Goal: Communication & Community: Share content

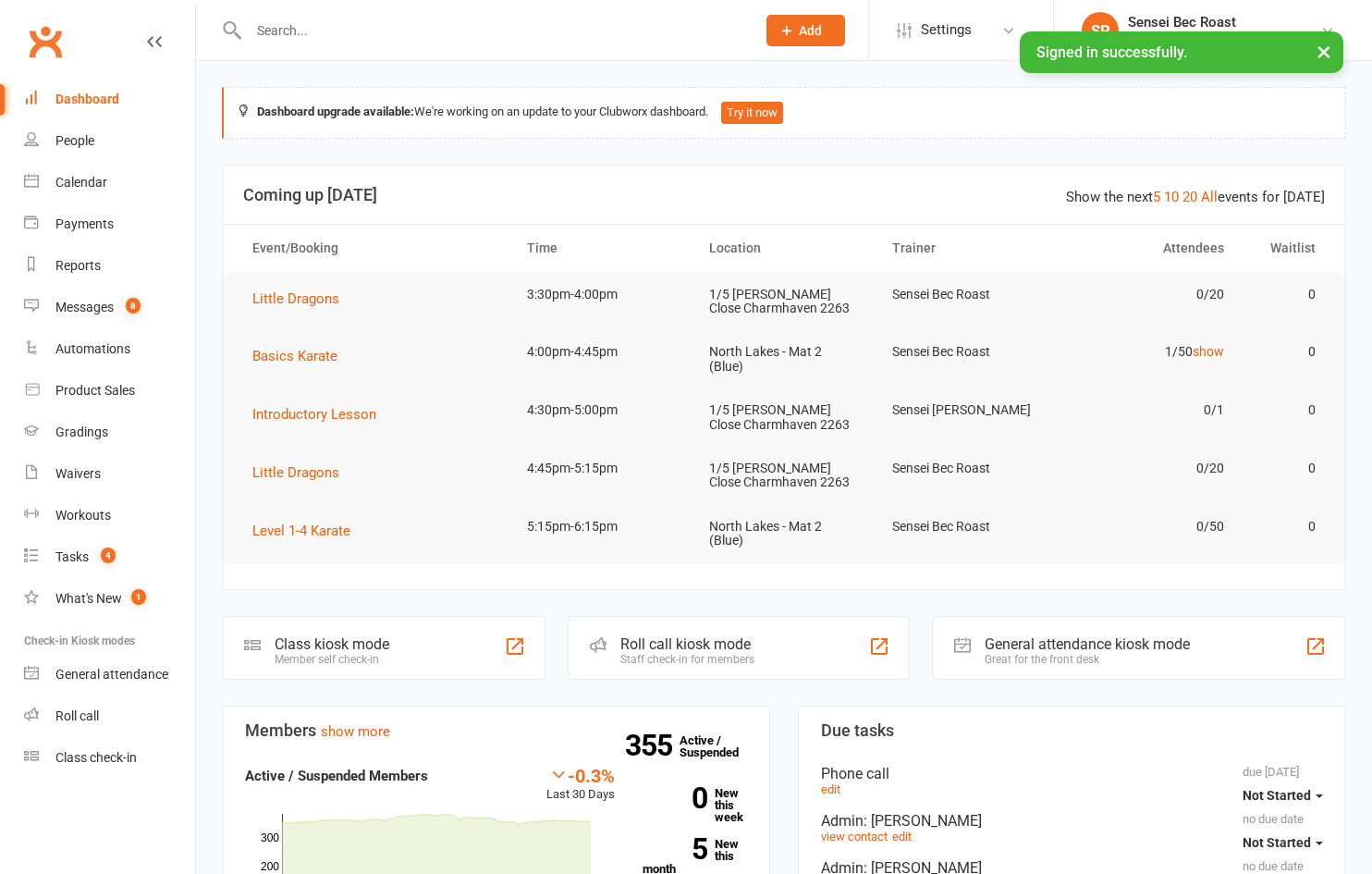
click at [352, 34] on input "text" at bounding box center [492, 31] width 499 height 26
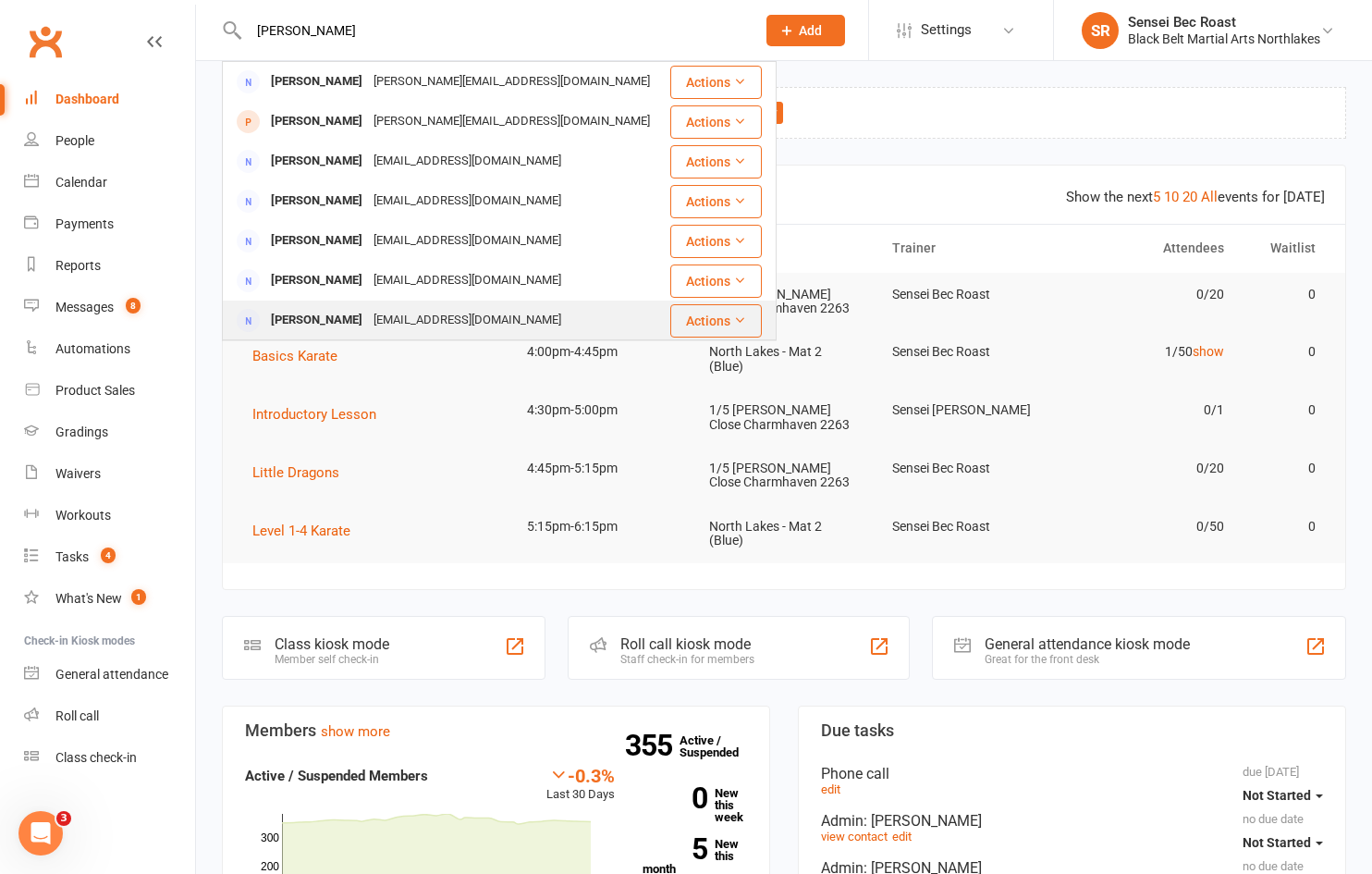
type input "[PERSON_NAME]"
click at [418, 311] on div "[EMAIL_ADDRESS][DOMAIN_NAME]" at bounding box center [467, 320] width 199 height 27
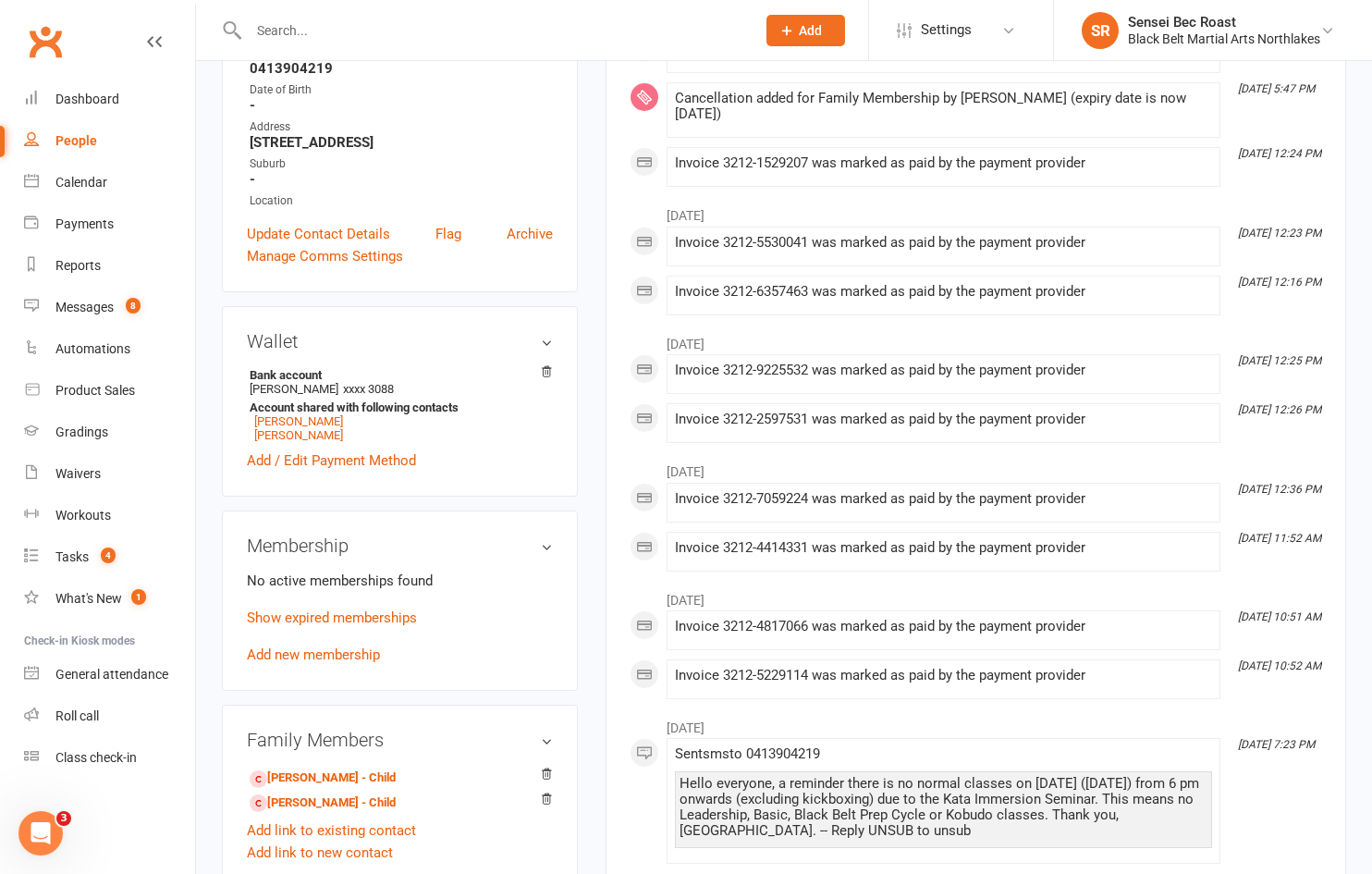
scroll to position [370, 0]
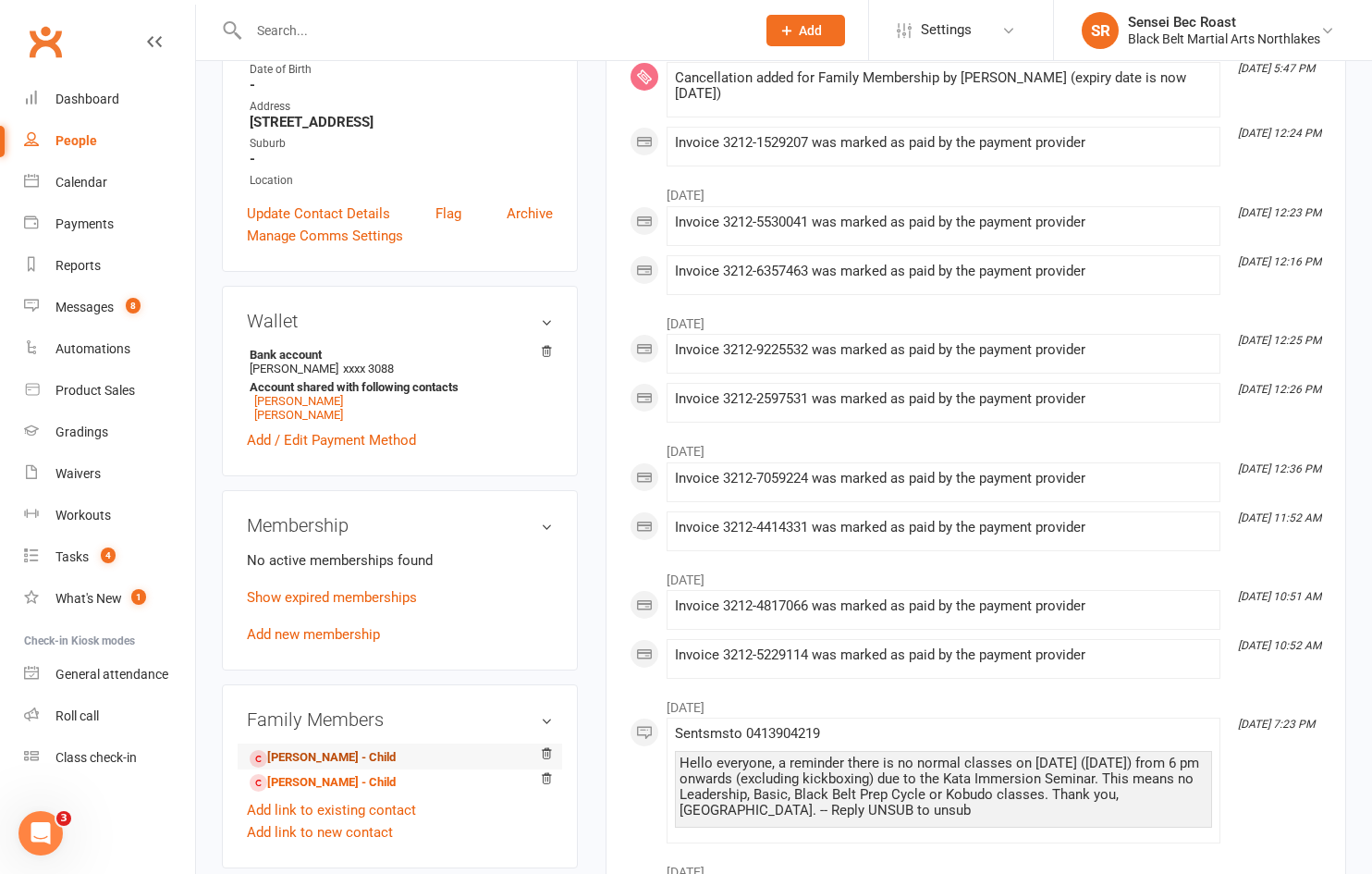
click at [339, 753] on link "[PERSON_NAME] - Child" at bounding box center [322, 758] width 146 height 20
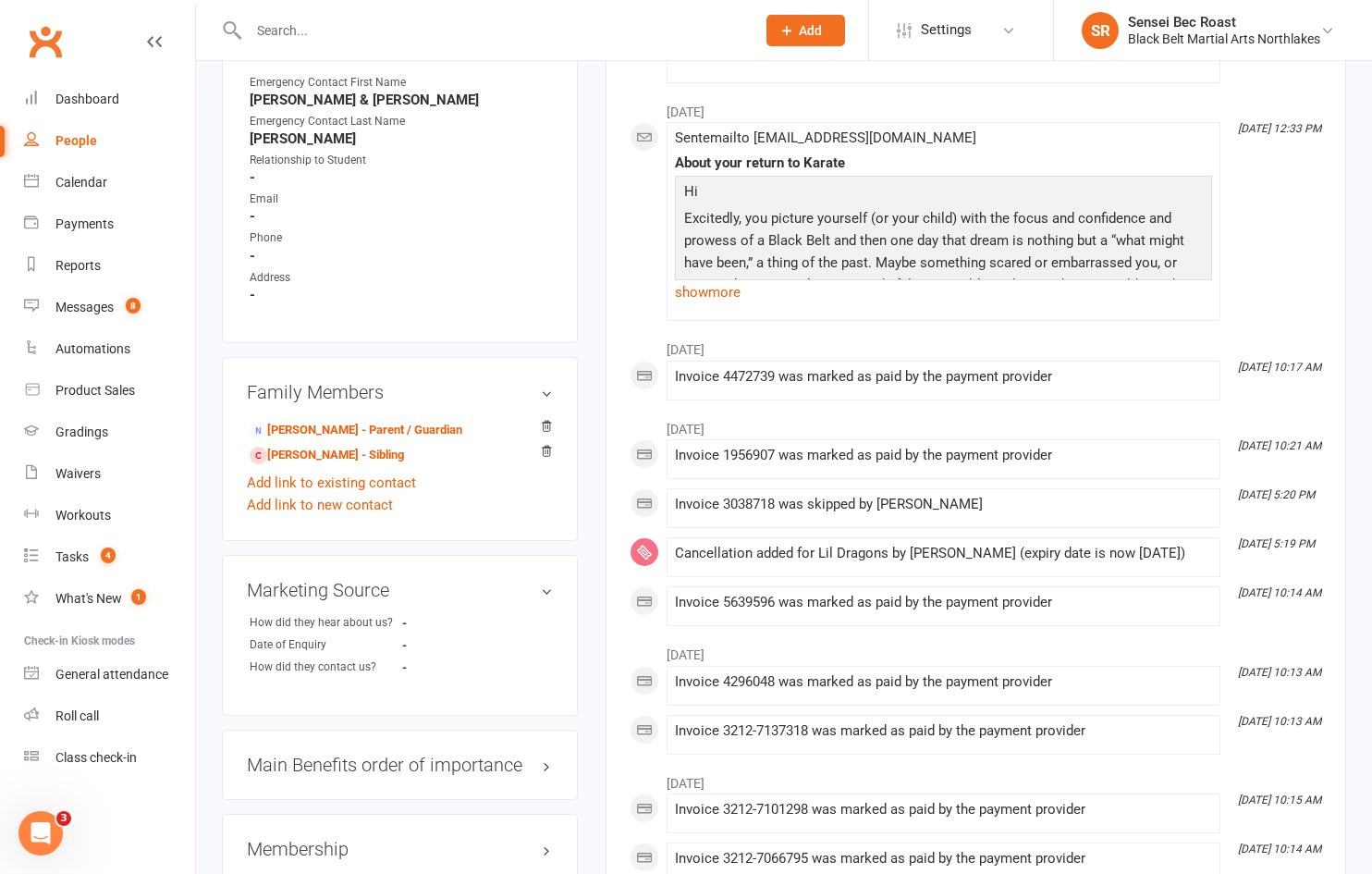
scroll to position [1017, 0]
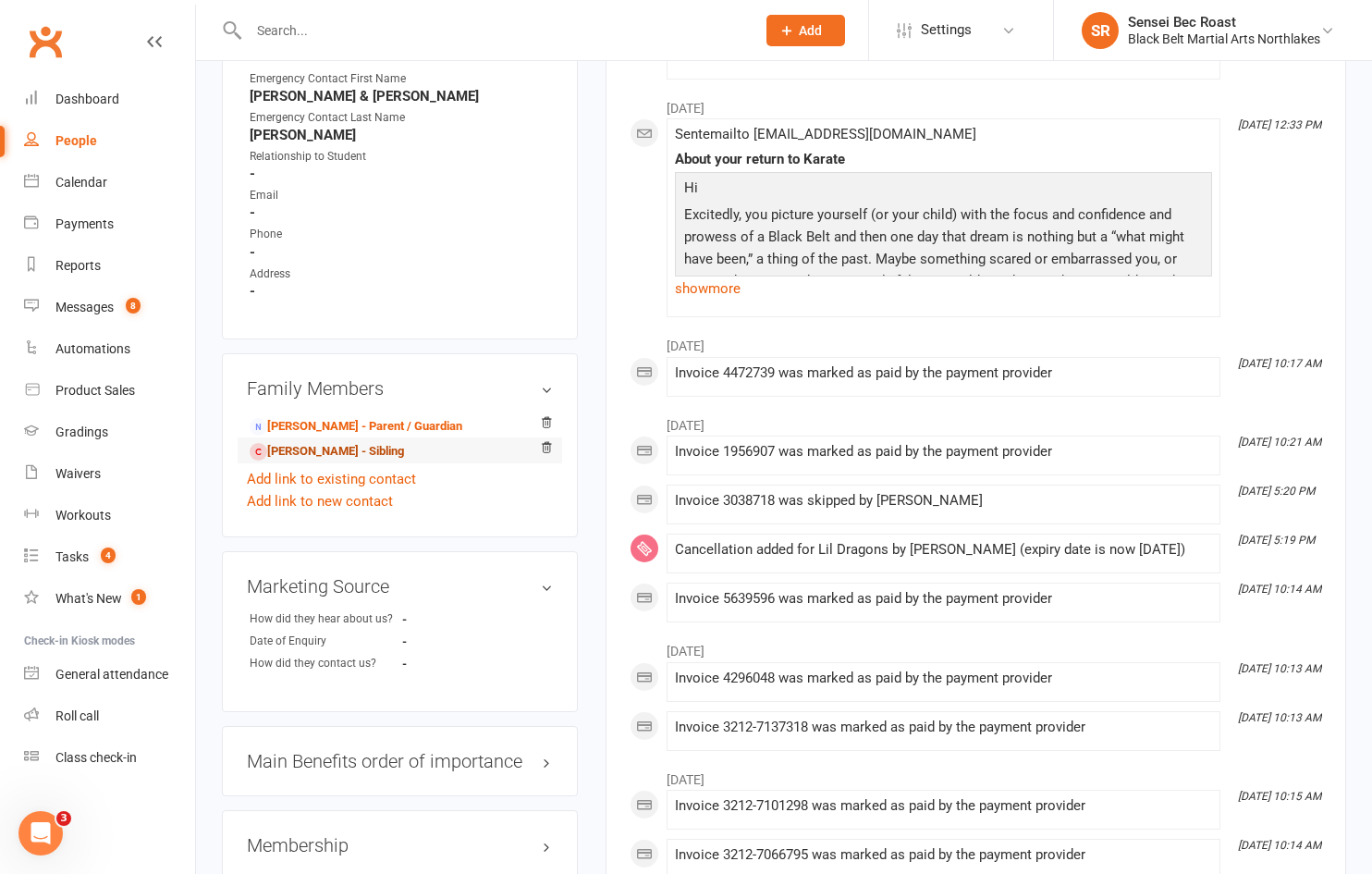
click at [344, 450] on link "[PERSON_NAME] - Sibling" at bounding box center [327, 452] width 155 height 20
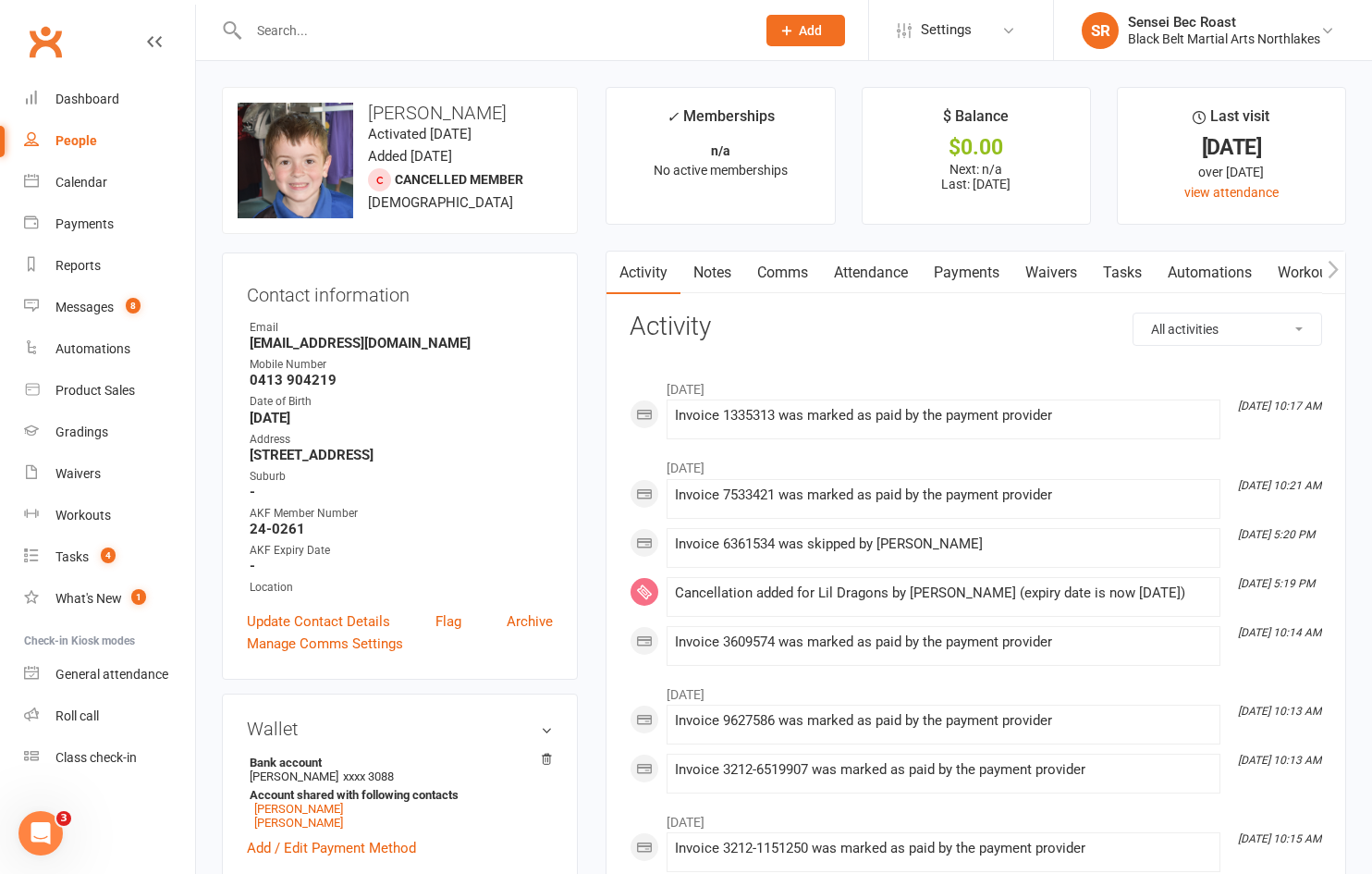
click at [701, 267] on link "Notes" at bounding box center [712, 273] width 63 height 43
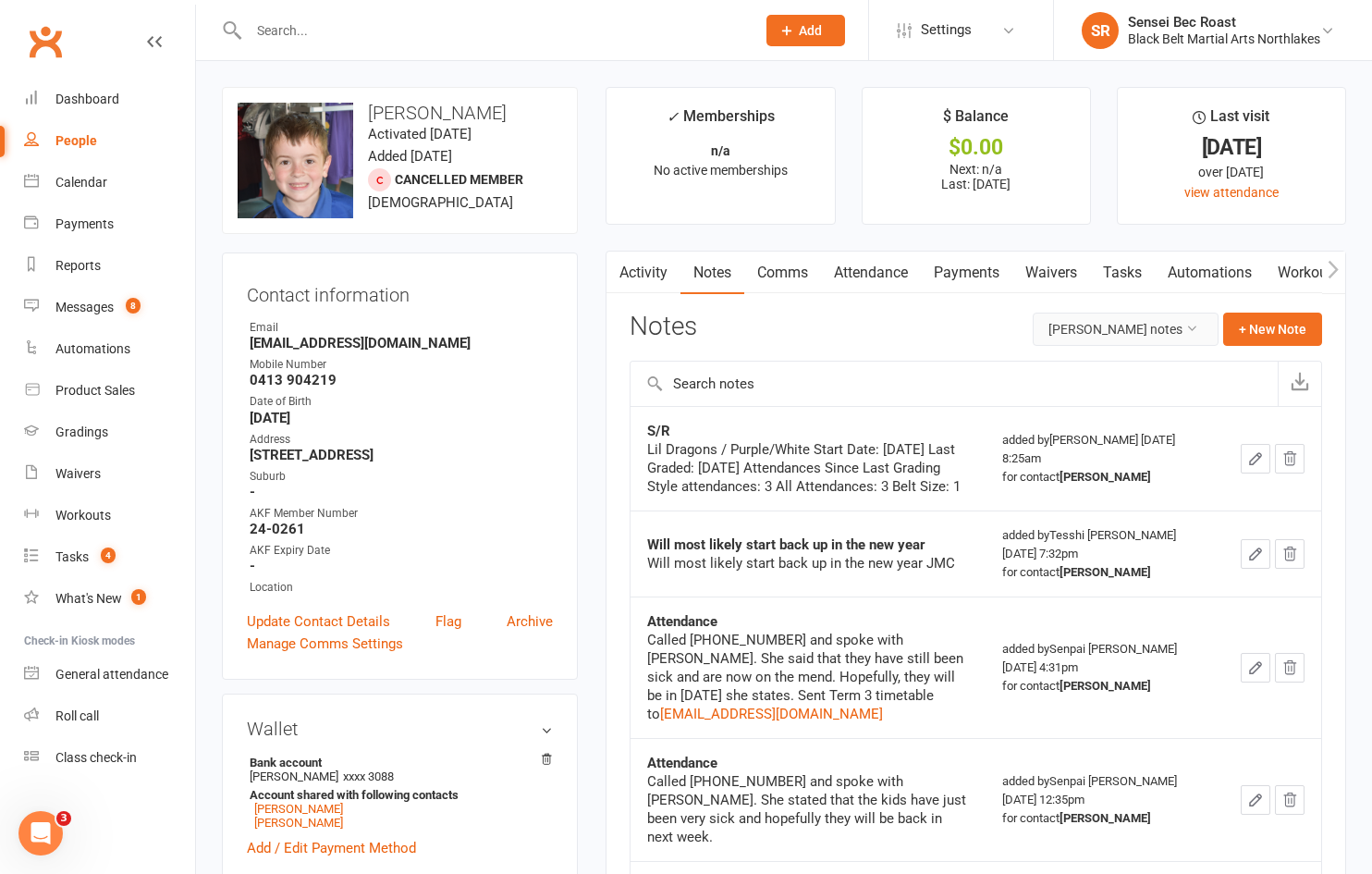
click at [1095, 332] on button "[PERSON_NAME] notes" at bounding box center [1125, 329] width 186 height 34
click at [1099, 409] on link "All family notes" at bounding box center [1111, 407] width 183 height 37
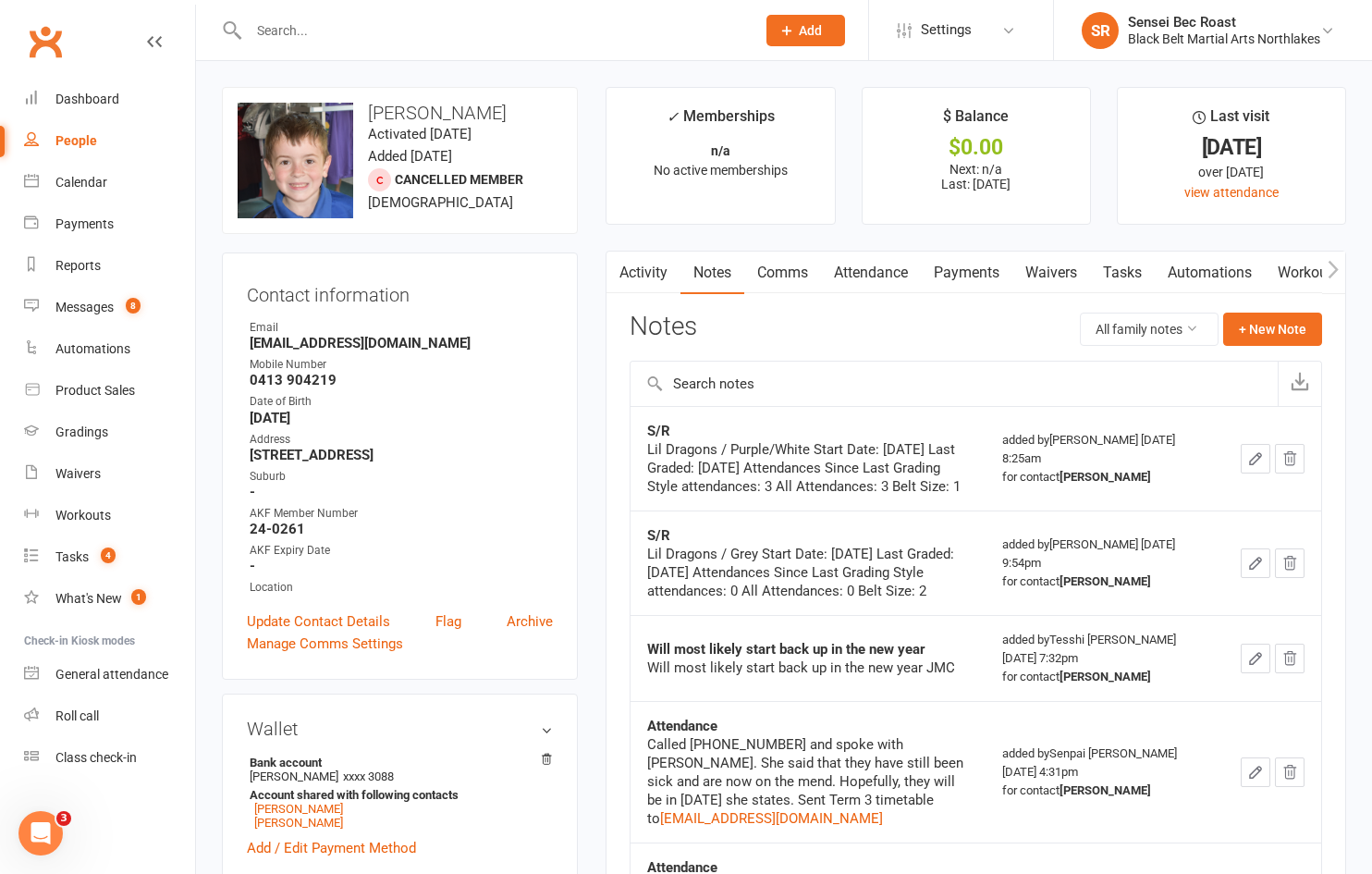
click at [313, 27] on input "text" at bounding box center [492, 31] width 499 height 26
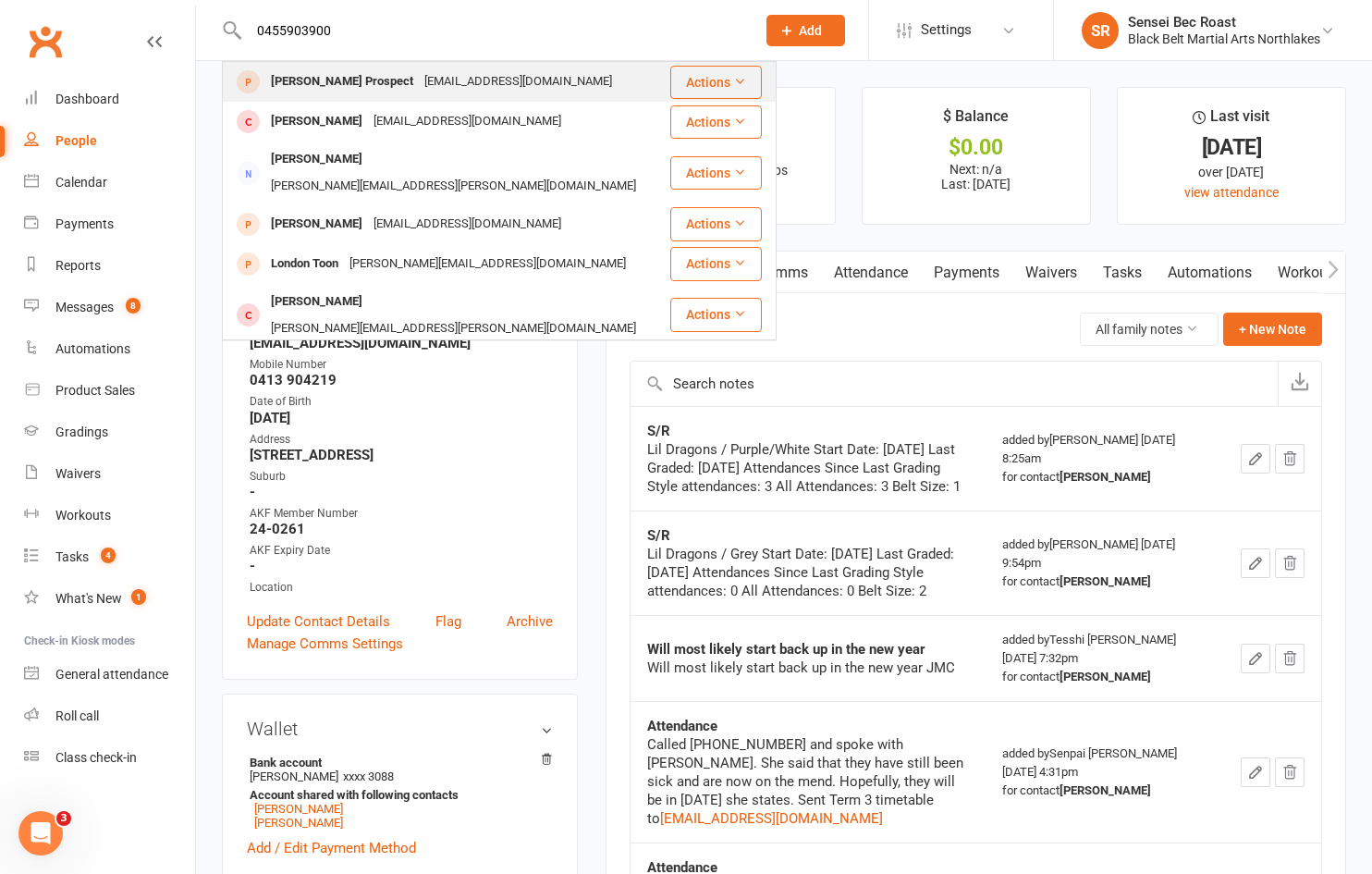
type input "0455903900"
click at [433, 76] on div "[EMAIL_ADDRESS][DOMAIN_NAME]" at bounding box center [518, 81] width 199 height 27
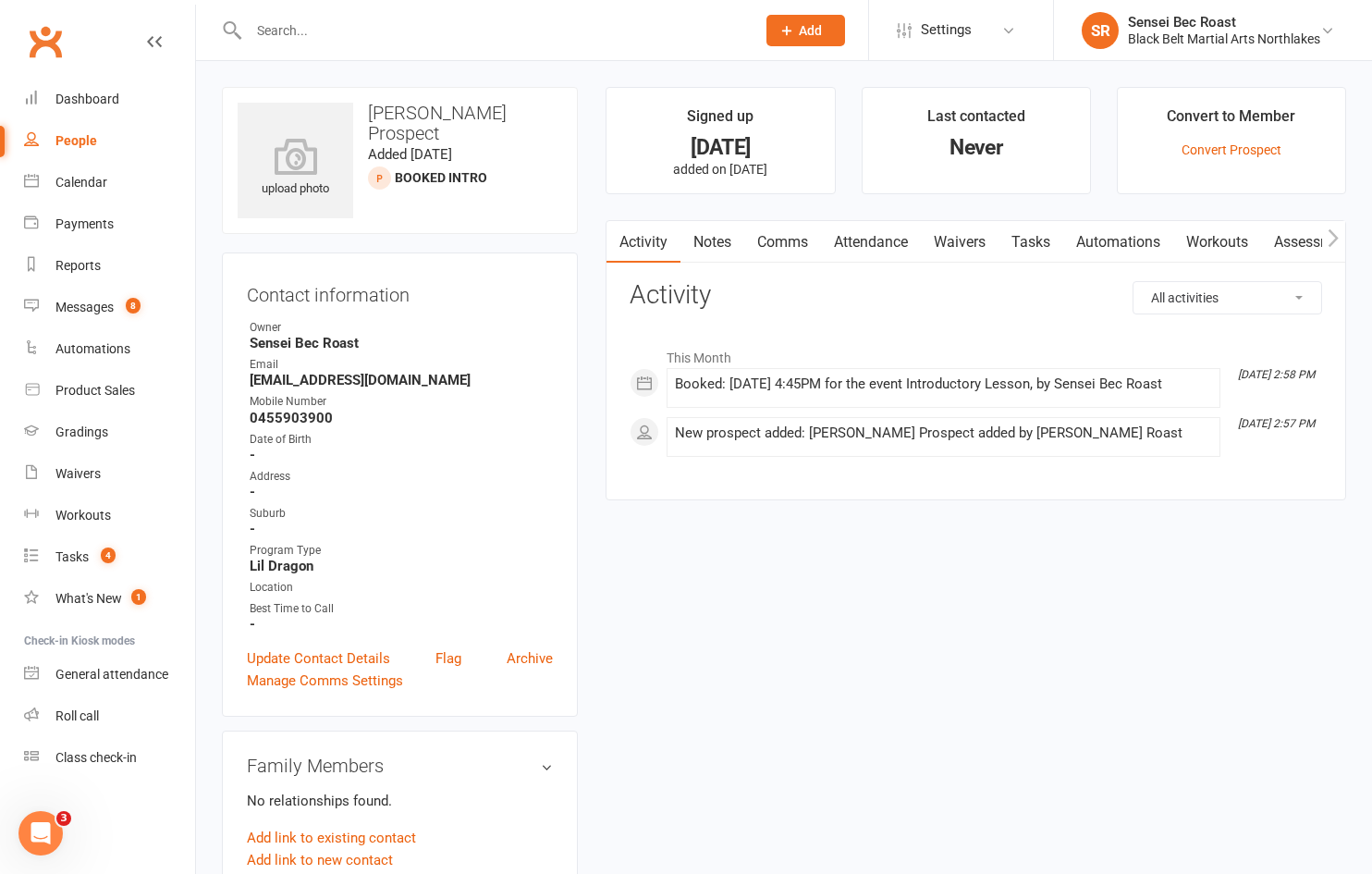
click at [369, 28] on input "text" at bounding box center [492, 31] width 499 height 26
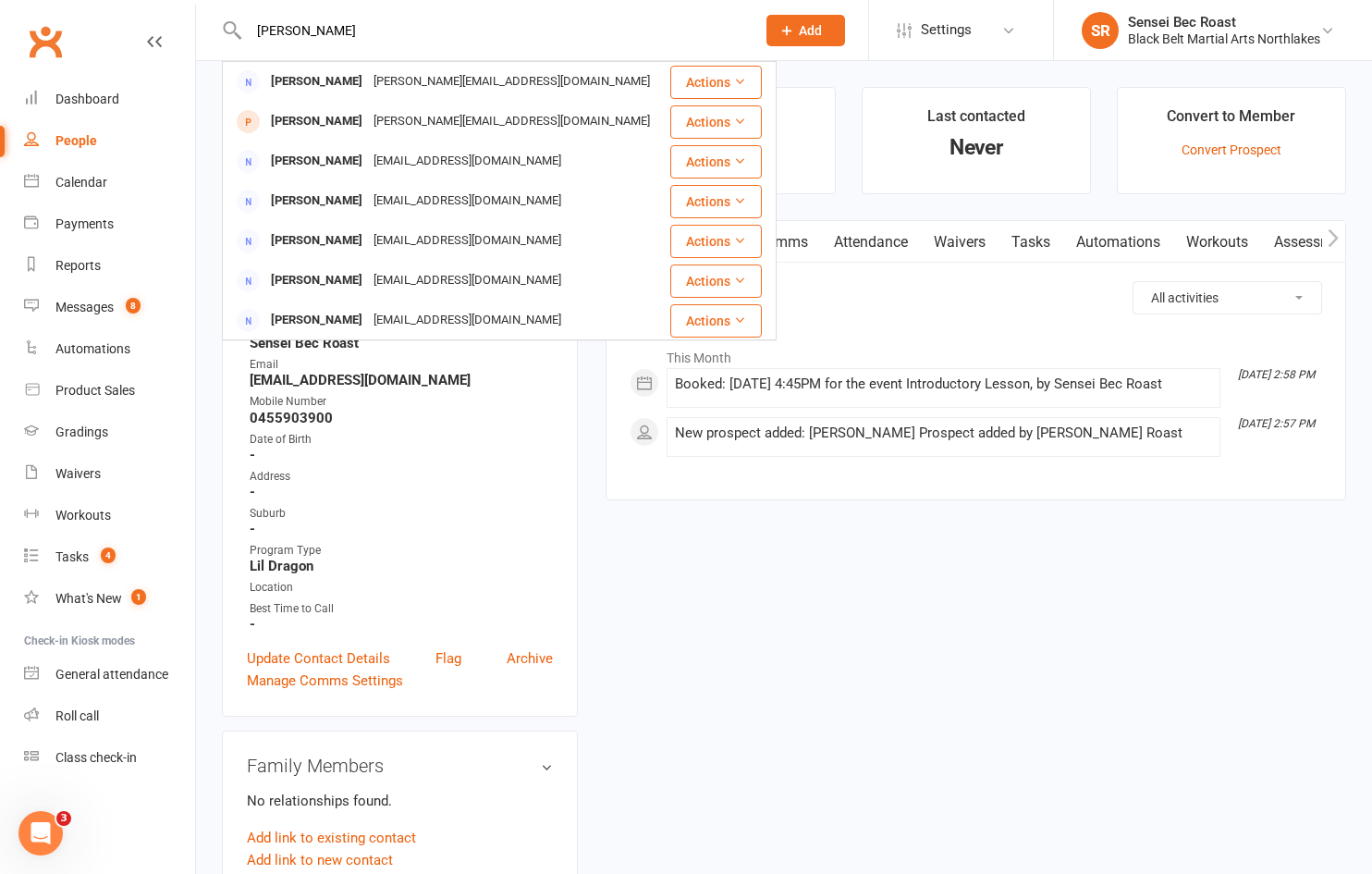
drag, startPoint x: 337, startPoint y: 26, endPoint x: 258, endPoint y: 23, distance: 79.1
click at [258, 23] on input "[PERSON_NAME]" at bounding box center [492, 31] width 499 height 26
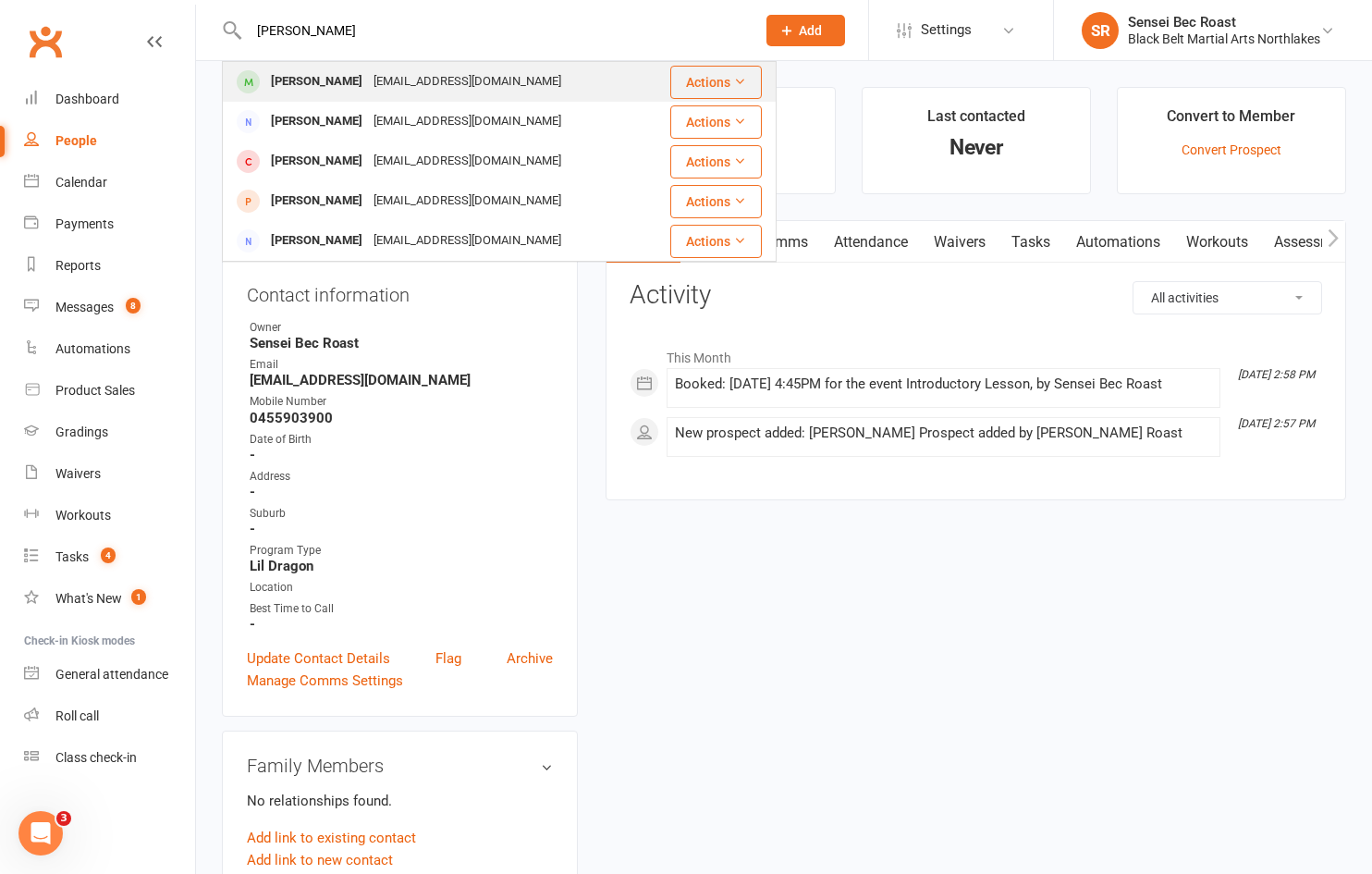
type input "[PERSON_NAME]"
click at [342, 70] on div "[PERSON_NAME]" at bounding box center [317, 81] width 103 height 27
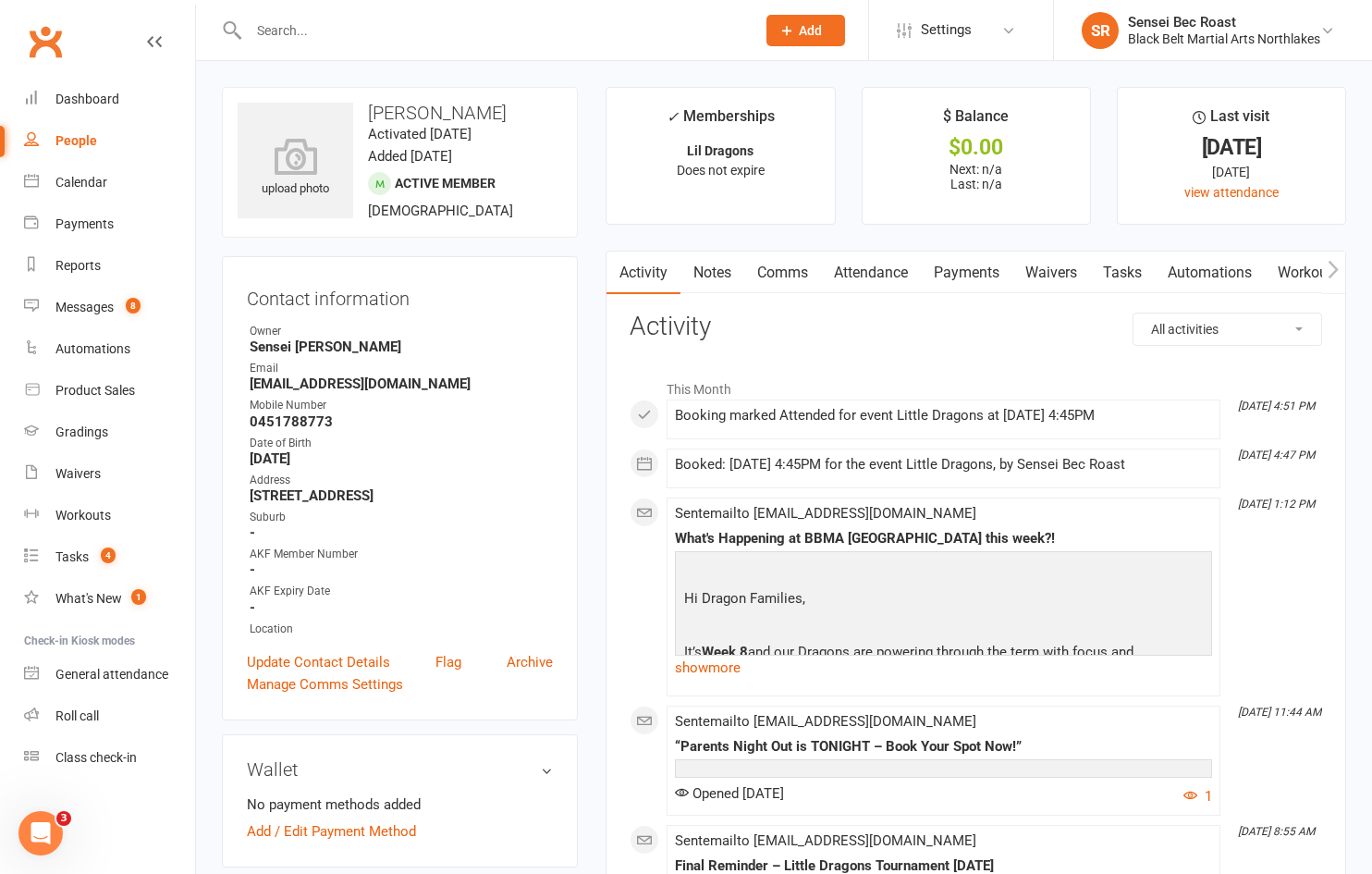
click at [715, 269] on link "Notes" at bounding box center [712, 273] width 63 height 43
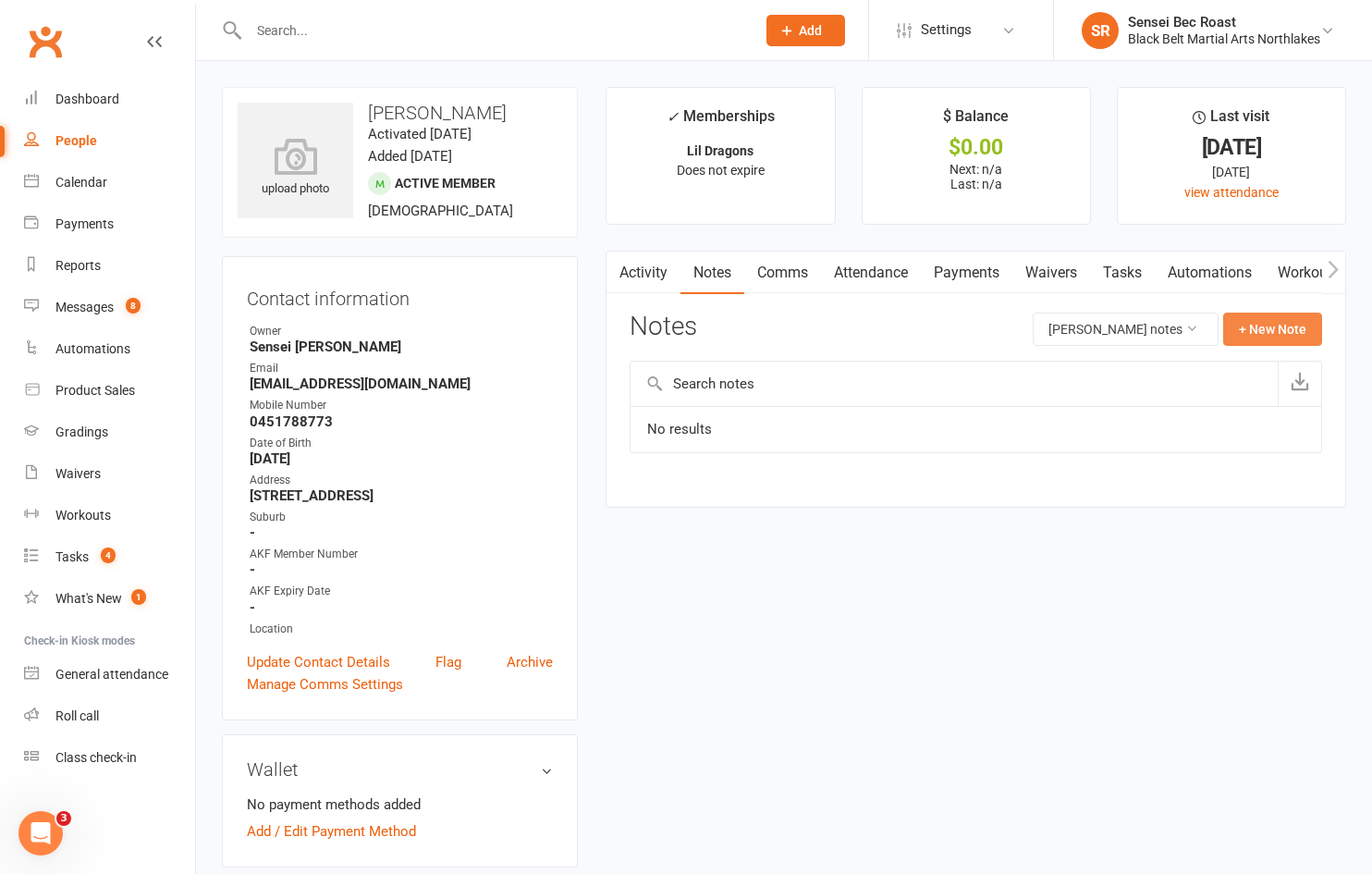
click at [1253, 339] on button "+ New Note" at bounding box center [1272, 329] width 99 height 34
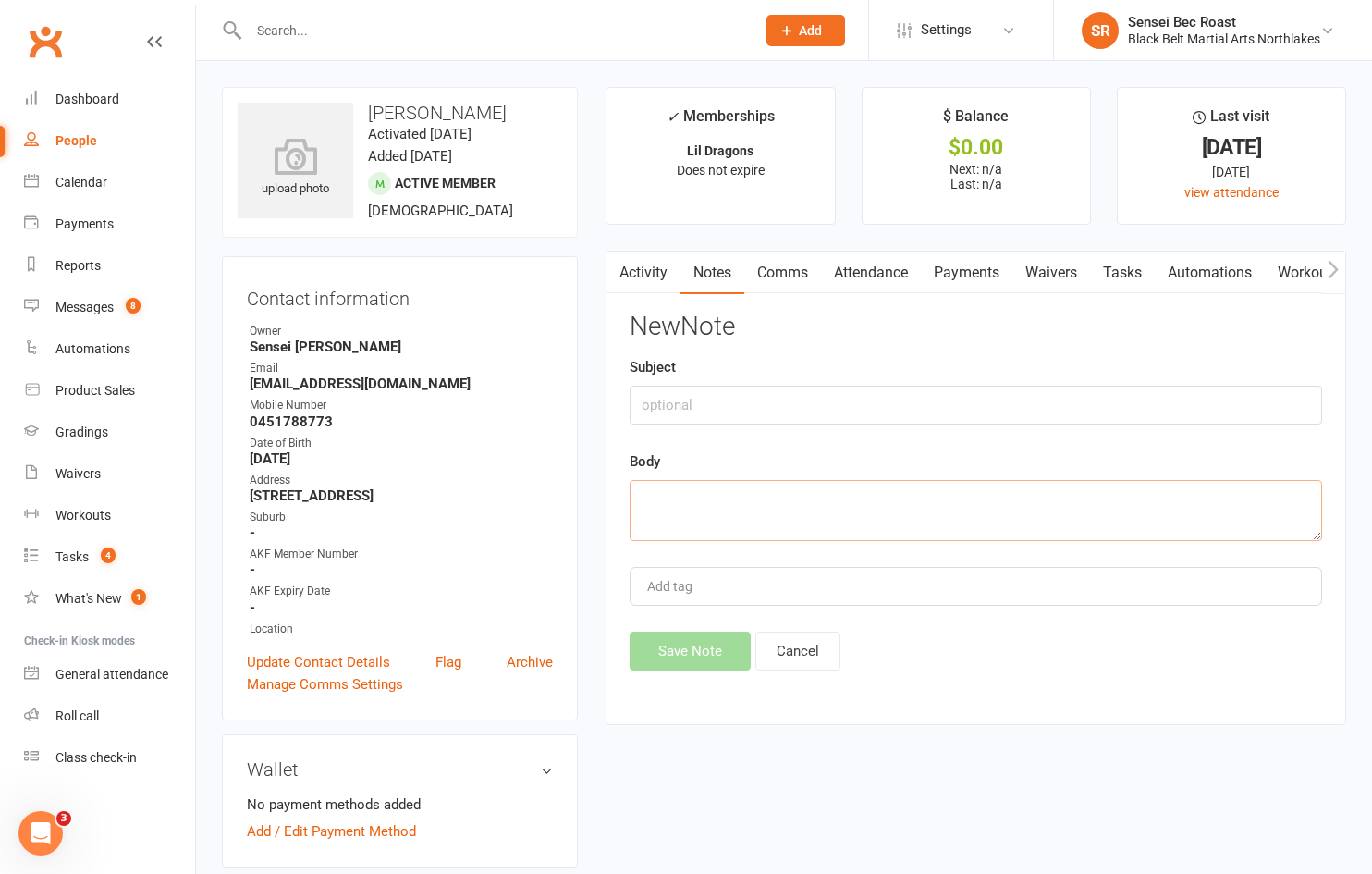
click at [699, 492] on textarea at bounding box center [975, 510] width 692 height 61
type textarea "A"
type textarea "Covid - away this week 15/9"
click at [711, 639] on button "Save Note" at bounding box center [689, 650] width 121 height 39
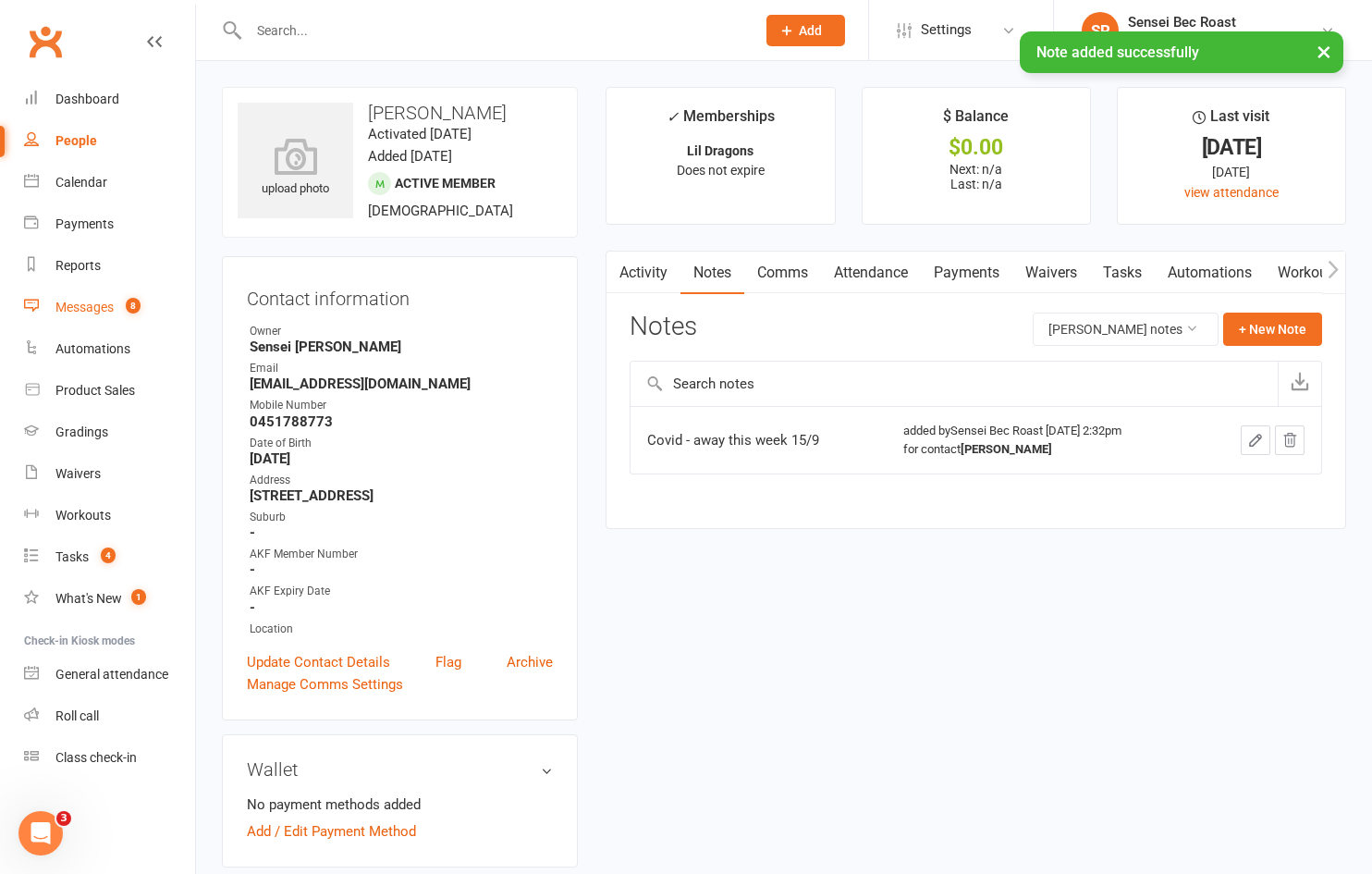
click at [117, 302] on link "Messages 8" at bounding box center [109, 307] width 171 height 42
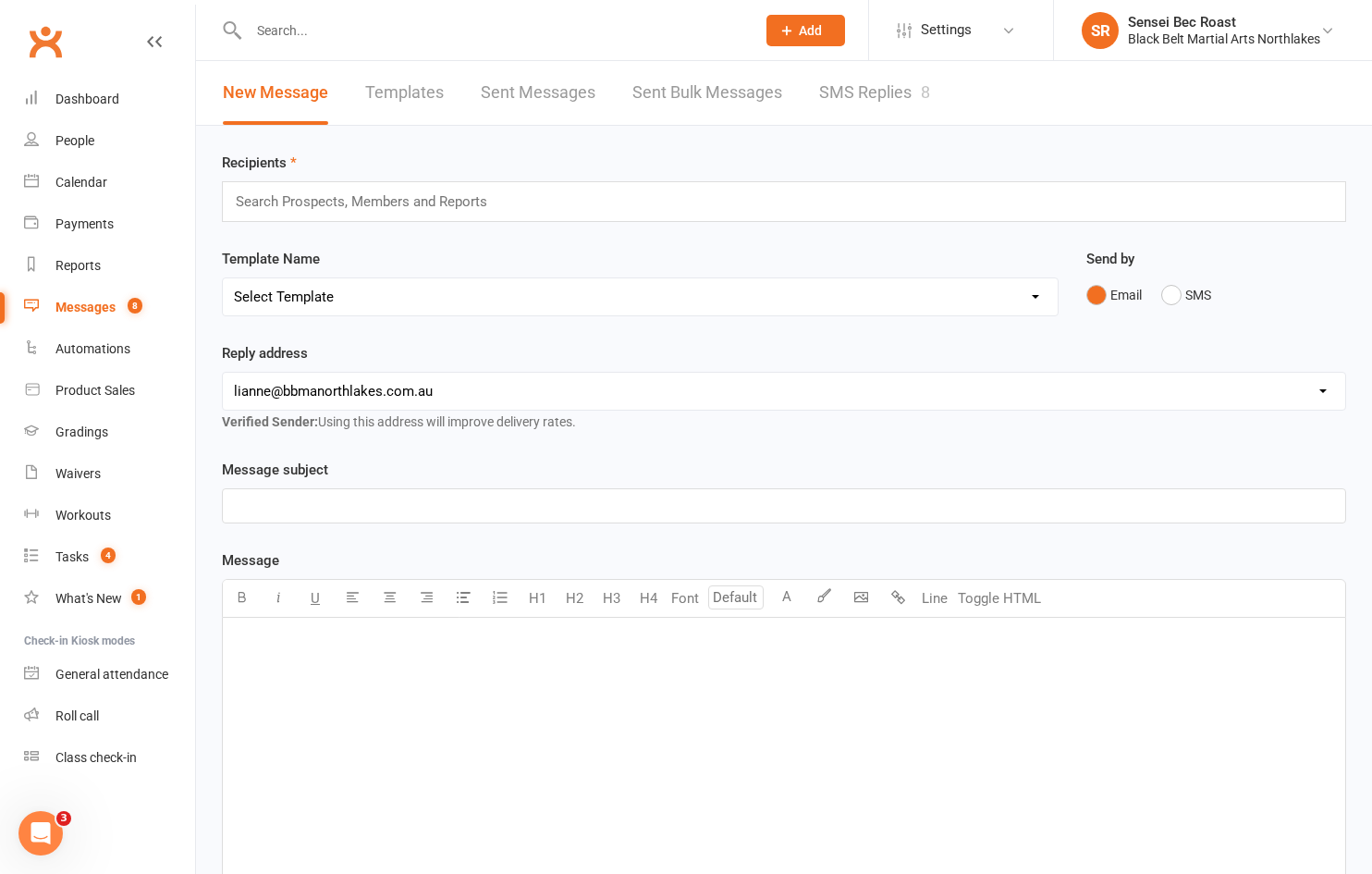
click at [853, 101] on link "SMS Replies 8" at bounding box center [875, 93] width 111 height 63
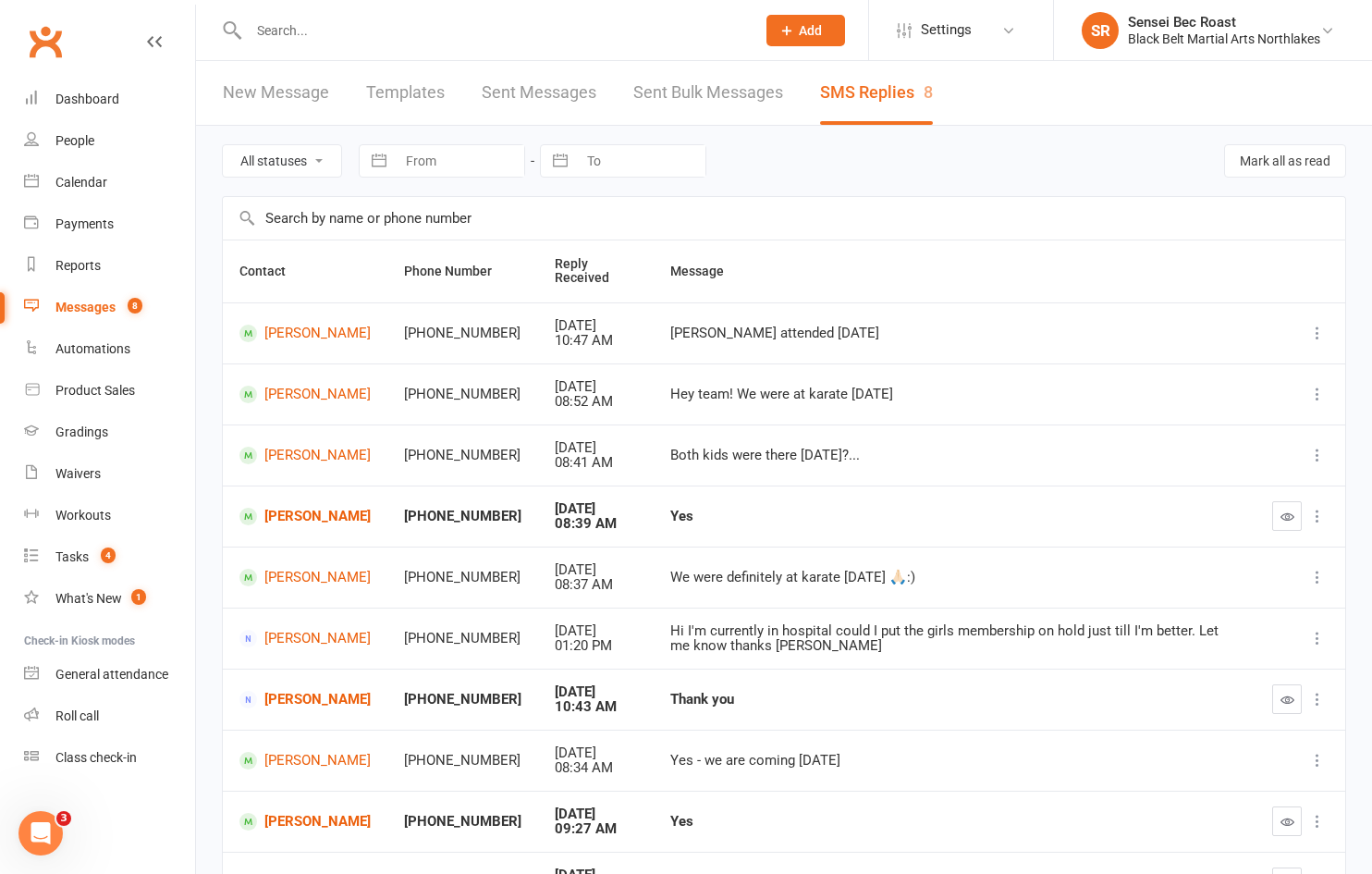
click at [111, 309] on div "Messages" at bounding box center [85, 306] width 60 height 15
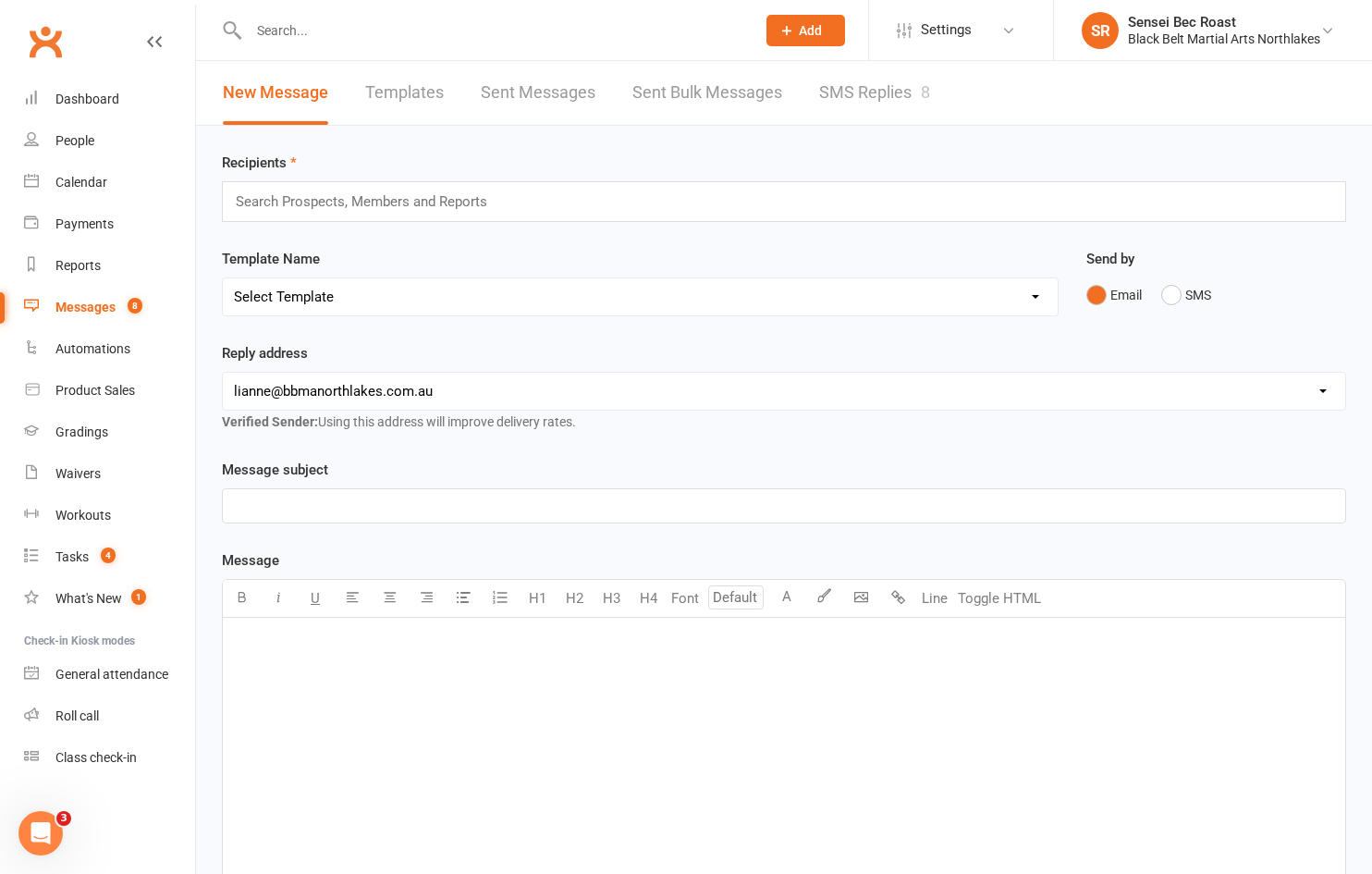
click at [865, 100] on link "SMS Replies 8" at bounding box center [875, 93] width 111 height 63
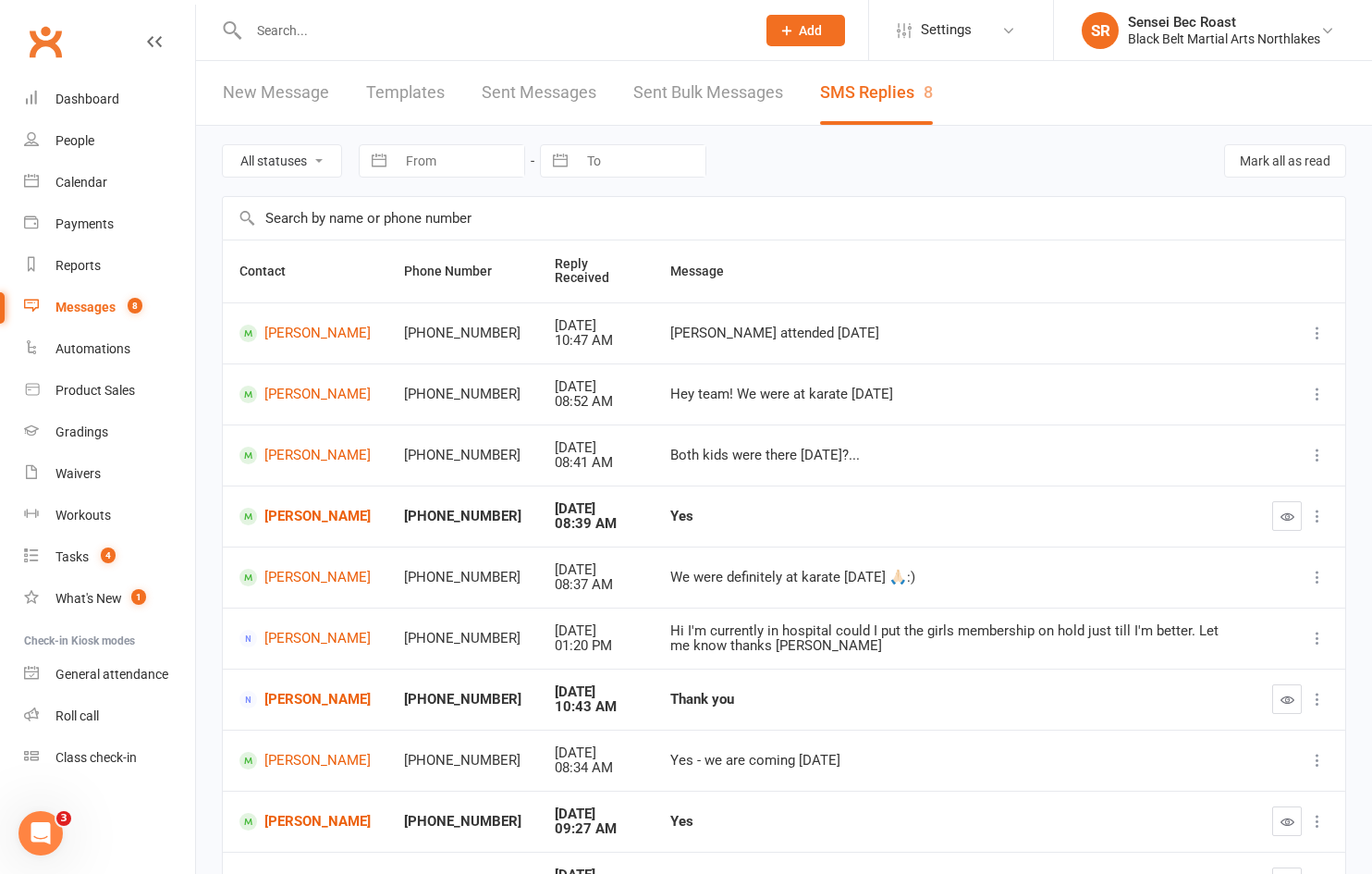
click at [375, 33] on input "text" at bounding box center [492, 31] width 499 height 26
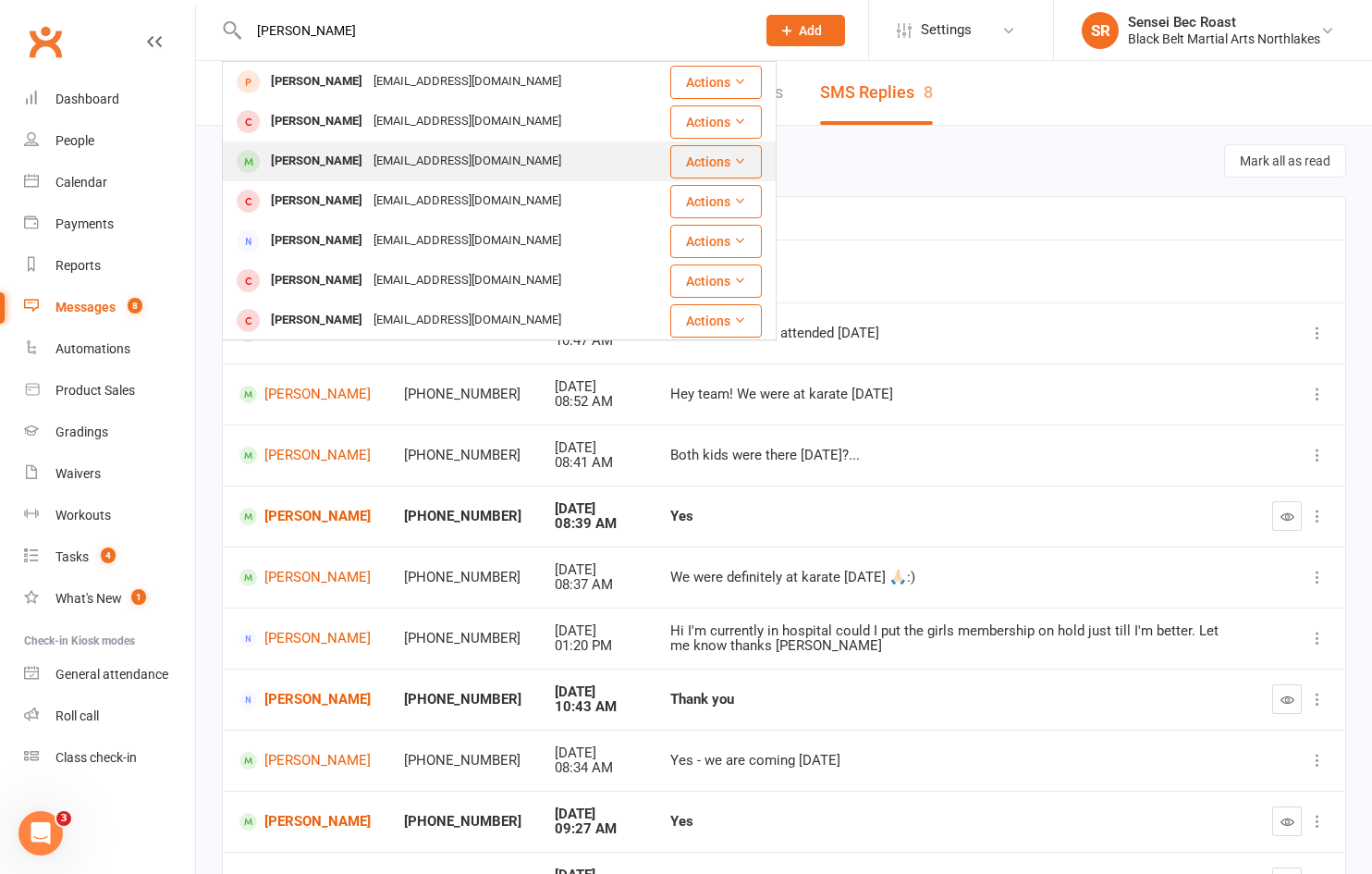
type input "[PERSON_NAME]"
click at [427, 152] on div "[EMAIL_ADDRESS][DOMAIN_NAME]" at bounding box center [467, 161] width 199 height 27
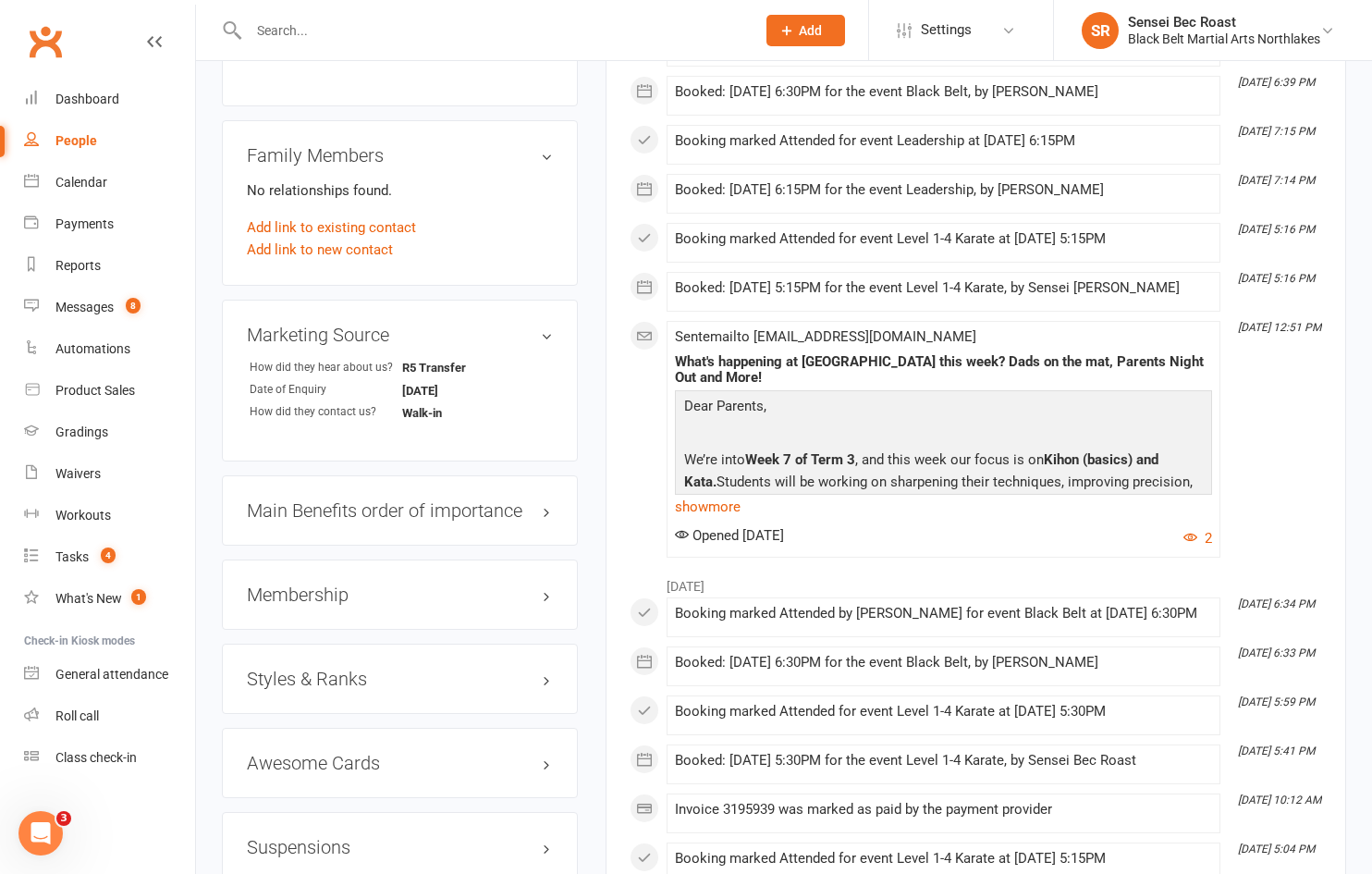
scroll to position [1479, 0]
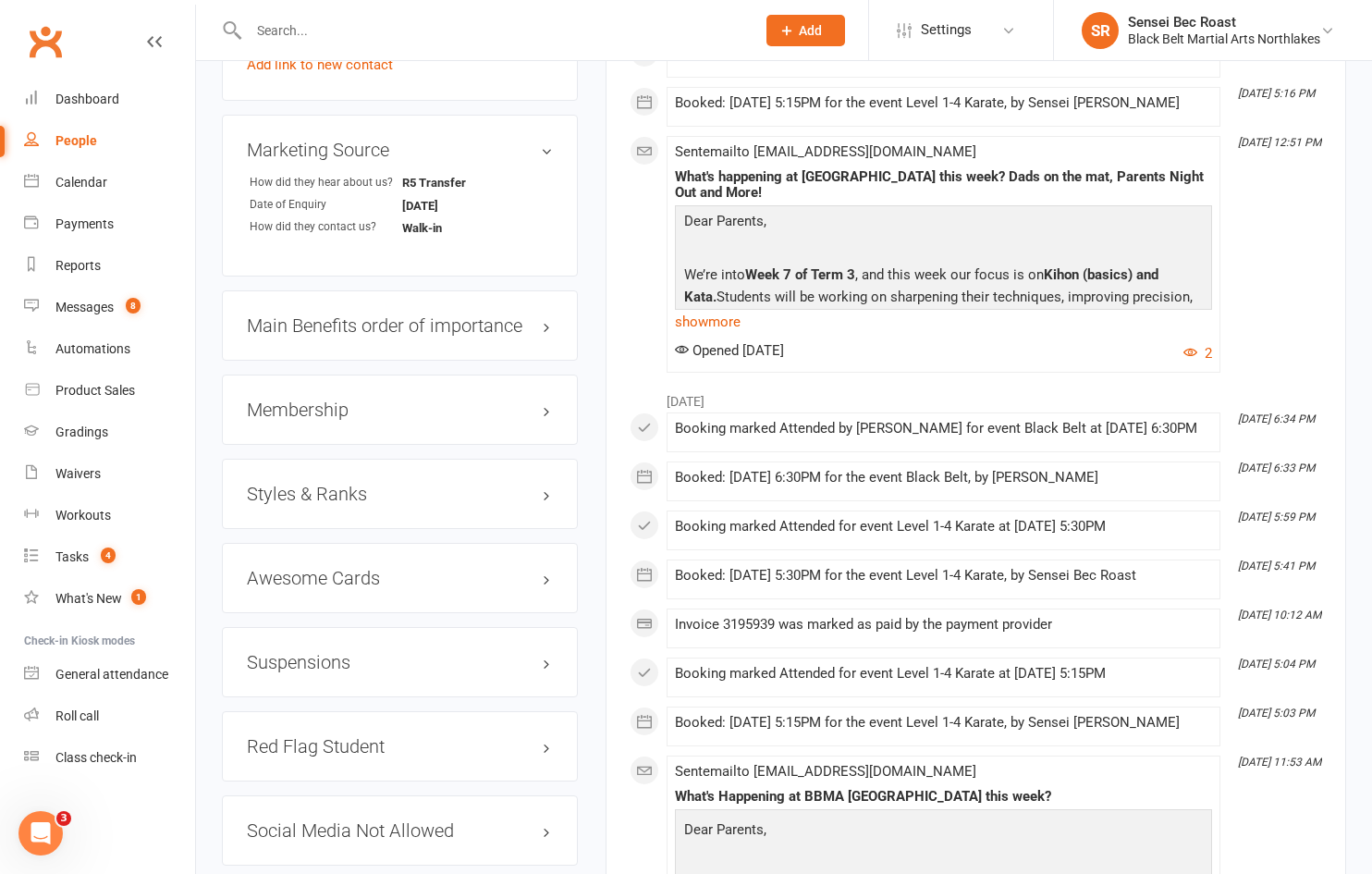
click at [435, 410] on h3 "Membership" at bounding box center [399, 409] width 306 height 21
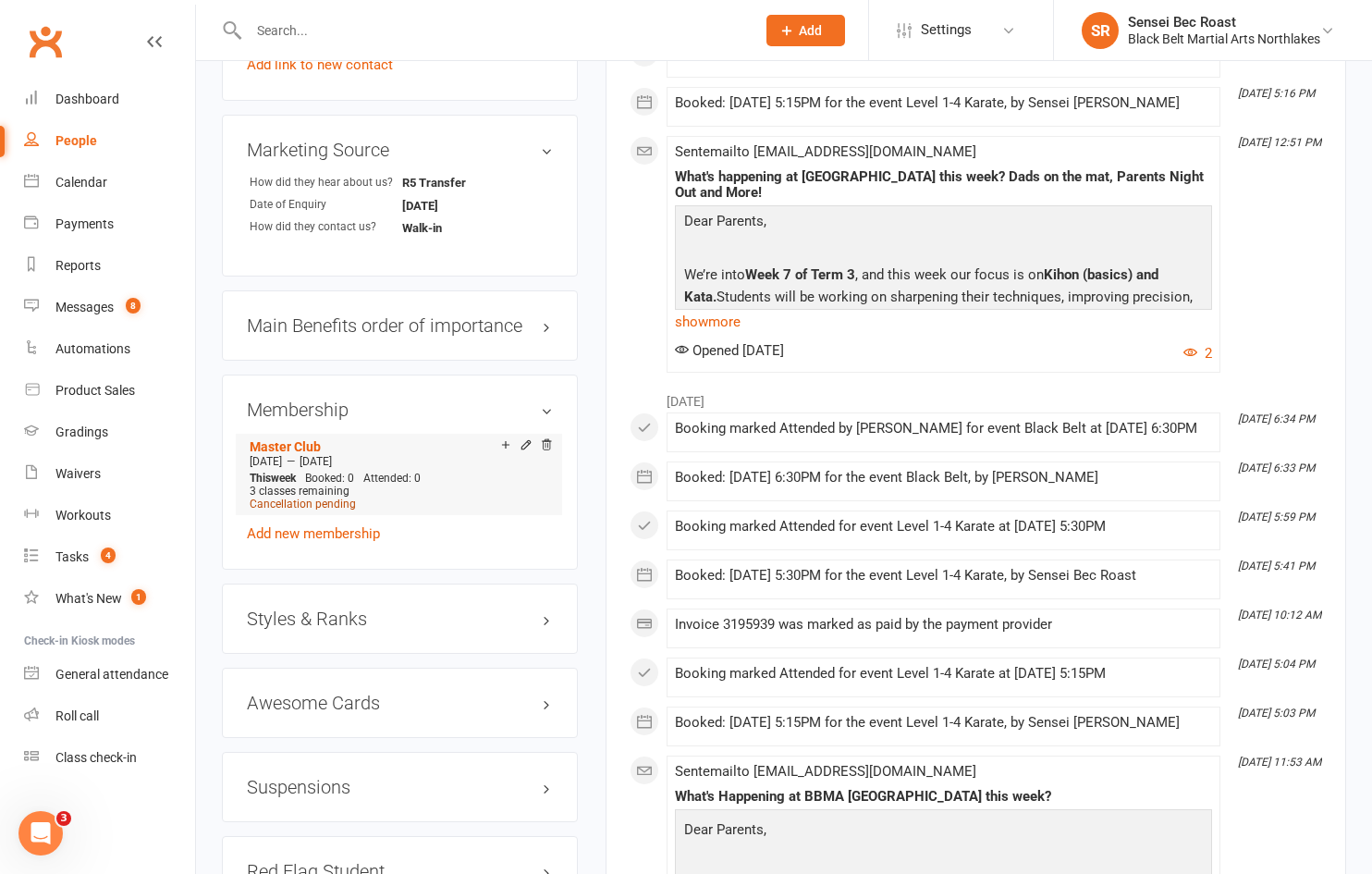
click at [325, 502] on span "Cancellation pending" at bounding box center [302, 503] width 106 height 13
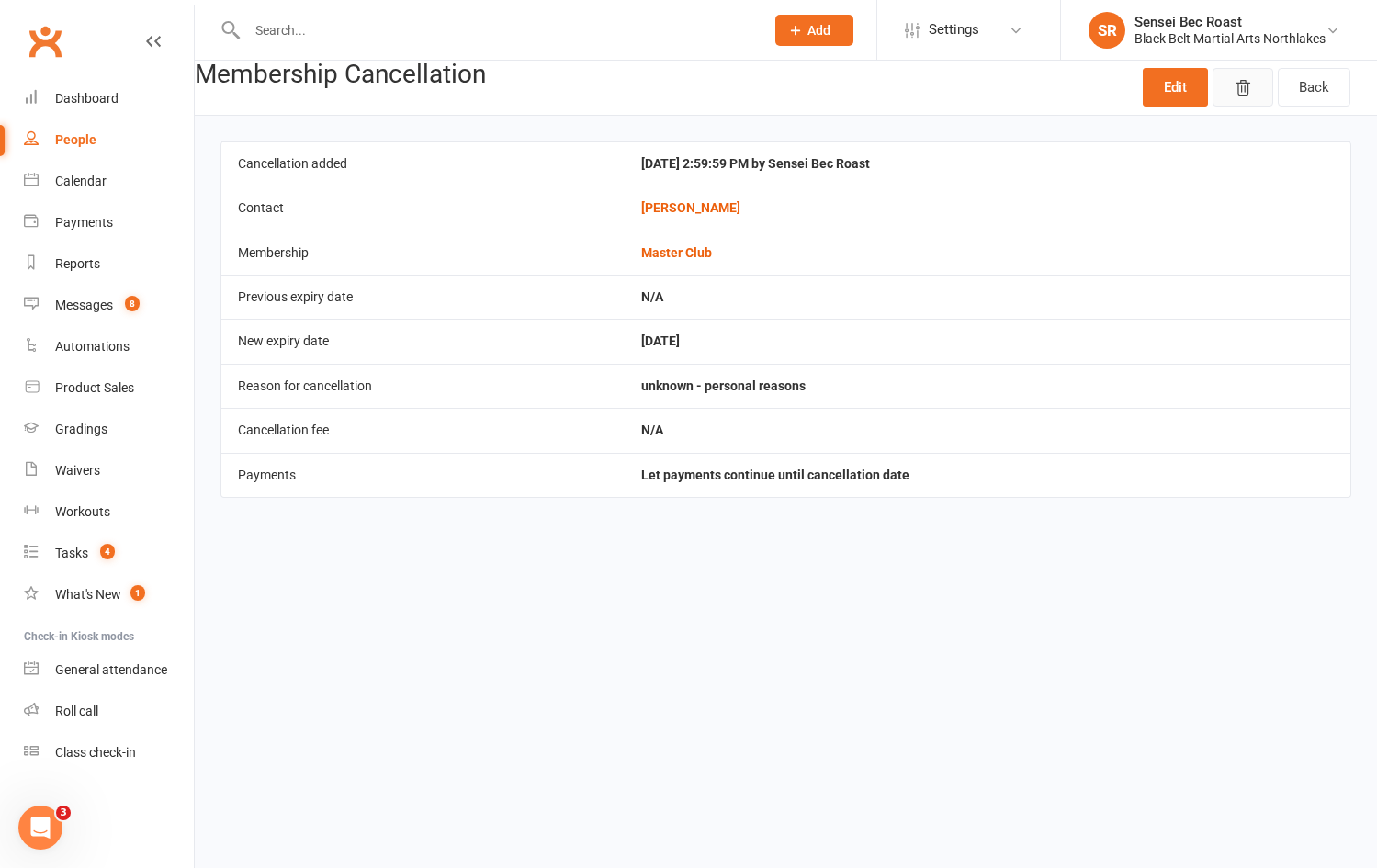
click at [1249, 90] on icon "button" at bounding box center [1242, 88] width 19 height 19
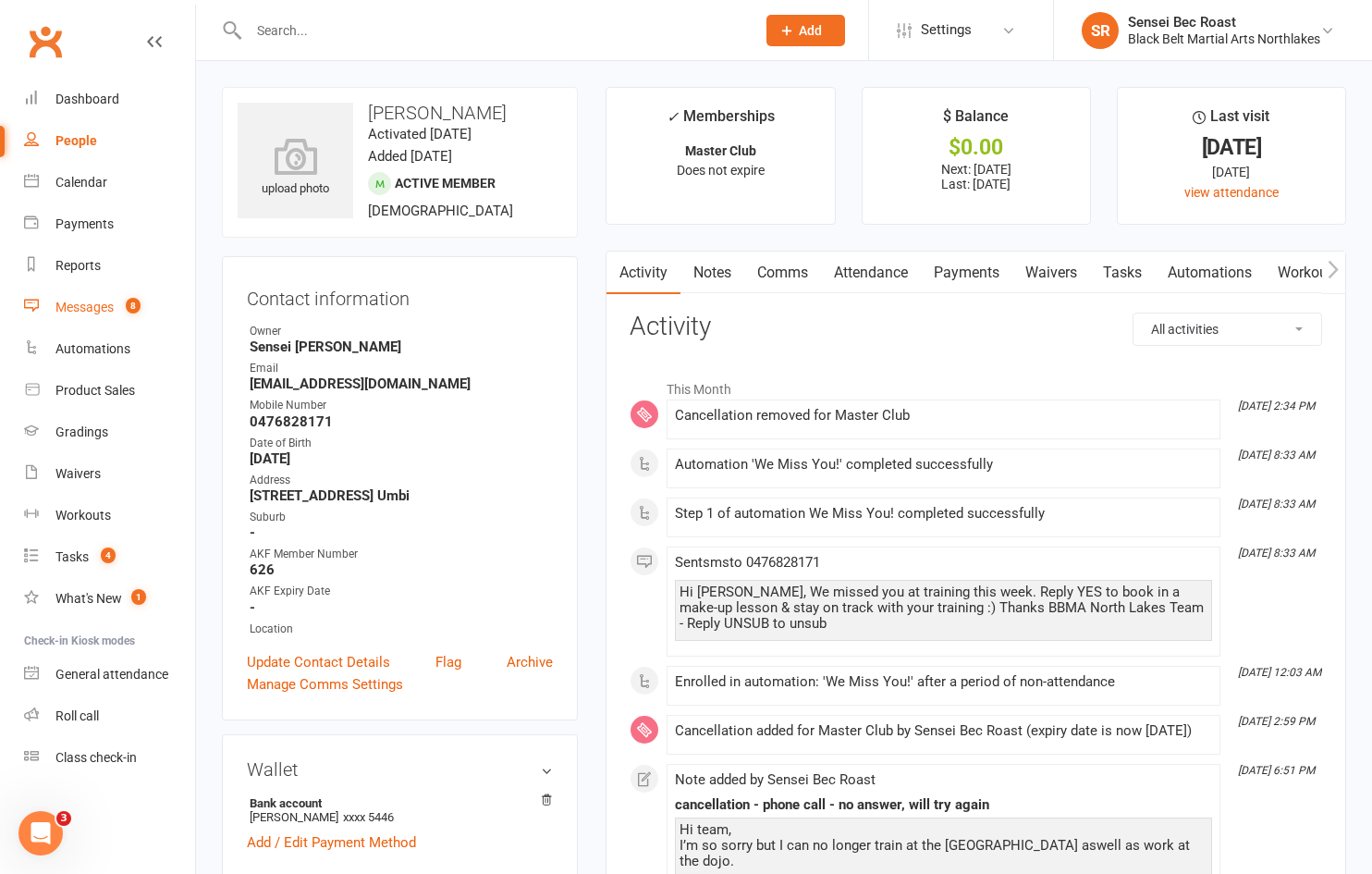
click at [95, 297] on link "Messages 8" at bounding box center [109, 307] width 171 height 42
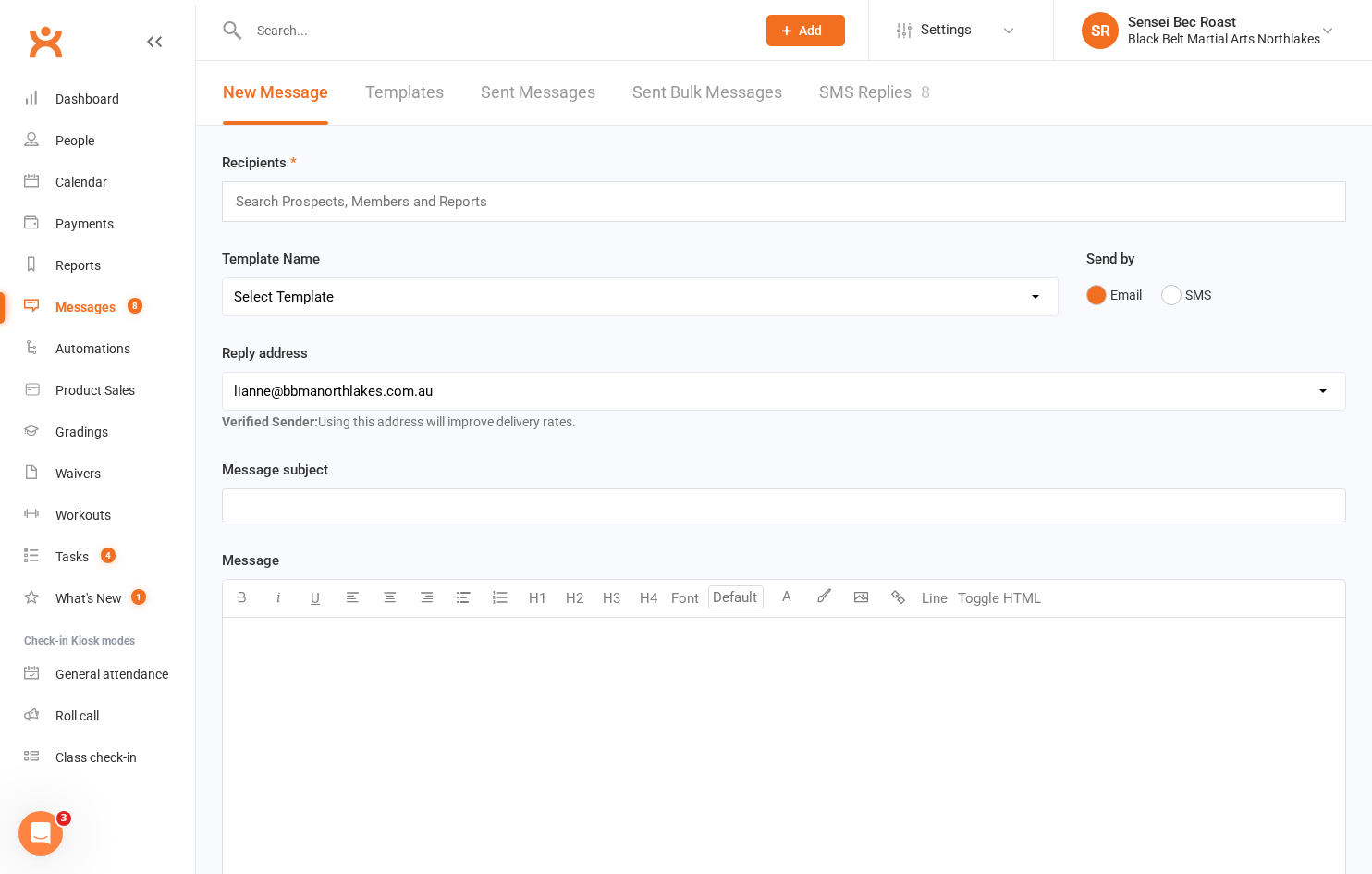
click at [477, 297] on select "Select Template [Email] 2 week trial promo [Email] END OF EOFY SALE FOR MEMBERS…" at bounding box center [640, 296] width 835 height 37
select select "148"
click at [223, 278] on select "Select Template [Email] 2 week trial promo [Email] END OF EOFY SALE FOR MEMBERS…" at bounding box center [640, 296] width 835 height 37
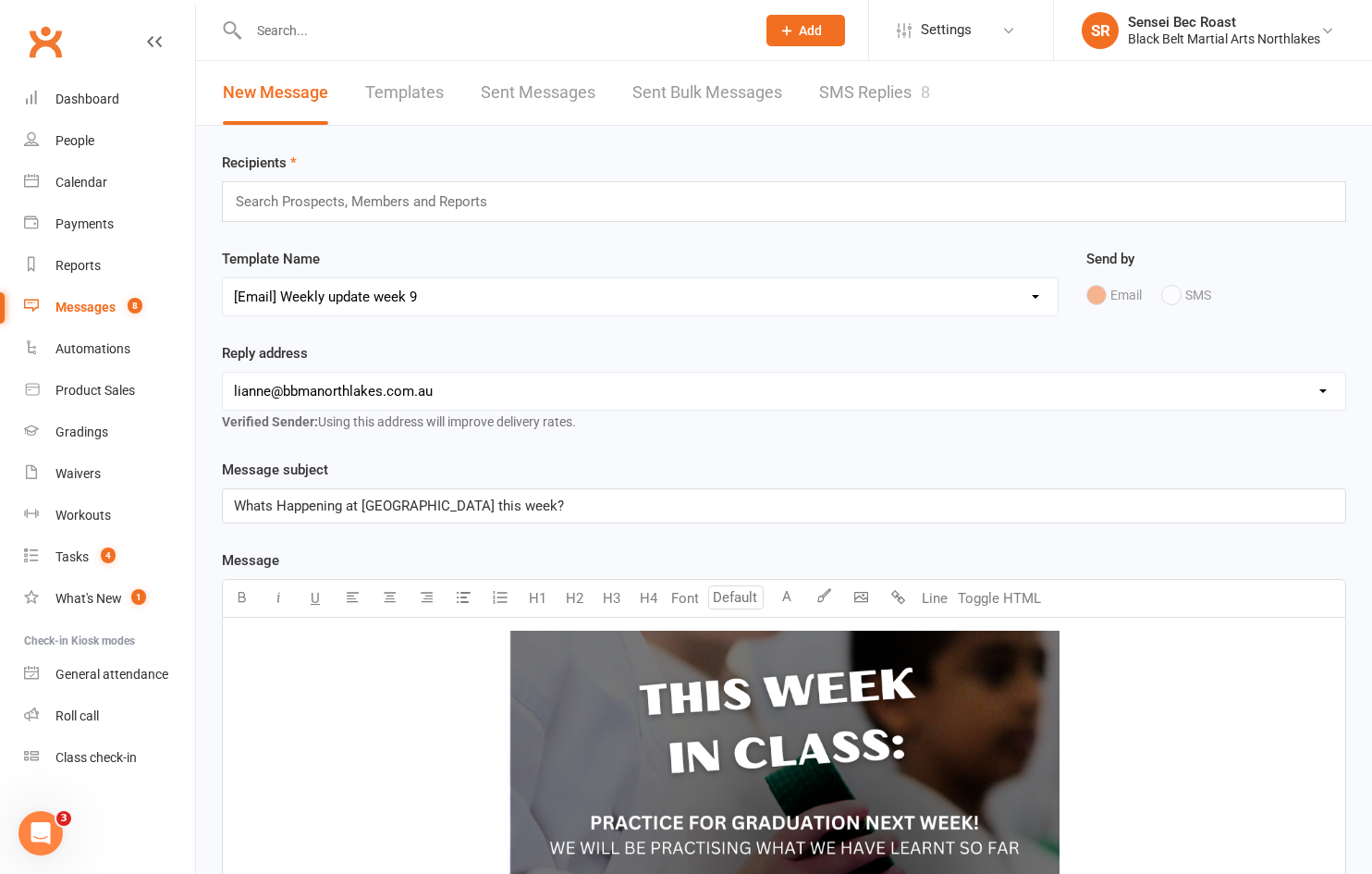
click at [471, 388] on select "[EMAIL_ADDRESS][DOMAIN_NAME] [PERSON_NAME][EMAIL_ADDRESS][DOMAIN_NAME] [EMAIL_A…" at bounding box center [784, 390] width 1122 height 37
select select "2"
click at [223, 373] on select "[EMAIL_ADDRESS][DOMAIN_NAME] [PERSON_NAME][EMAIL_ADDRESS][DOMAIN_NAME] [EMAIL_A…" at bounding box center [784, 390] width 1122 height 37
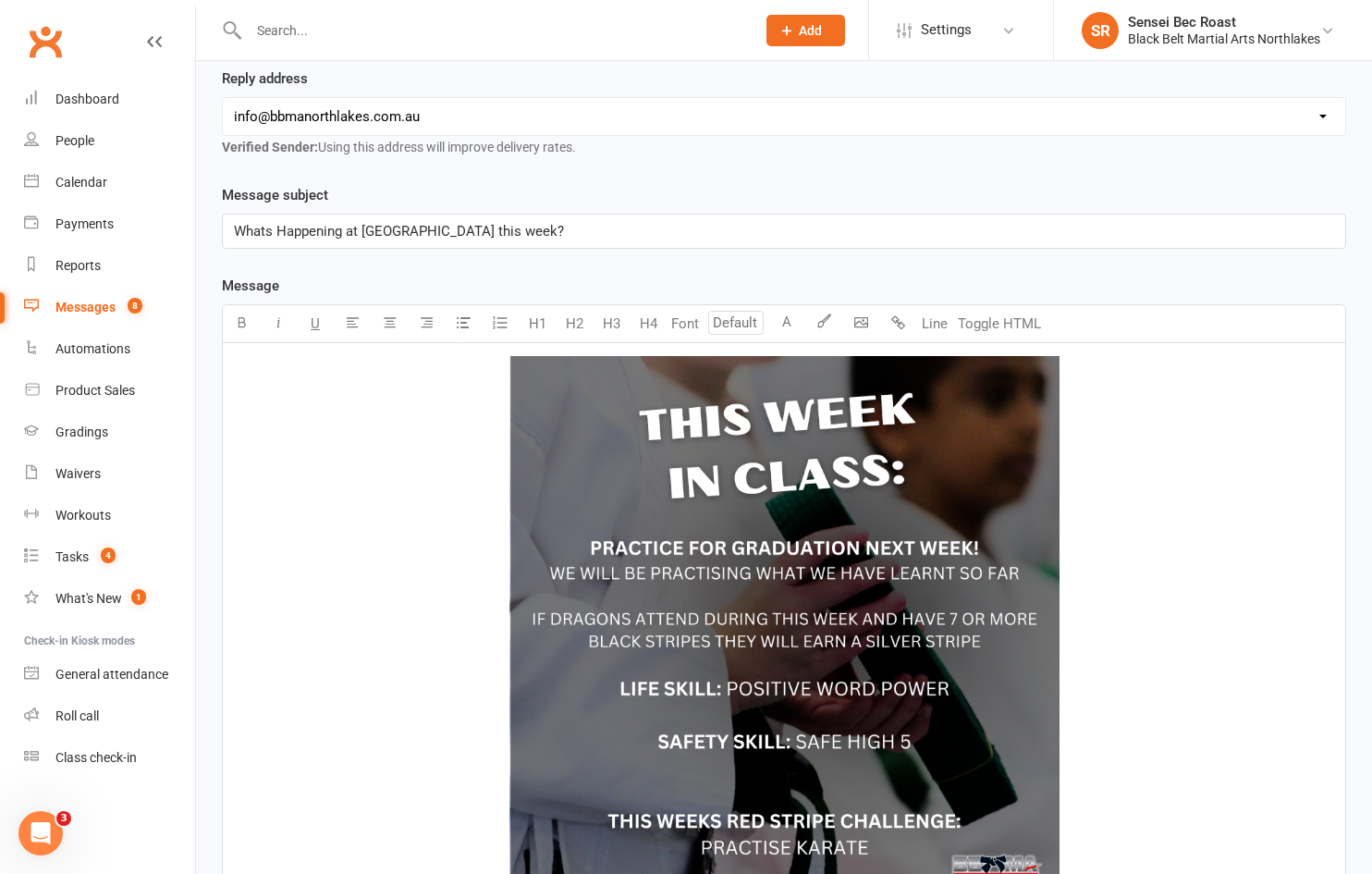
scroll to position [277, 0]
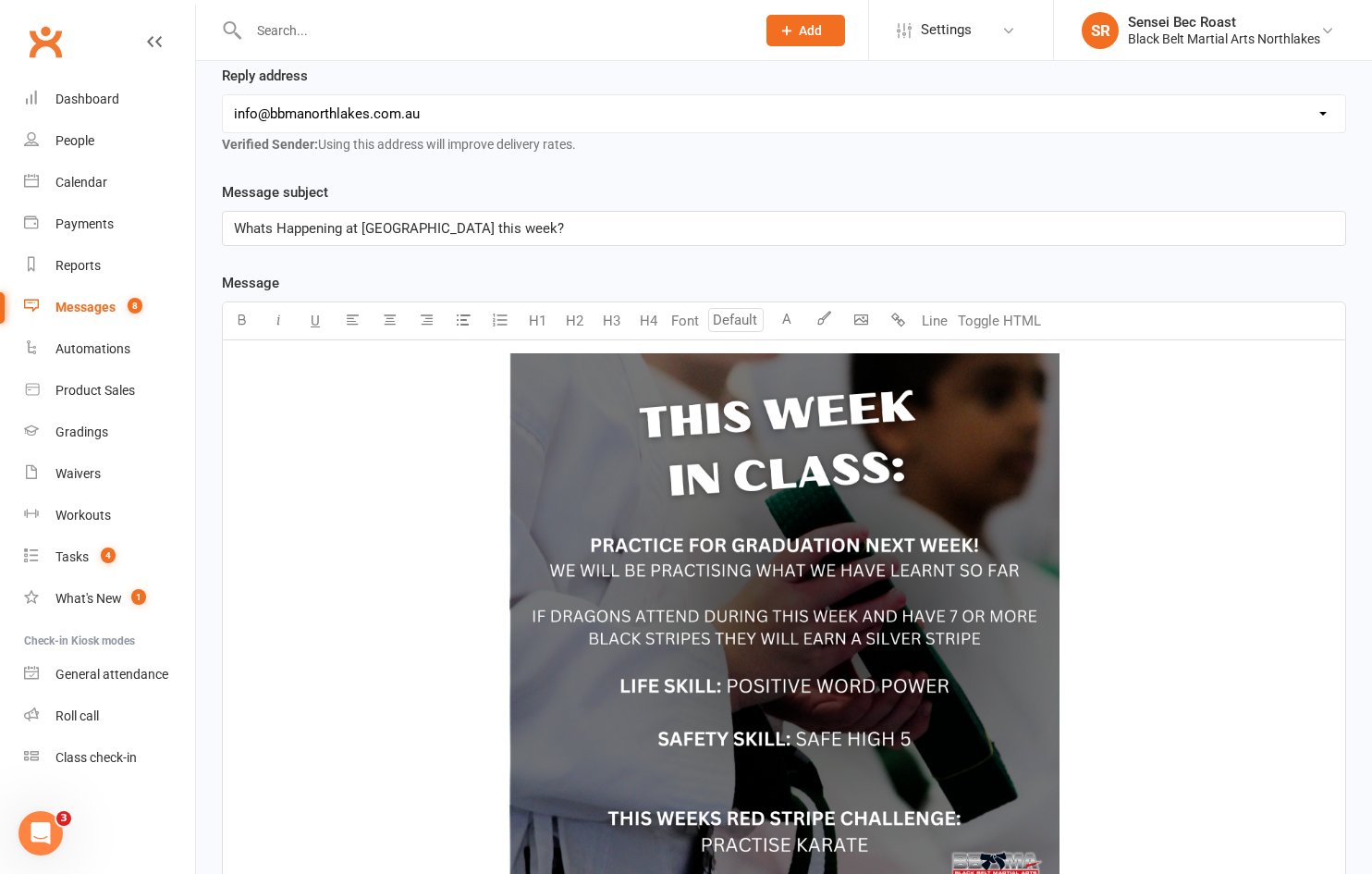
click at [752, 625] on img at bounding box center [784, 627] width 550 height 550
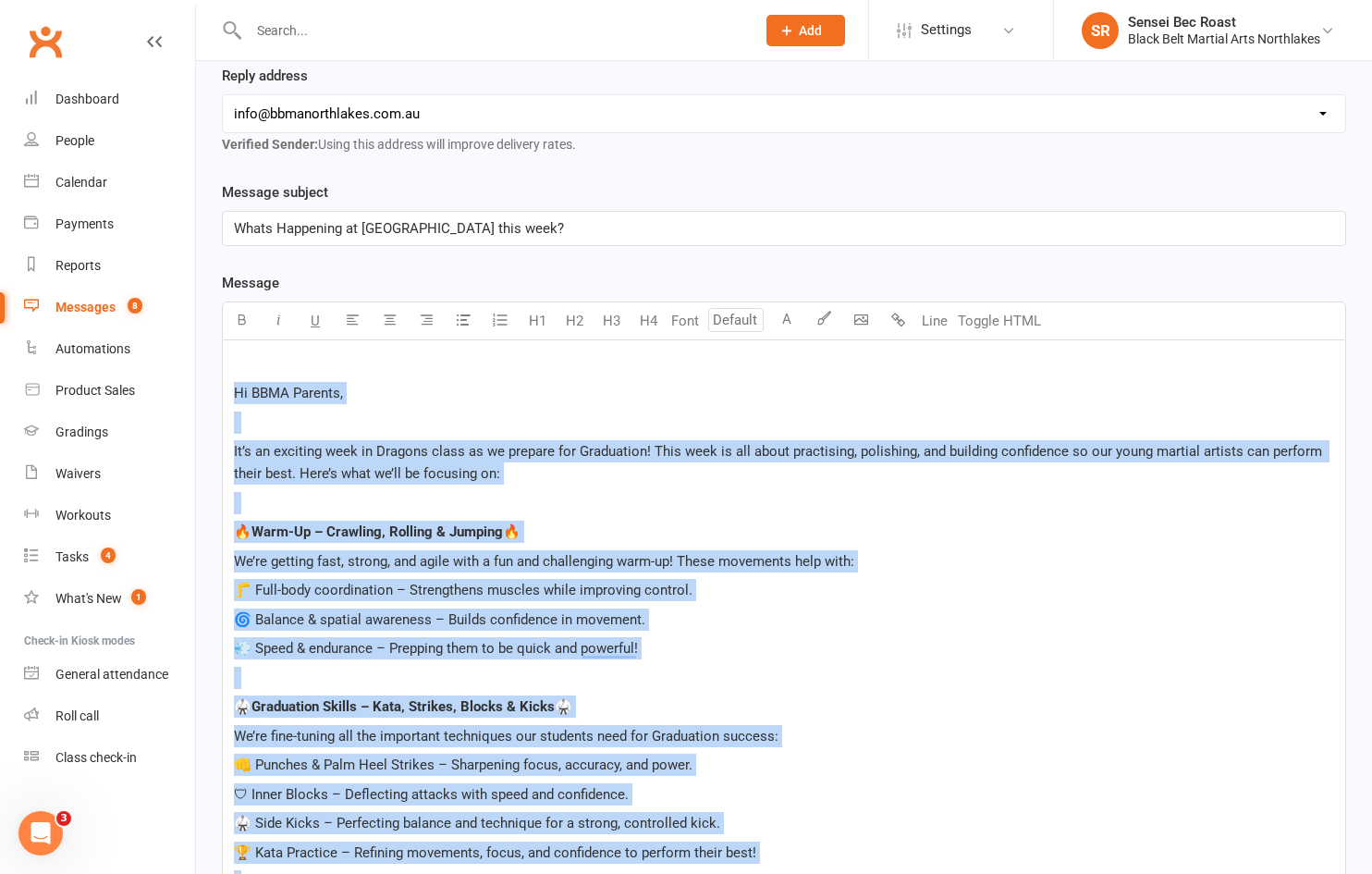
scroll to position [1023, 0]
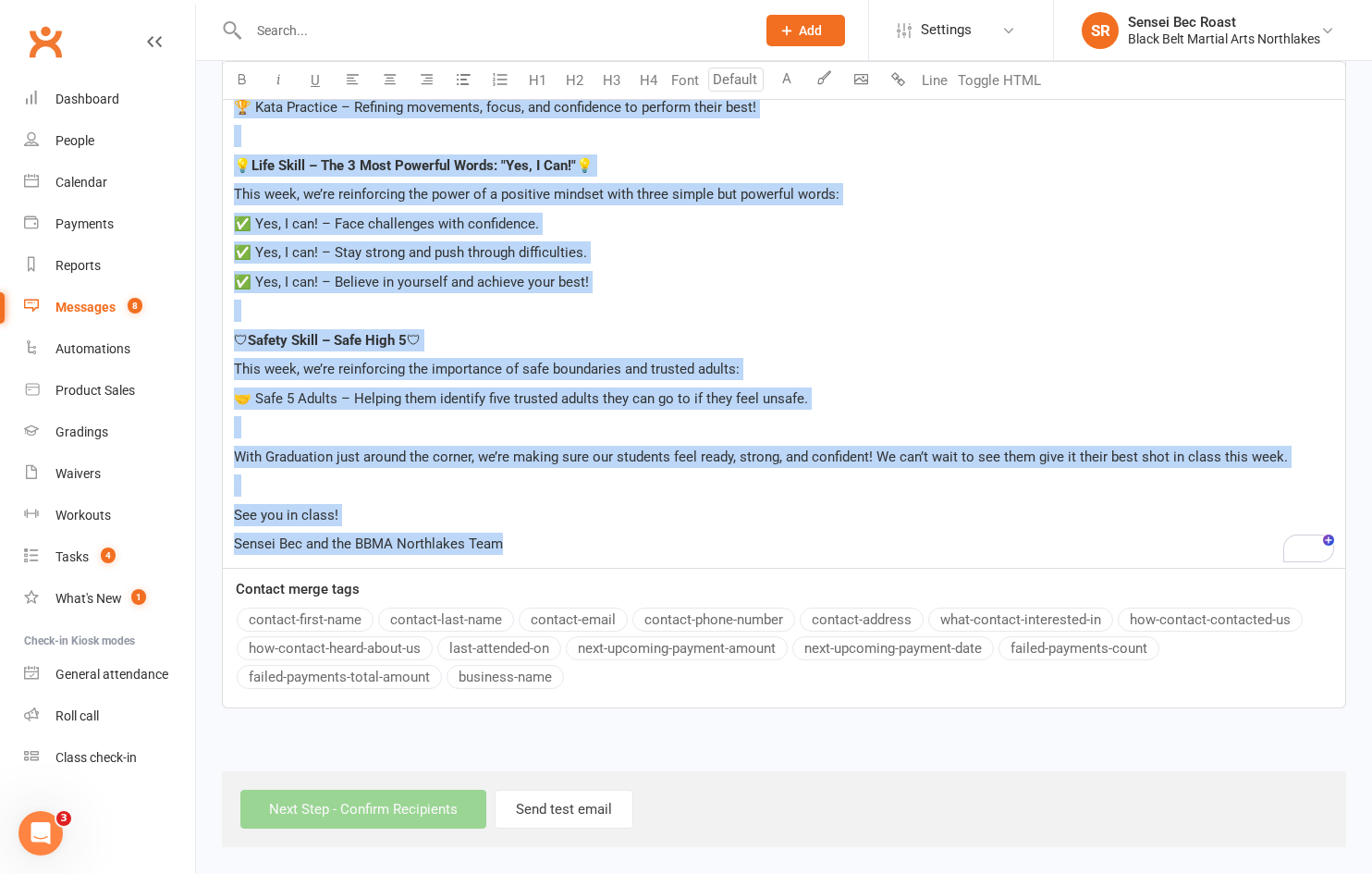
drag, startPoint x: 231, startPoint y: 393, endPoint x: 725, endPoint y: 556, distance: 520.2
click at [725, 556] on div "﻿ Hi BBMA Parents, It’s an exciting week in Dragons class as we prepare for Gra…" at bounding box center [784, 81] width 1122 height 973
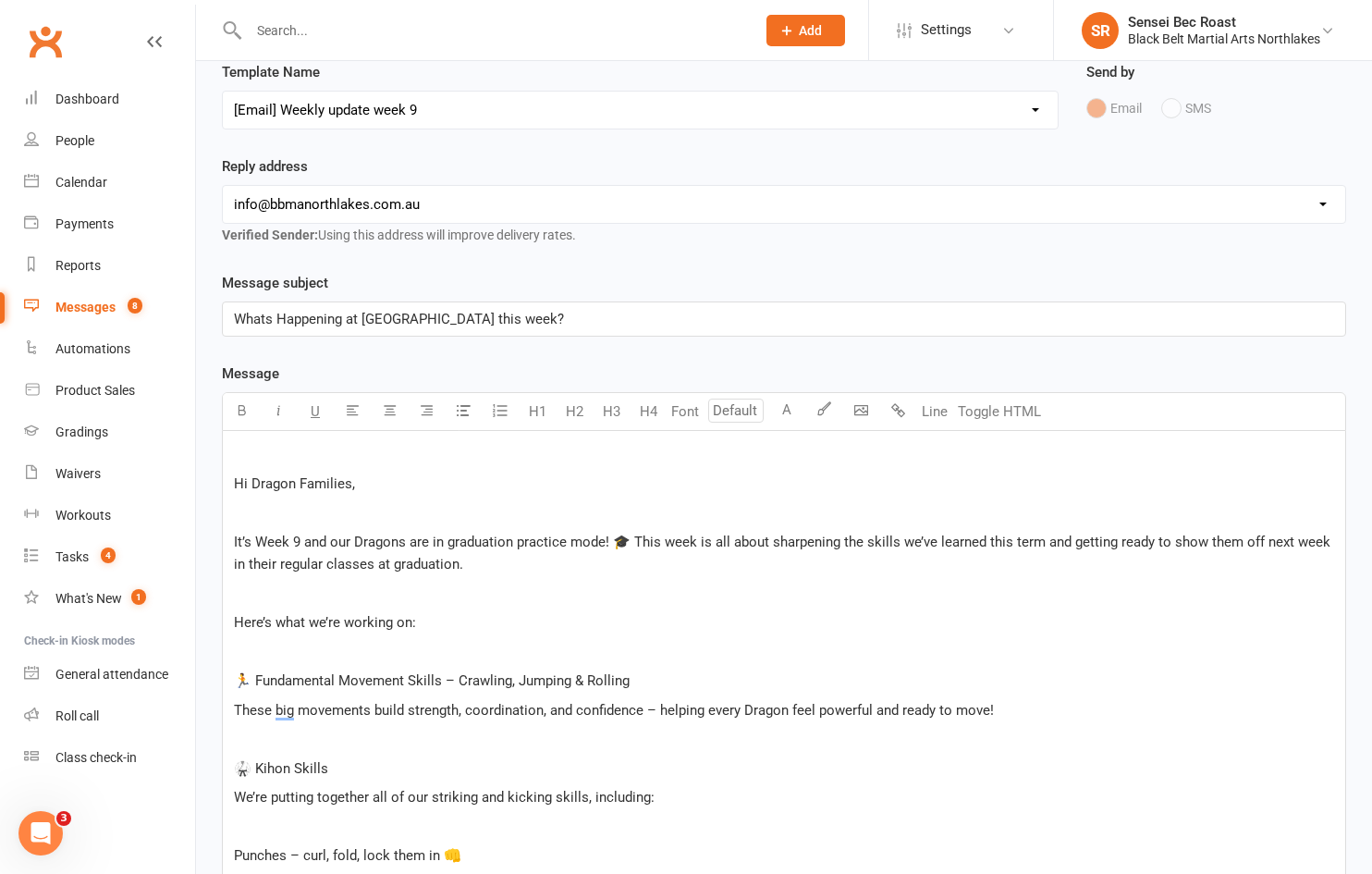
scroll to position [199, 0]
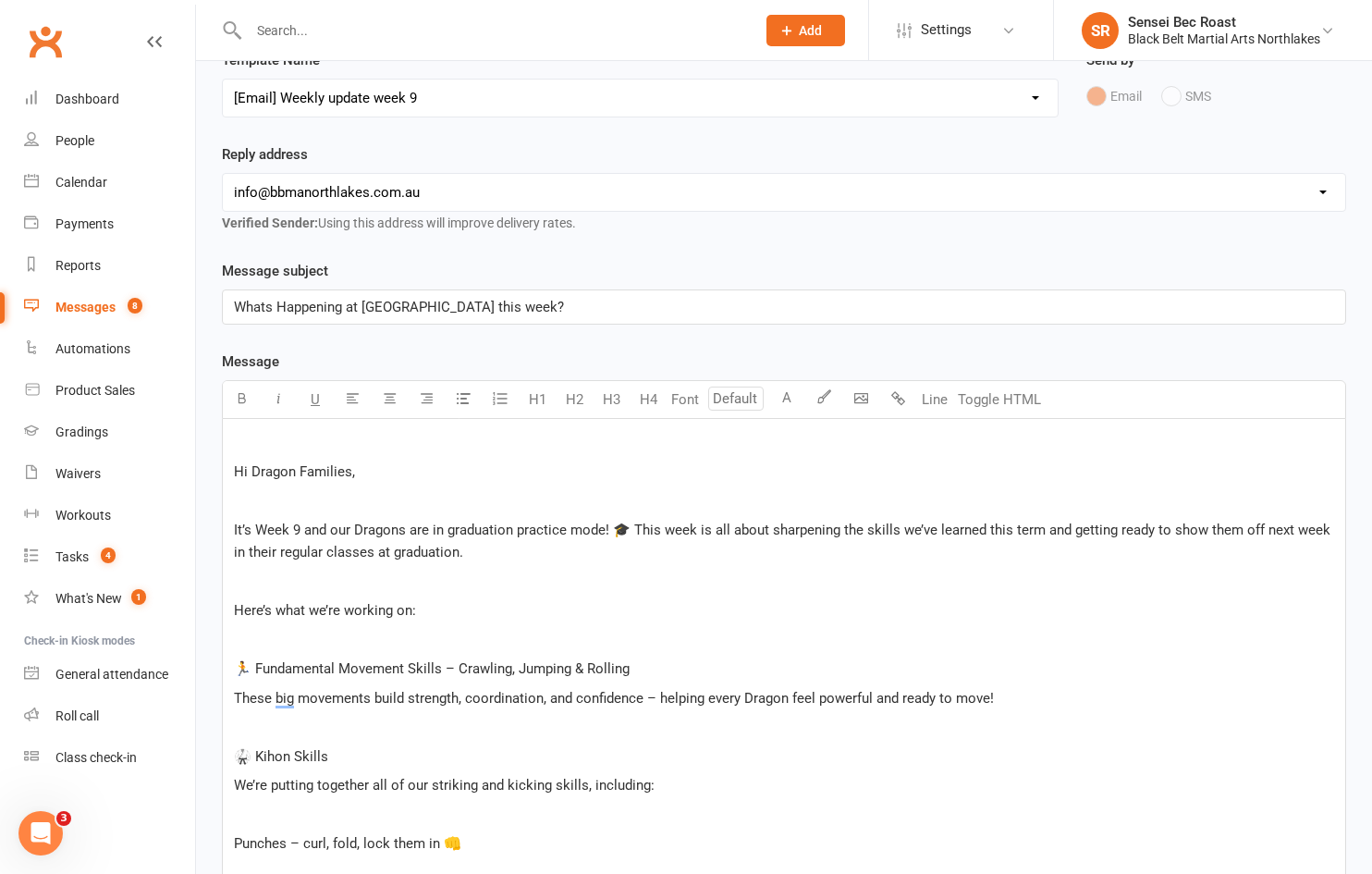
click at [299, 443] on p "﻿" at bounding box center [784, 443] width 1100 height 22
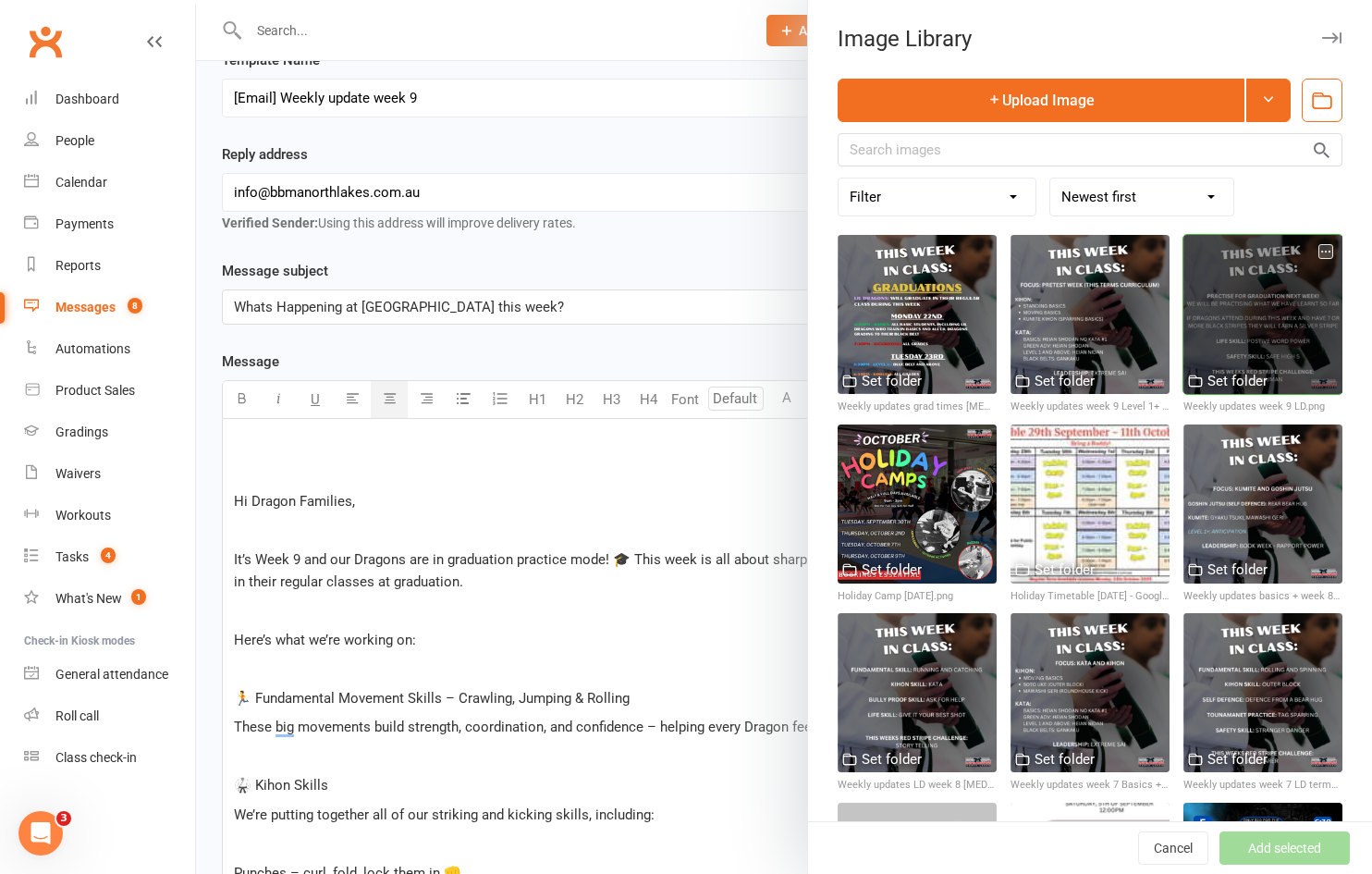
click at [1208, 315] on div at bounding box center [1262, 314] width 158 height 159
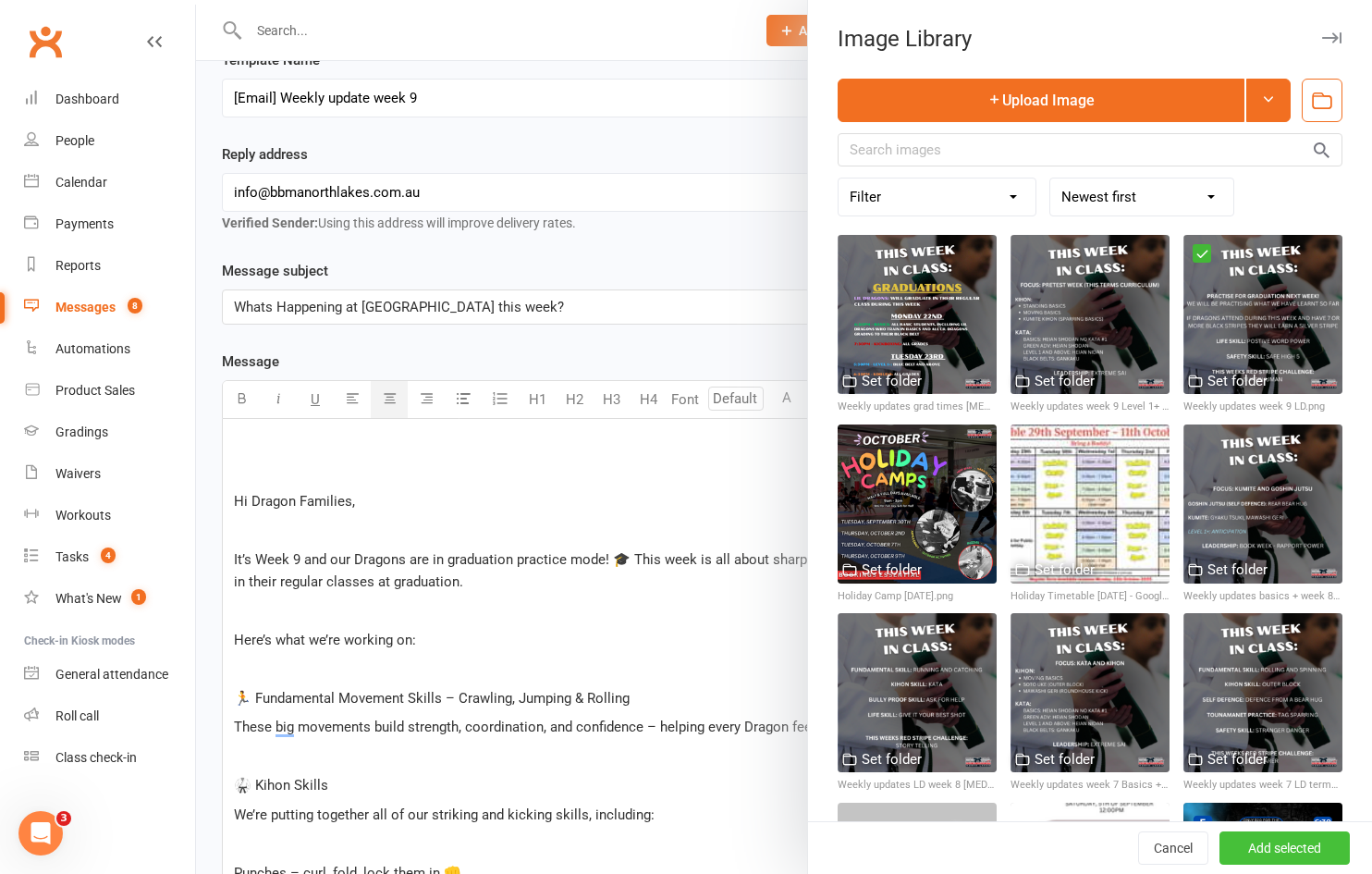
click at [1229, 847] on button "Add selected" at bounding box center [1285, 848] width 131 height 34
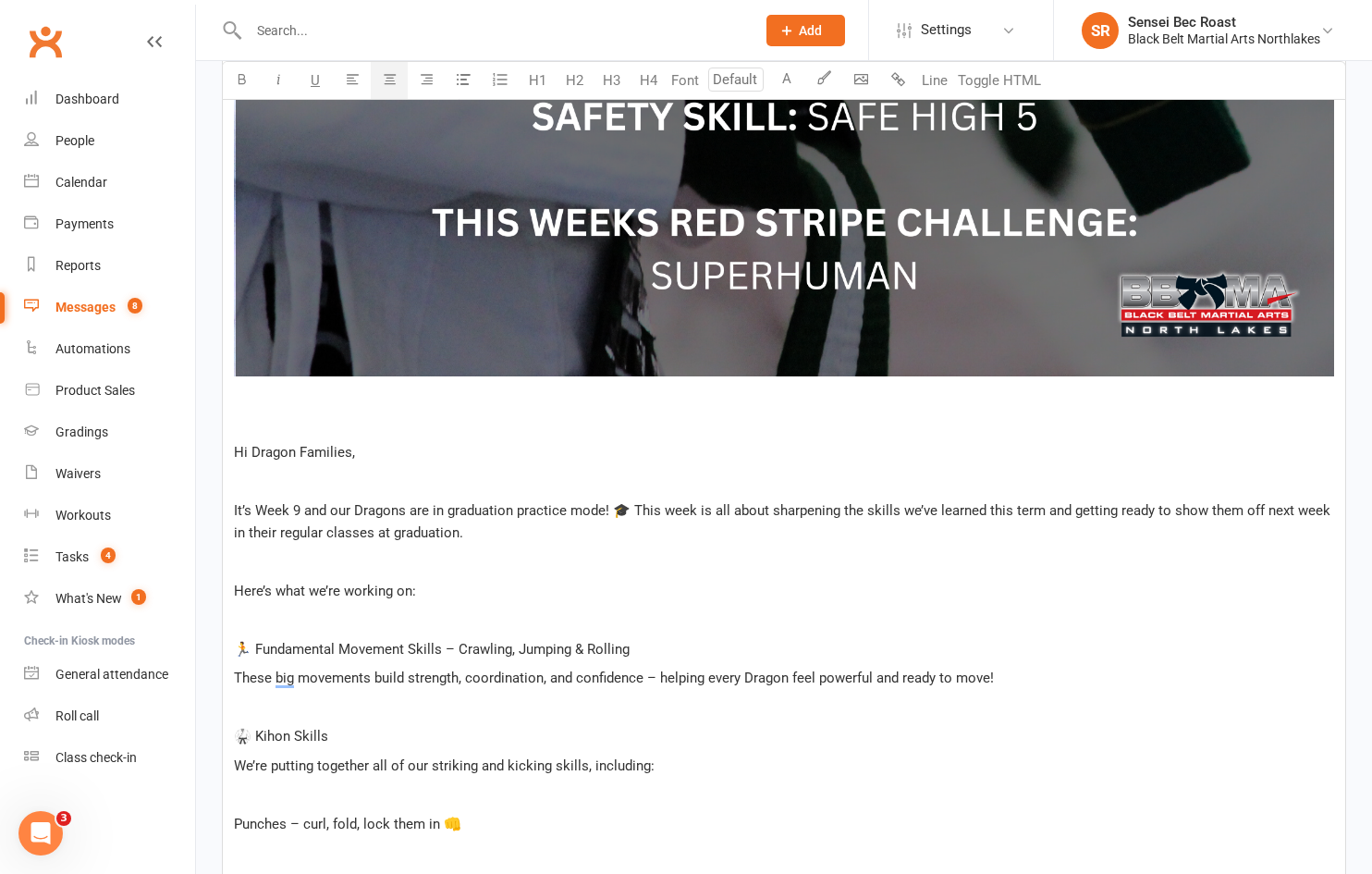
scroll to position [1401, 0]
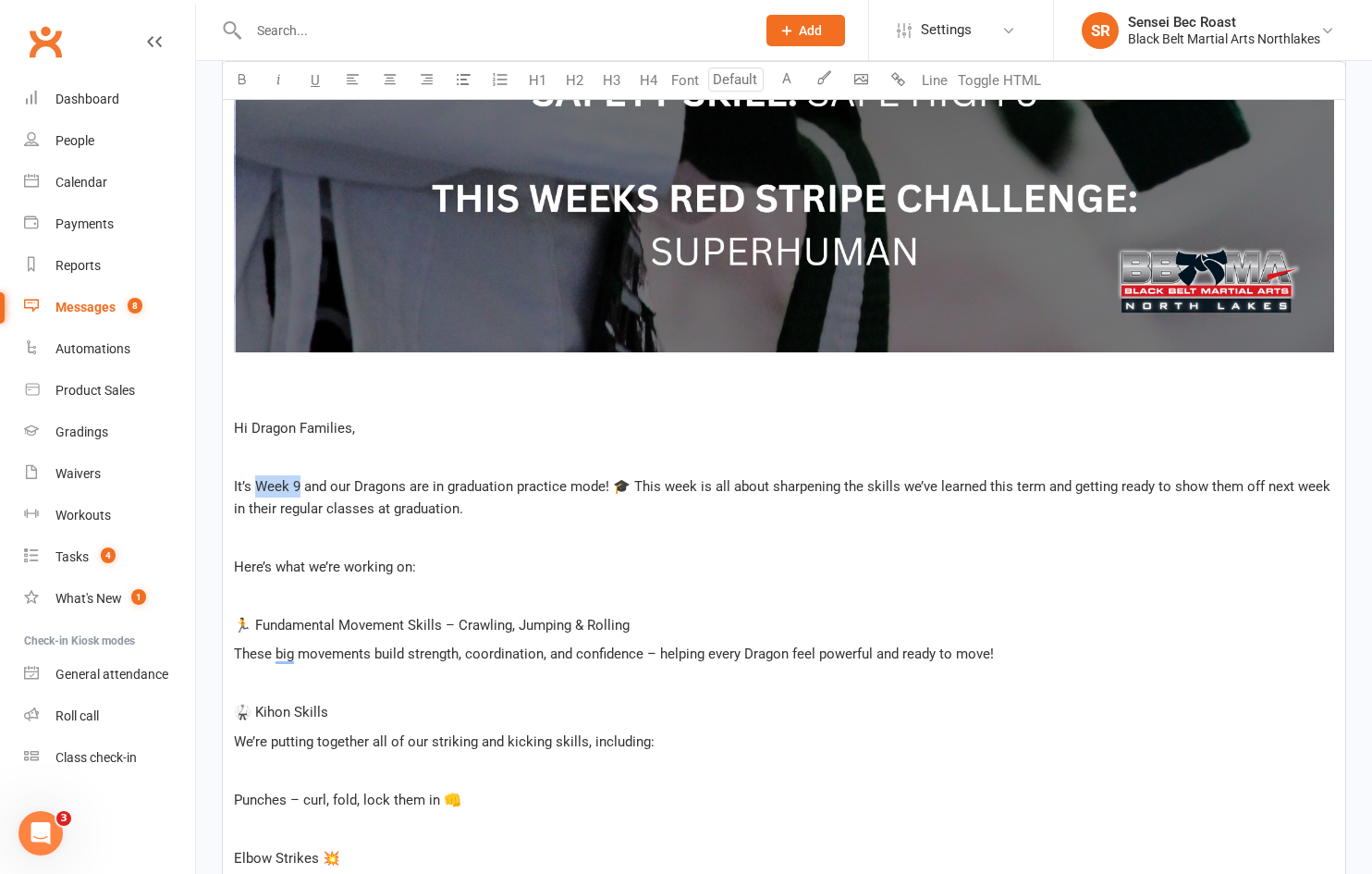
drag, startPoint x: 254, startPoint y: 490, endPoint x: 298, endPoint y: 485, distance: 44.3
click at [298, 485] on span "It’s Week 9 and our Dragons are in graduation practice mode! 🎓 This week is all…" at bounding box center [784, 496] width 1100 height 39
click at [295, 591] on p "﻿" at bounding box center [784, 596] width 1100 height 22
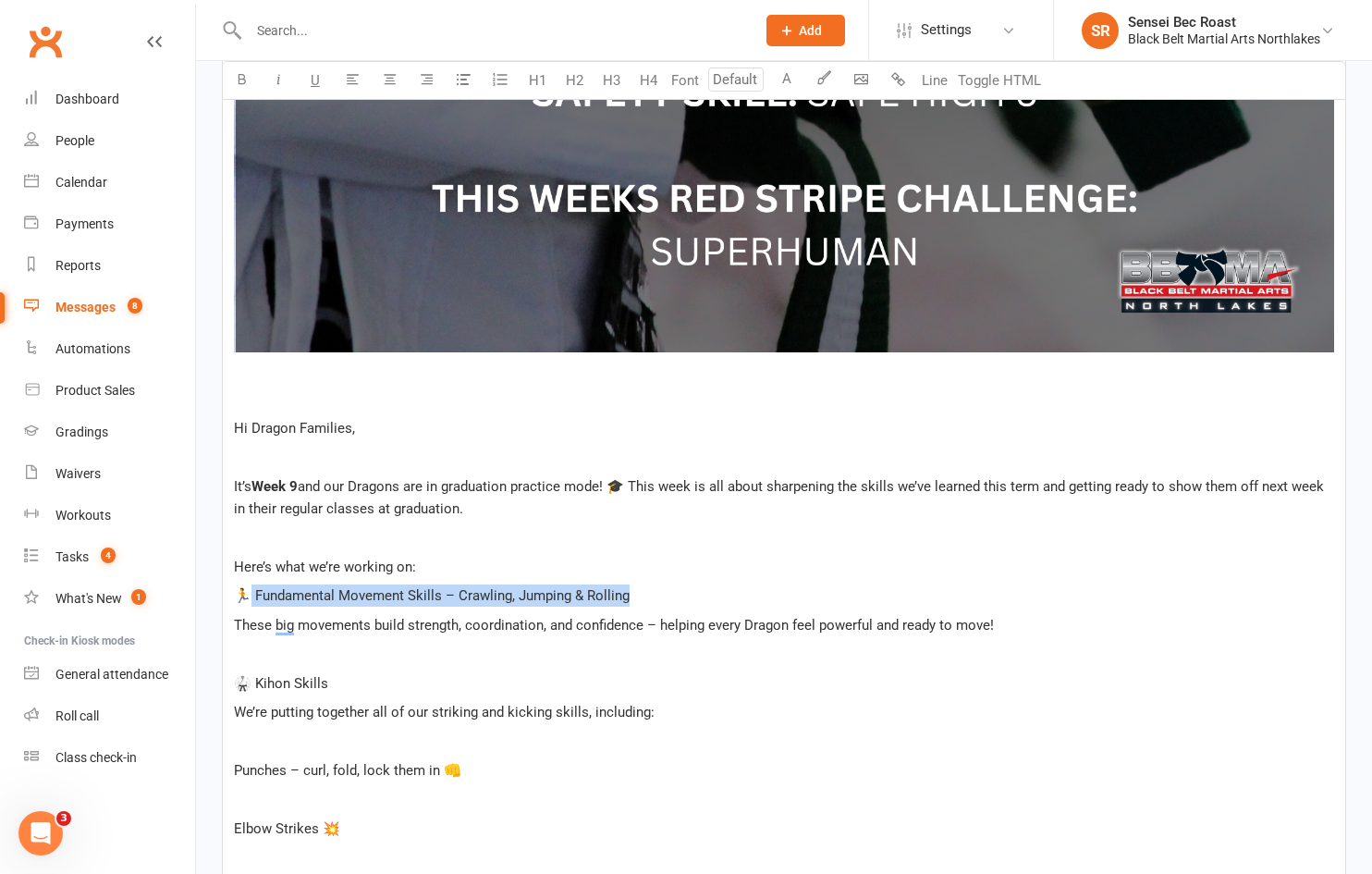
drag, startPoint x: 641, startPoint y: 592, endPoint x: 249, endPoint y: 590, distance: 392.0
click at [249, 590] on p "🏃 Fundamental Movement Skills – Crawling, Jumping & Rolling" at bounding box center [784, 596] width 1100 height 22
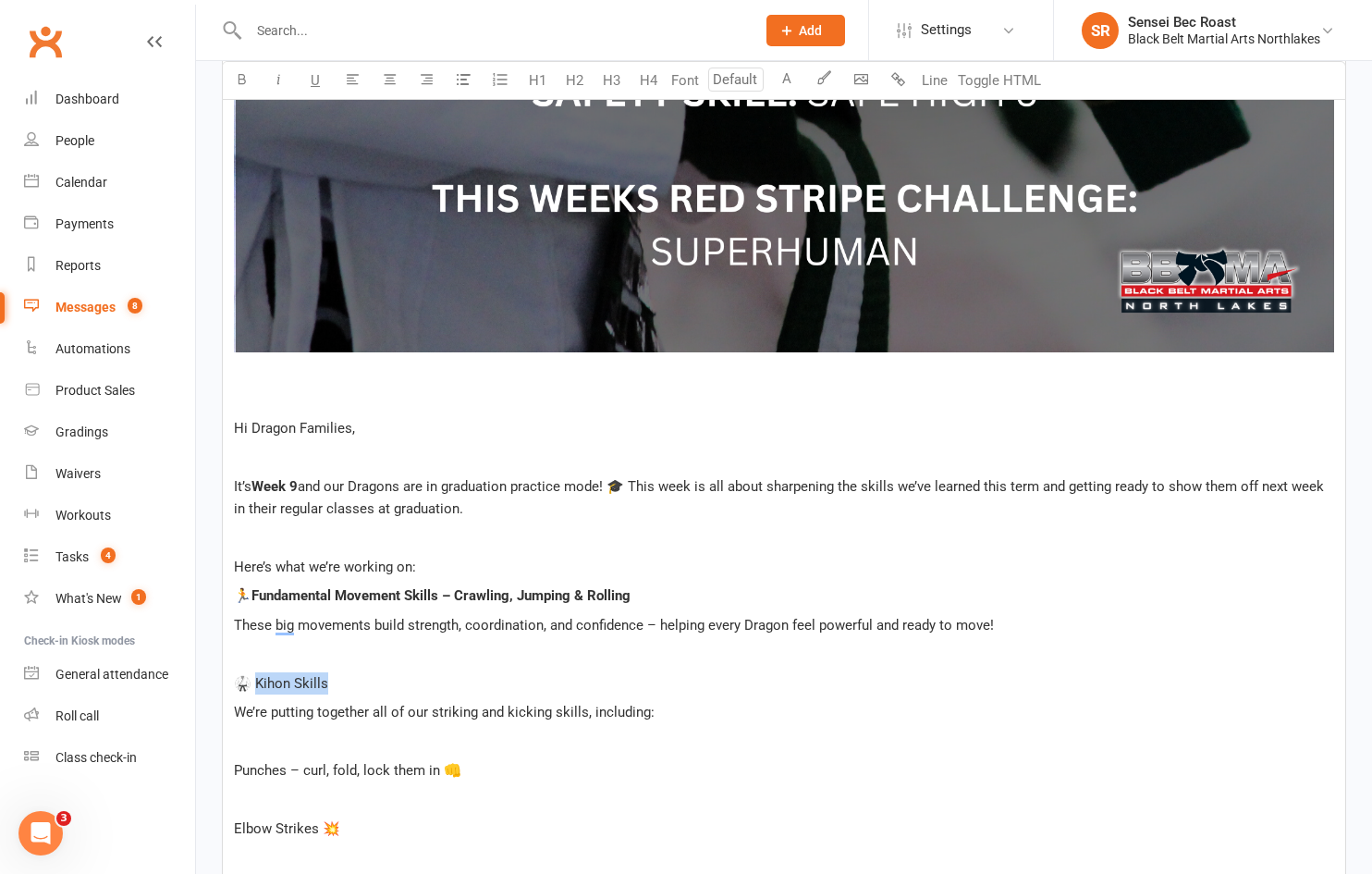
drag, startPoint x: 325, startPoint y: 678, endPoint x: 256, endPoint y: 678, distance: 69.0
click at [256, 678] on p "🥋 Kihon Skills" at bounding box center [784, 683] width 1100 height 22
click at [277, 742] on p "﻿" at bounding box center [784, 741] width 1100 height 22
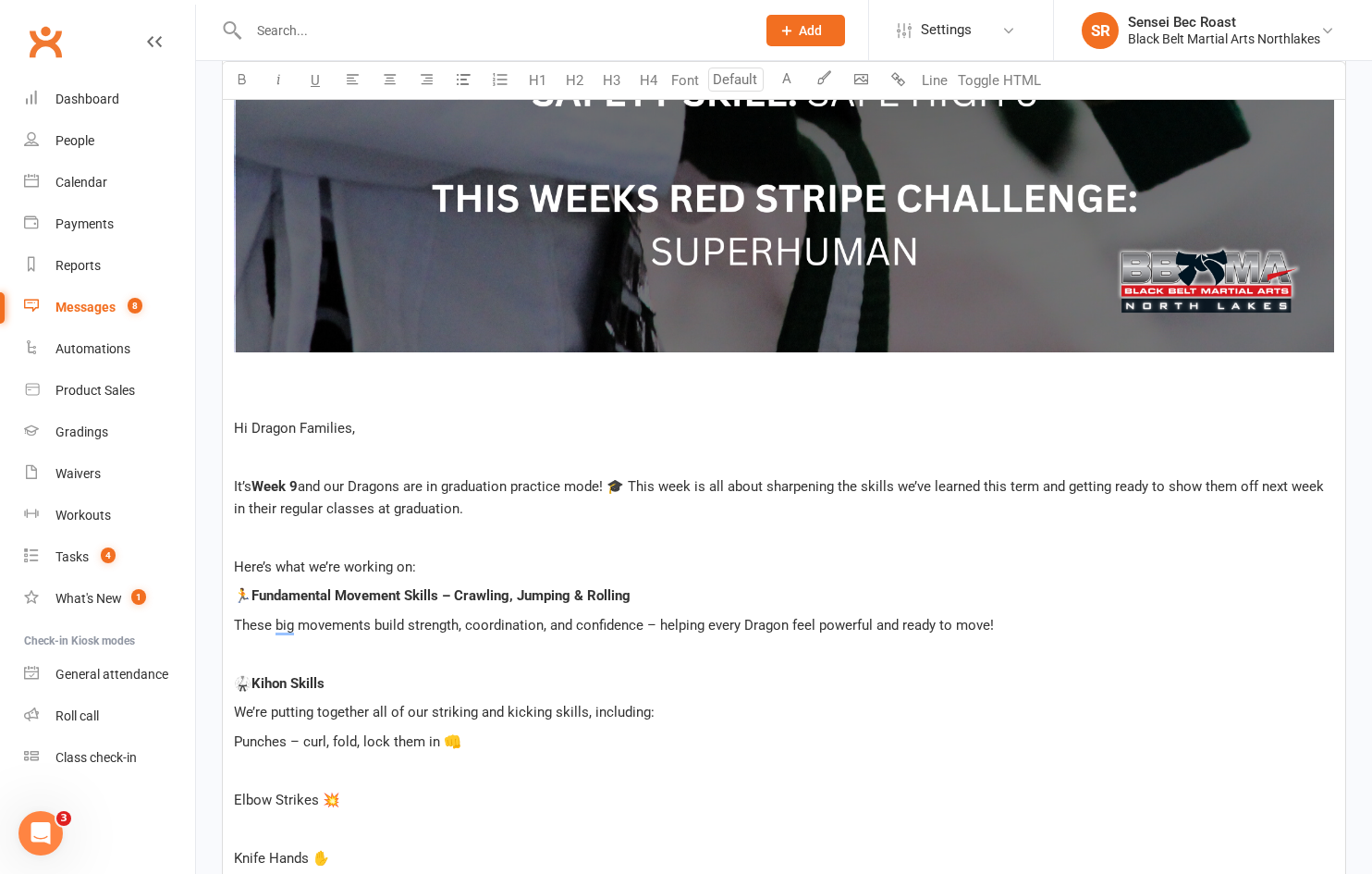
click at [250, 765] on p "﻿" at bounding box center [784, 770] width 1100 height 22
click at [248, 794] on p "﻿" at bounding box center [784, 800] width 1100 height 22
click at [254, 828] on p "﻿" at bounding box center [784, 828] width 1100 height 22
drag, startPoint x: 327, startPoint y: 802, endPoint x: 256, endPoint y: 795, distance: 71.3
click at [256, 795] on span "Knife Hands ✋" at bounding box center [281, 800] width 96 height 17
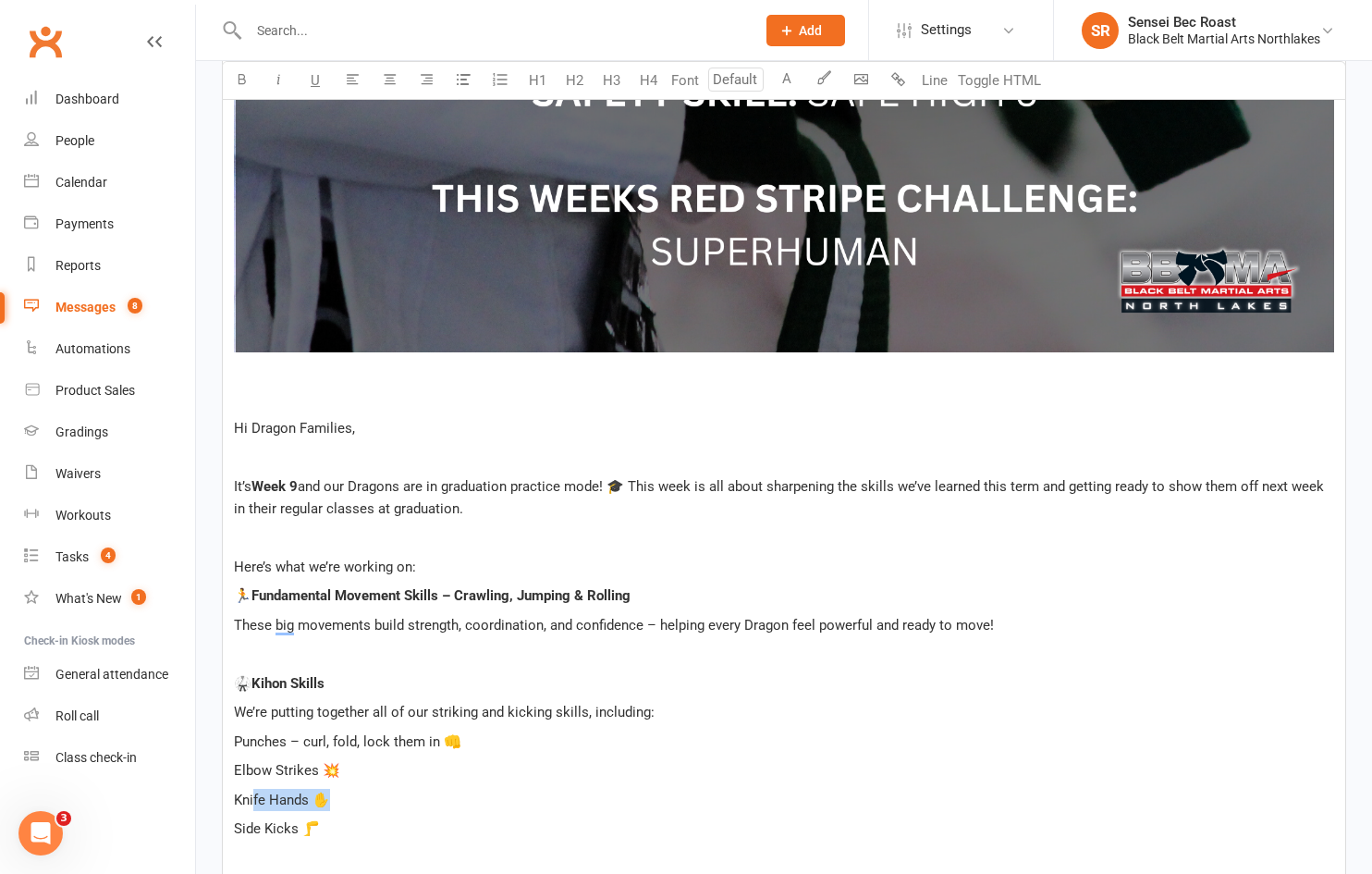
click at [256, 795] on span "Knife Hands ✋" at bounding box center [281, 800] width 96 height 17
drag, startPoint x: 328, startPoint y: 795, endPoint x: 228, endPoint y: 798, distance: 100.0
click at [228, 798] on div "﻿ ﻿ ﻿ ﻿ Hi Dragon Families, ﻿ It’s Week 9 and our Dragons are in graduation pra…" at bounding box center [784, 398] width 1122 height 2363
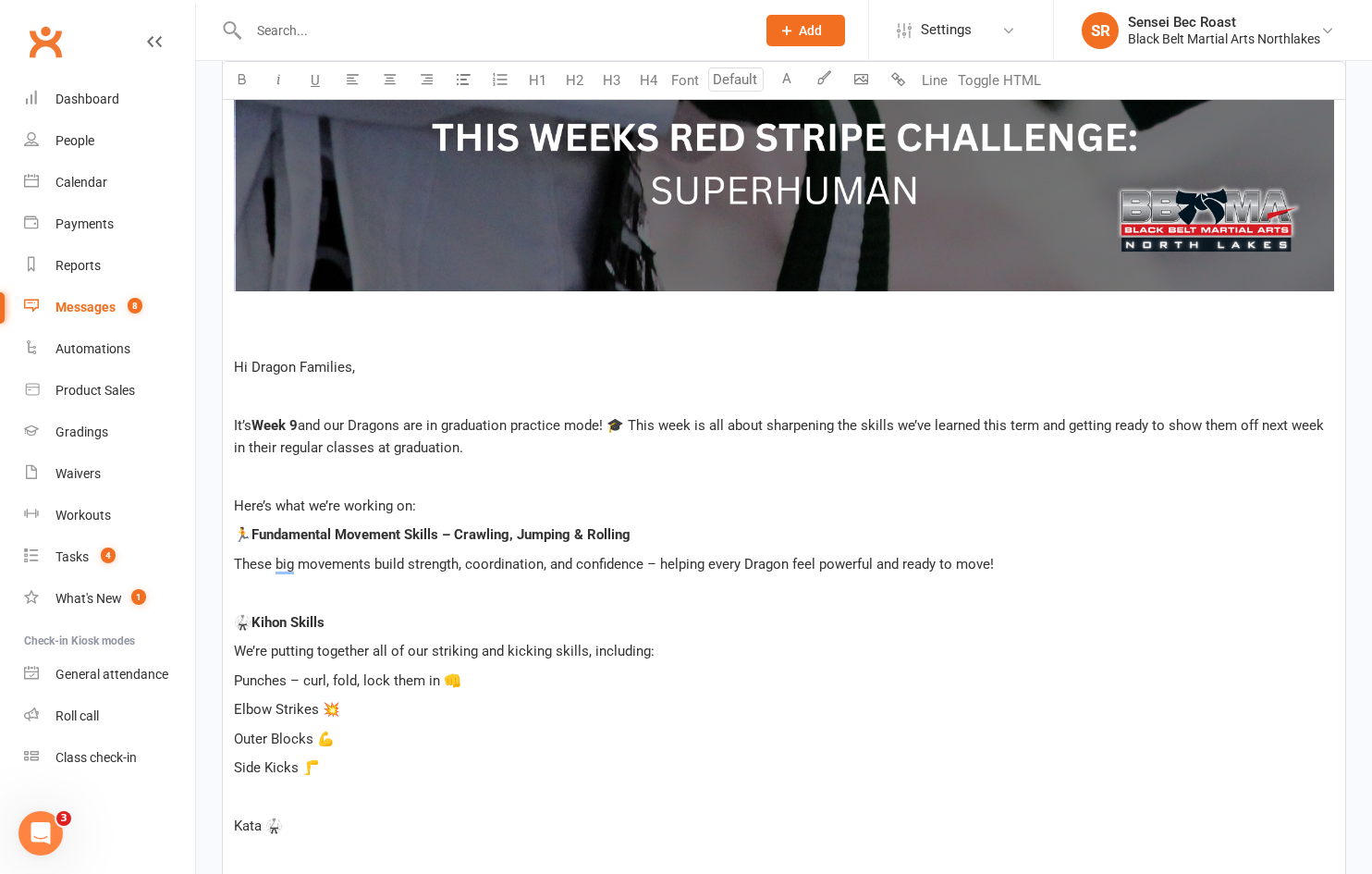
scroll to position [1493, 0]
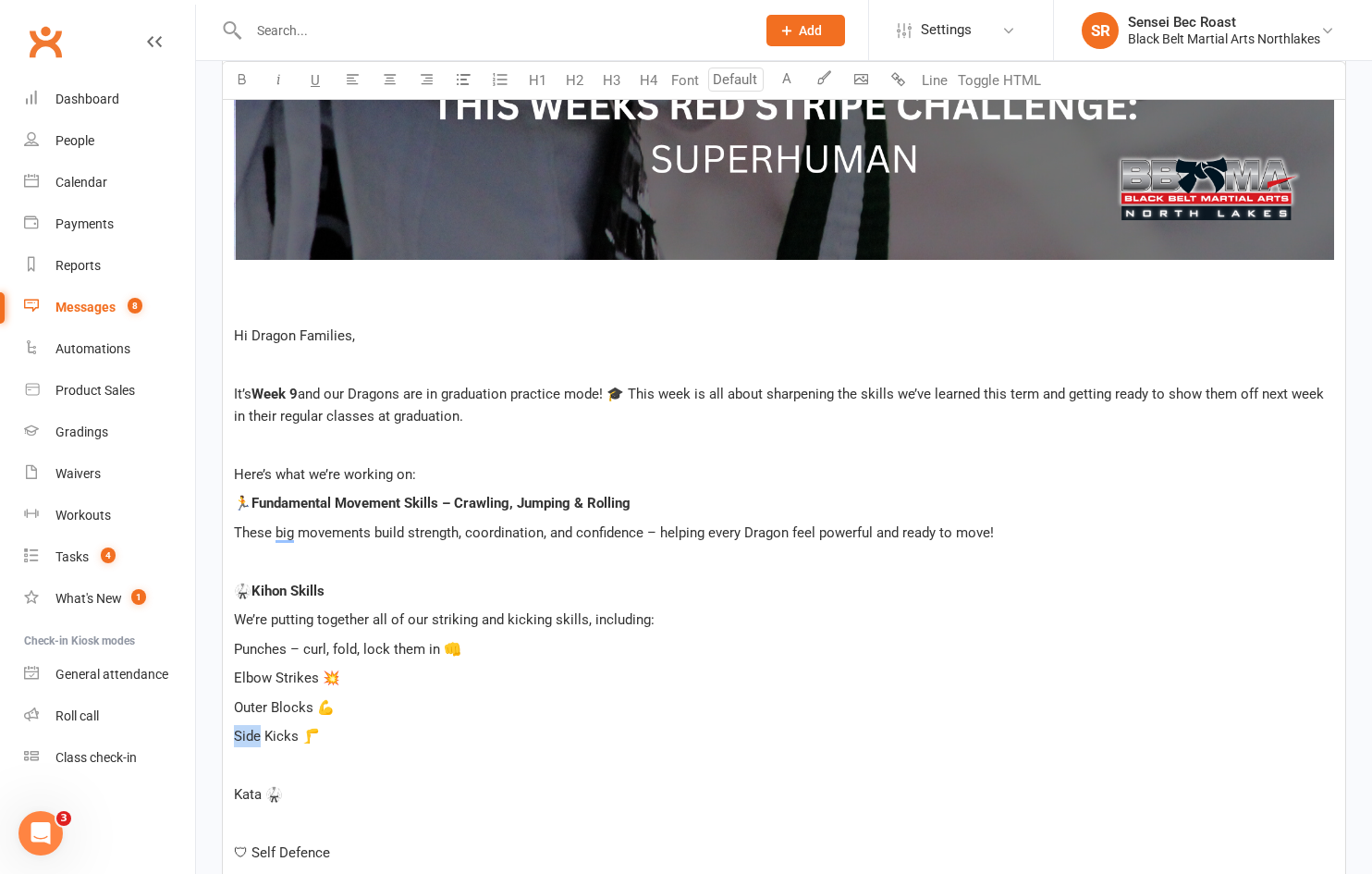
drag, startPoint x: 233, startPoint y: 741, endPoint x: 257, endPoint y: 740, distance: 24.0
click at [257, 740] on div "﻿ ﻿ ﻿ ﻿ Hi Dragon Families, ﻿ It’s Week 9 and our Dragons are in graduation pra…" at bounding box center [784, 305] width 1122 height 2363
drag, startPoint x: 250, startPoint y: 785, endPoint x: 232, endPoint y: 783, distance: 18.1
click at [232, 783] on div "﻿ ﻿ ﻿ ﻿ Hi Dragon Families, ﻿ It’s Week 9 and our Dragons are in graduation pra…" at bounding box center [784, 305] width 1122 height 2363
click at [245, 825] on p "﻿" at bounding box center [784, 823] width 1100 height 22
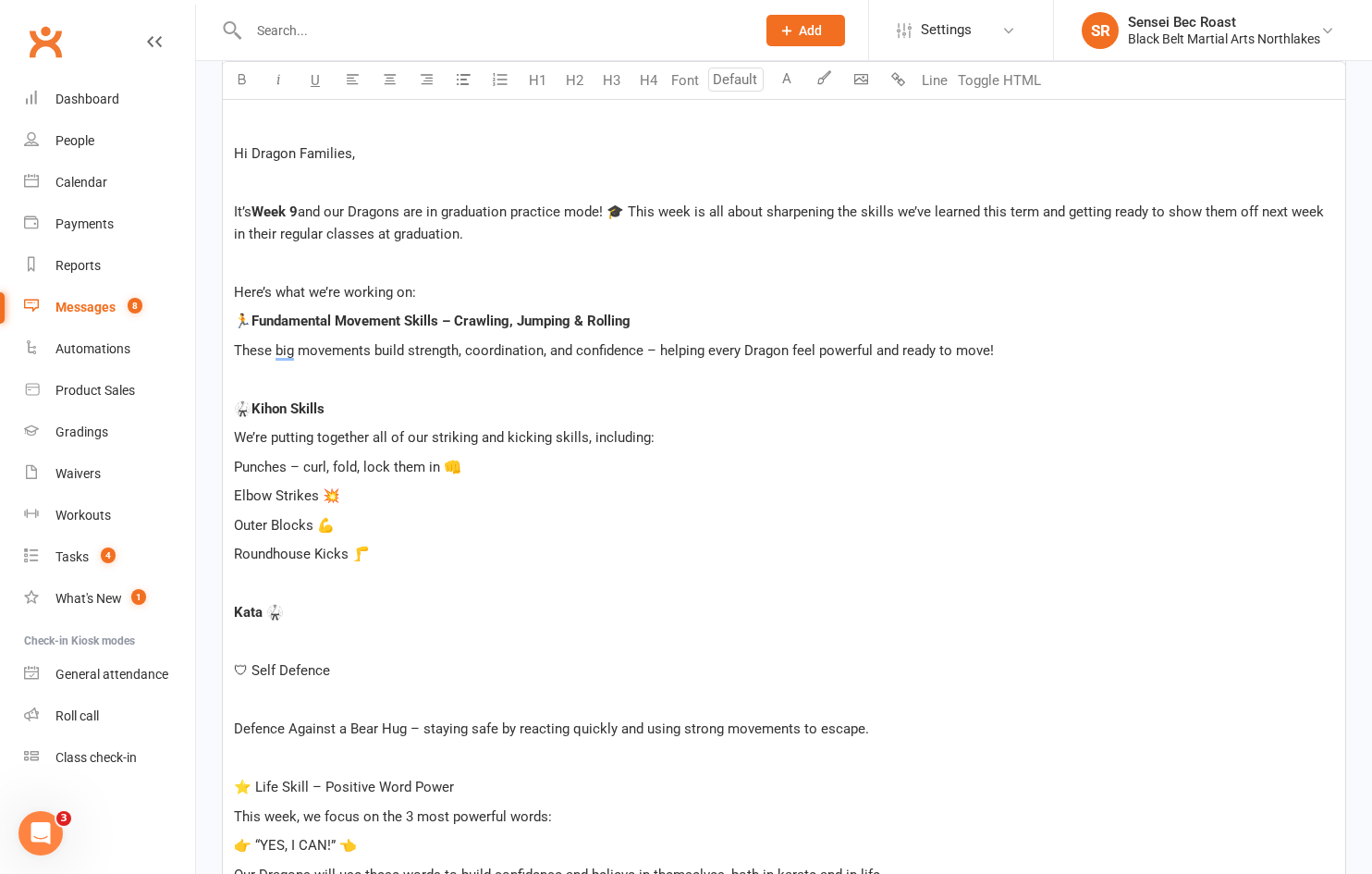
scroll to position [1679, 0]
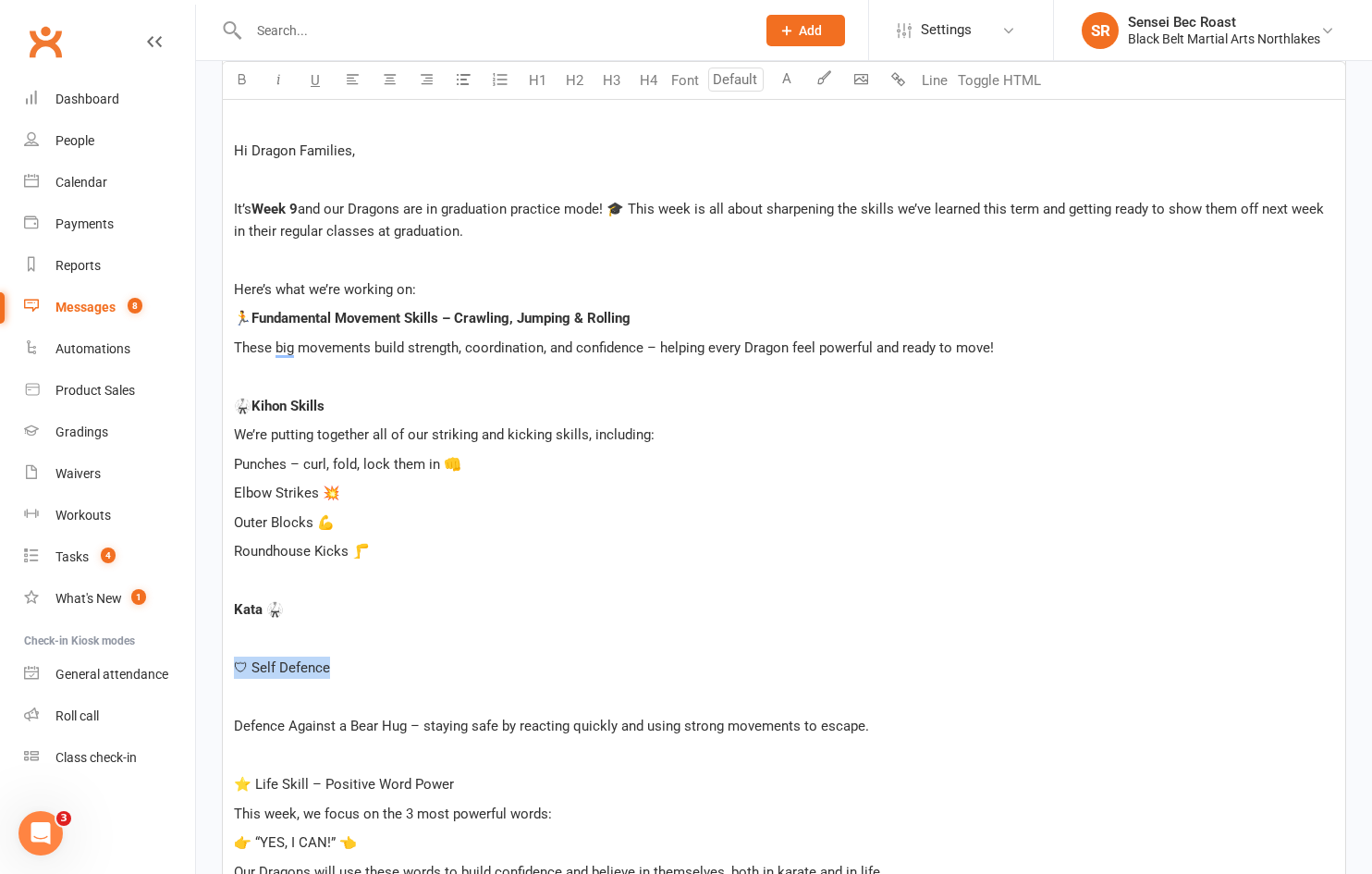
drag, startPoint x: 347, startPoint y: 668, endPoint x: 235, endPoint y: 674, distance: 112.2
click at [235, 674] on p "🛡 Self Defence" at bounding box center [784, 667] width 1100 height 22
click at [275, 698] on p "﻿" at bounding box center [784, 697] width 1100 height 22
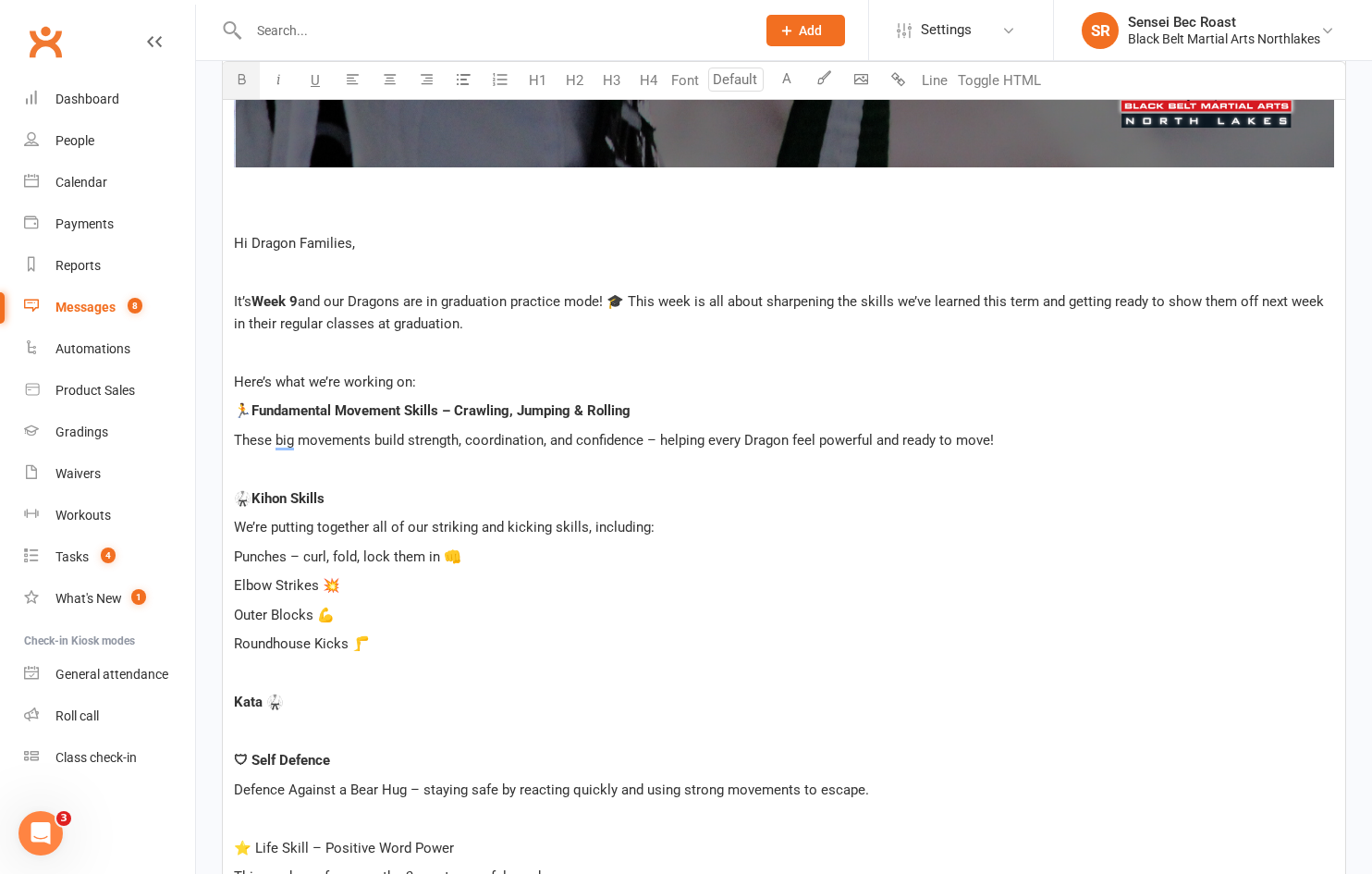
scroll to position [1771, 0]
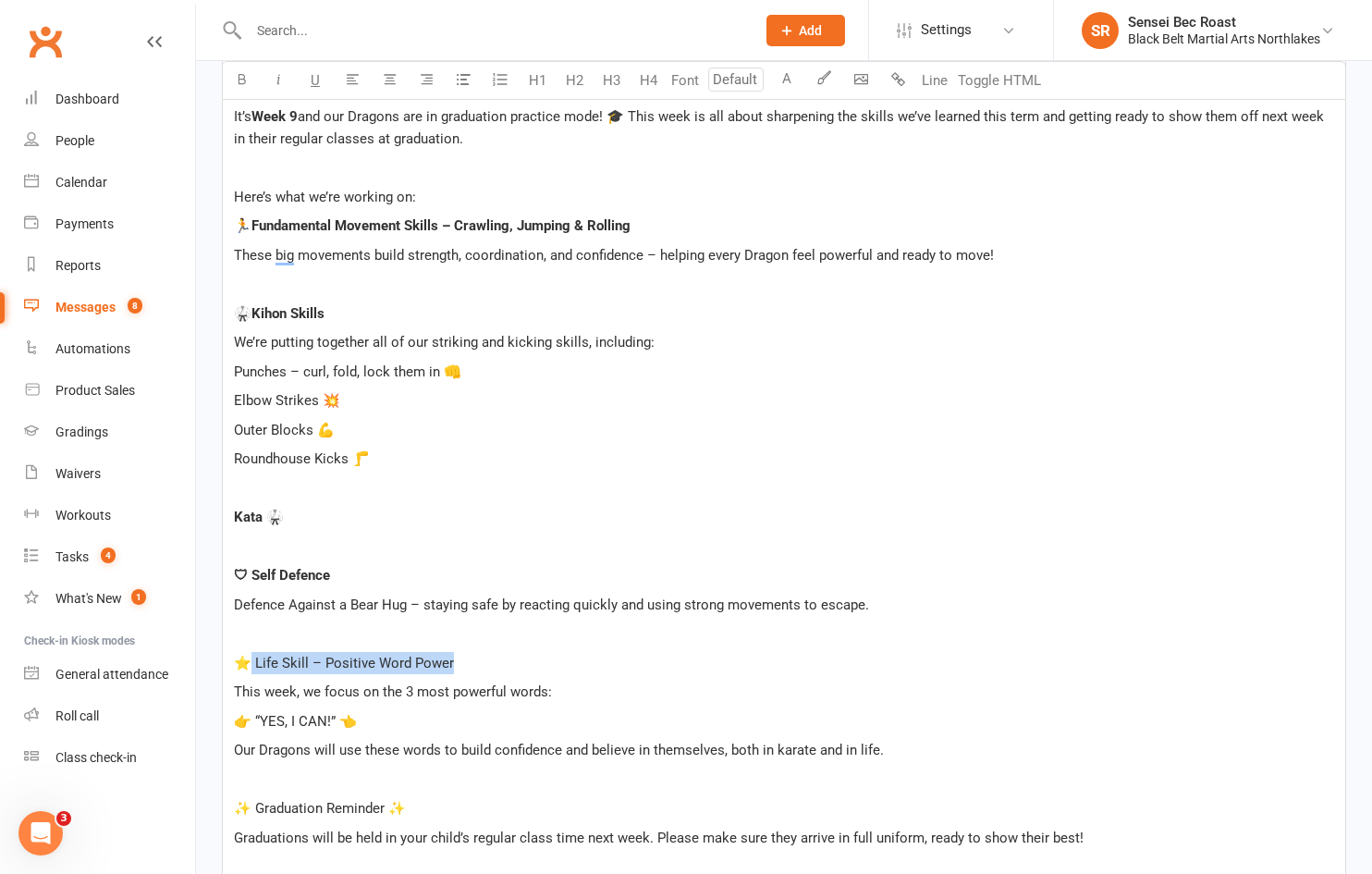
drag, startPoint x: 435, startPoint y: 656, endPoint x: 252, endPoint y: 659, distance: 183.0
click at [252, 659] on p "⭐ Life Skill – Positive Word Power" at bounding box center [784, 663] width 1100 height 22
click at [399, 690] on span "This week, we focus on the 3 most powerful words:" at bounding box center [392, 692] width 318 height 17
drag, startPoint x: 336, startPoint y: 720, endPoint x: 269, endPoint y: 715, distance: 67.2
click at [269, 715] on span "👉 “YES, I CAN!” 👈" at bounding box center [295, 720] width 123 height 17
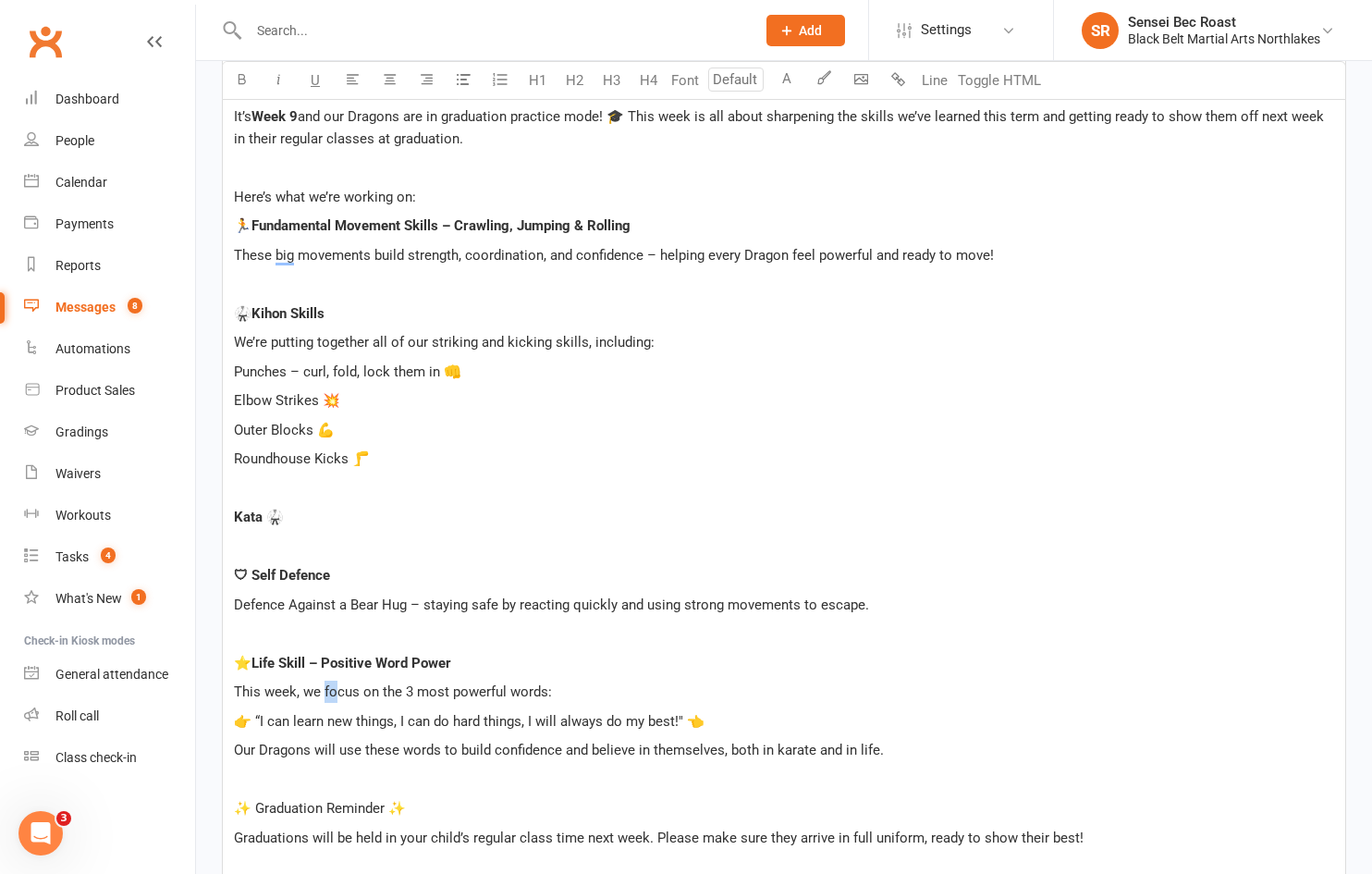
drag, startPoint x: 324, startPoint y: 692, endPoint x: 338, endPoint y: 692, distance: 14.0
click at [338, 692] on span "This week, we focus on the 3 most powerful words:" at bounding box center [392, 692] width 318 height 17
drag, startPoint x: 449, startPoint y: 690, endPoint x: 380, endPoint y: 698, distance: 69.5
click at [380, 698] on span "This week, we focus on the 3 most powerful words:" at bounding box center [392, 692] width 318 height 17
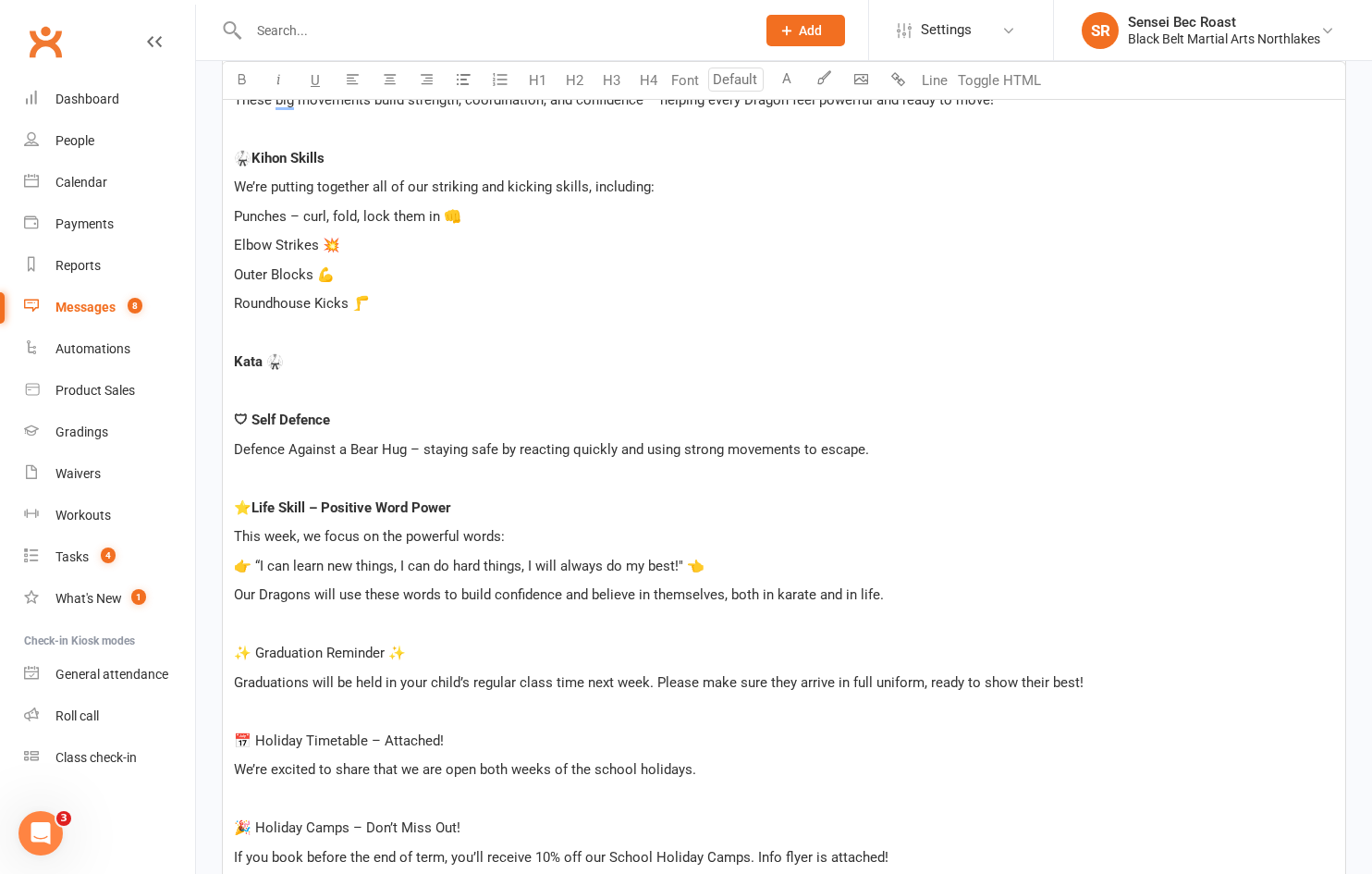
scroll to position [1955, 0]
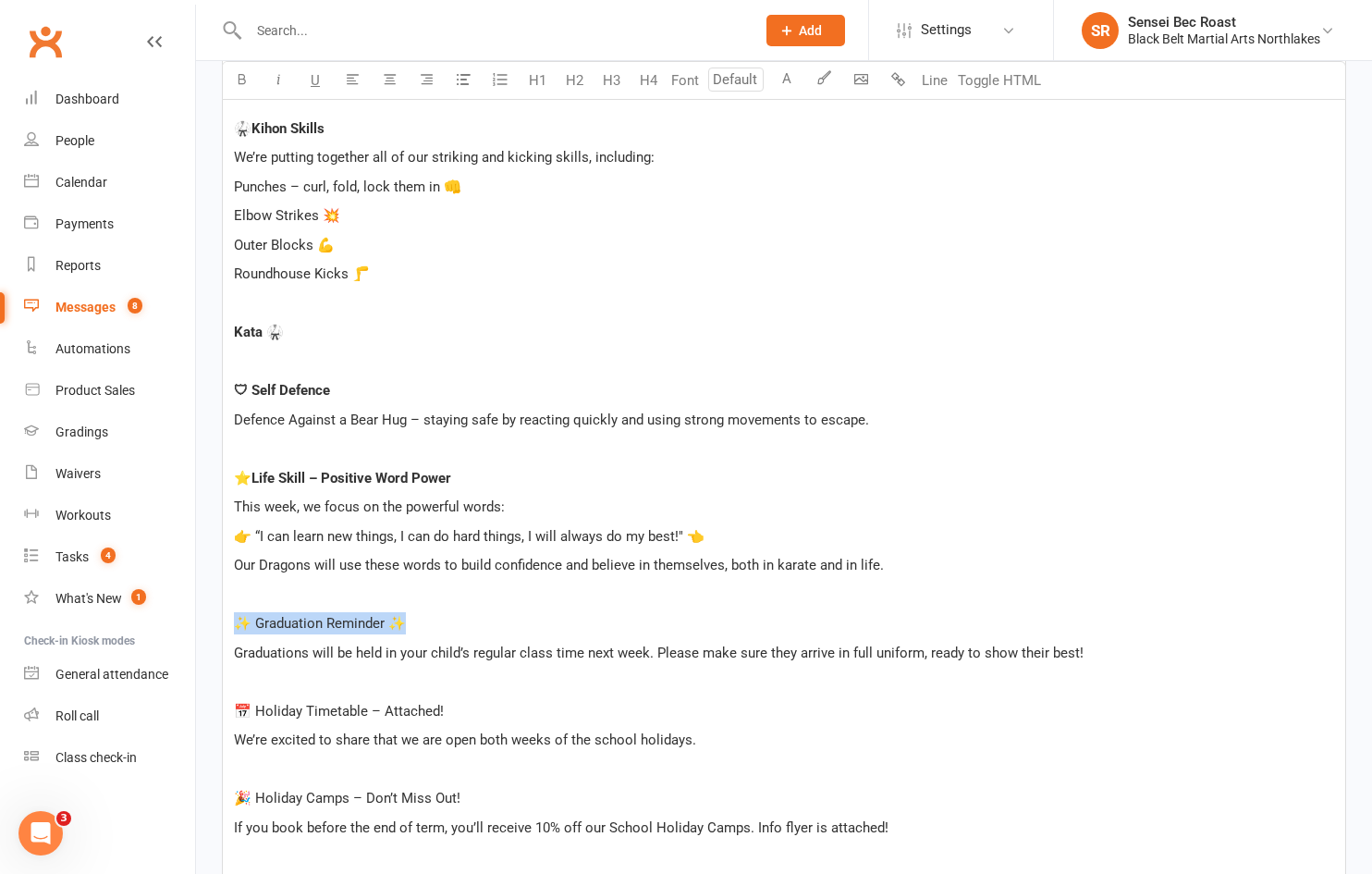
drag, startPoint x: 379, startPoint y: 627, endPoint x: 242, endPoint y: 630, distance: 137.0
click at [242, 630] on p "✨ Graduation Reminder ✨" at bounding box center [784, 623] width 1100 height 22
click at [287, 684] on p "﻿" at bounding box center [784, 681] width 1100 height 22
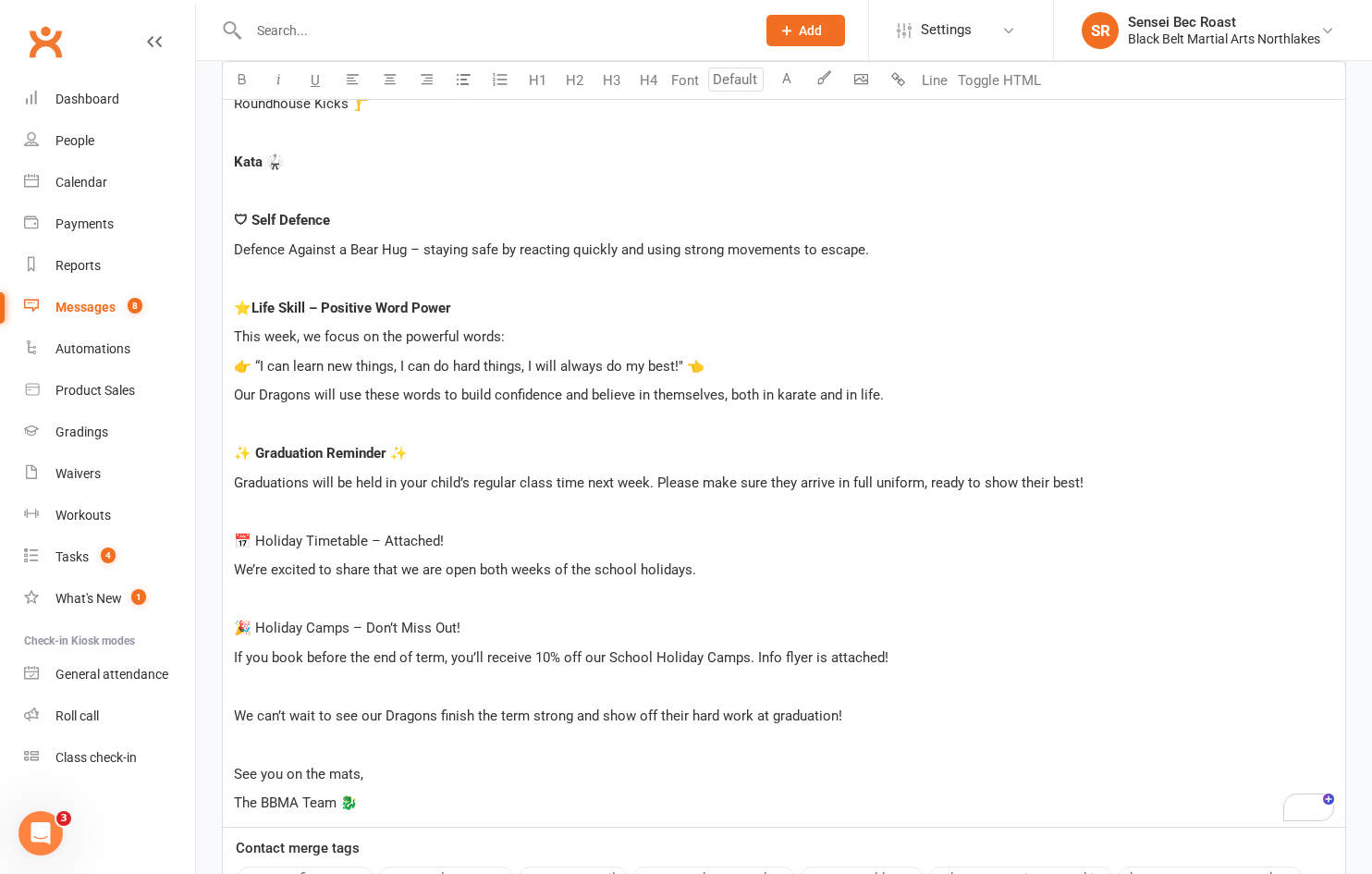
scroll to position [2140, 0]
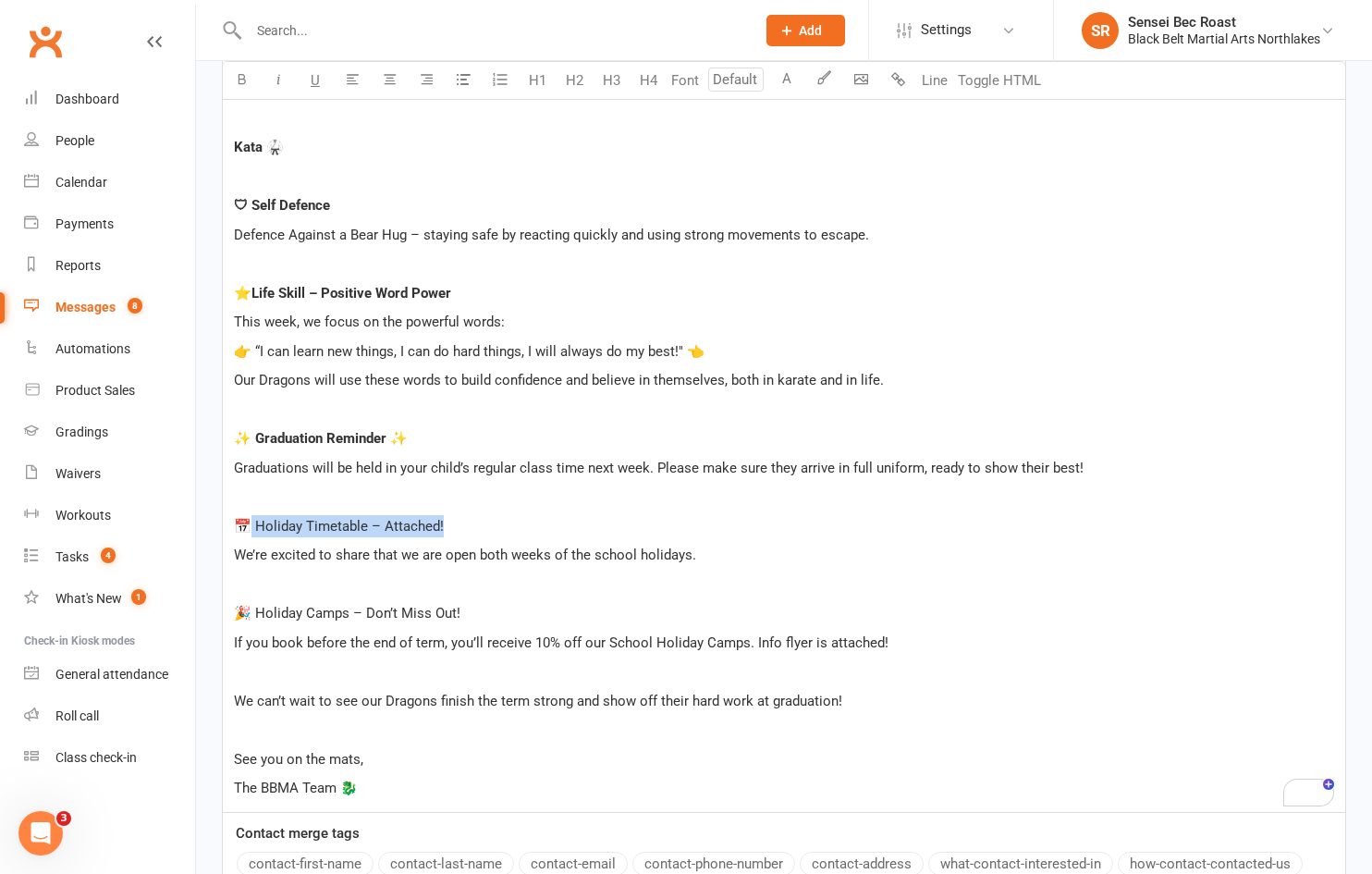
drag, startPoint x: 468, startPoint y: 522, endPoint x: 248, endPoint y: 535, distance: 220.4
click at [248, 535] on p "📅 Holiday Timetable – Attached!" at bounding box center [784, 526] width 1100 height 22
drag, startPoint x: 471, startPoint y: 605, endPoint x: 242, endPoint y: 613, distance: 229.1
click at [242, 613] on p "🎉 Holiday Camps – Don’t Miss Out!" at bounding box center [784, 612] width 1100 height 22
click at [715, 557] on p "We’re excited to share that we are open both weeks of the school holidays." at bounding box center [784, 555] width 1100 height 22
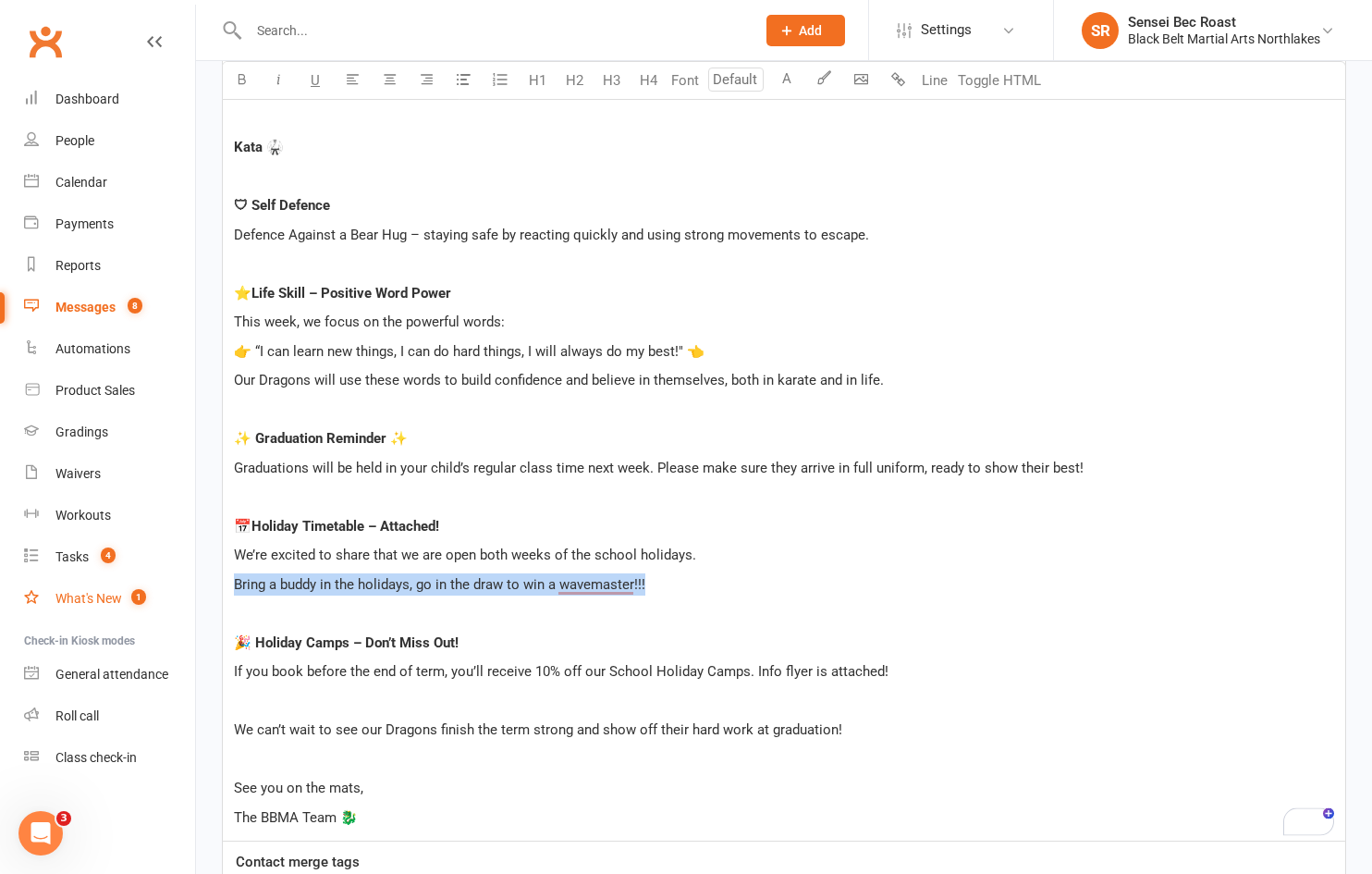
drag, startPoint x: 660, startPoint y: 585, endPoint x: 182, endPoint y: 586, distance: 478.0
click at [383, 711] on p "﻿" at bounding box center [784, 701] width 1100 height 22
click at [390, 812] on p "The BBMA Team 🐉" at bounding box center [784, 818] width 1100 height 22
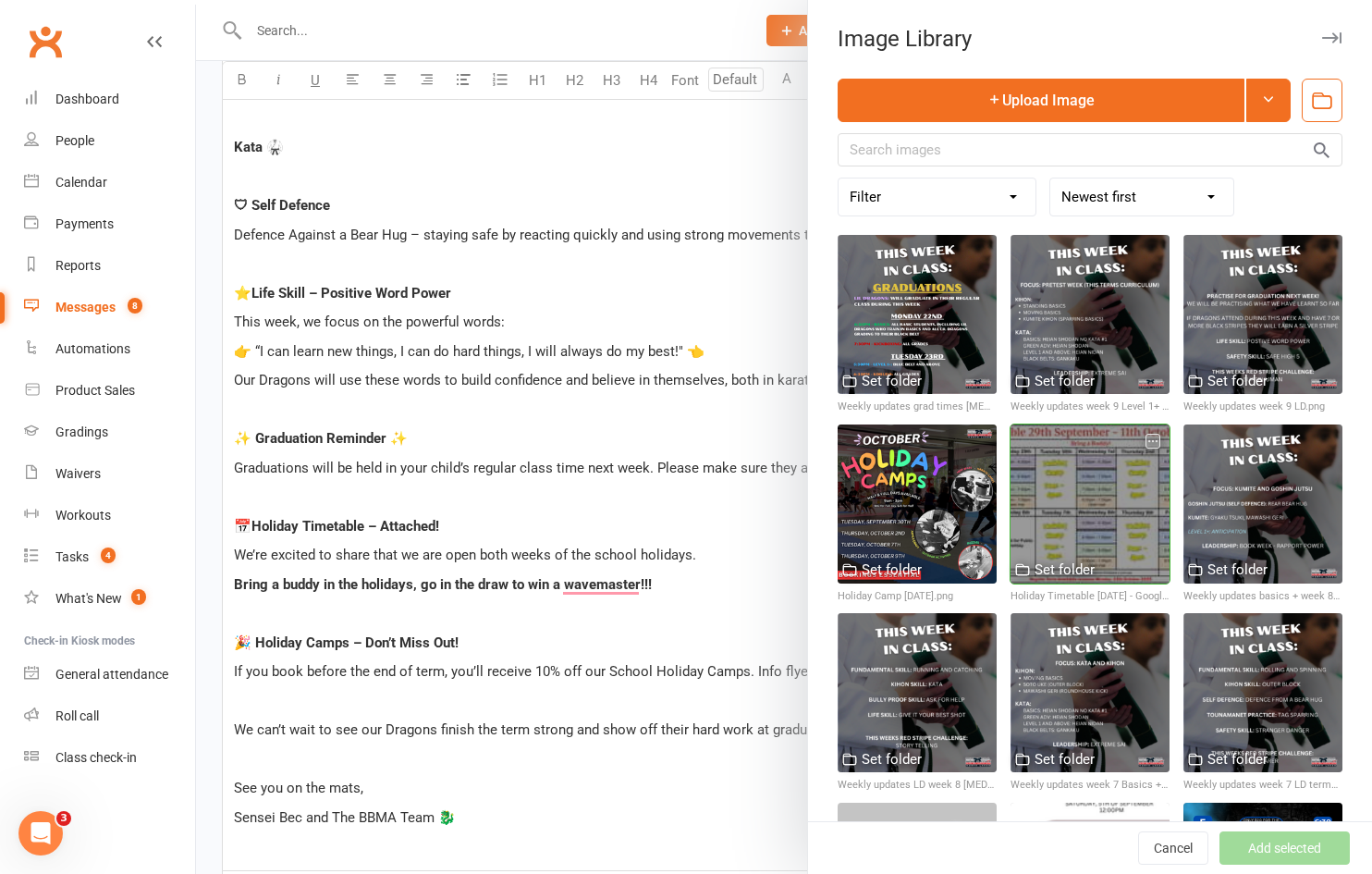
click at [1034, 506] on div at bounding box center [1090, 503] width 158 height 159
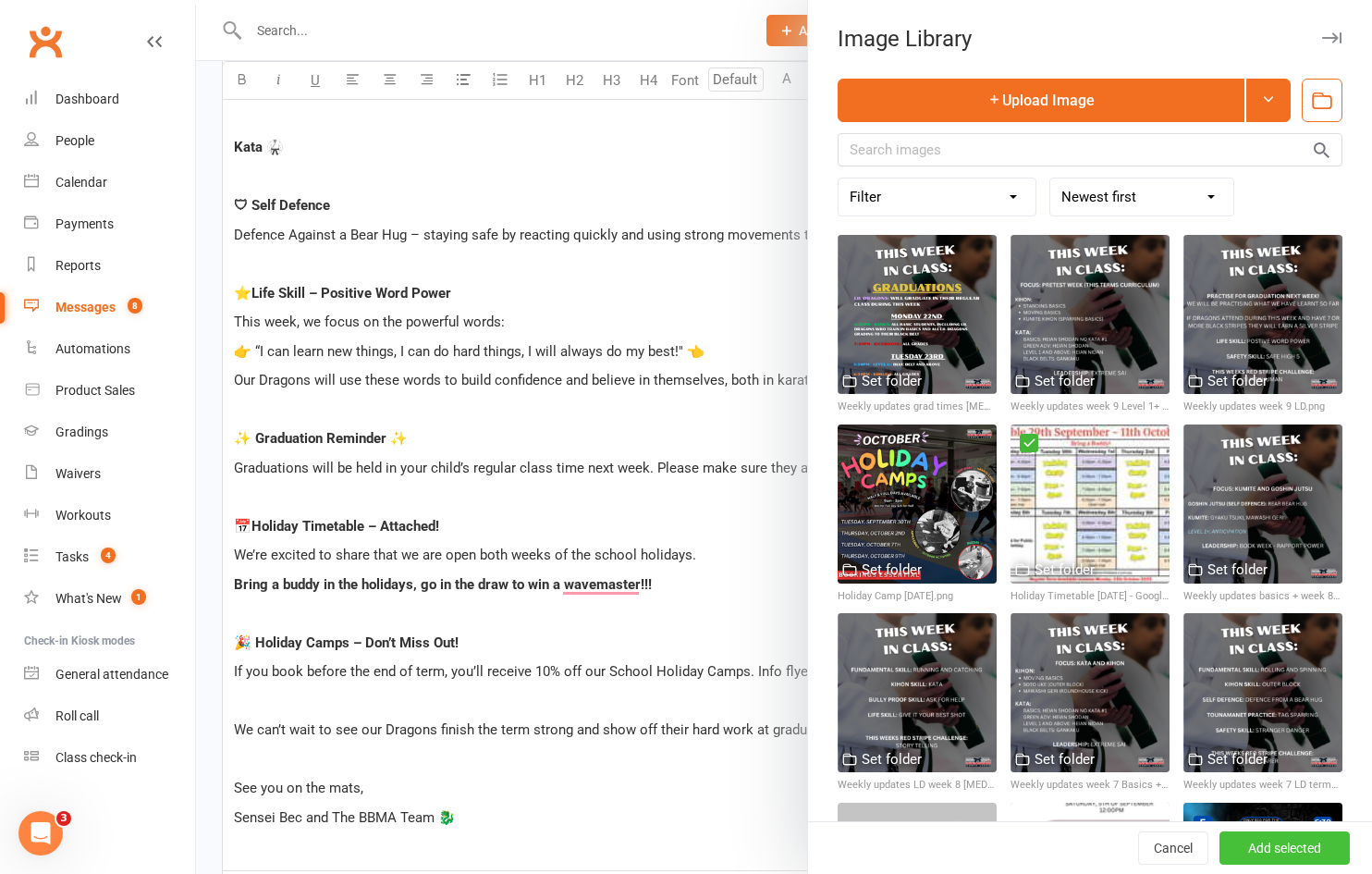
click at [1244, 846] on button "Add selected" at bounding box center [1285, 848] width 131 height 34
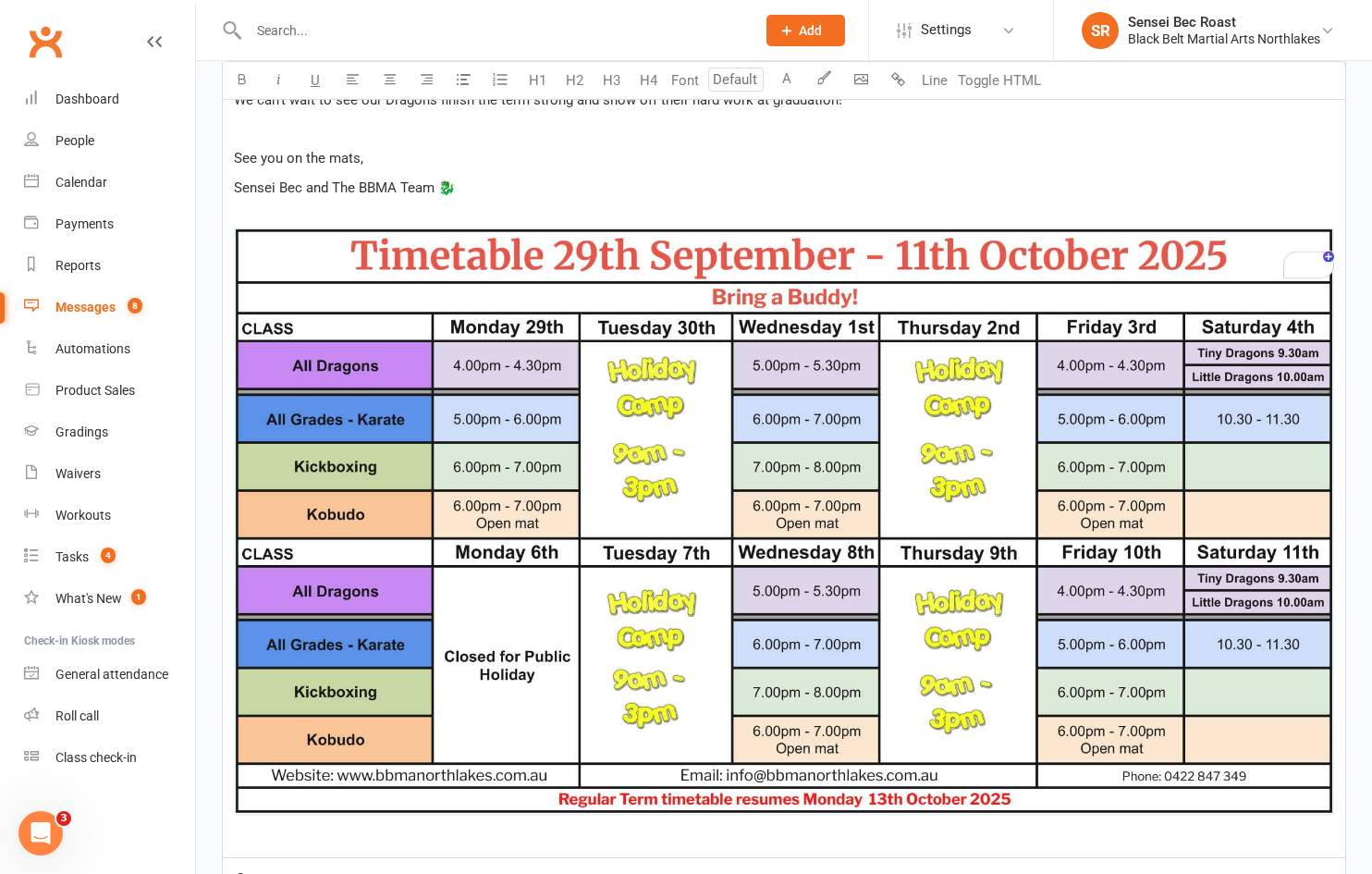
scroll to position [2787, 0]
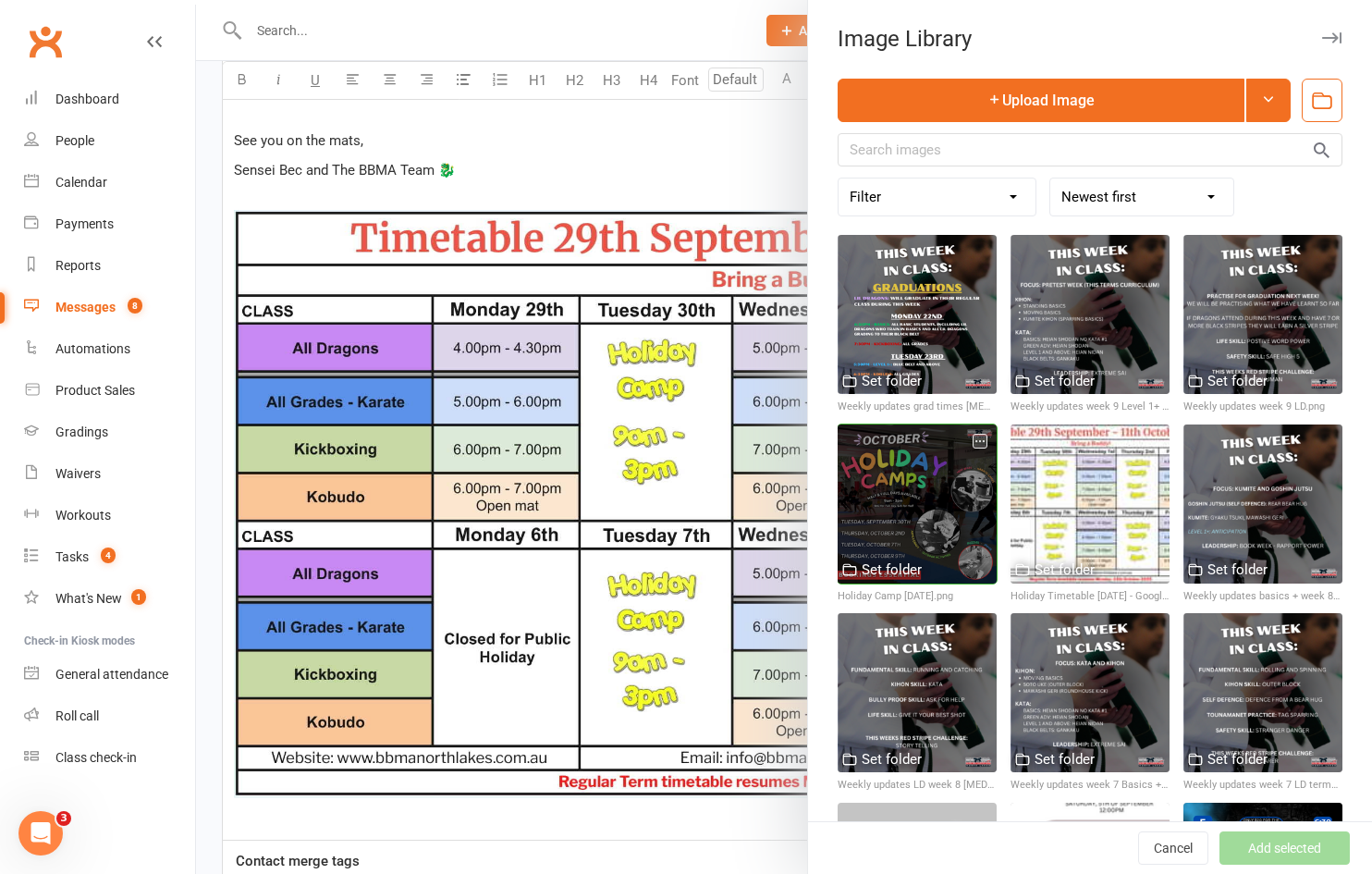
click at [932, 509] on div at bounding box center [916, 503] width 158 height 159
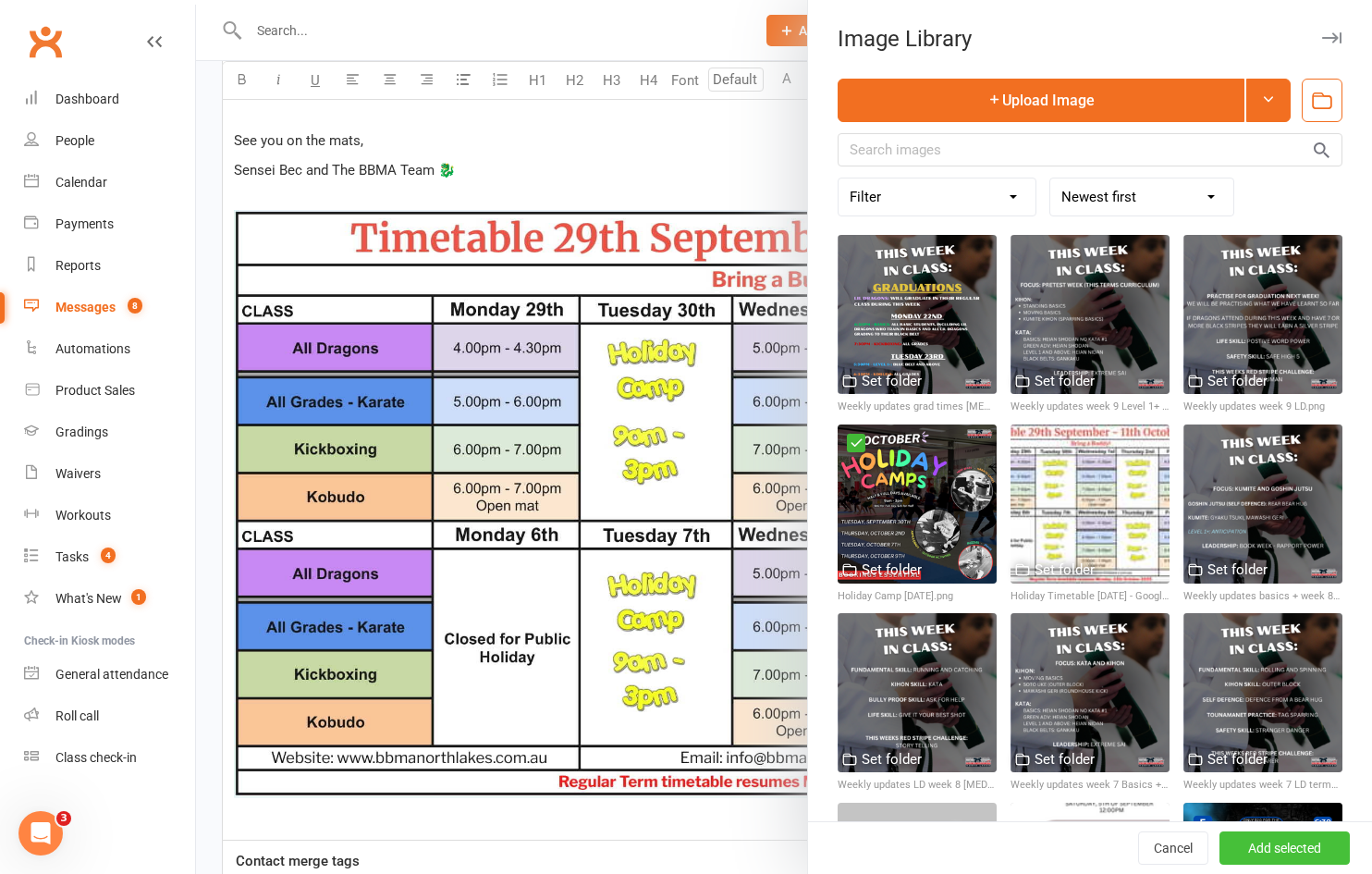
click at [1238, 852] on button "Add selected" at bounding box center [1285, 848] width 131 height 34
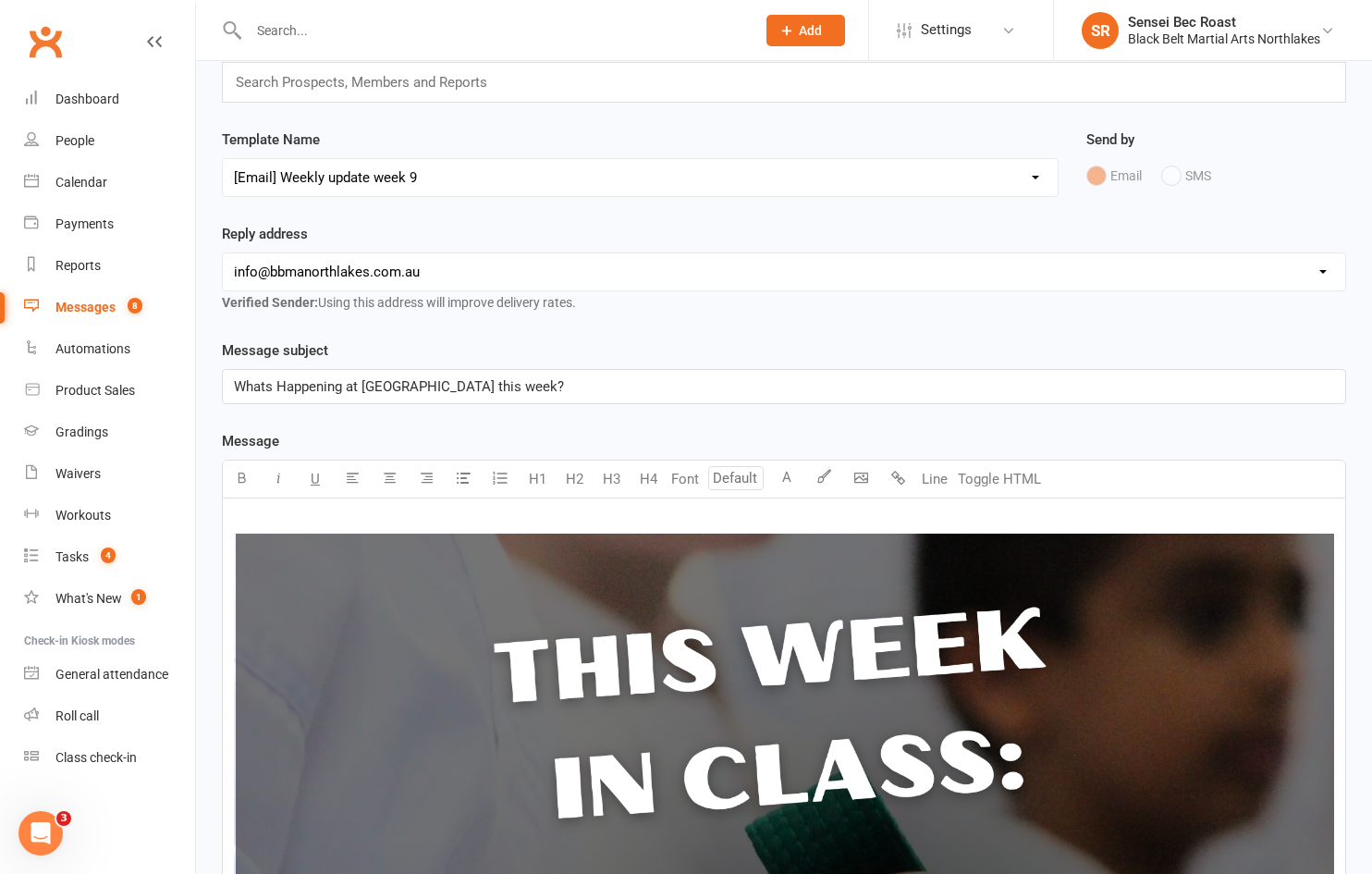
scroll to position [0, 0]
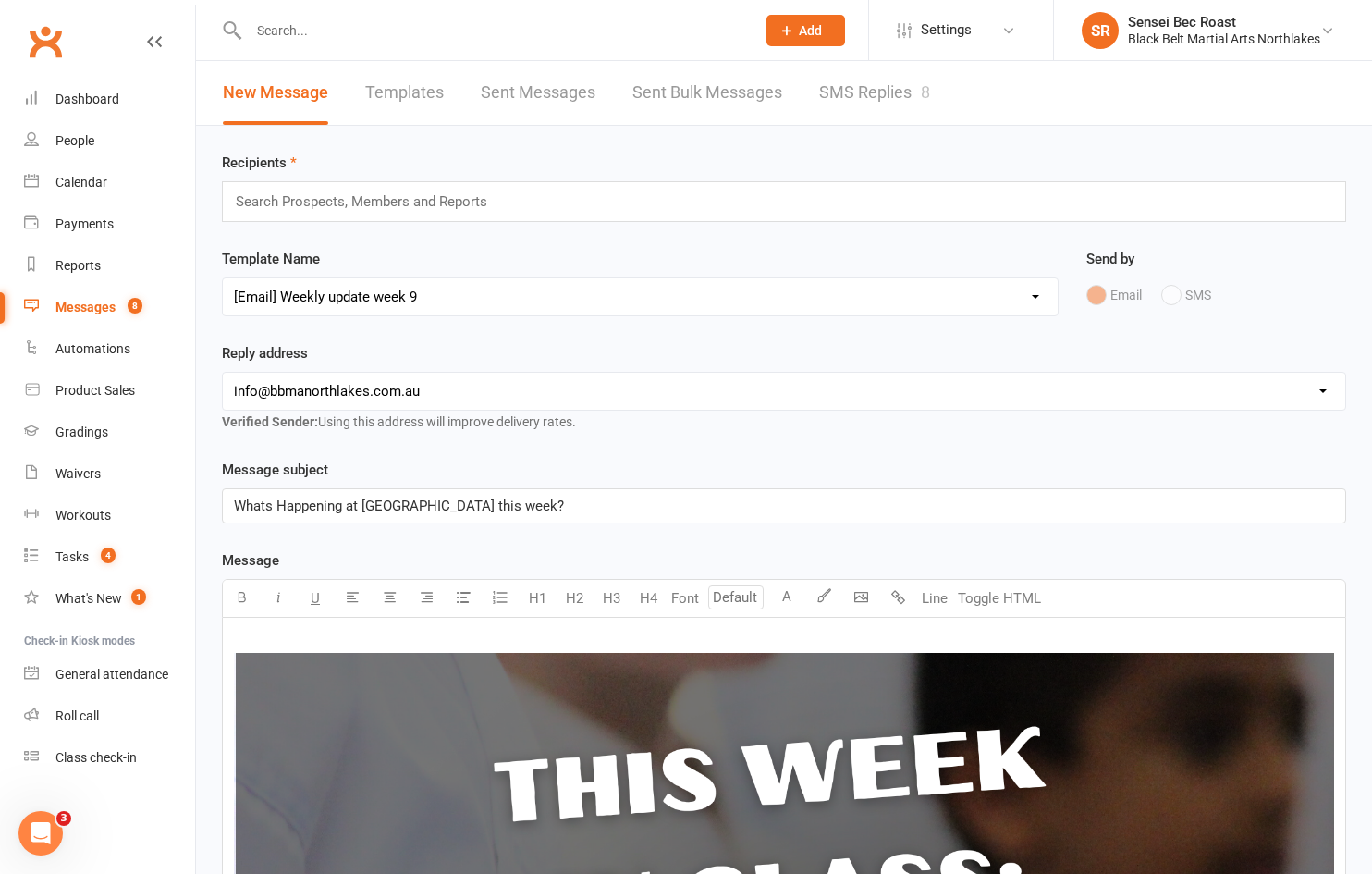
click at [643, 510] on p "Whats Happening at [GEOGRAPHIC_DATA] this week?" at bounding box center [784, 505] width 1100 height 22
click at [687, 504] on span "What's happening at [GEOGRAPHIC_DATA] this week? Graduation preparation" at bounding box center [471, 505] width 475 height 17
click at [620, 192] on div "Search Prospects, Members and Reports" at bounding box center [784, 201] width 1124 height 41
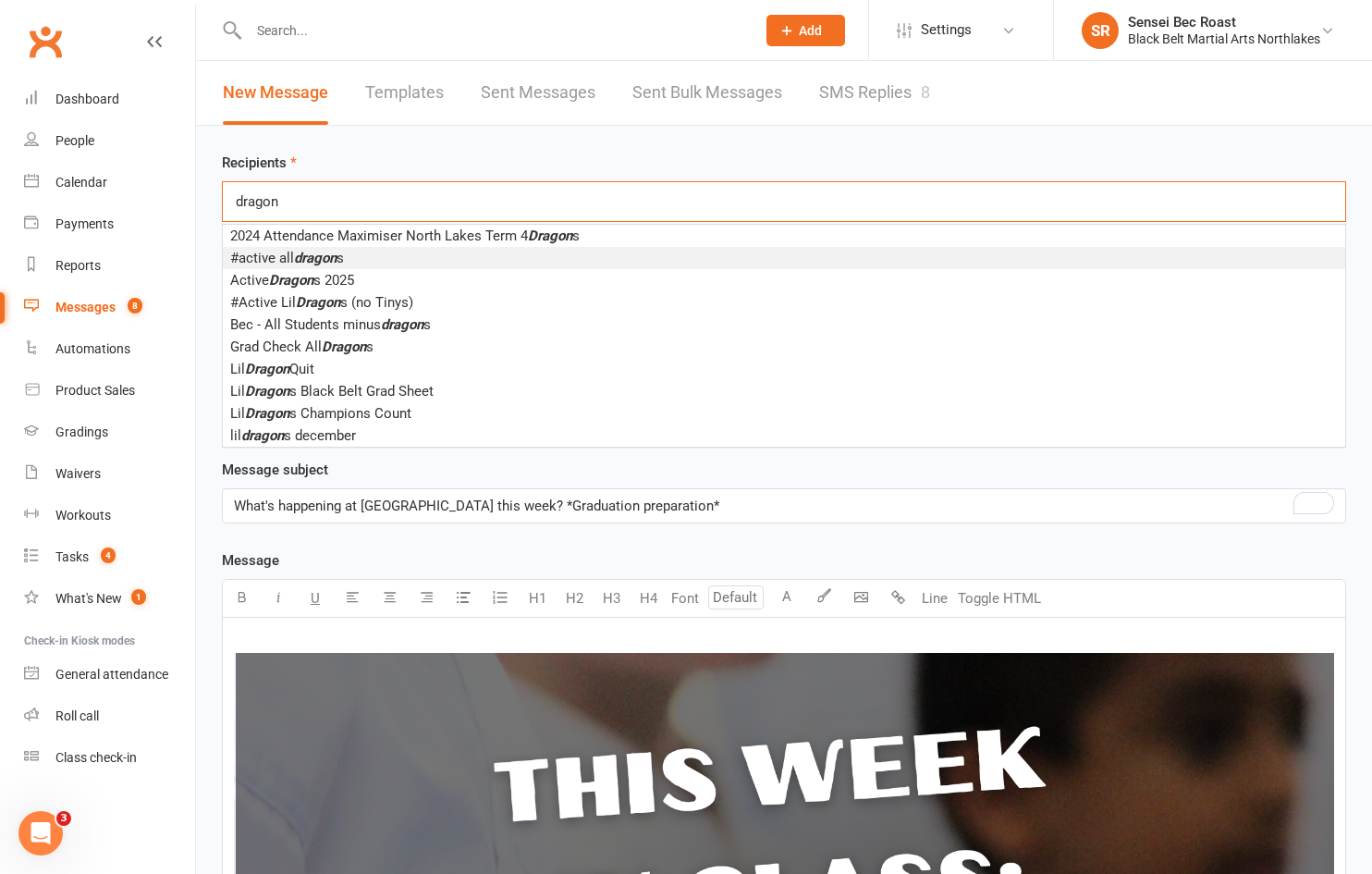
type input "dragon"
click at [444, 256] on li "#active all dragon s" at bounding box center [784, 258] width 1122 height 22
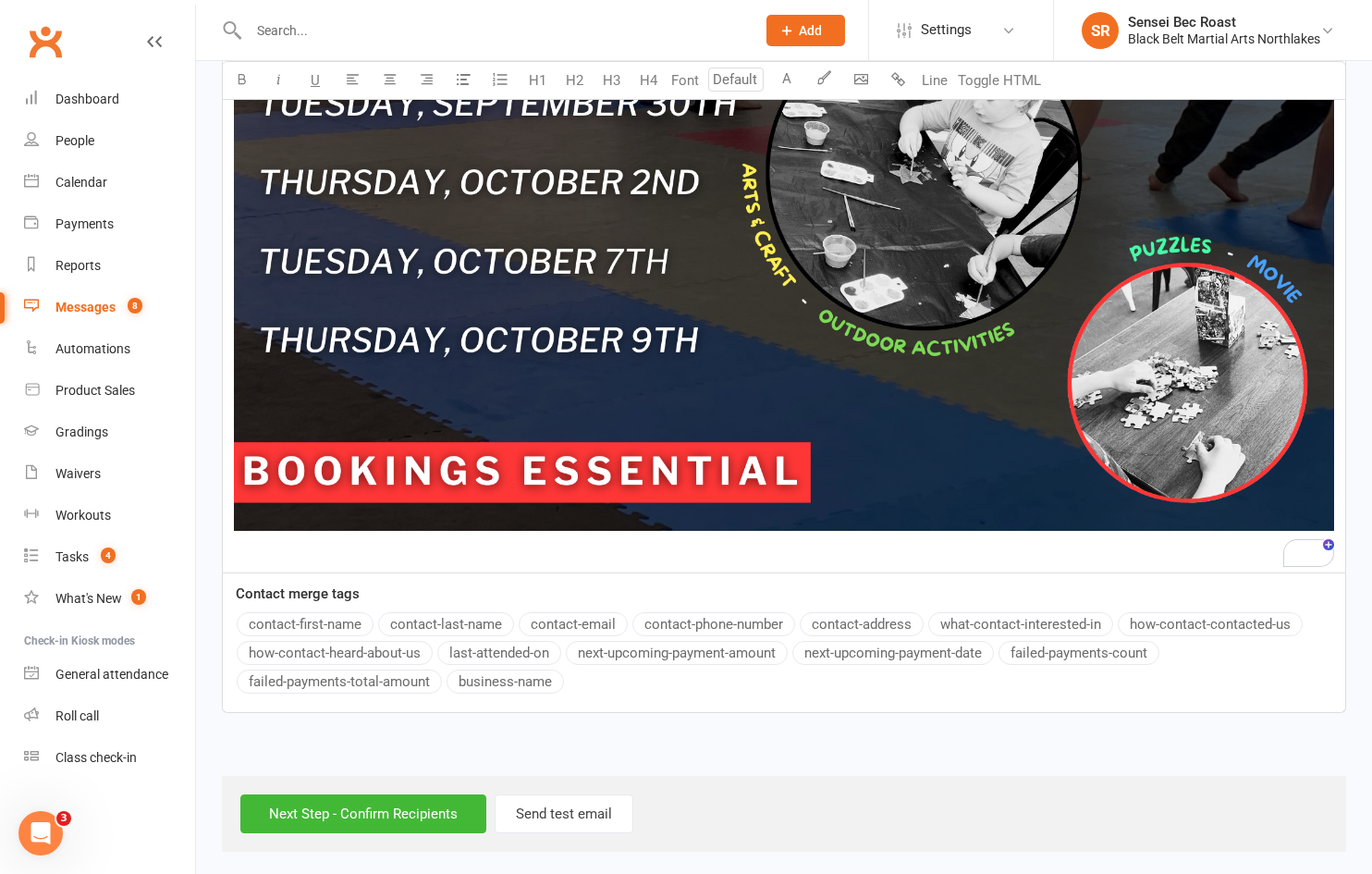
scroll to position [4195, 0]
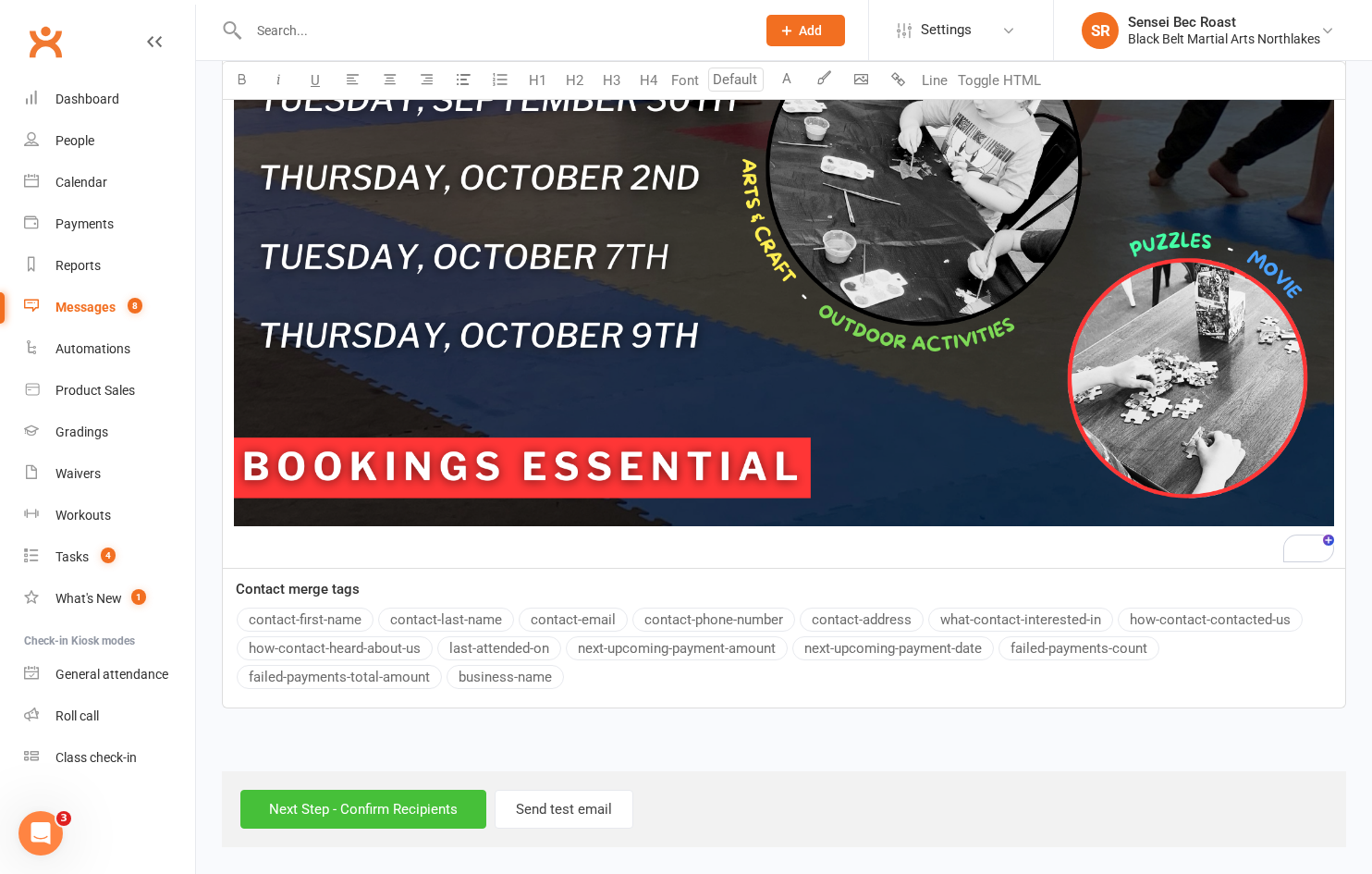
click at [371, 812] on input "Next Step - Confirm Recipients" at bounding box center [364, 809] width 246 height 39
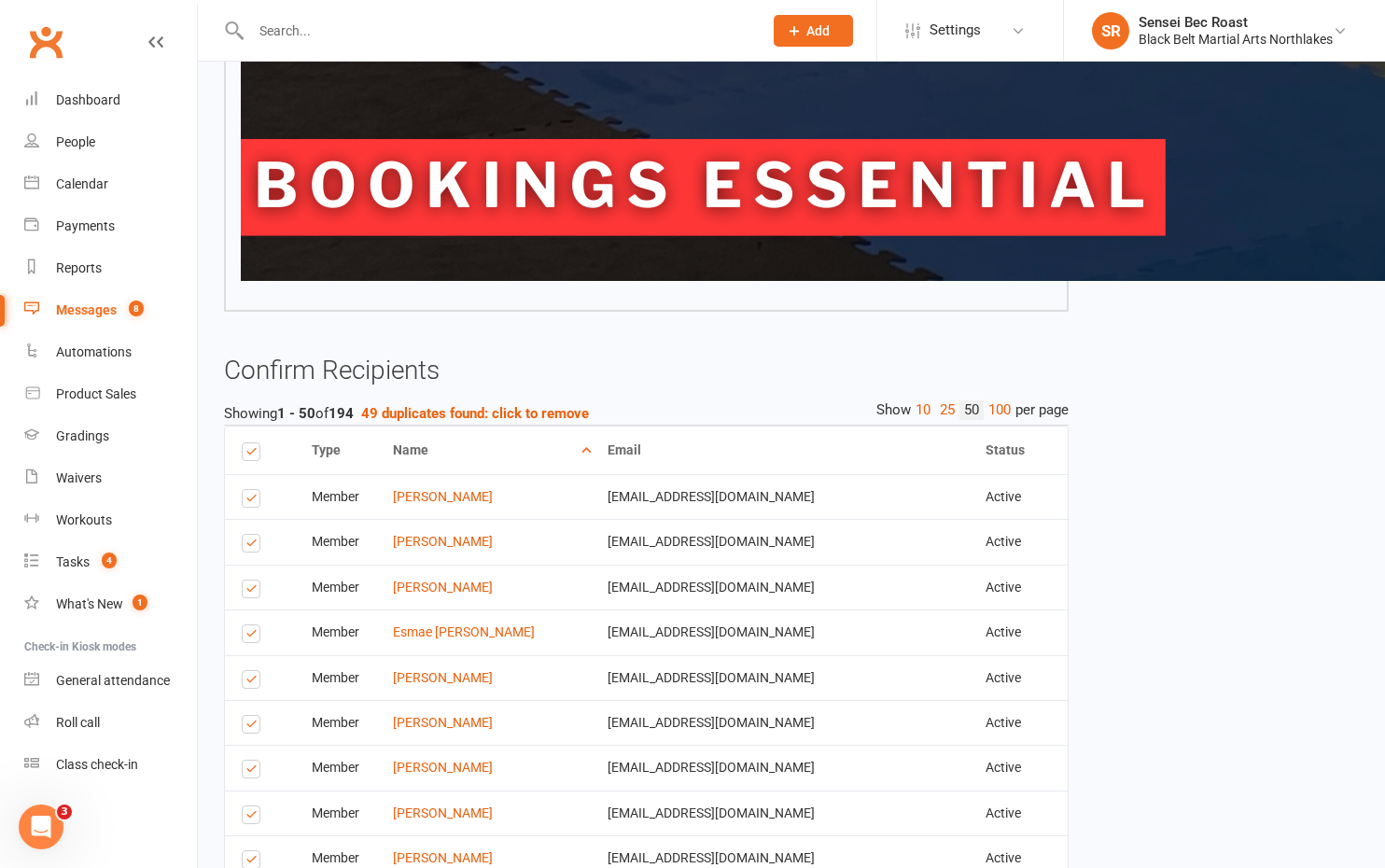
scroll to position [5972, 0]
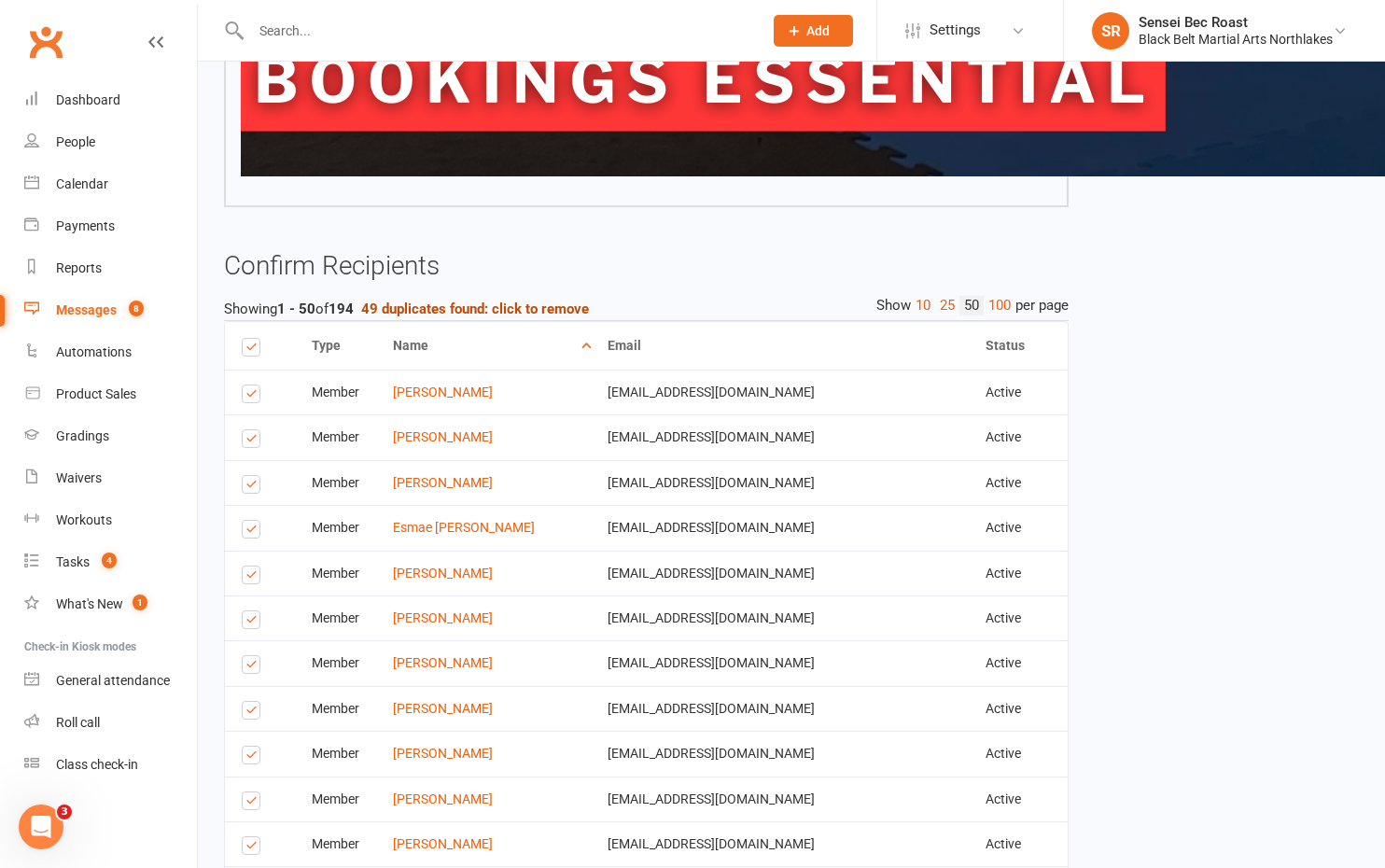
click at [440, 303] on strong "49 duplicates found: click to remove" at bounding box center [475, 308] width 228 height 17
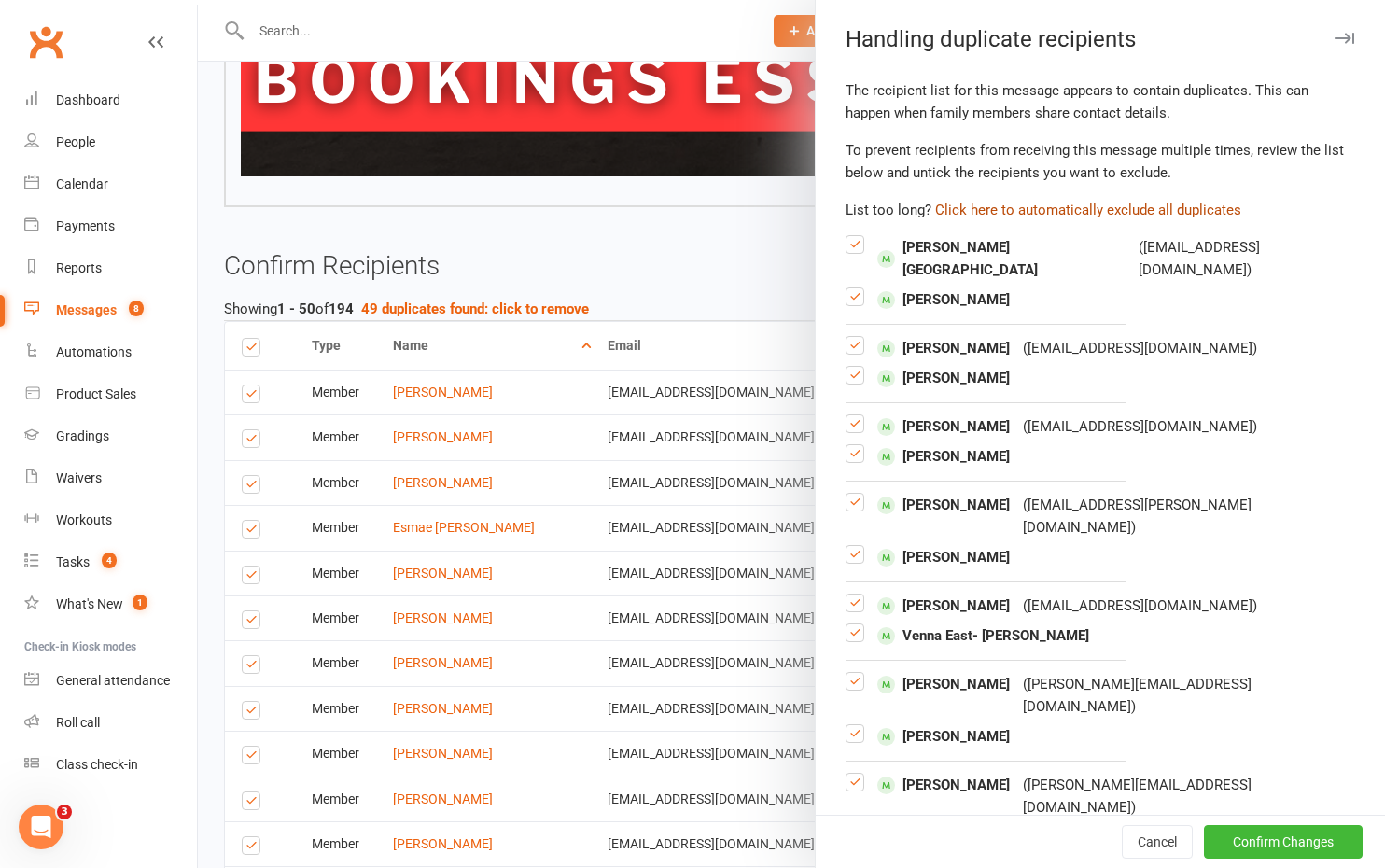
click at [1039, 210] on button "Click here to automatically exclude all duplicates" at bounding box center [1088, 210] width 306 height 22
click at [1215, 838] on button "Confirm Changes" at bounding box center [1283, 842] width 159 height 34
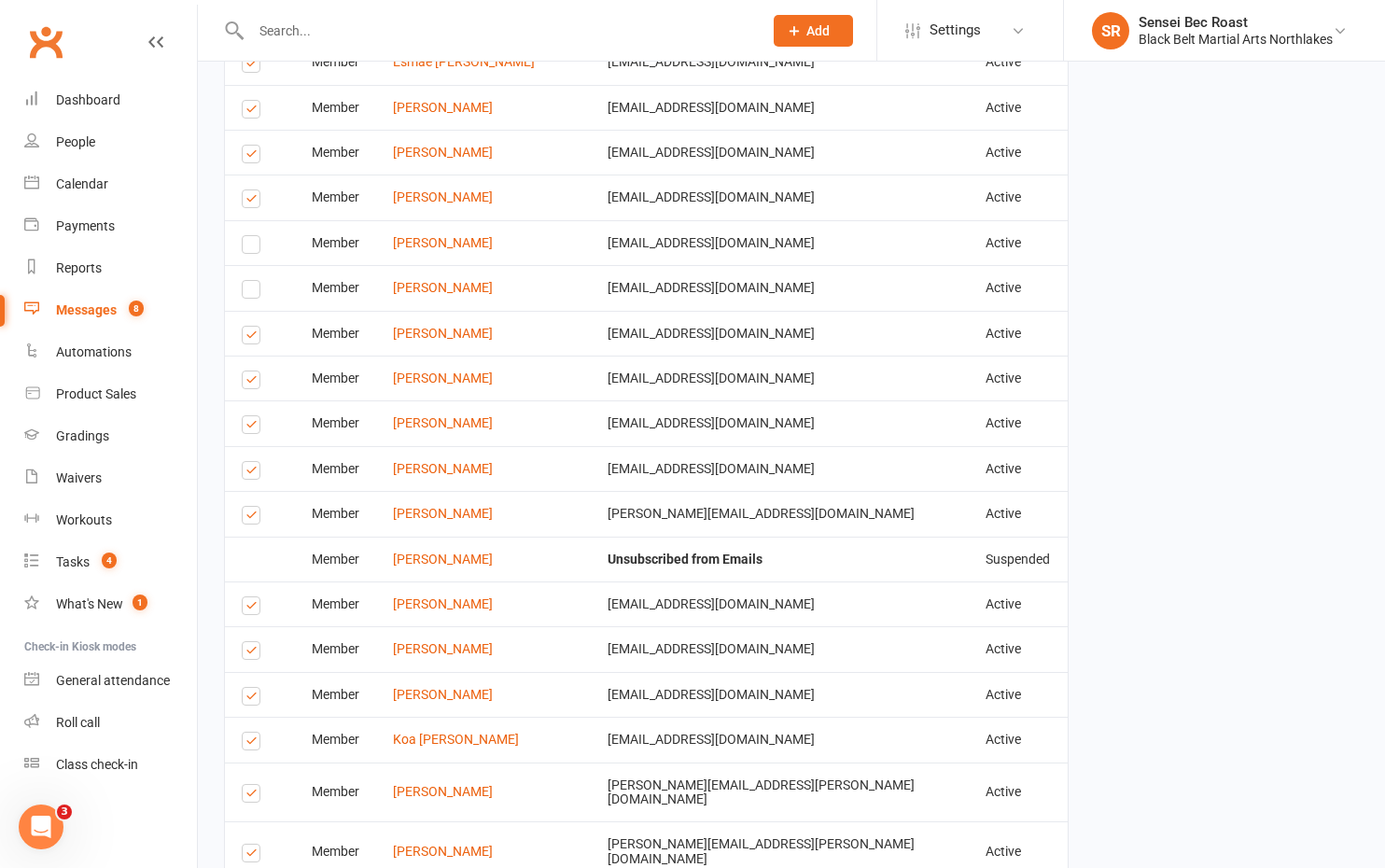
scroll to position [6438, 0]
click at [248, 382] on label at bounding box center [254, 382] width 25 height 0
click at [248, 370] on input "checkbox" at bounding box center [248, 370] width 12 height 0
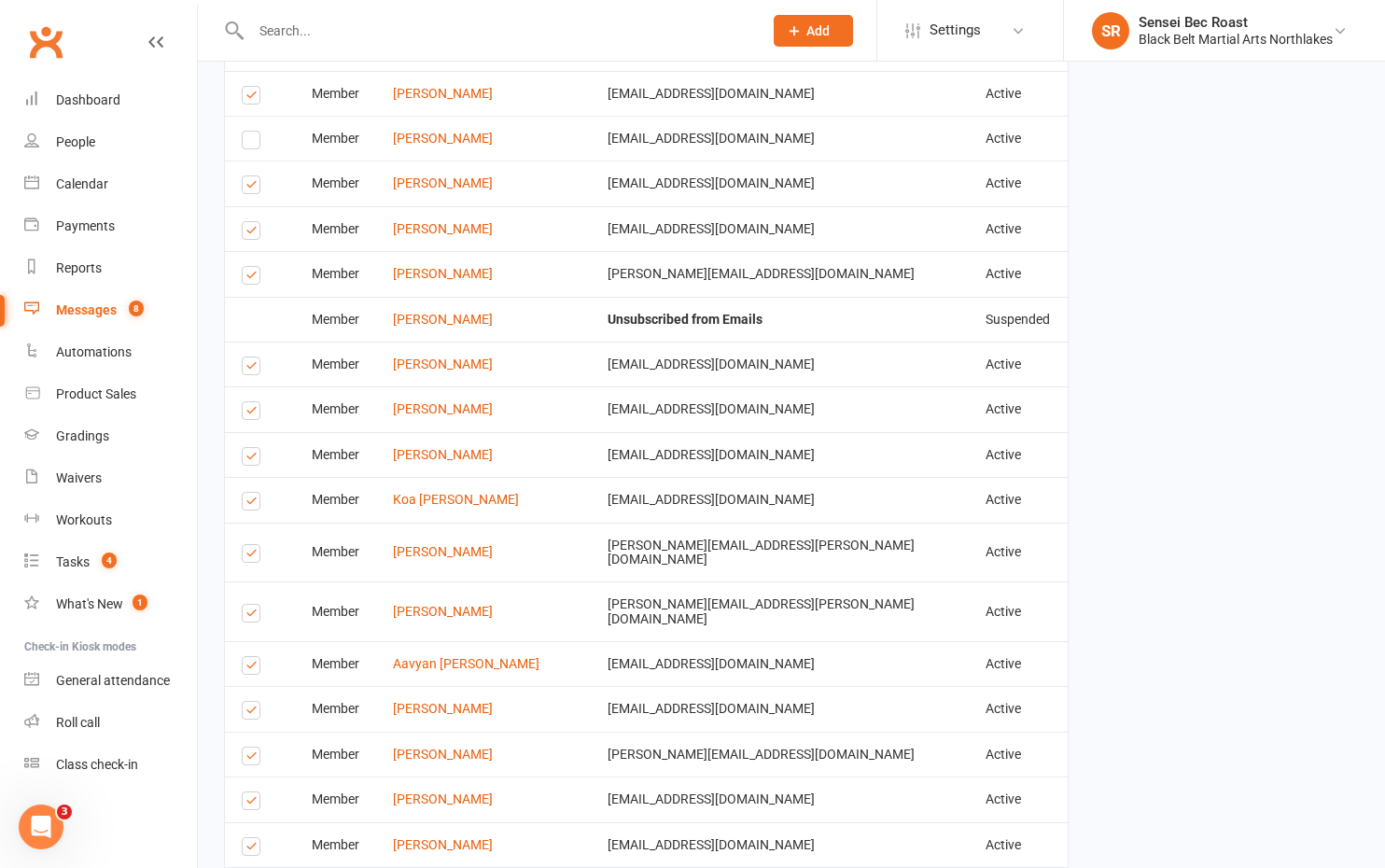
scroll to position [6718, 0]
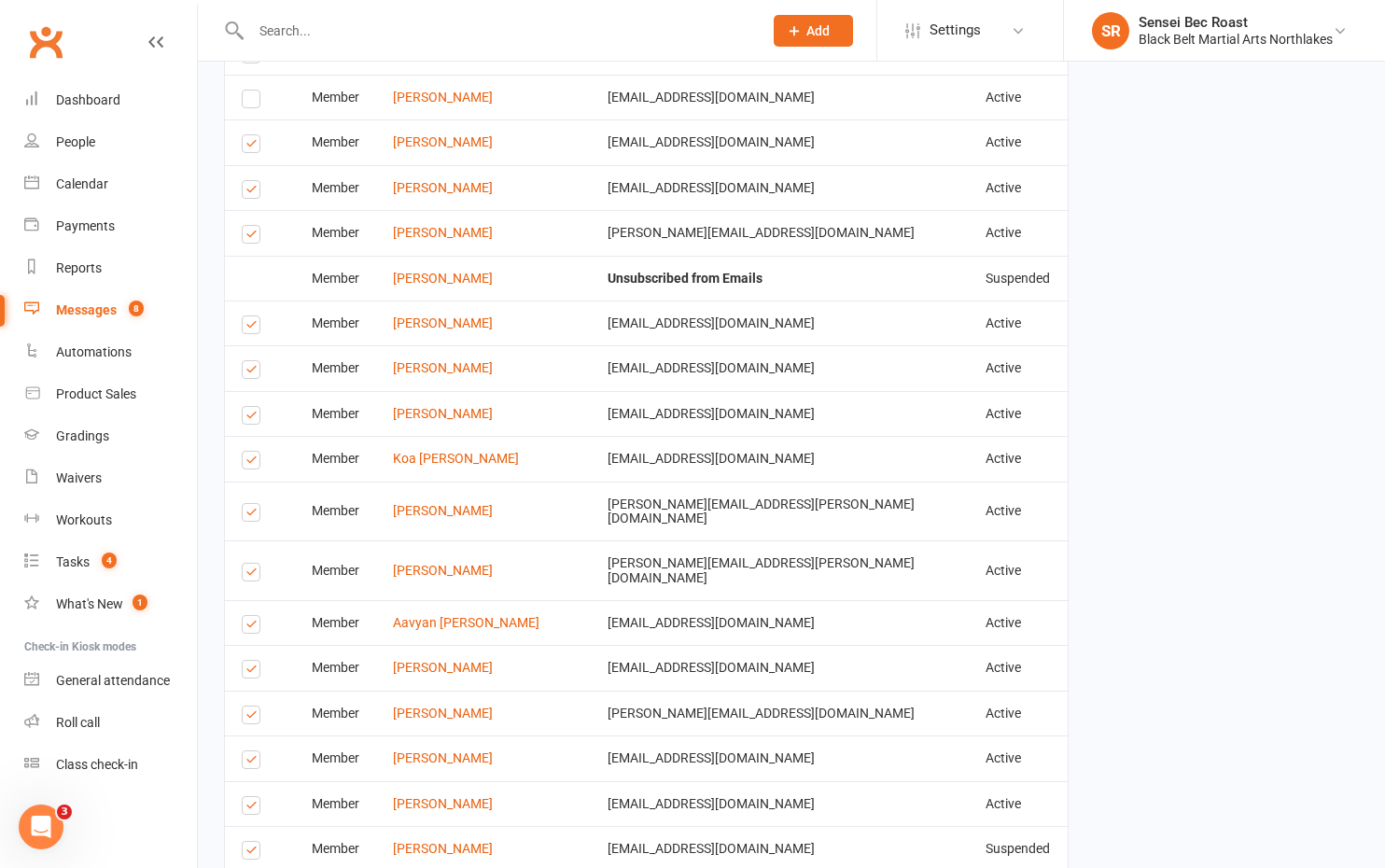
click at [250, 418] on label at bounding box center [254, 418] width 25 height 0
click at [250, 407] on input "checkbox" at bounding box center [248, 407] width 12 height 0
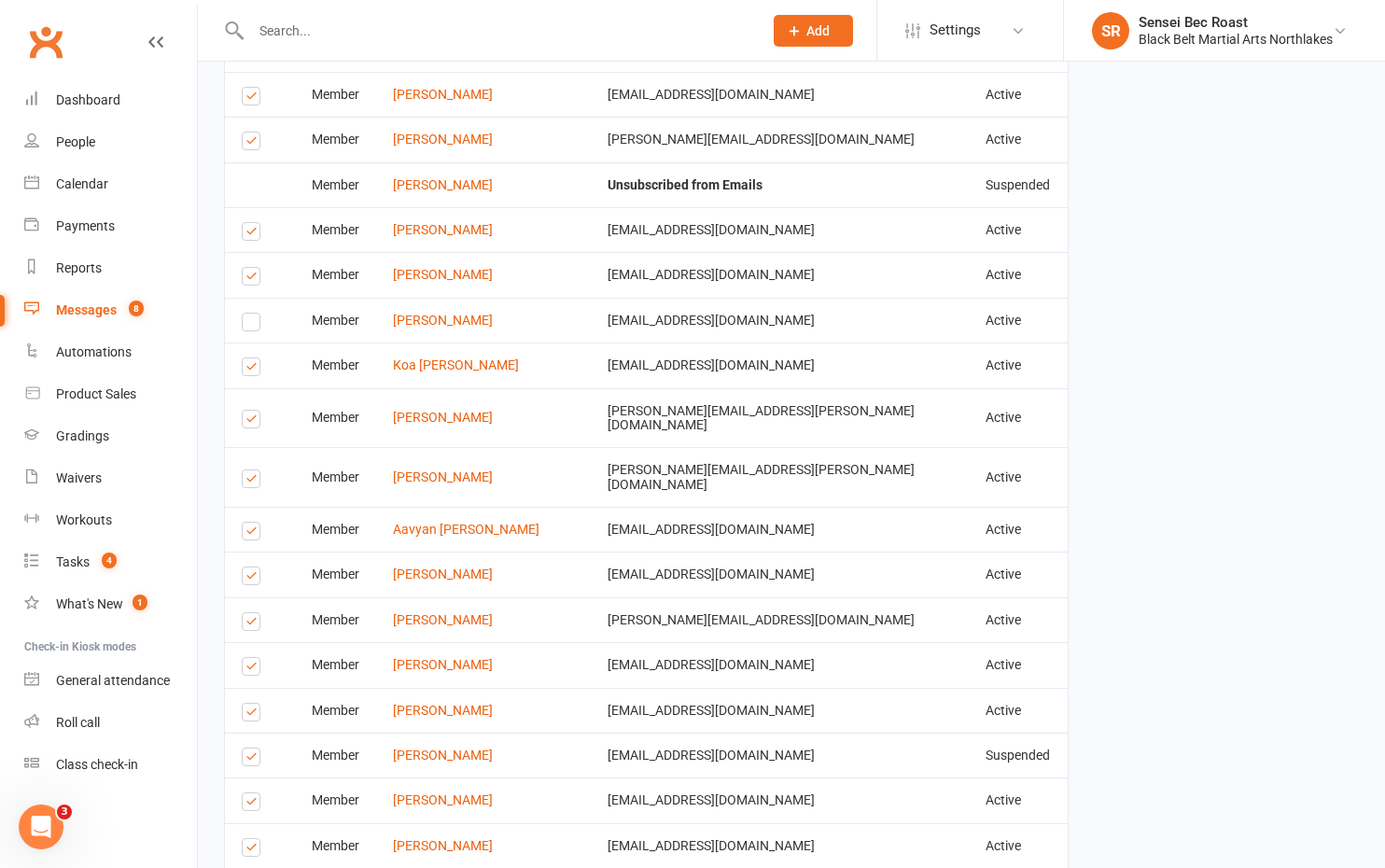
scroll to position [6905, 0]
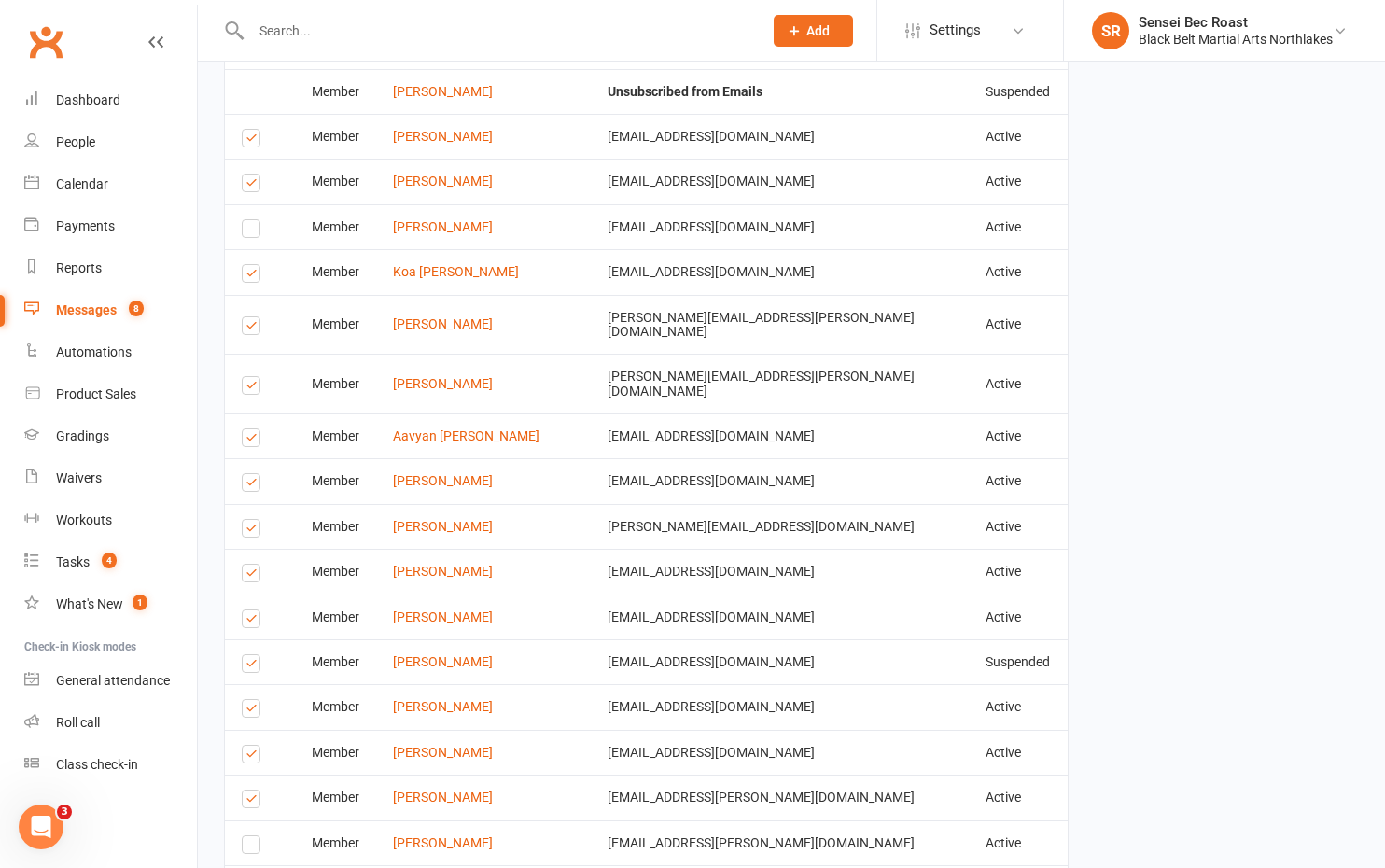
click at [241, 361] on td "Select this" at bounding box center [260, 384] width 70 height 60
click at [247, 388] on label at bounding box center [254, 388] width 25 height 0
click at [247, 377] on input "checkbox" at bounding box center [248, 377] width 12 height 0
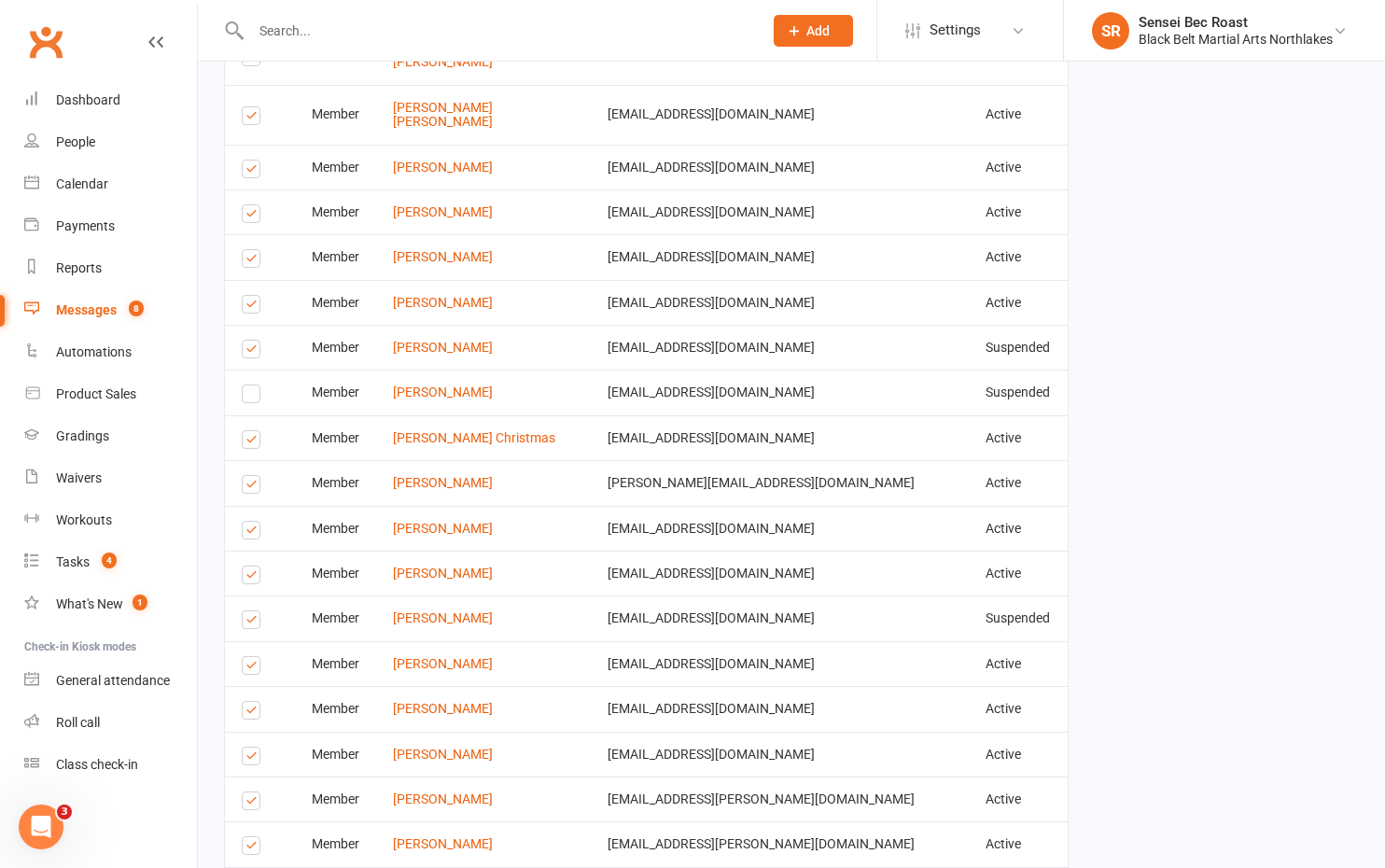
scroll to position [7838, 0]
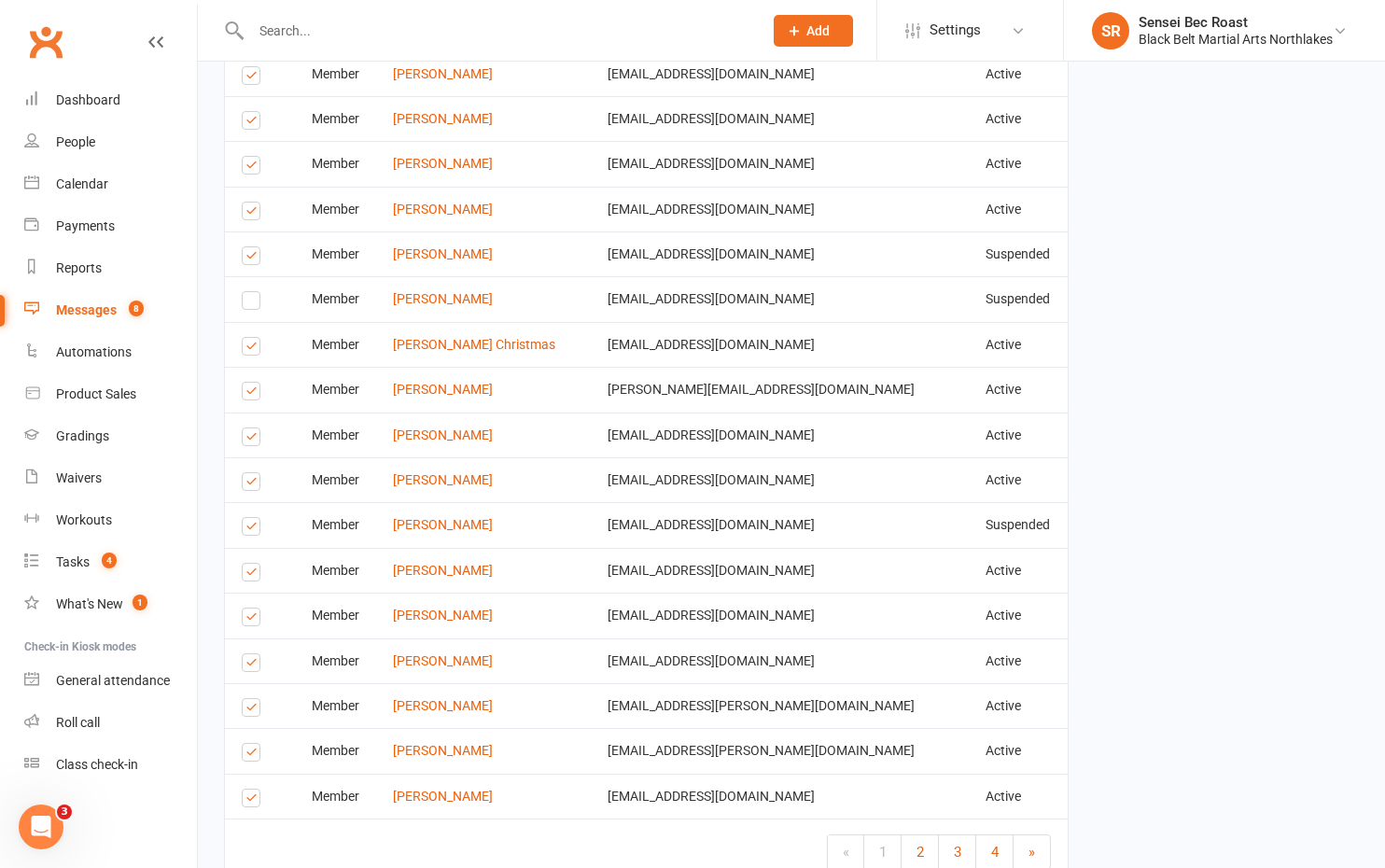
drag, startPoint x: 243, startPoint y: 743, endPoint x: 416, endPoint y: 720, distance: 175.0
click at [243, 801] on label at bounding box center [254, 801] width 25 height 0
click at [243, 789] on input "checkbox" at bounding box center [248, 789] width 12 height 0
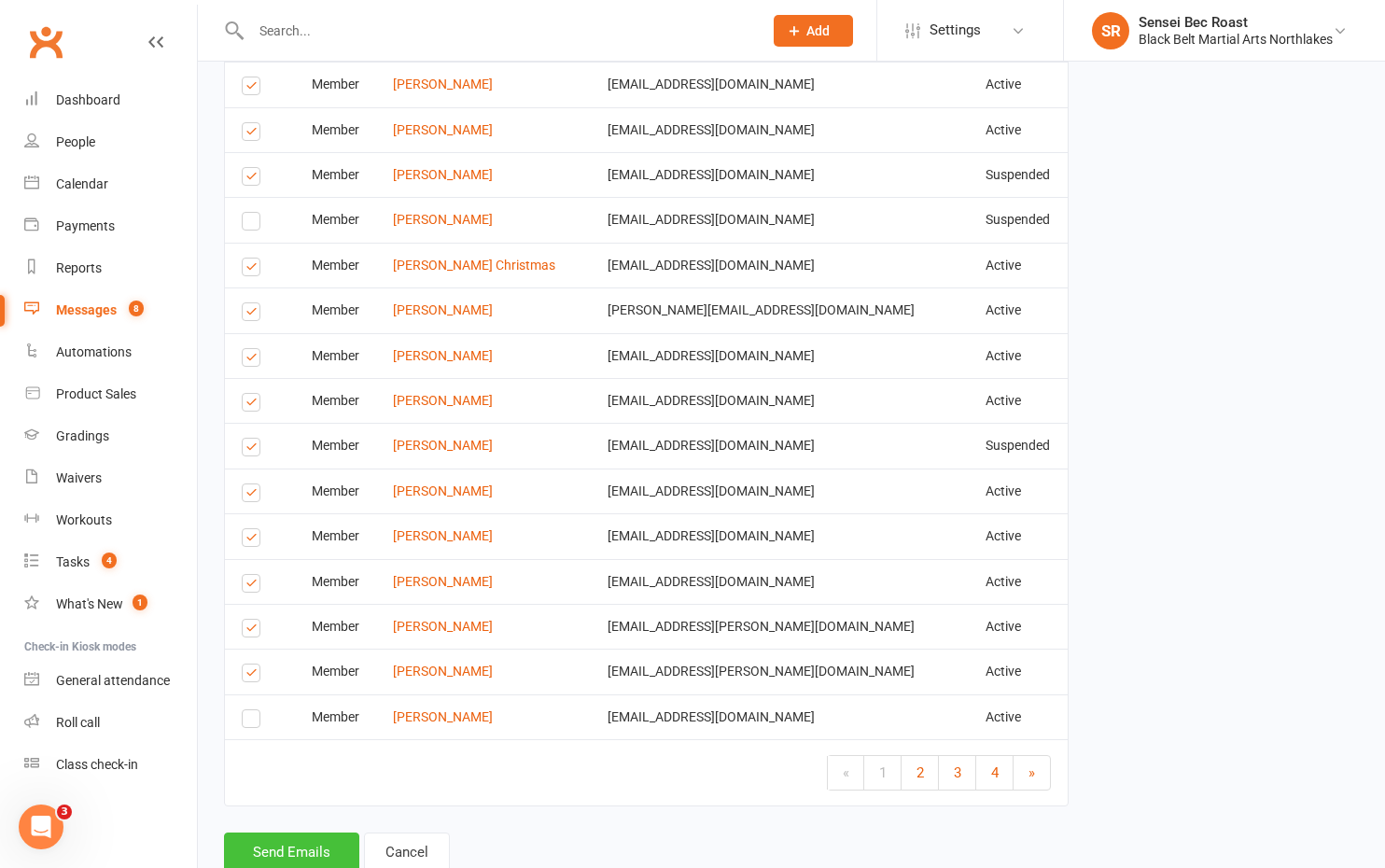
click at [302, 832] on button "Send Emails" at bounding box center [291, 851] width 135 height 39
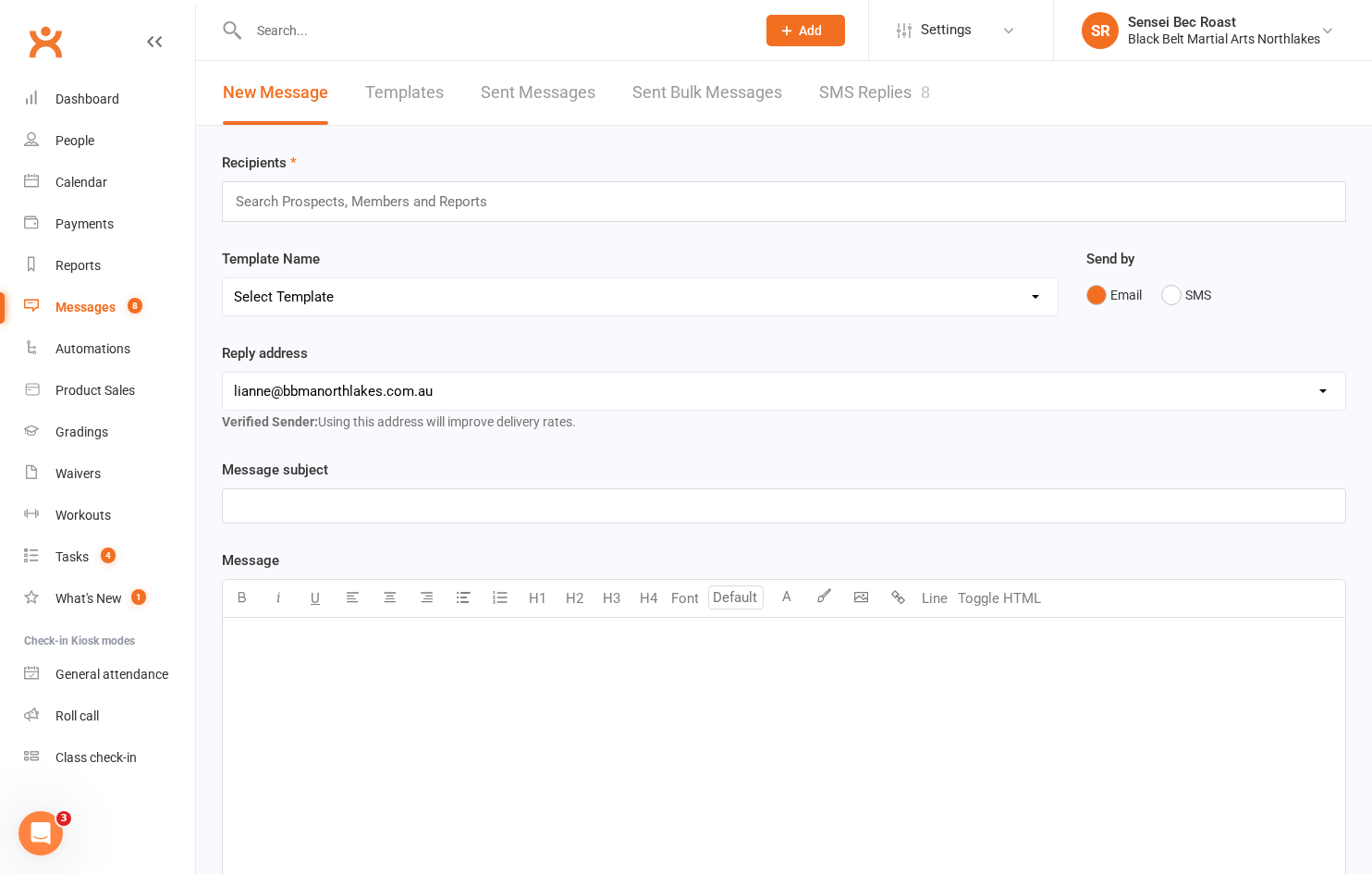
click at [352, 647] on p "﻿" at bounding box center [784, 641] width 1100 height 22
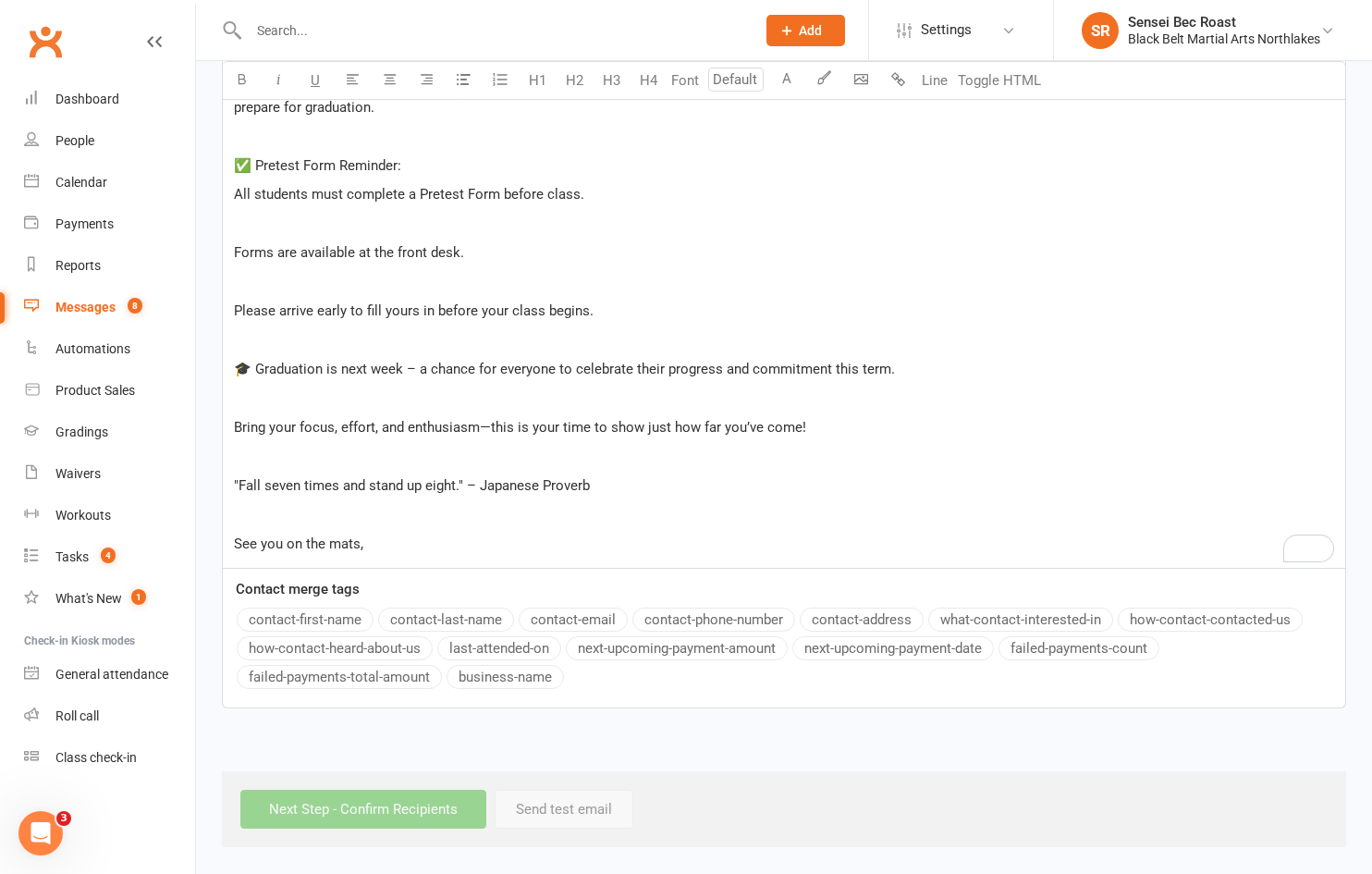
scroll to position [338, 0]
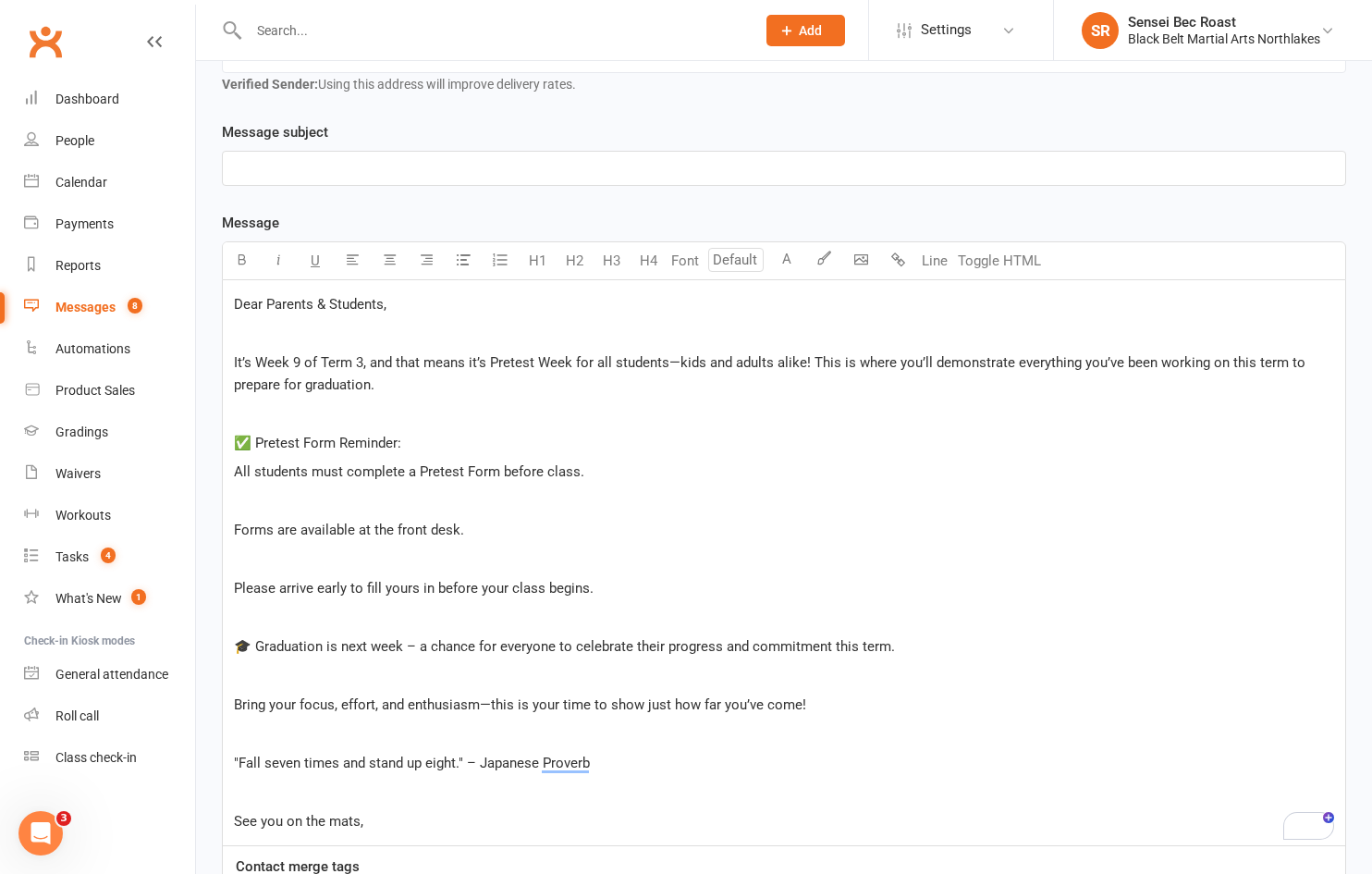
click at [230, 303] on div "Dear Parents & Students, ﻿ It’s Week 9 of Term 3, and that means it’s Pretest W…" at bounding box center [784, 563] width 1122 height 565
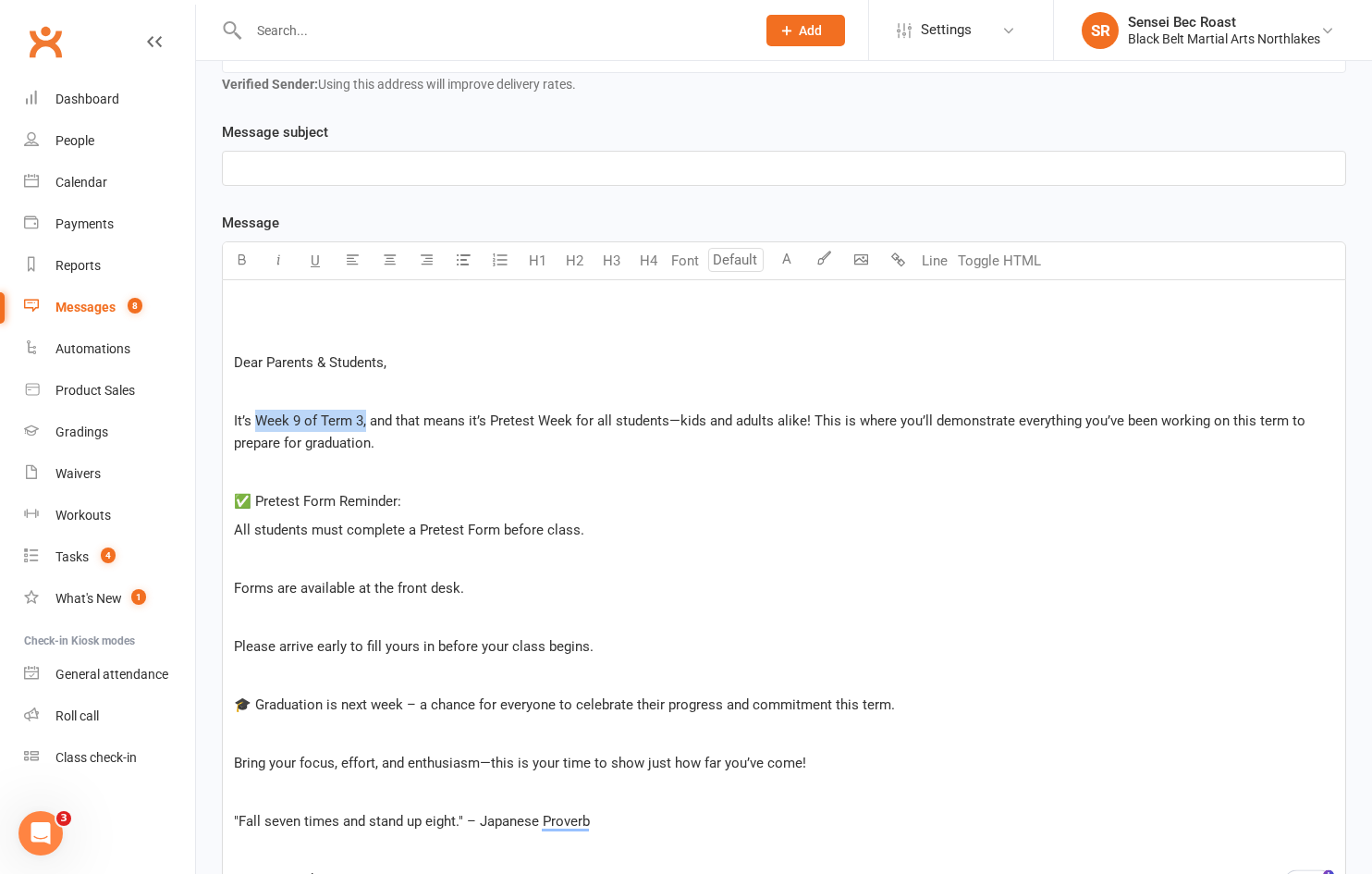
drag, startPoint x: 258, startPoint y: 410, endPoint x: 365, endPoint y: 416, distance: 107.2
click at [365, 416] on p "It’s Week 9 of Term 3, and that means it’s Pretest Week for all students—kids a…" at bounding box center [784, 431] width 1100 height 45
drag, startPoint x: 421, startPoint y: 482, endPoint x: 421, endPoint y: 505, distance: 23.0
click at [421, 505] on div "﻿ ﻿ Dear Parents & Students, ﻿ It’s Week 9 of Term 3, and that means it’s Prete…" at bounding box center [784, 592] width 1122 height 623
click at [295, 555] on p "﻿" at bounding box center [784, 559] width 1100 height 22
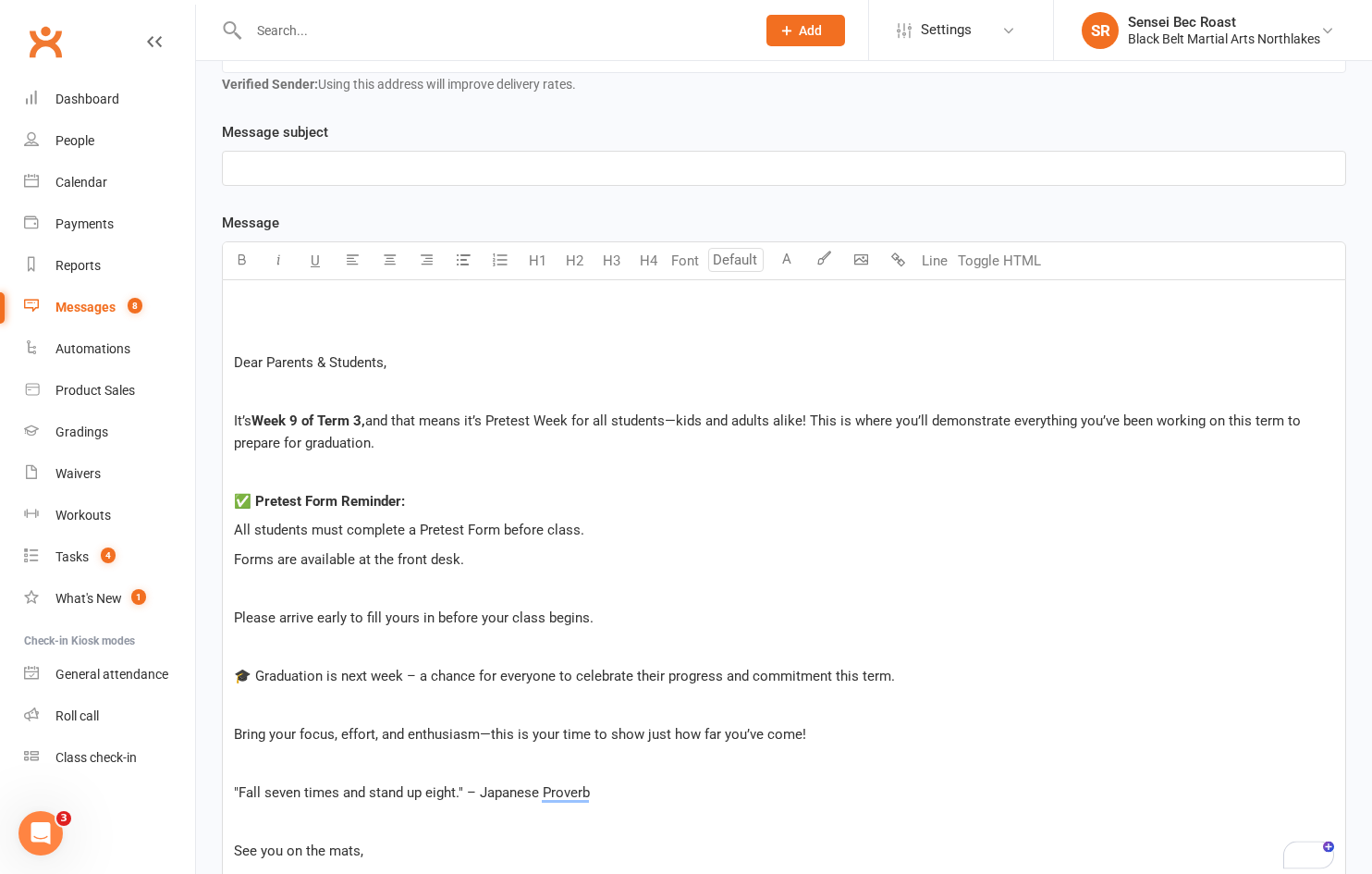
click at [230, 558] on div "﻿ ﻿ Dear Parents & Students, ﻿ It’s Week 9 of Term 3, and that means it’s Prete…" at bounding box center [784, 577] width 1122 height 594
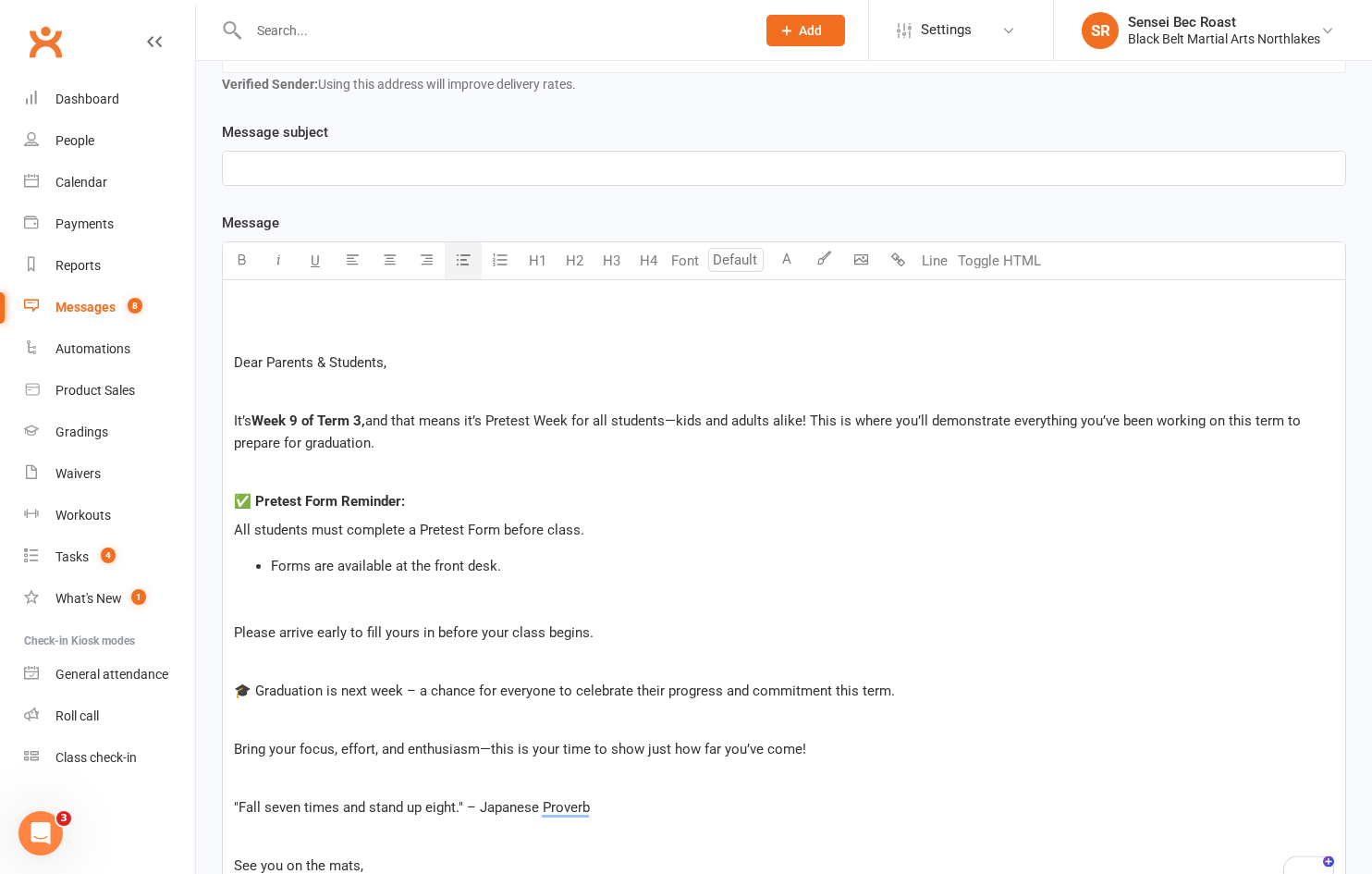
click at [460, 259] on icon "button" at bounding box center [464, 260] width 14 height 14
click at [229, 626] on div "﻿ ﻿ Dear Parents & Students, ﻿ It’s Week 9 of Term 3, and that means it’s Prete…" at bounding box center [784, 585] width 1122 height 608
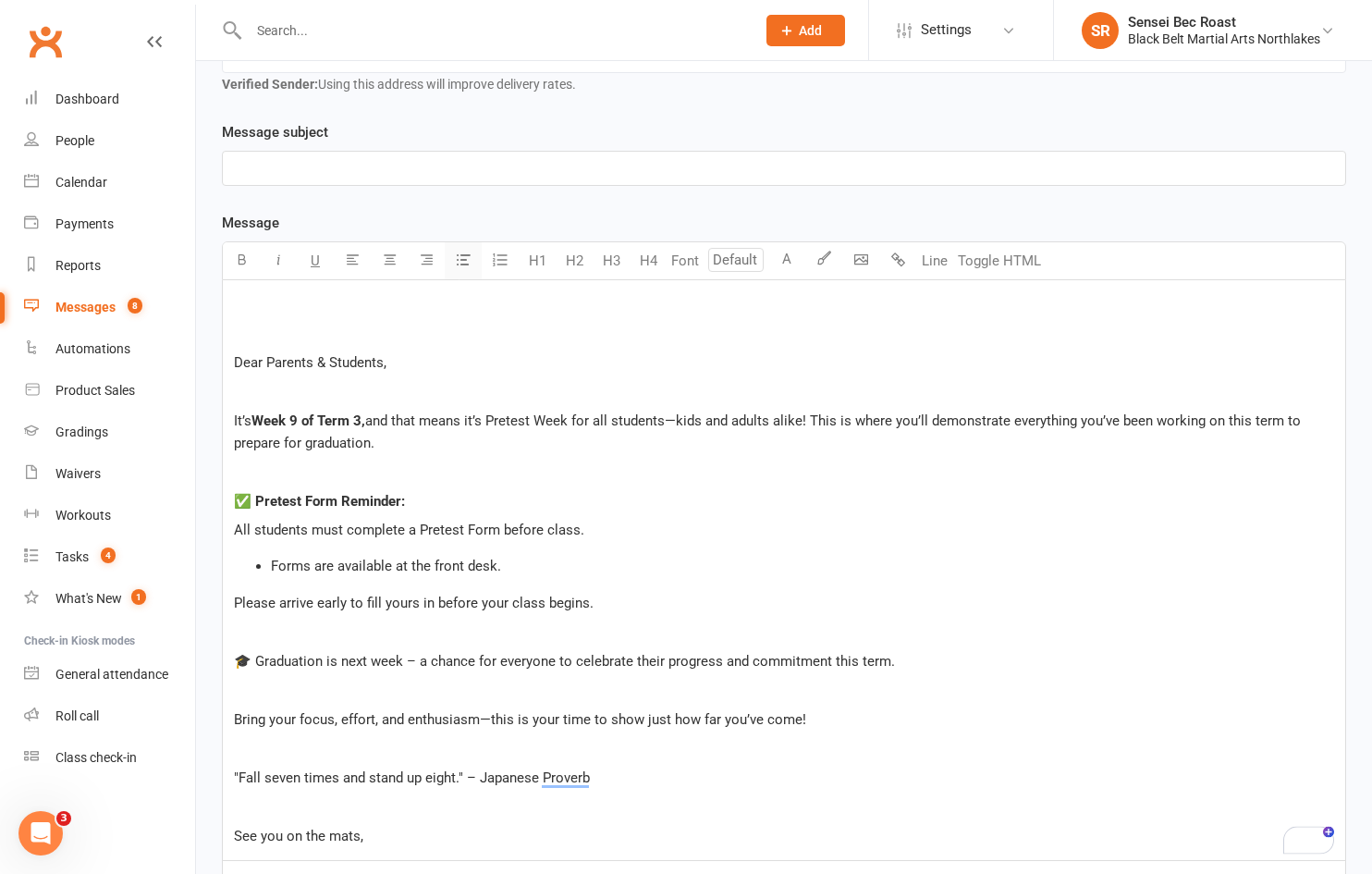
click at [469, 268] on button "button" at bounding box center [463, 260] width 37 height 37
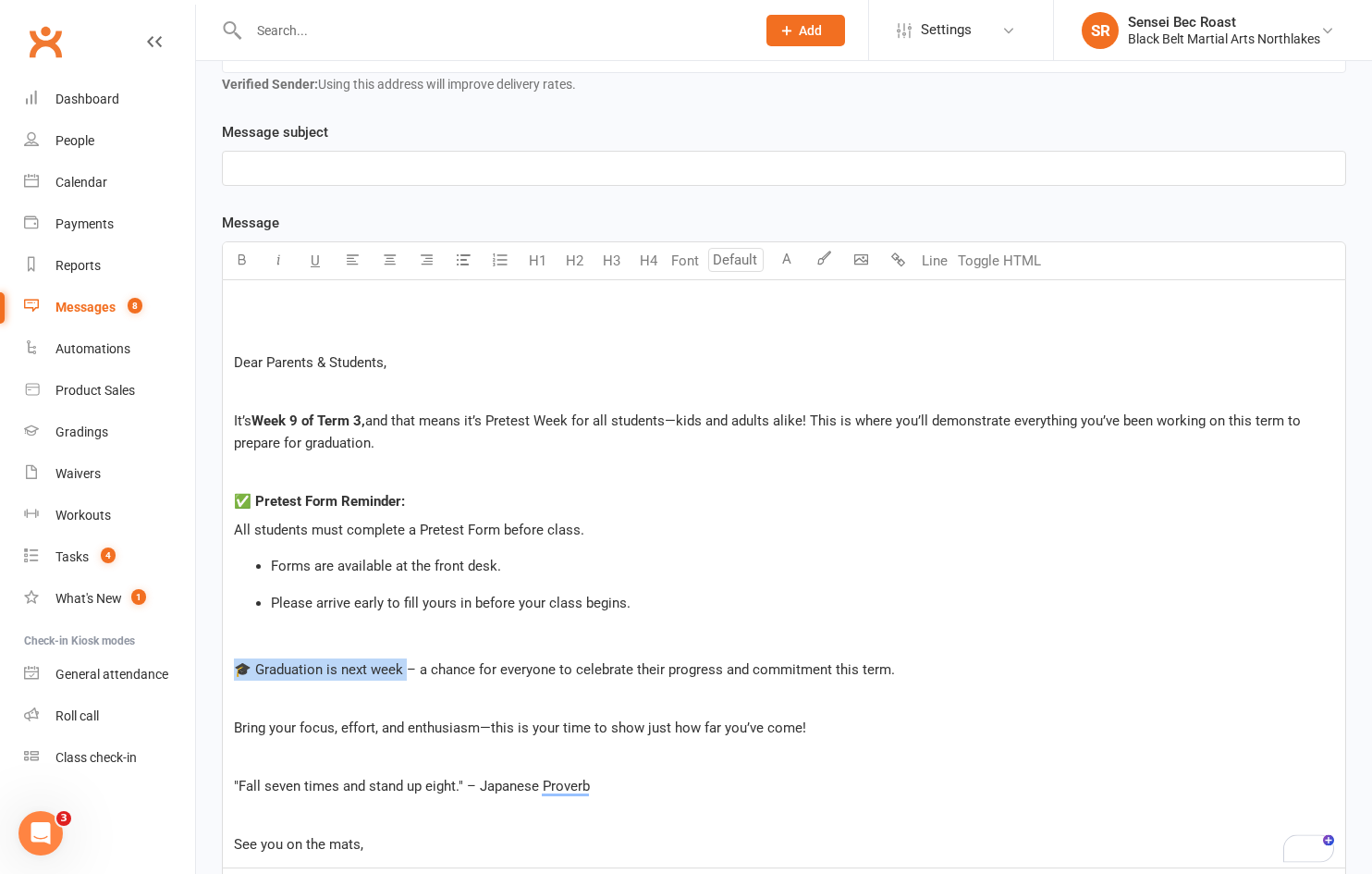
drag, startPoint x: 408, startPoint y: 670, endPoint x: 237, endPoint y: 671, distance: 171.0
click at [237, 671] on span "🎓 Graduation is next week – a chance for everyone to celebrate their progress a…" at bounding box center [564, 669] width 661 height 17
click at [272, 707] on p "﻿" at bounding box center [784, 698] width 1100 height 22
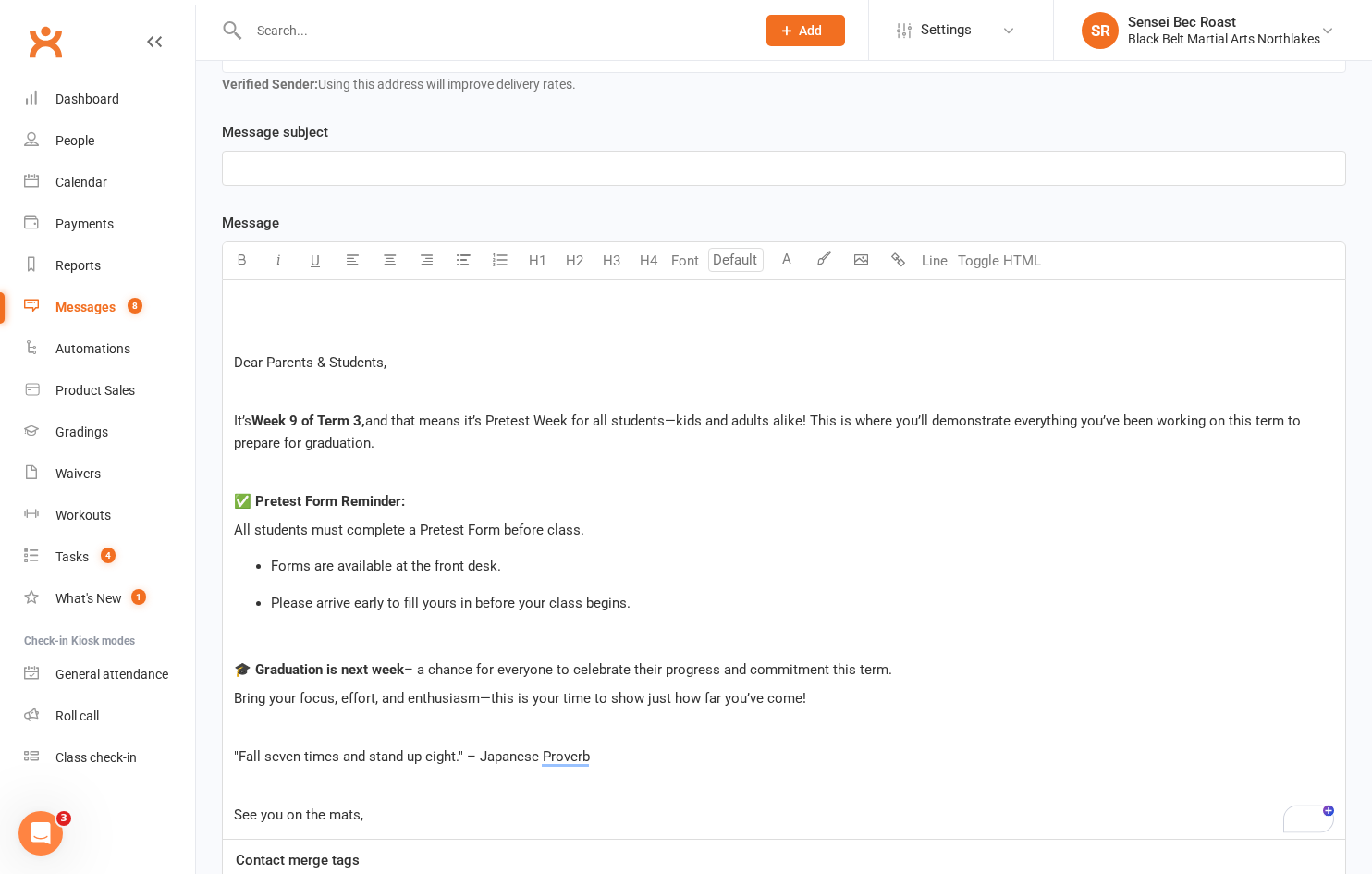
click at [279, 726] on p "﻿" at bounding box center [784, 727] width 1100 height 22
click at [375, 822] on p "See you on the mats," at bounding box center [784, 815] width 1100 height 22
click at [381, 315] on div "﻿ ﻿ Dear Parents & Students, ﻿ It’s Week 9 of Term 3, and that means it’s Prete…" at bounding box center [784, 574] width 1122 height 588
click at [871, 256] on body "Prospect Member Non-attending contact Class / event Appointment Grading event T…" at bounding box center [686, 406] width 1372 height 1479
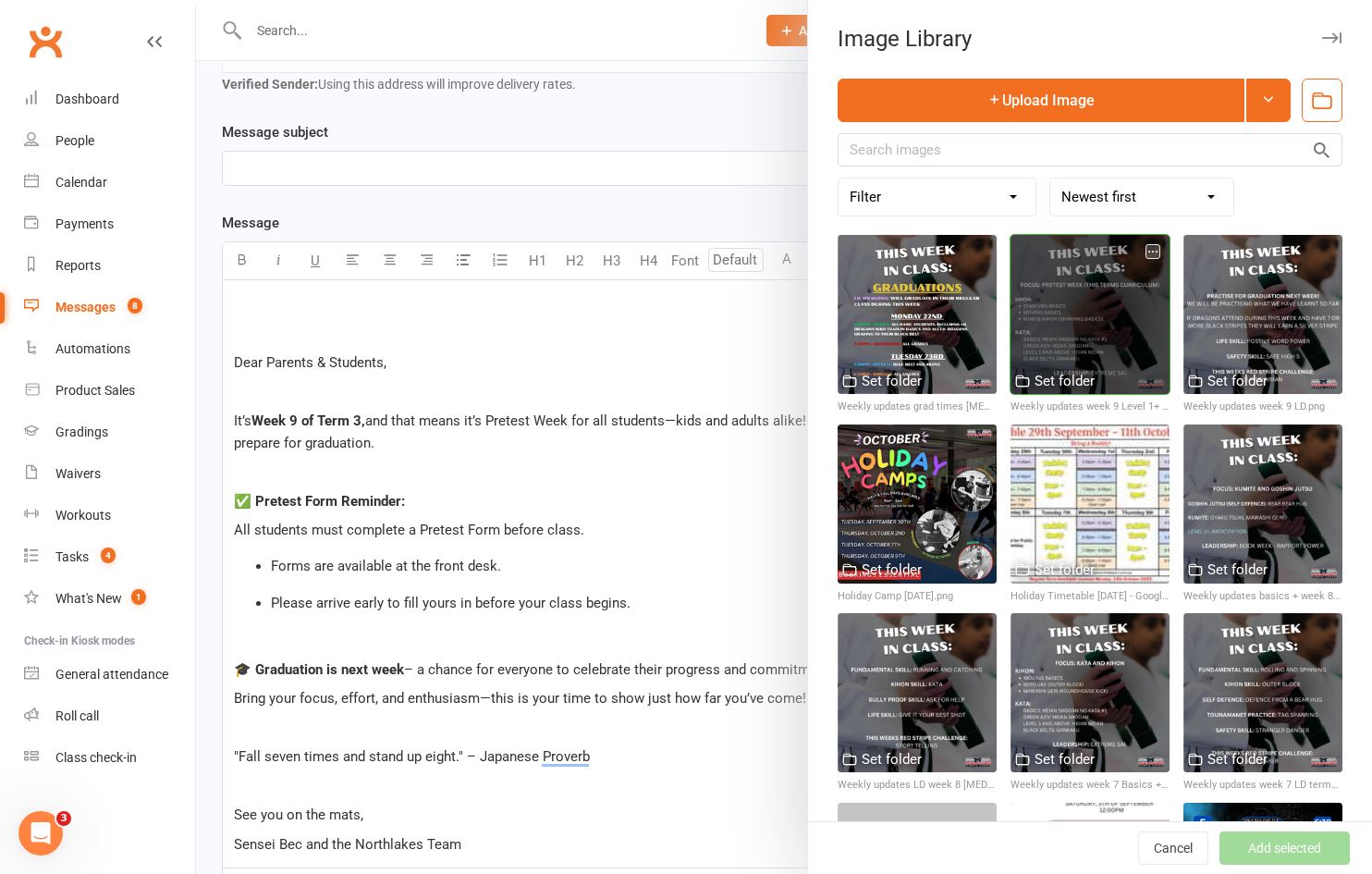
click at [1060, 295] on div at bounding box center [1090, 314] width 158 height 159
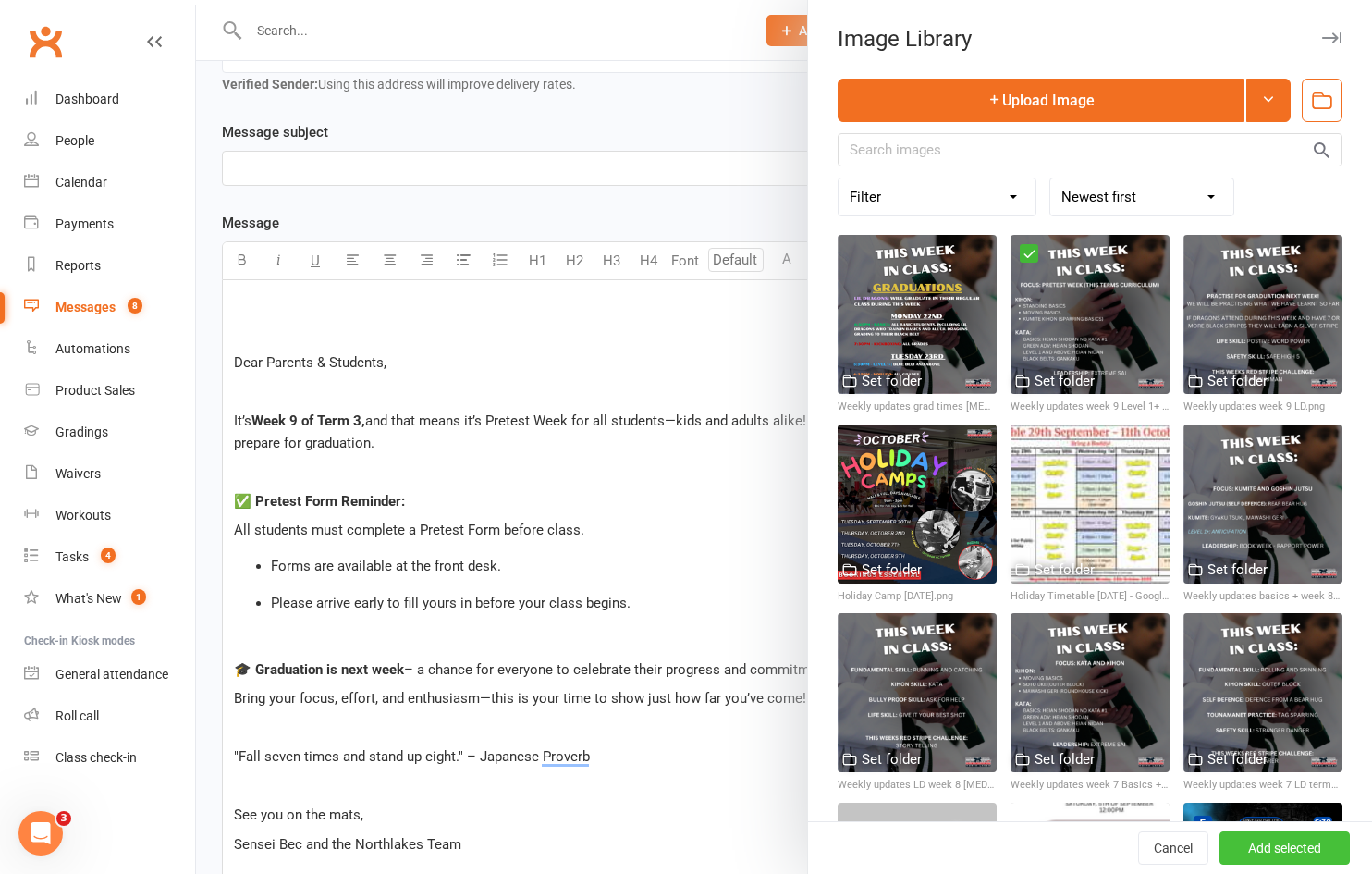
click at [1249, 847] on button "Add selected" at bounding box center [1285, 848] width 131 height 34
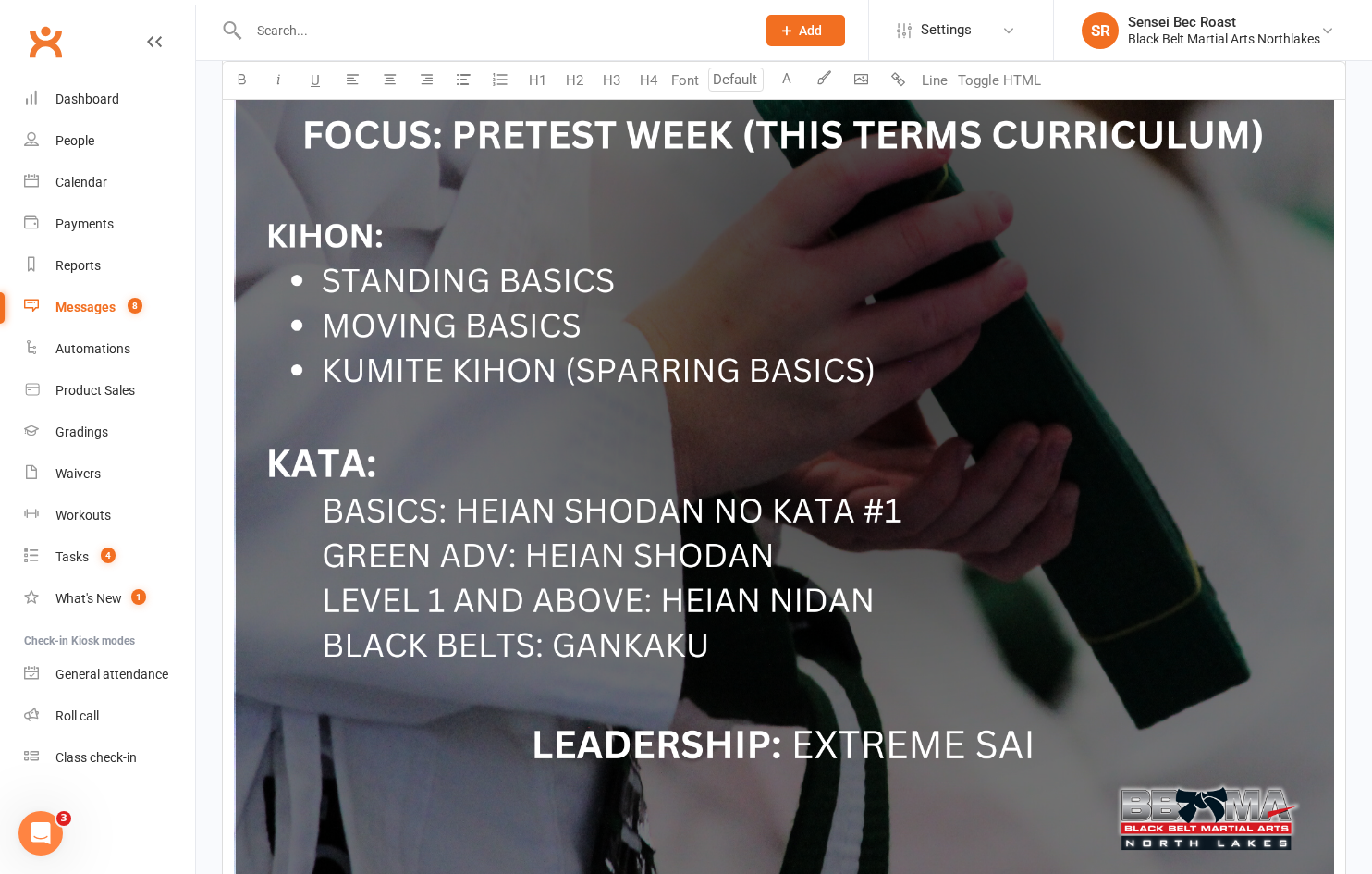
scroll to position [1632, 0]
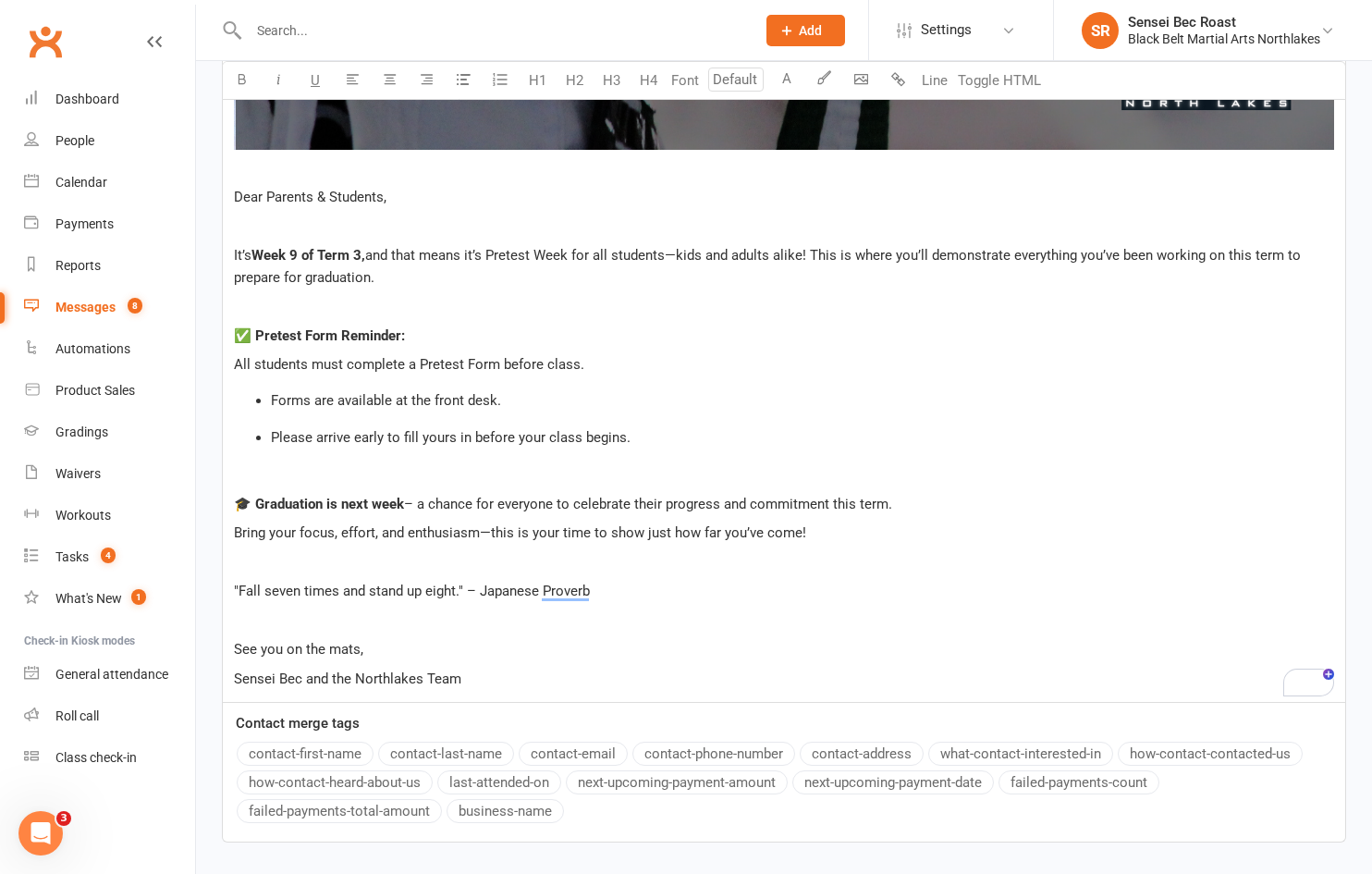
click at [515, 687] on p "Sensei Bec and the Northlakes Team" at bounding box center [784, 679] width 1100 height 22
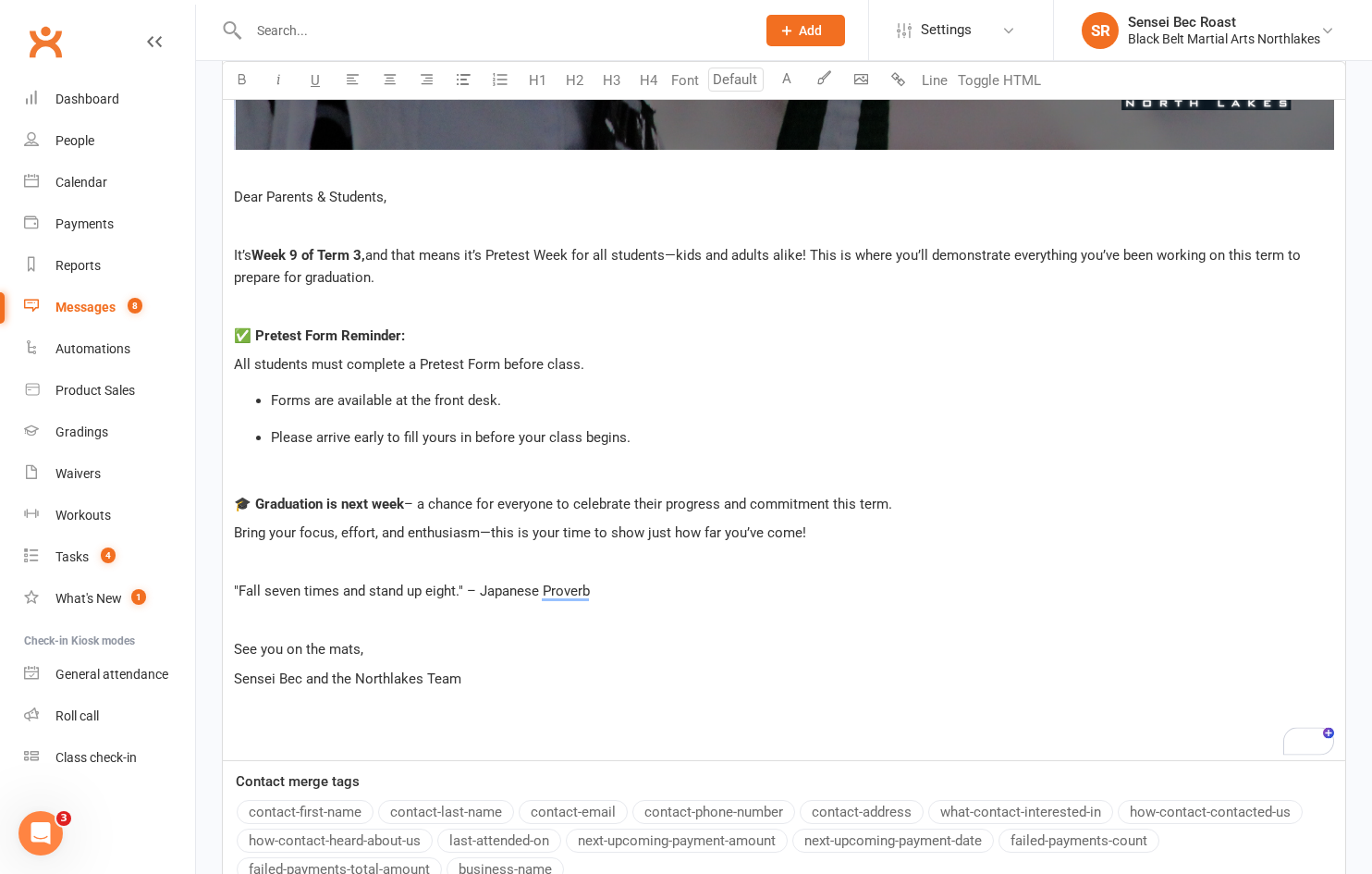
click at [844, 529] on p "Bring your focus, effort, and enthusiasm—this is your time to show just how far…" at bounding box center [784, 532] width 1100 height 22
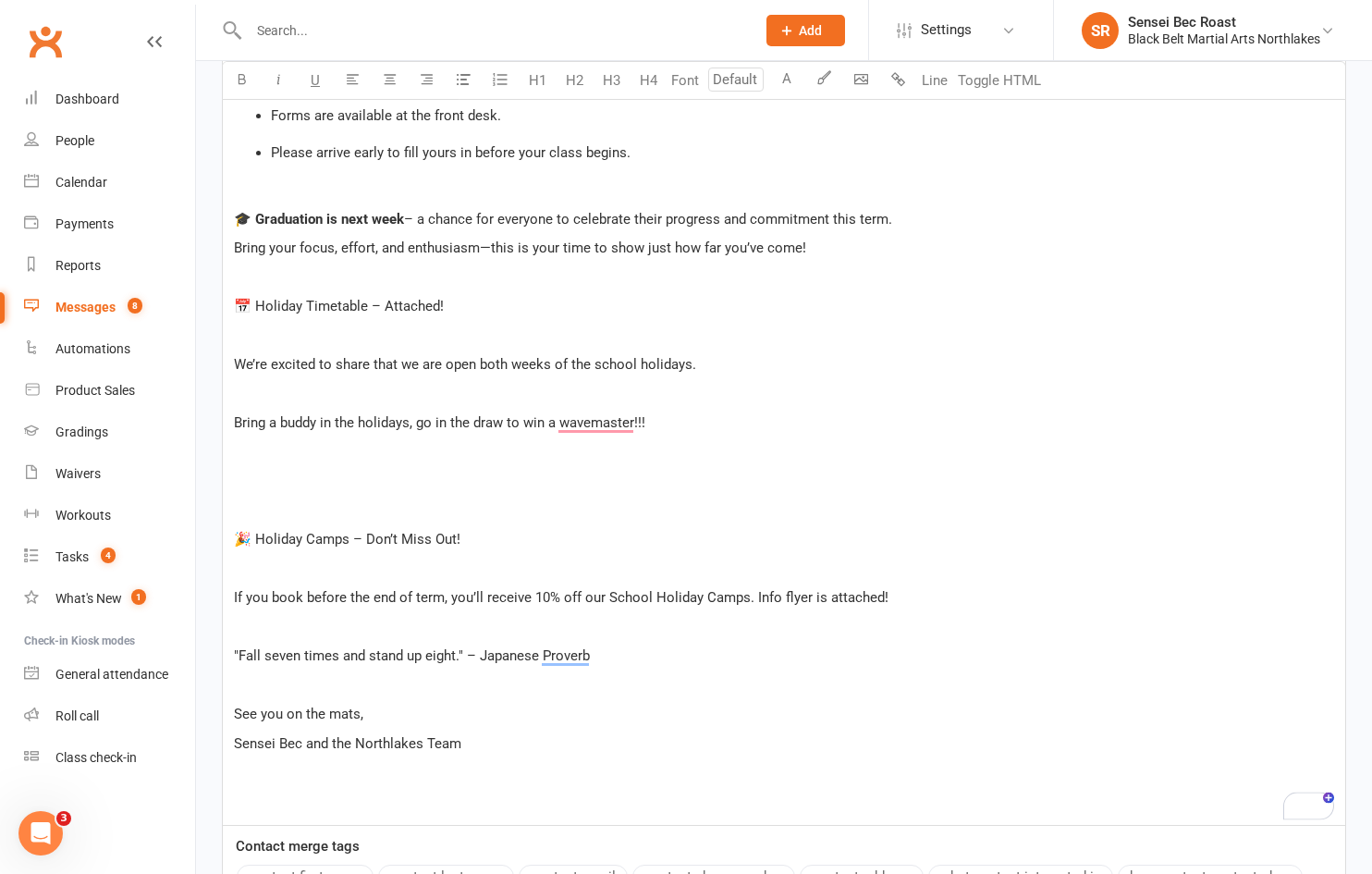
scroll to position [1801, 0]
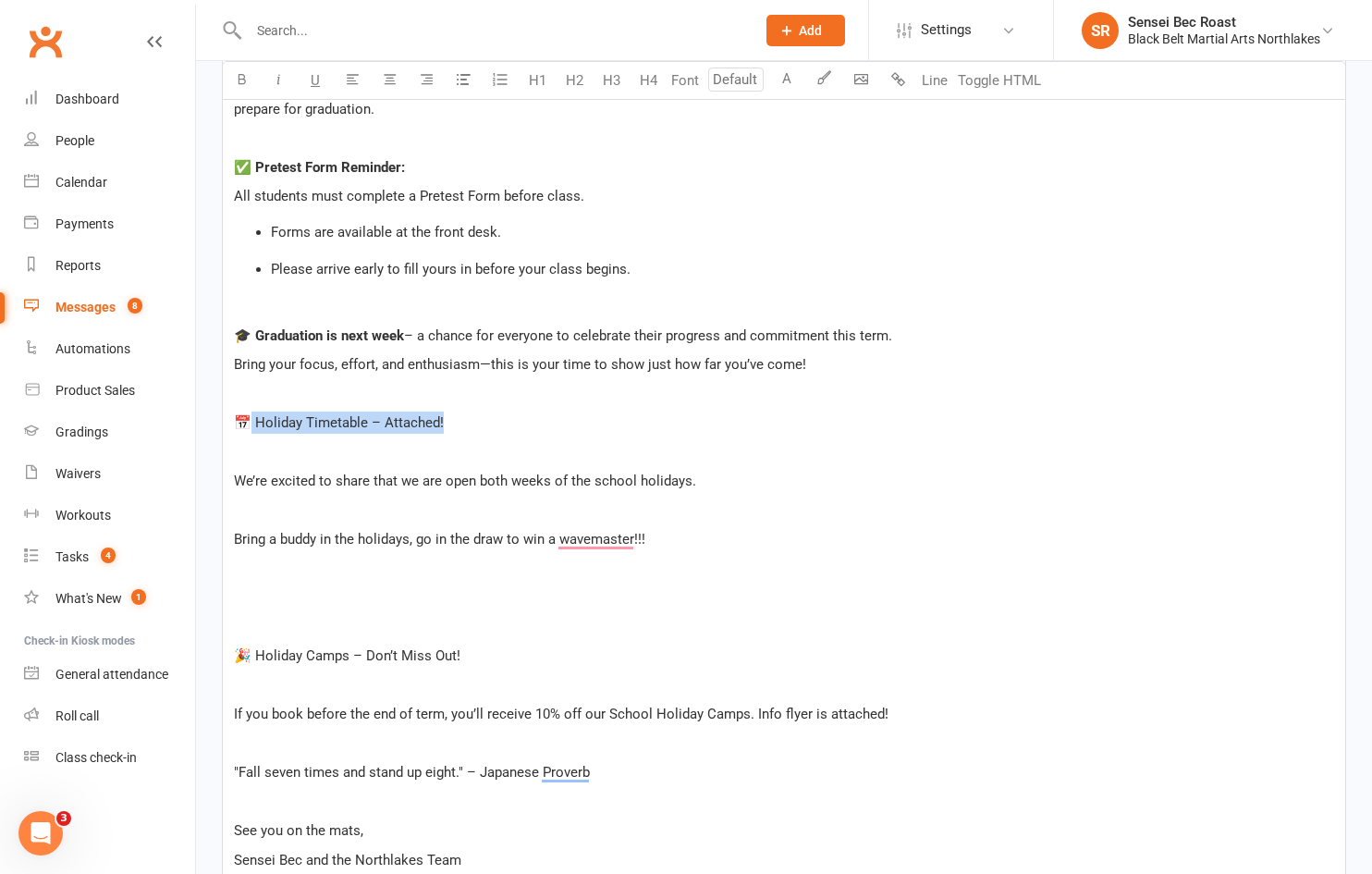
drag, startPoint x: 455, startPoint y: 420, endPoint x: 251, endPoint y: 421, distance: 204.0
click at [251, 421] on p "📅 Holiday Timetable – Attached!" at bounding box center [784, 422] width 1100 height 22
click at [243, 453] on p "﻿" at bounding box center [784, 452] width 1100 height 22
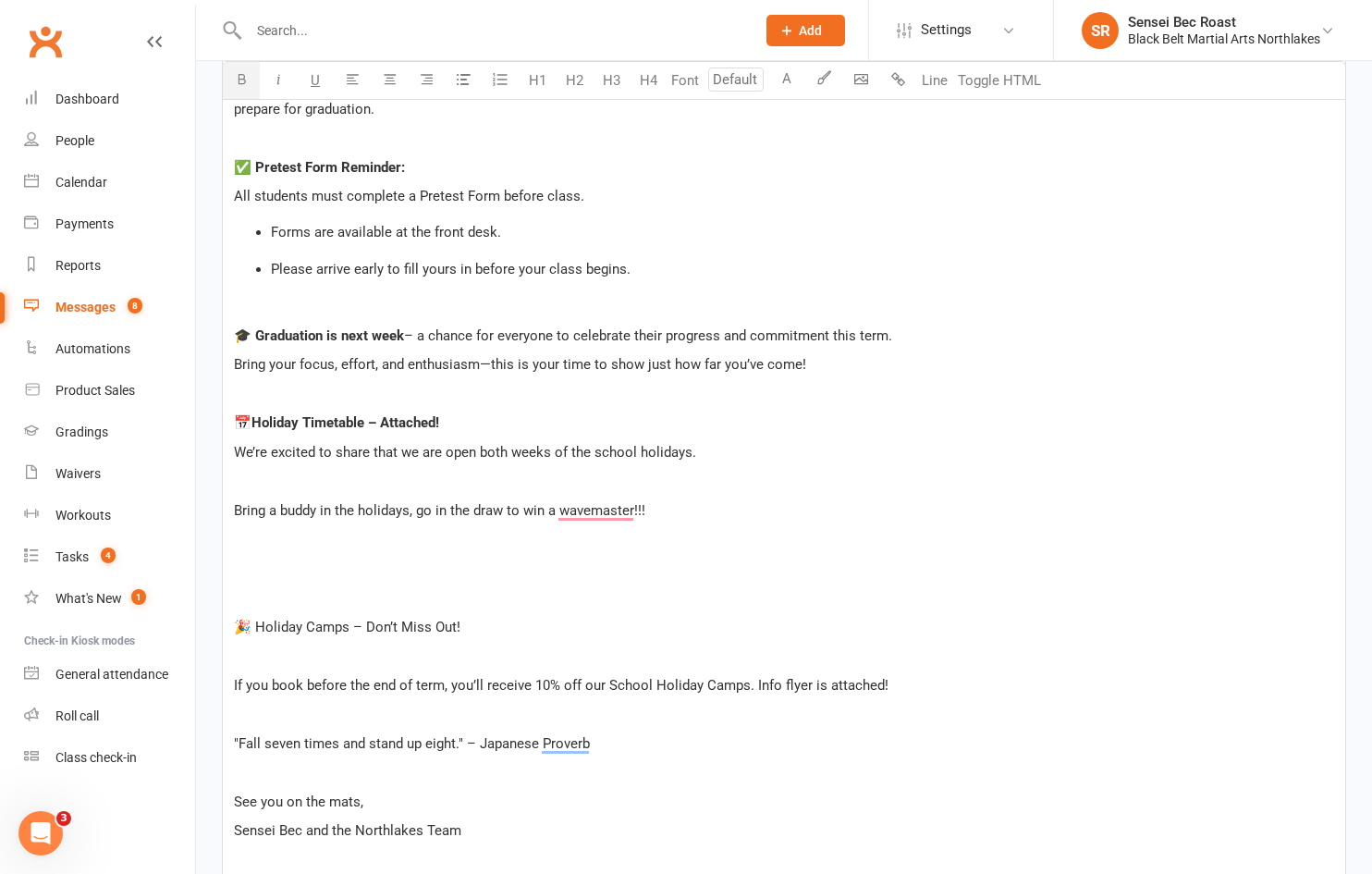
click at [254, 482] on p "﻿" at bounding box center [784, 481] width 1100 height 22
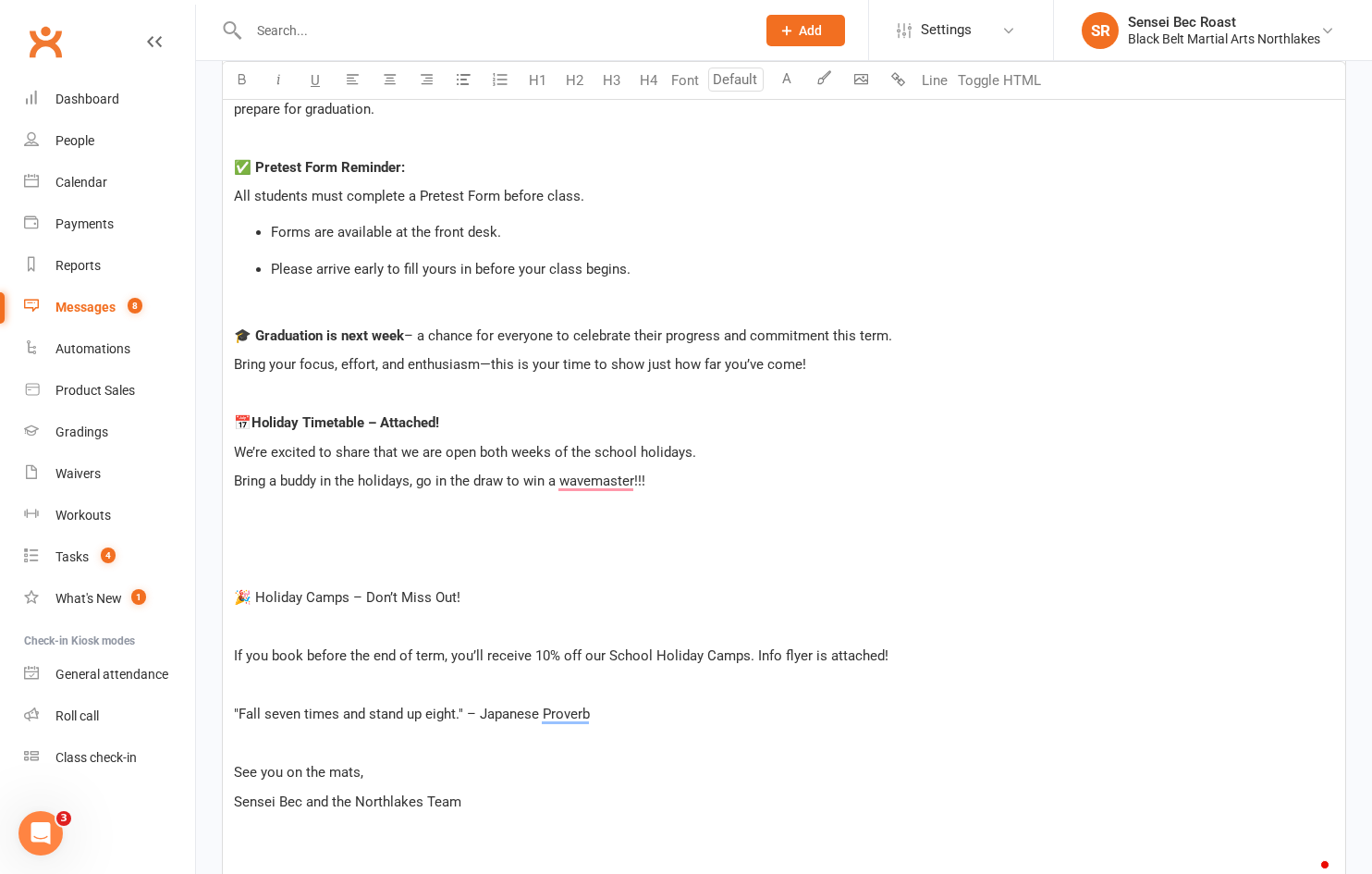
click at [269, 558] on p "﻿" at bounding box center [784, 569] width 1100 height 22
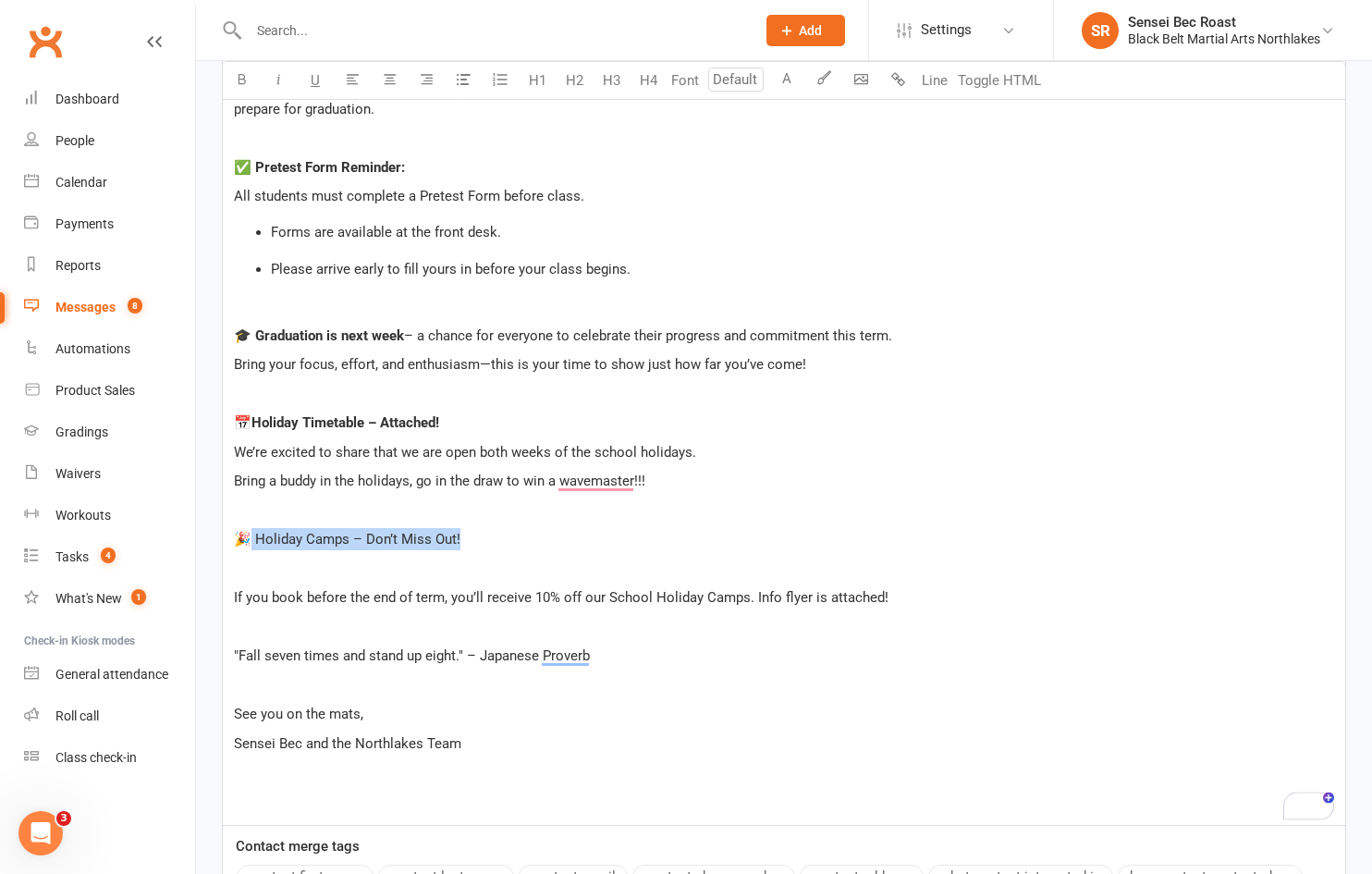
drag, startPoint x: 472, startPoint y: 538, endPoint x: 250, endPoint y: 538, distance: 222.0
click at [250, 538] on p "🎉 Holiday Camps – Don’t Miss Out!" at bounding box center [784, 539] width 1100 height 22
click at [248, 566] on p "﻿" at bounding box center [784, 569] width 1100 height 22
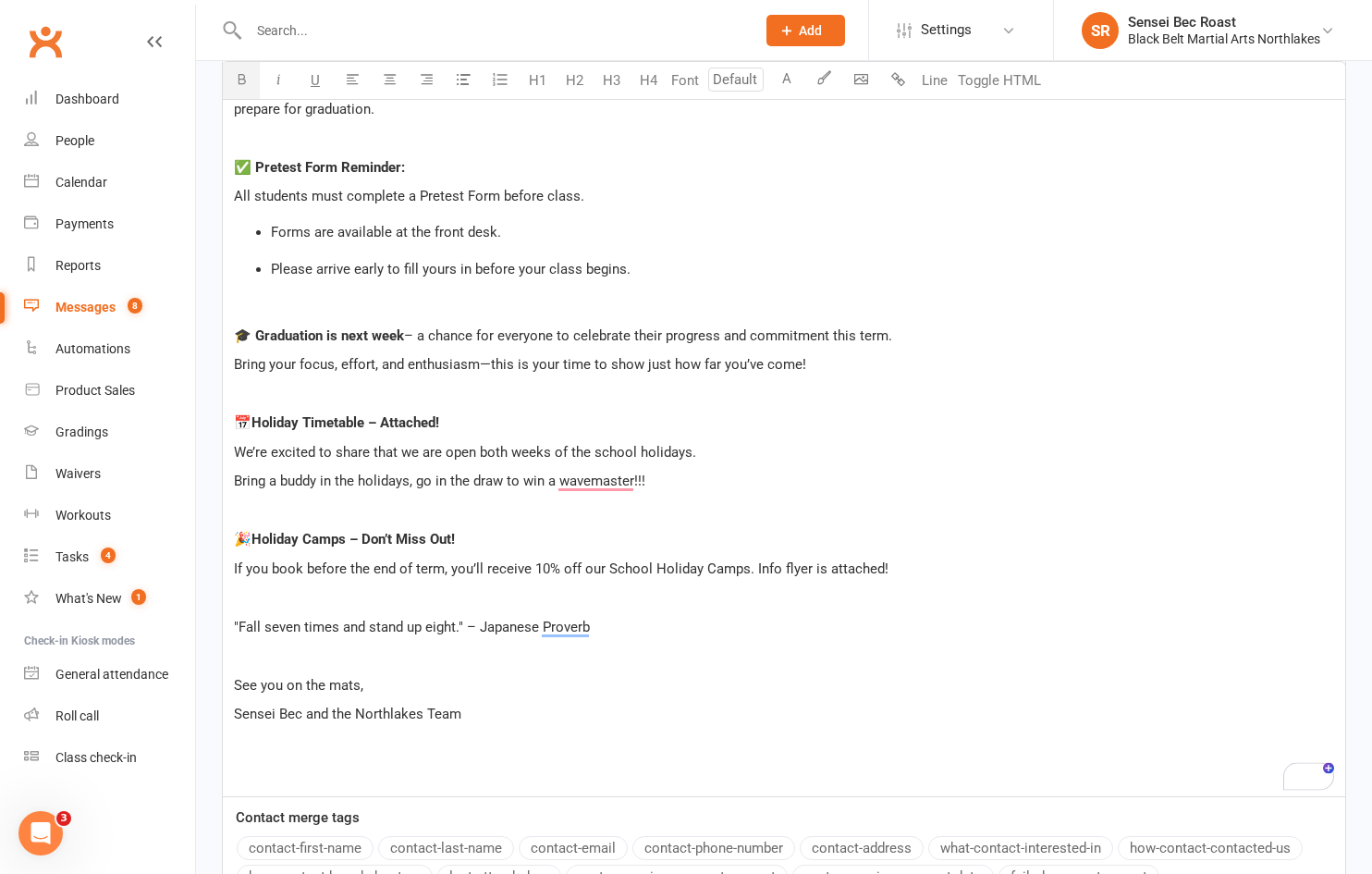
click at [294, 771] on p "﻿" at bounding box center [784, 772] width 1100 height 22
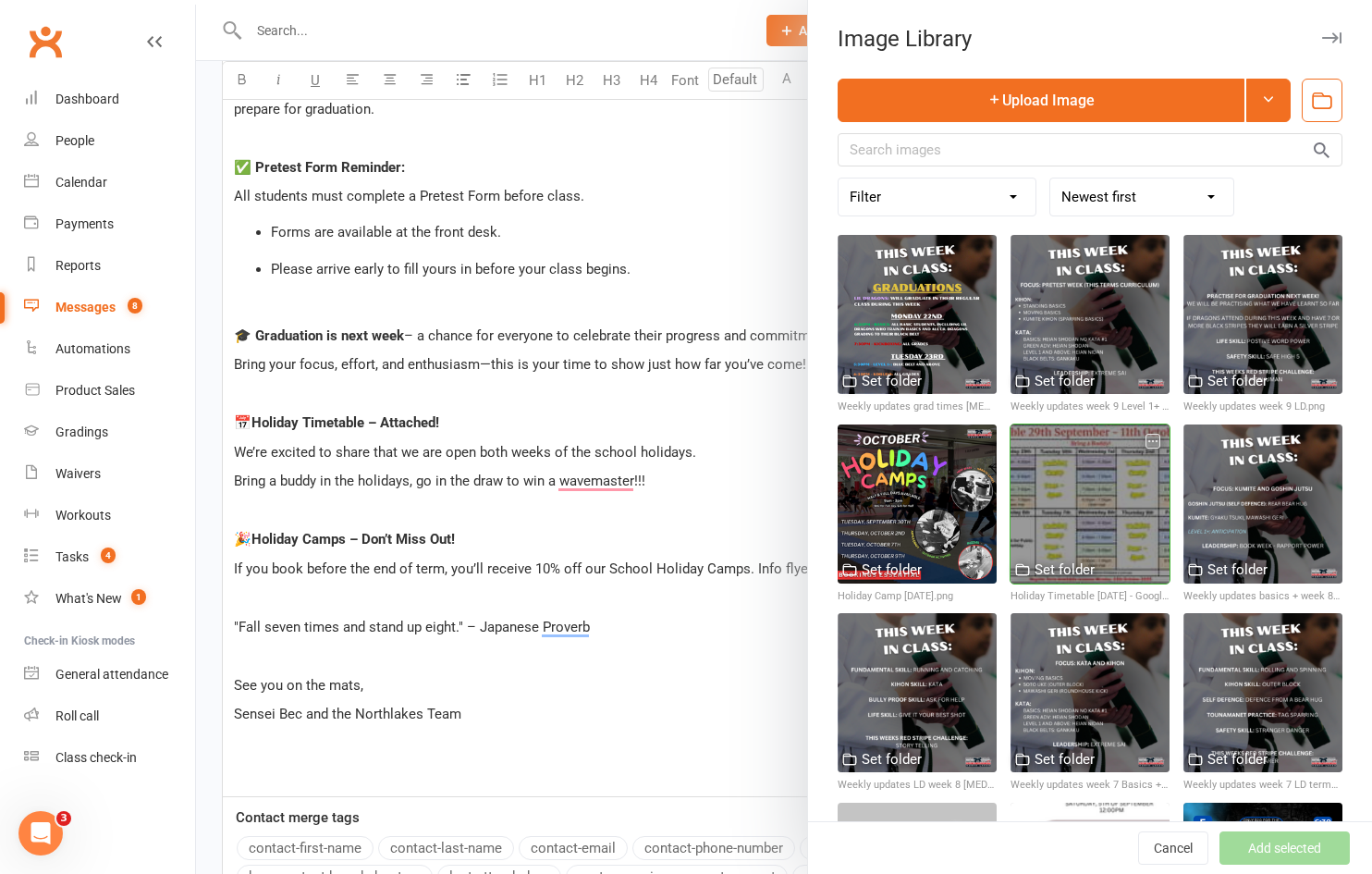
click at [1065, 503] on div at bounding box center [1090, 503] width 158 height 159
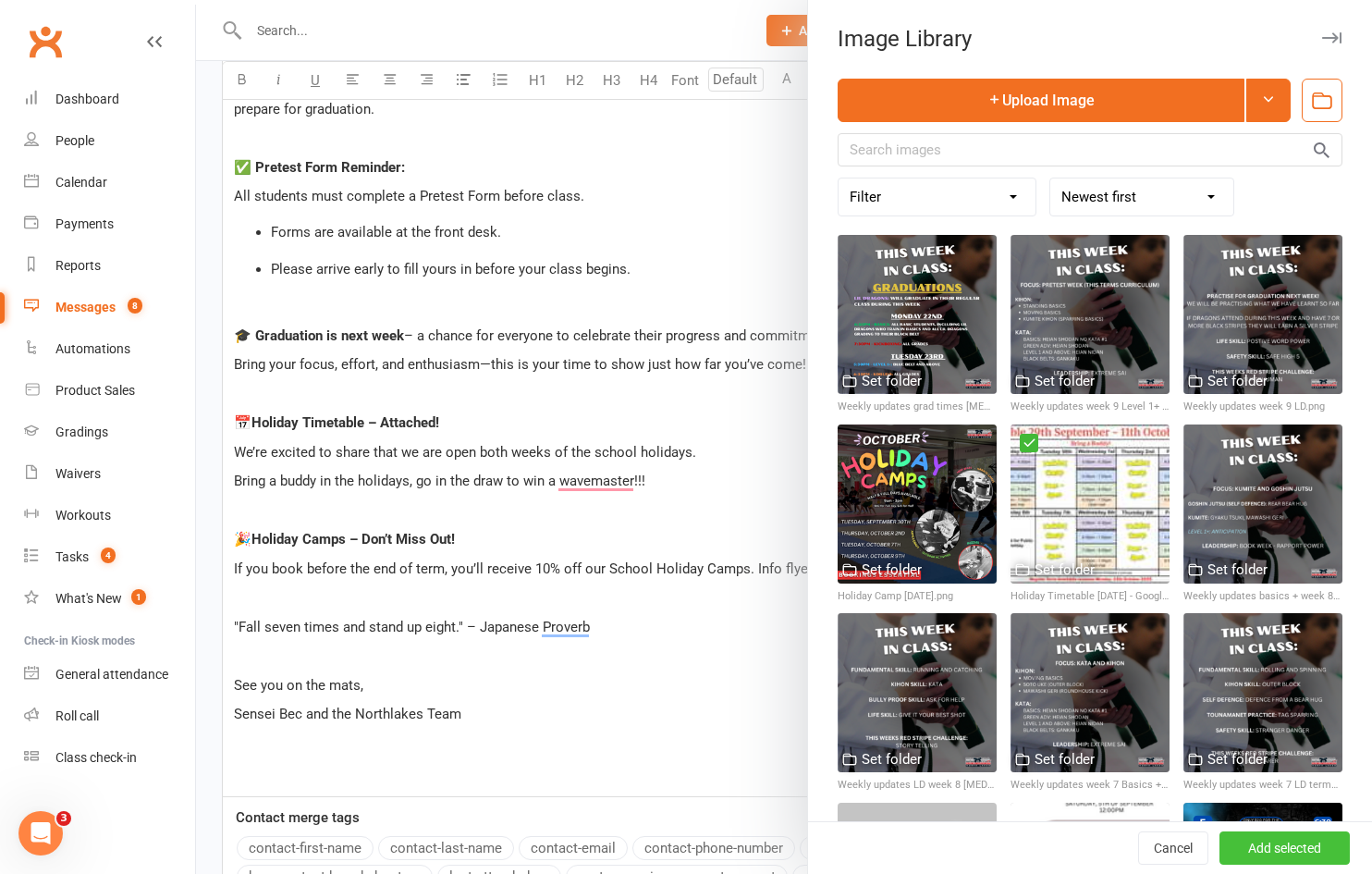
click at [1241, 854] on button "Add selected" at bounding box center [1285, 848] width 131 height 34
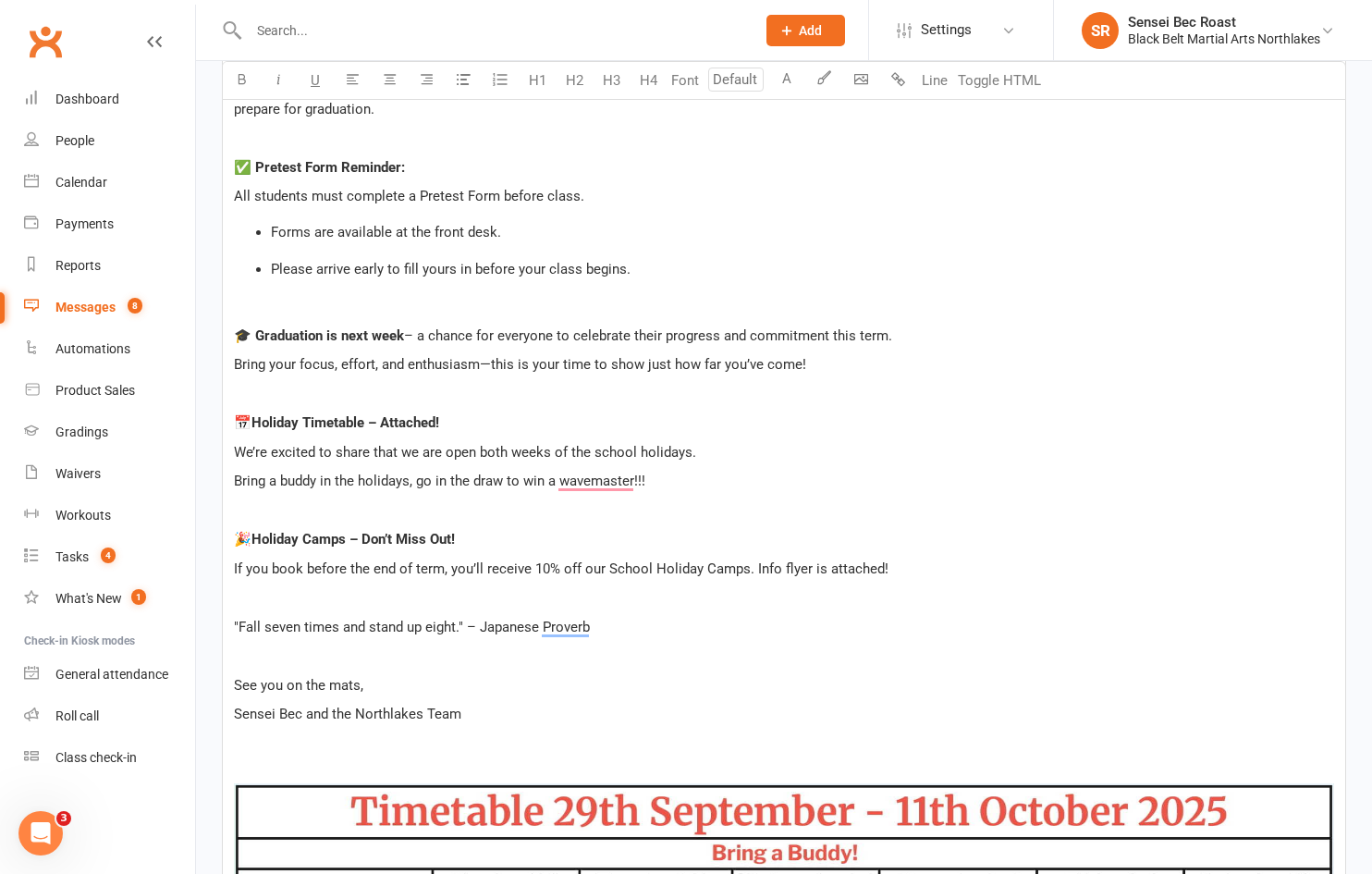
scroll to position [2448, 0]
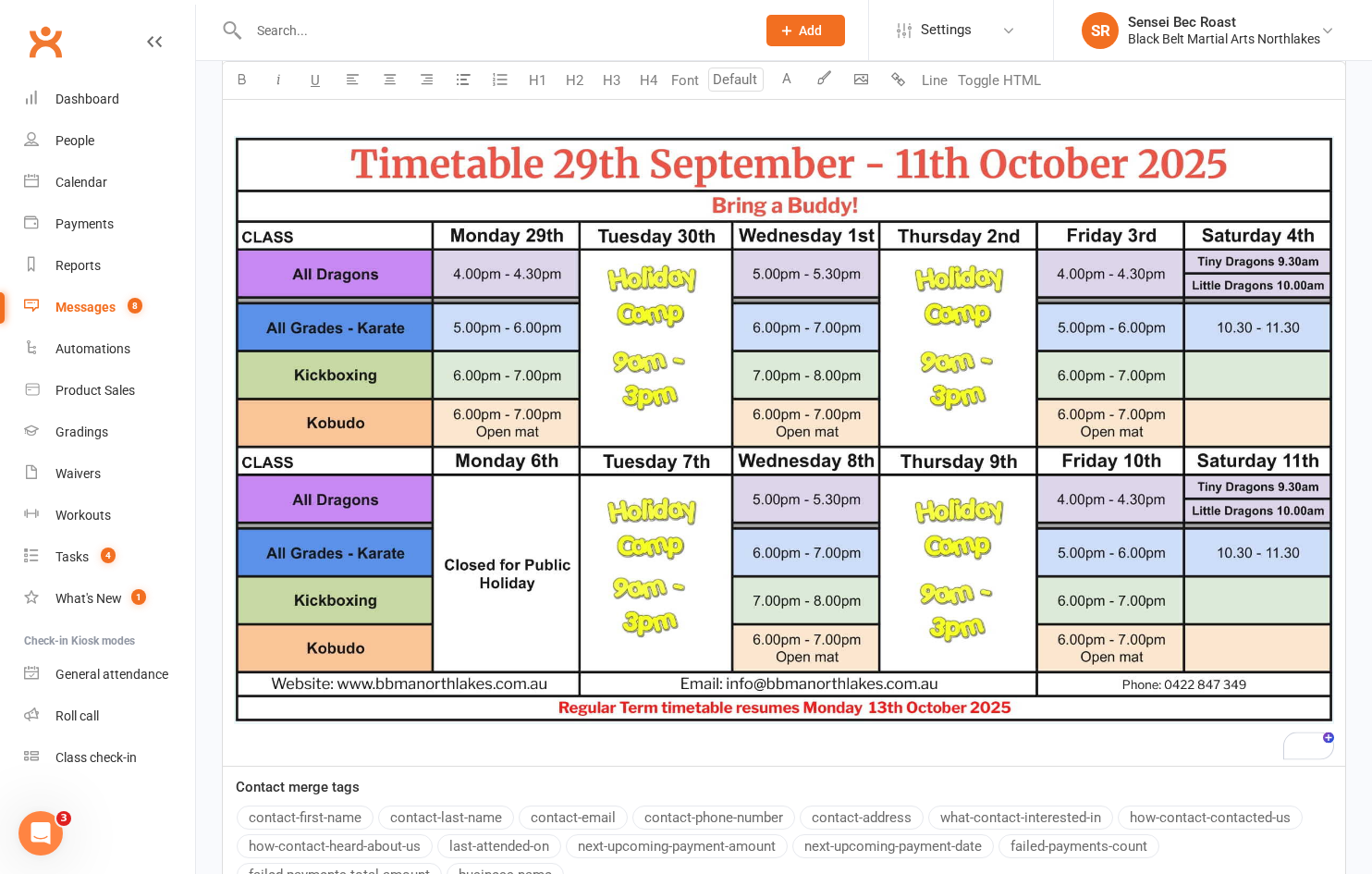
click at [527, 752] on p "﻿ ﻿ ﻿" at bounding box center [784, 433] width 1100 height 639
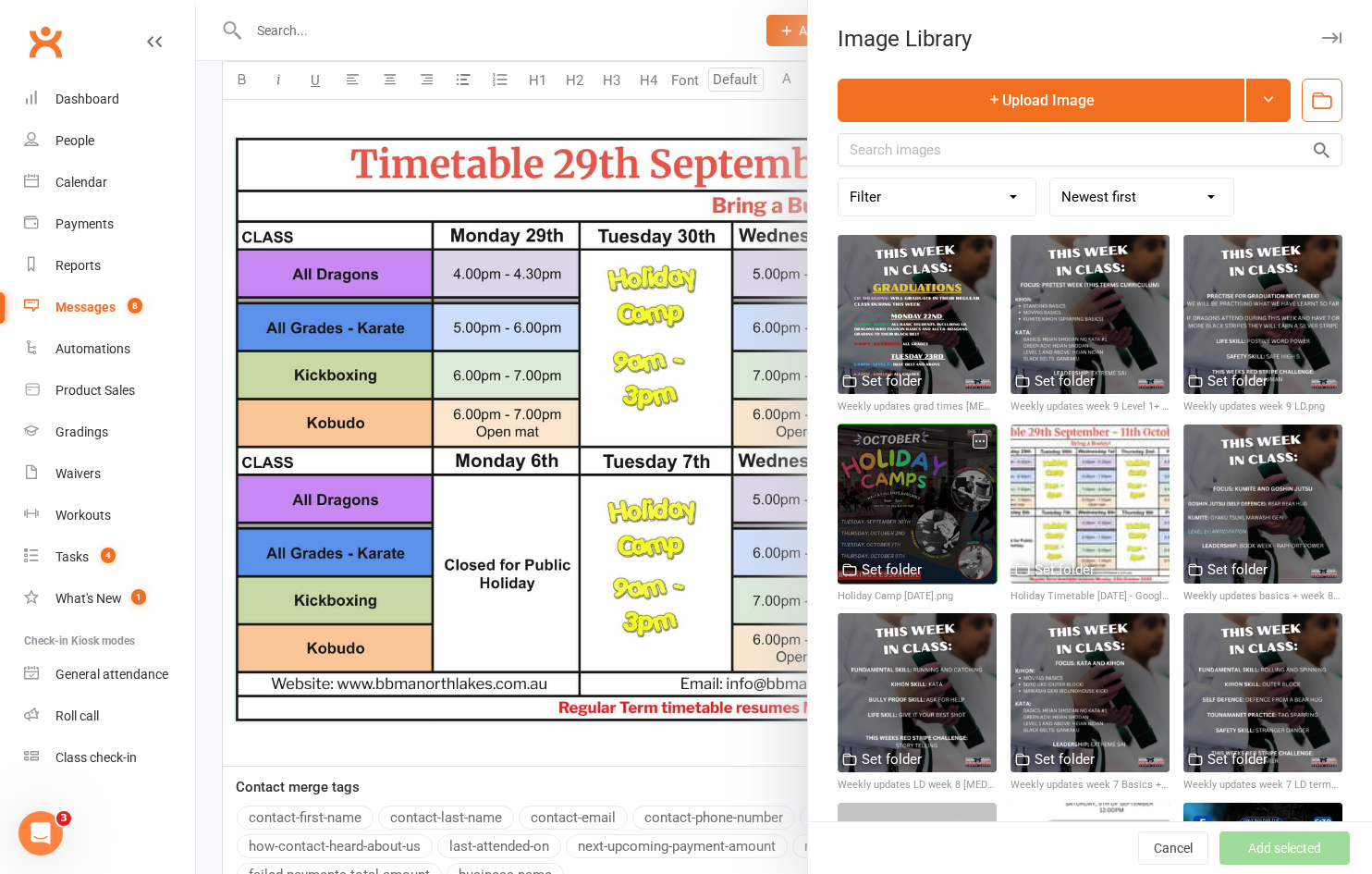
click at [882, 465] on div at bounding box center [916, 503] width 158 height 159
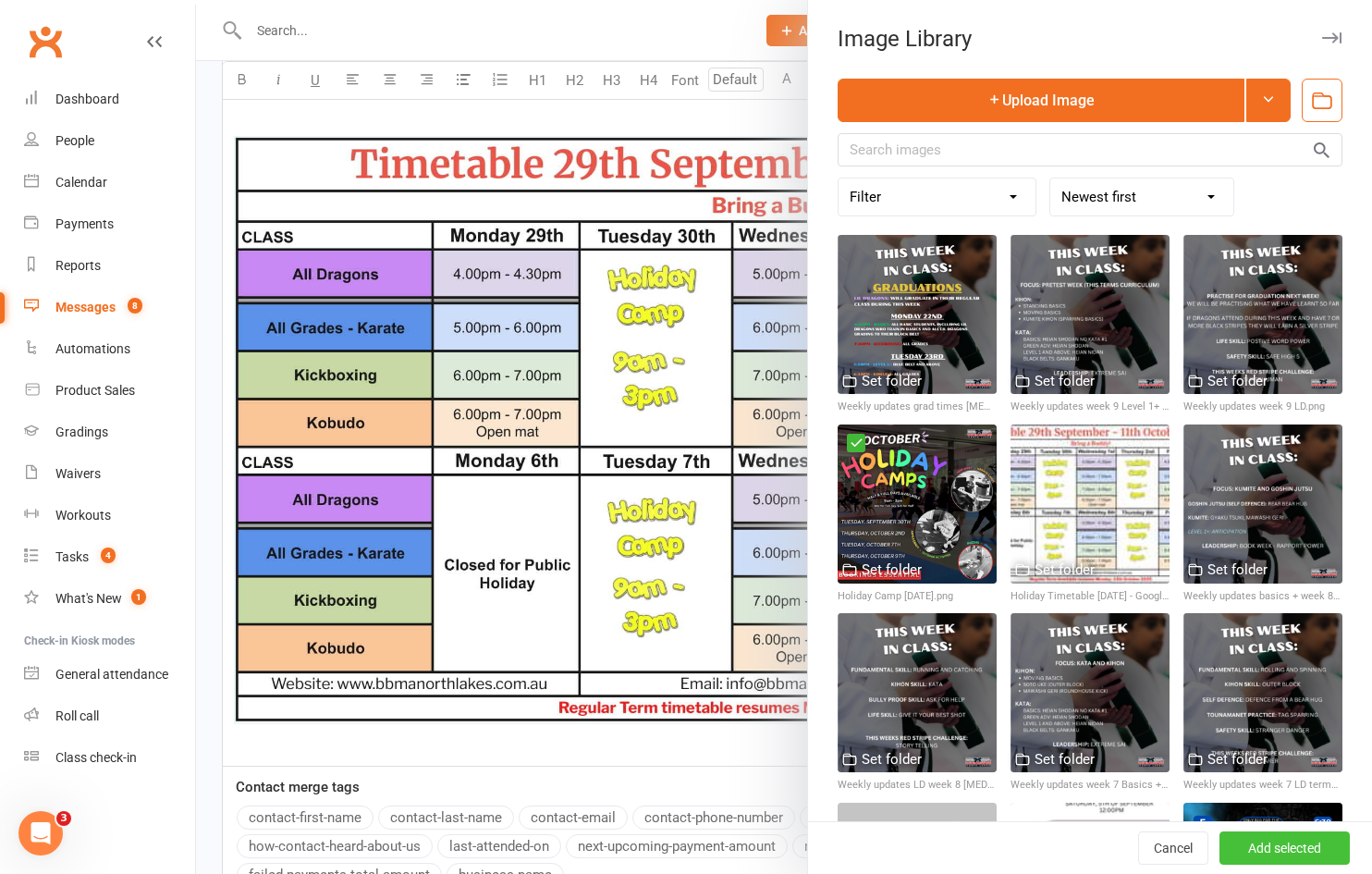
click at [1234, 851] on button "Add selected" at bounding box center [1285, 848] width 131 height 34
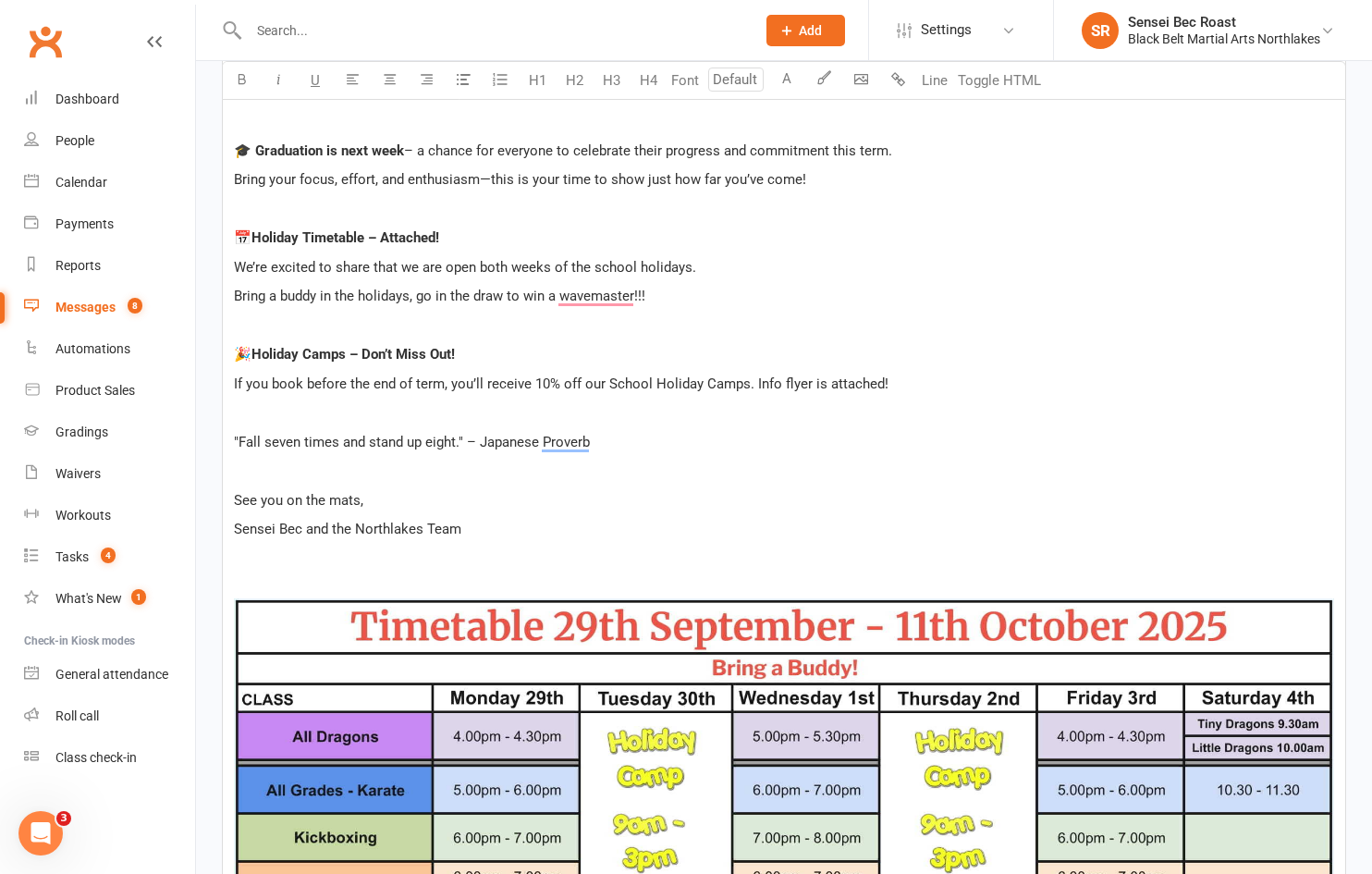
scroll to position [1985, 0]
drag, startPoint x: 655, startPoint y: 292, endPoint x: 518, endPoint y: 301, distance: 137.3
click at [518, 301] on p "Bring a buddy in the holidays, go in the draw to win a wavemaster!!!" at bounding box center [784, 295] width 1100 height 22
click at [649, 298] on p "Bring a buddy in the holidays, go in the draw to win a wavemaster!!!" at bounding box center [784, 295] width 1100 height 22
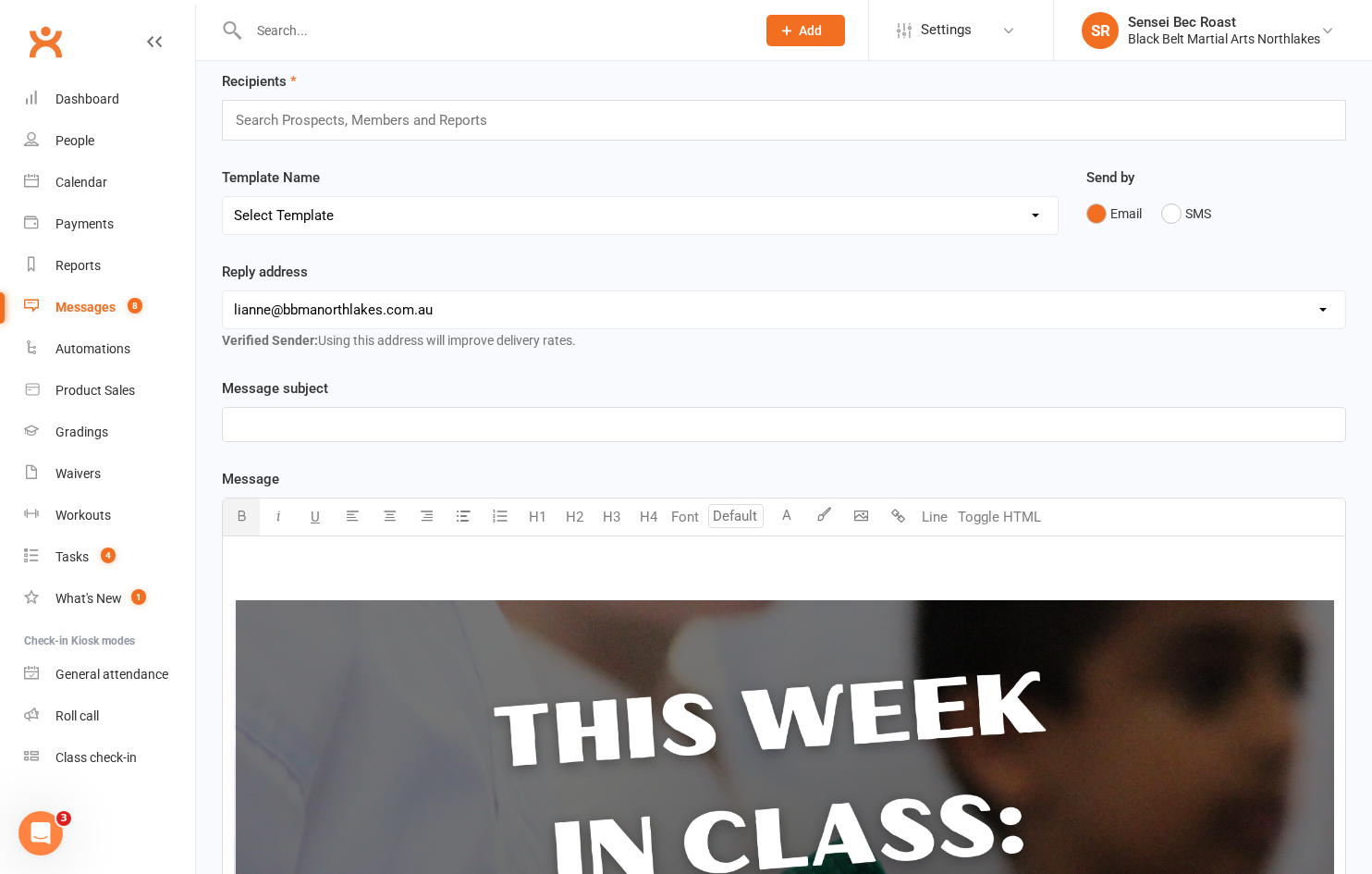
scroll to position [44, 0]
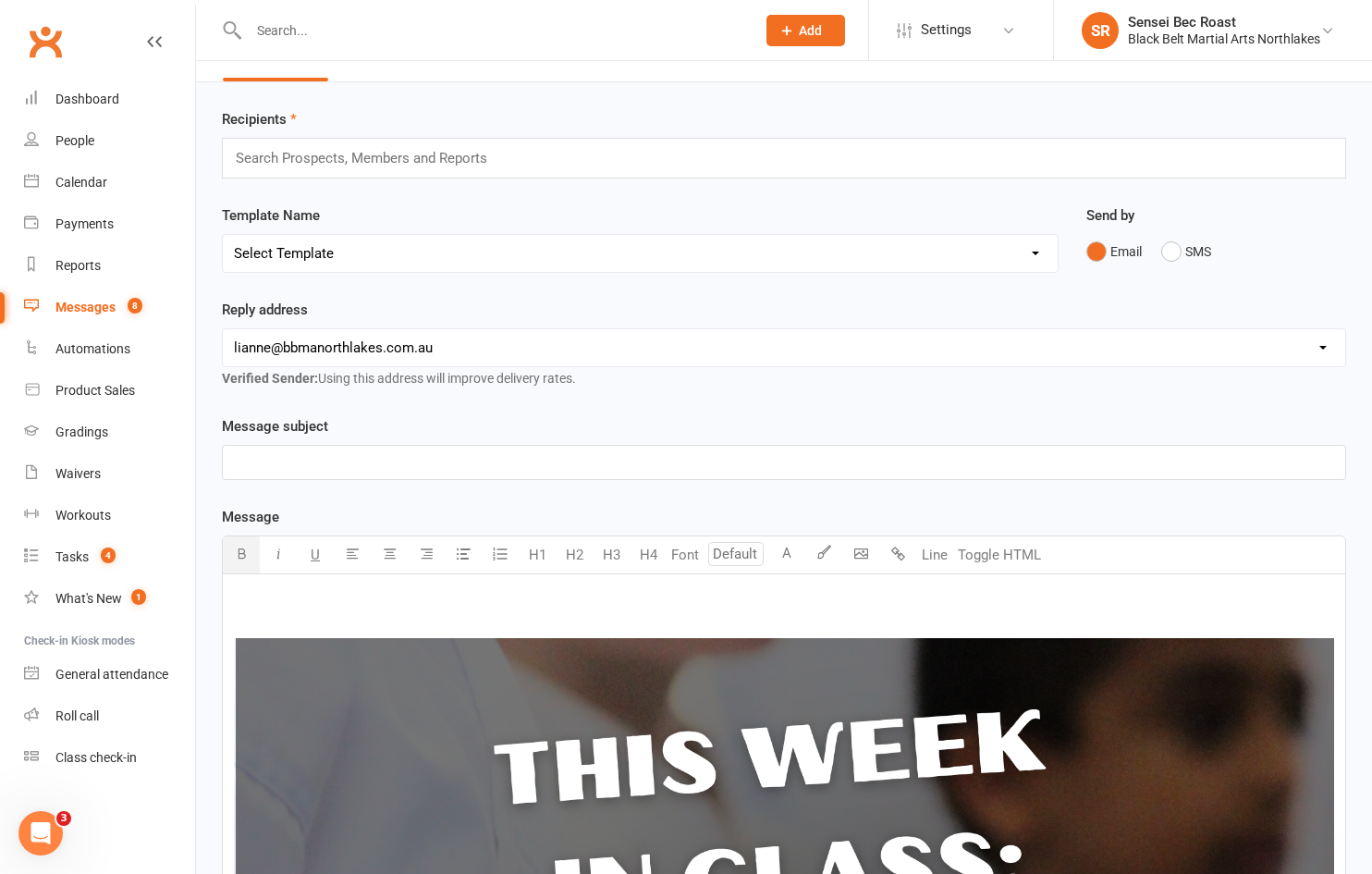
click at [464, 457] on p "﻿" at bounding box center [784, 462] width 1100 height 22
click at [426, 333] on select "[EMAIL_ADDRESS][DOMAIN_NAME] [PERSON_NAME][EMAIL_ADDRESS][DOMAIN_NAME] [EMAIL_A…" at bounding box center [784, 347] width 1122 height 37
select select "2"
click at [223, 329] on select "[EMAIL_ADDRESS][DOMAIN_NAME] [PERSON_NAME][EMAIL_ADDRESS][DOMAIN_NAME] [EMAIL_A…" at bounding box center [784, 347] width 1122 height 37
click at [371, 159] on input "text" at bounding box center [369, 158] width 270 height 24
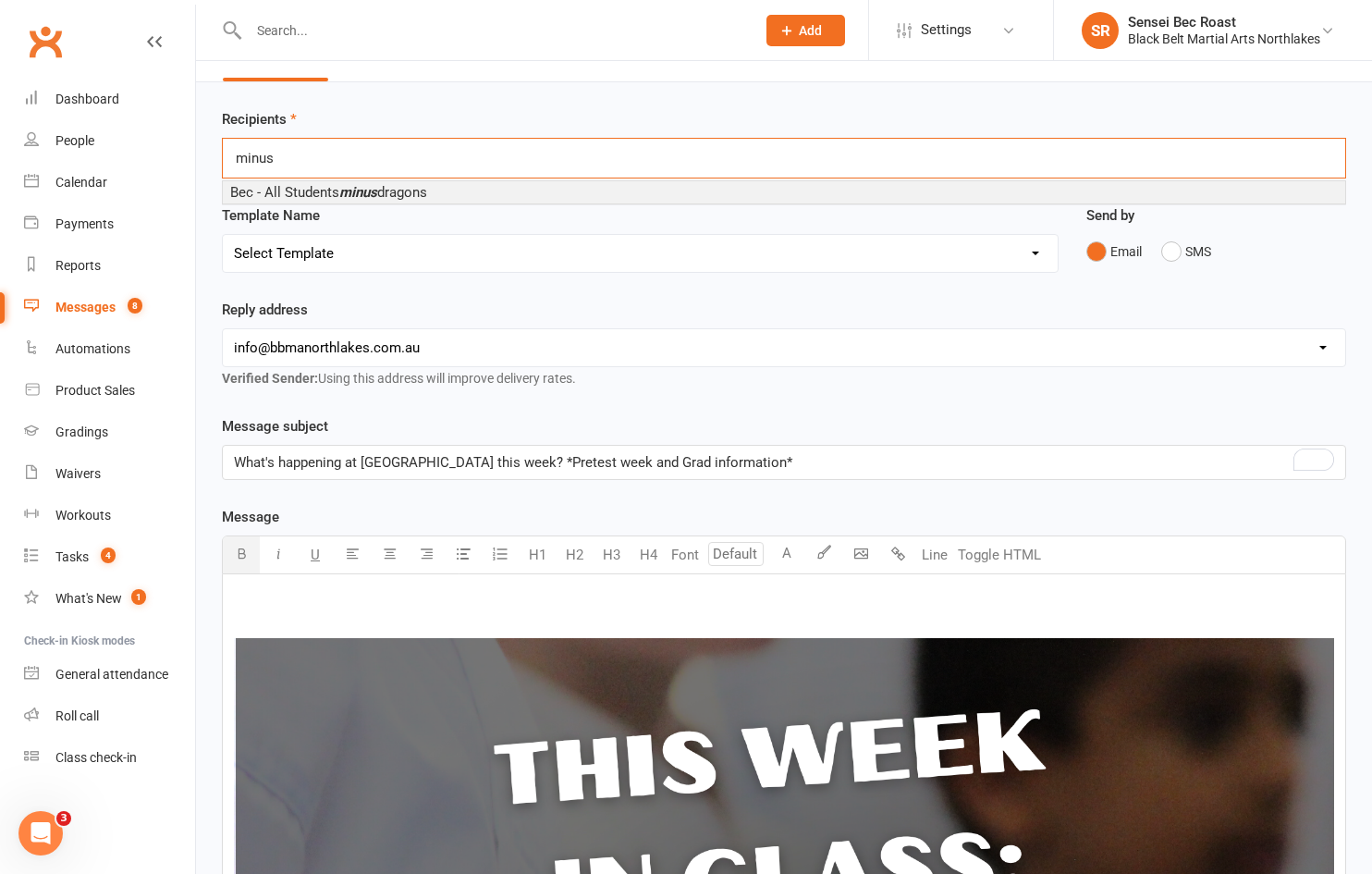
type input "minus"
click at [377, 197] on em "minus" at bounding box center [358, 192] width 38 height 17
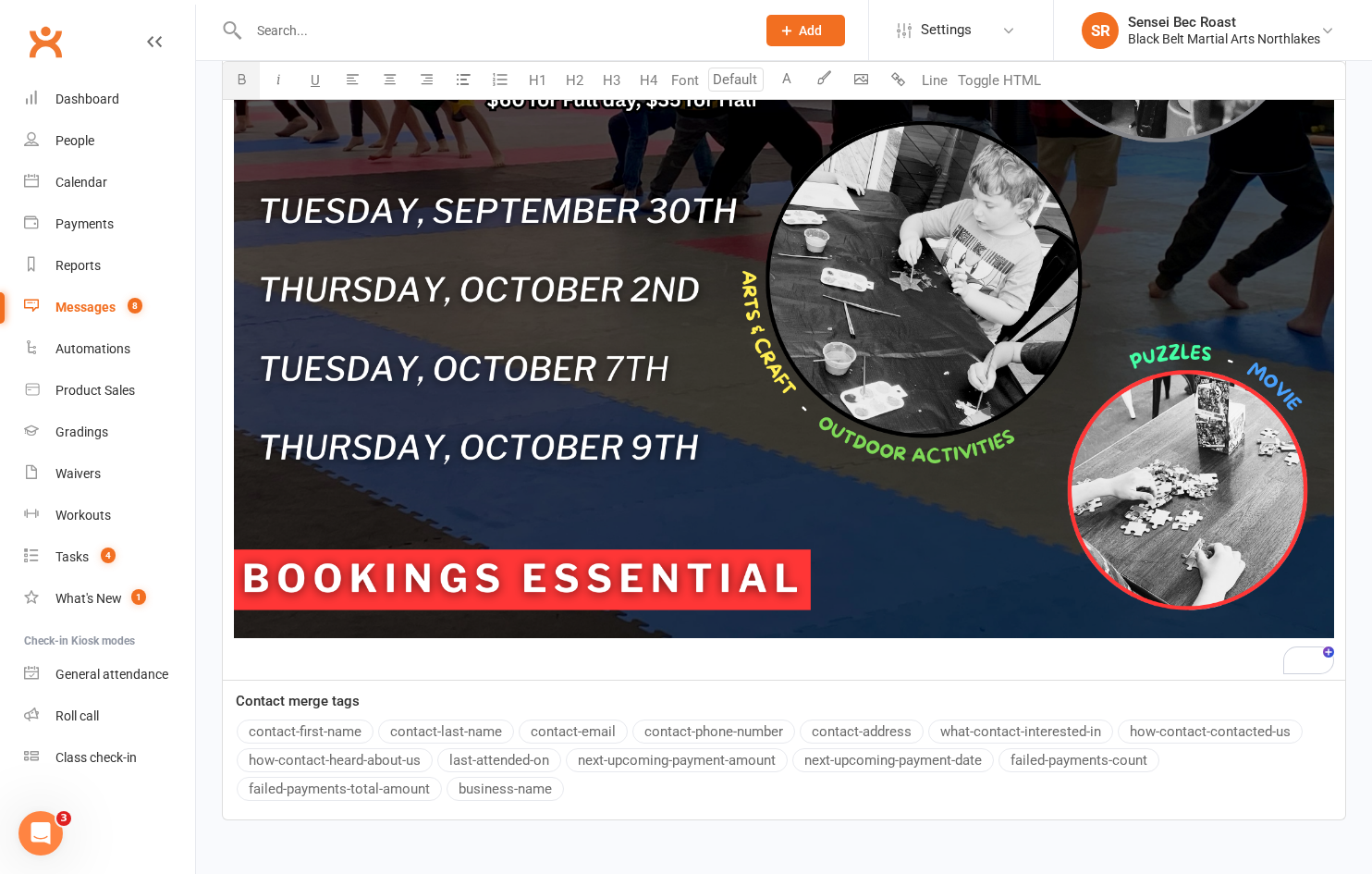
scroll to position [3779, 0]
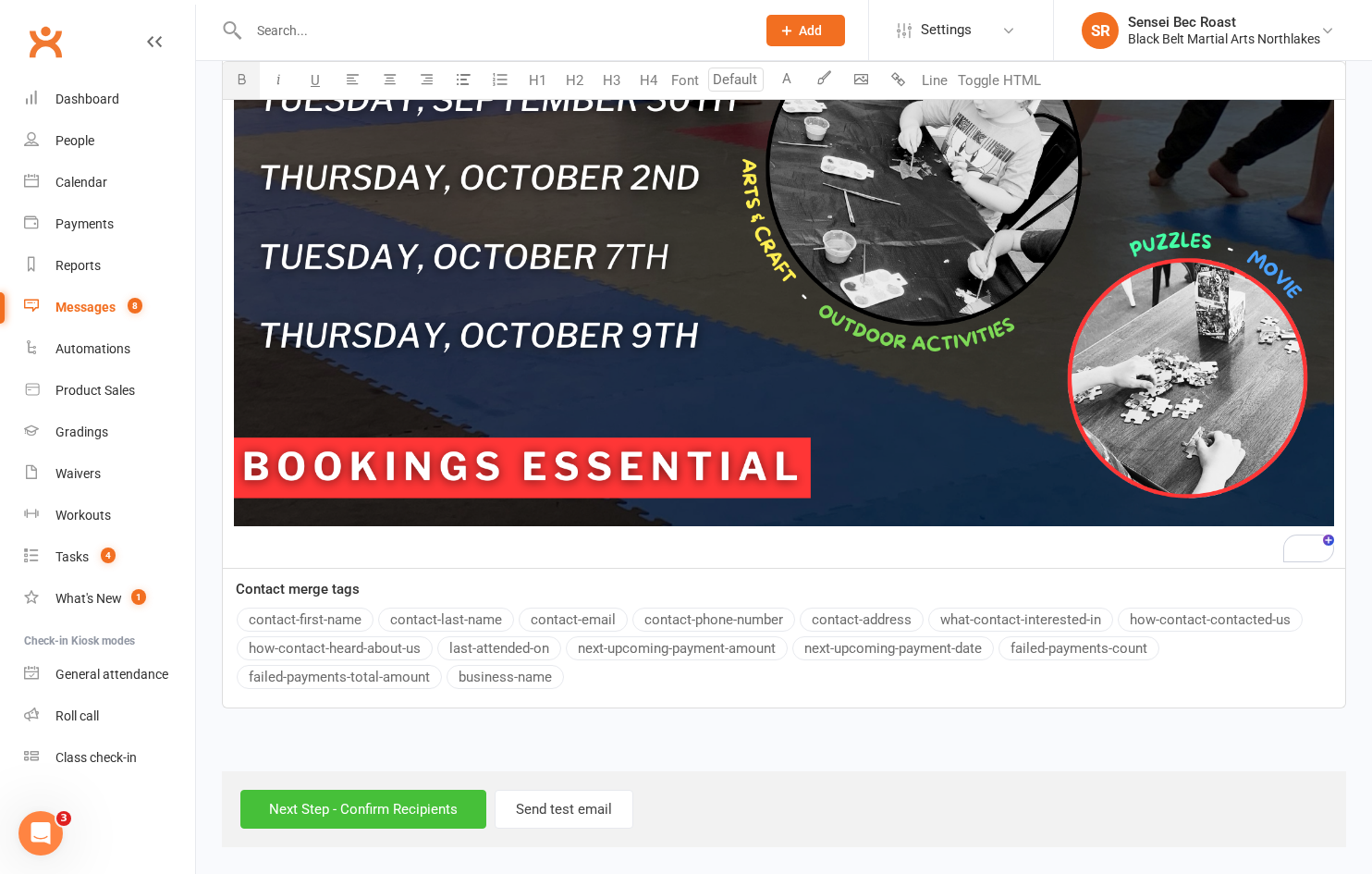
click at [406, 817] on input "Next Step - Confirm Recipients" at bounding box center [364, 809] width 246 height 39
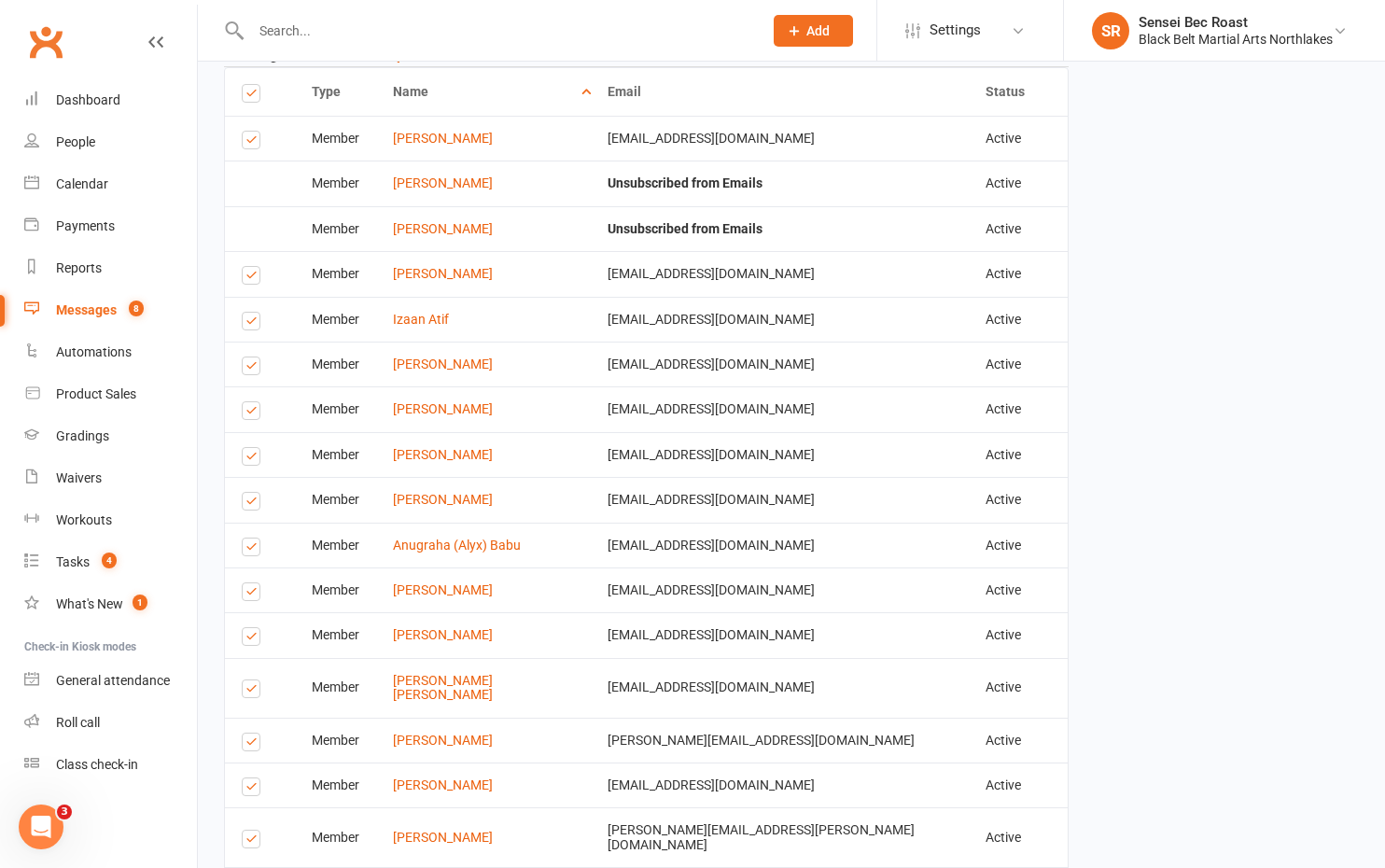
scroll to position [5599, 0]
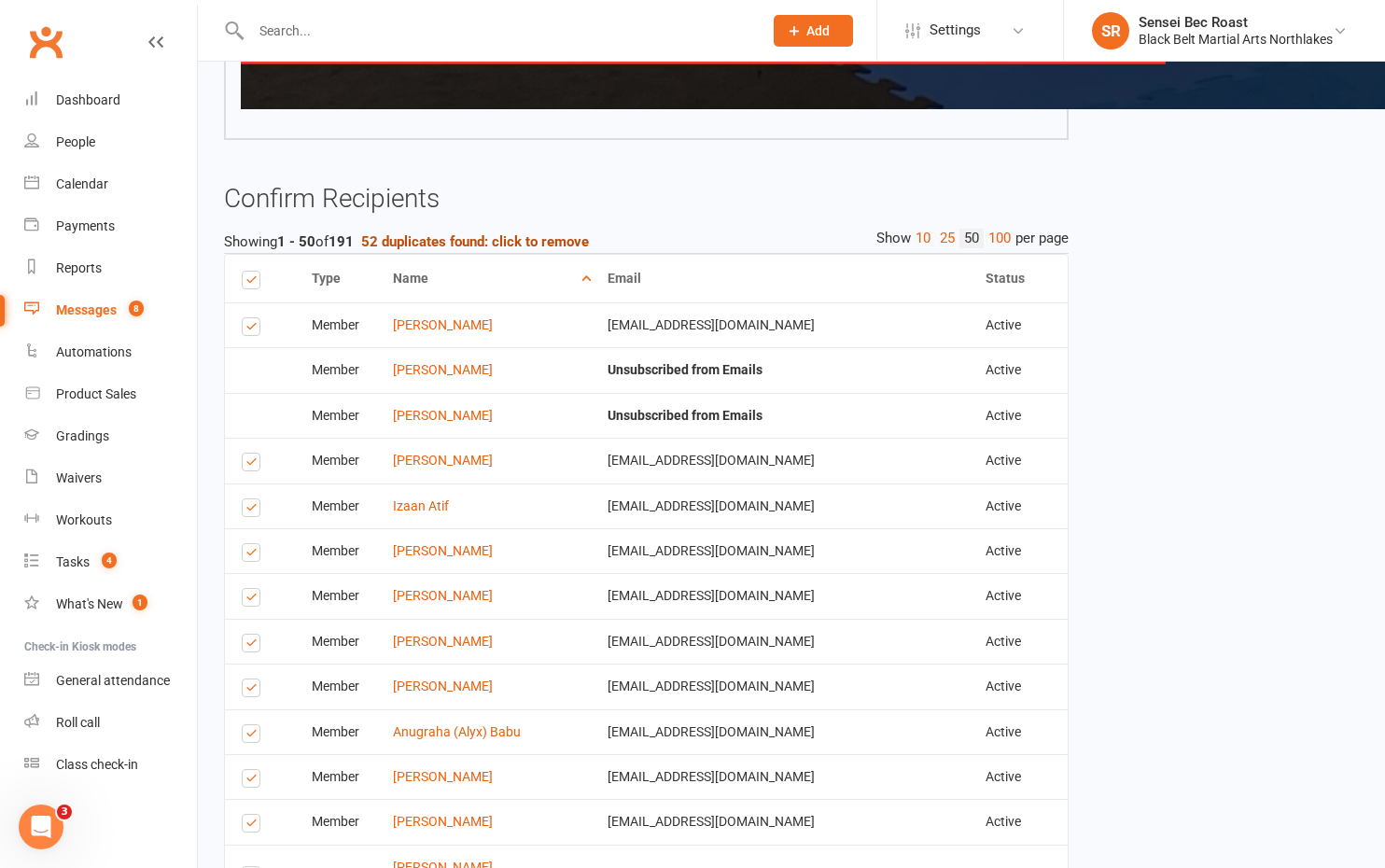
click at [516, 236] on strong "52 duplicates found: click to remove" at bounding box center [475, 241] width 228 height 17
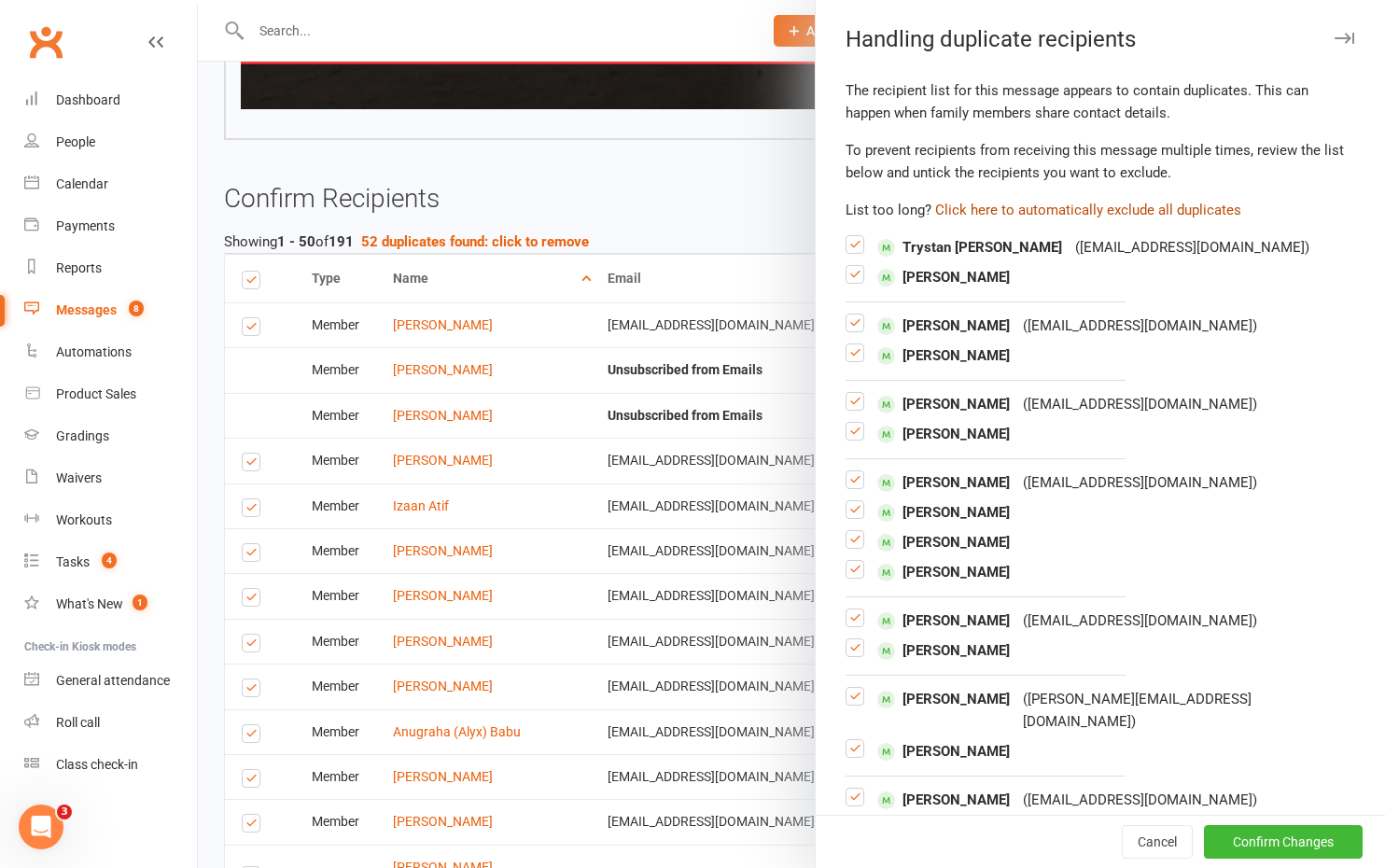
click at [1052, 207] on button "Click here to automatically exclude all duplicates" at bounding box center [1088, 210] width 306 height 22
click at [1237, 835] on button "Confirm Changes" at bounding box center [1283, 842] width 159 height 34
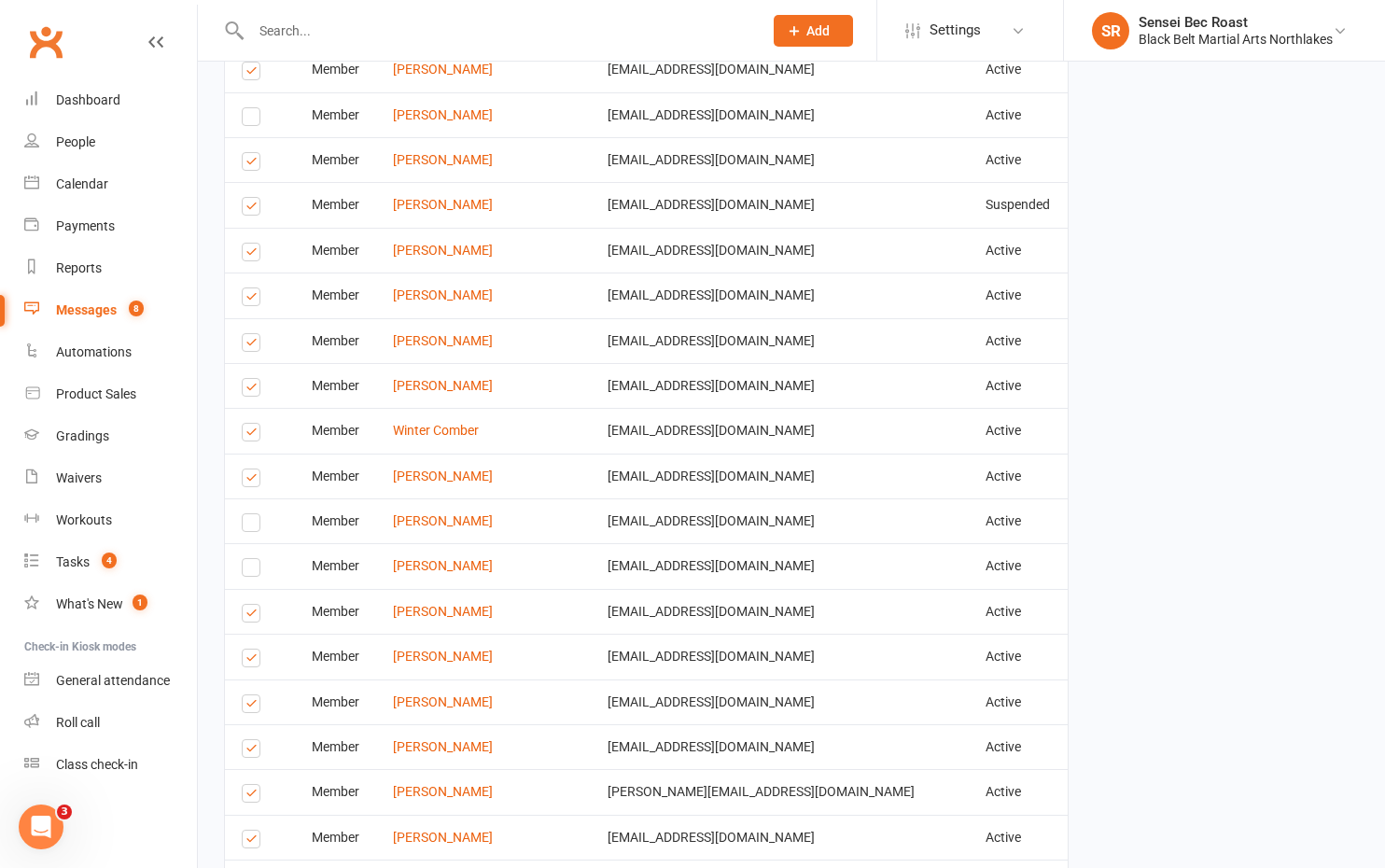
scroll to position [7477, 0]
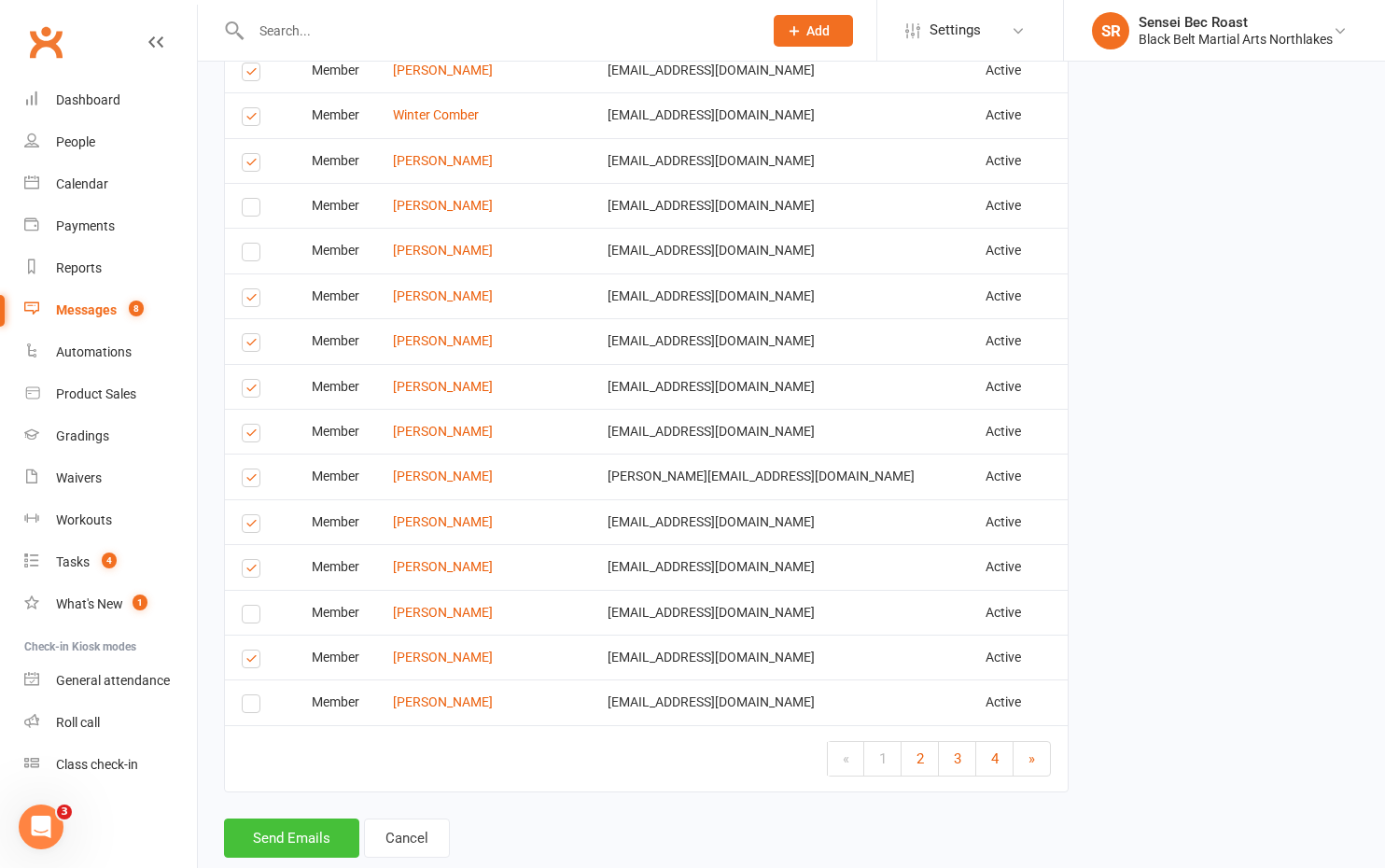
click at [316, 818] on button "Send Emails" at bounding box center [291, 837] width 135 height 39
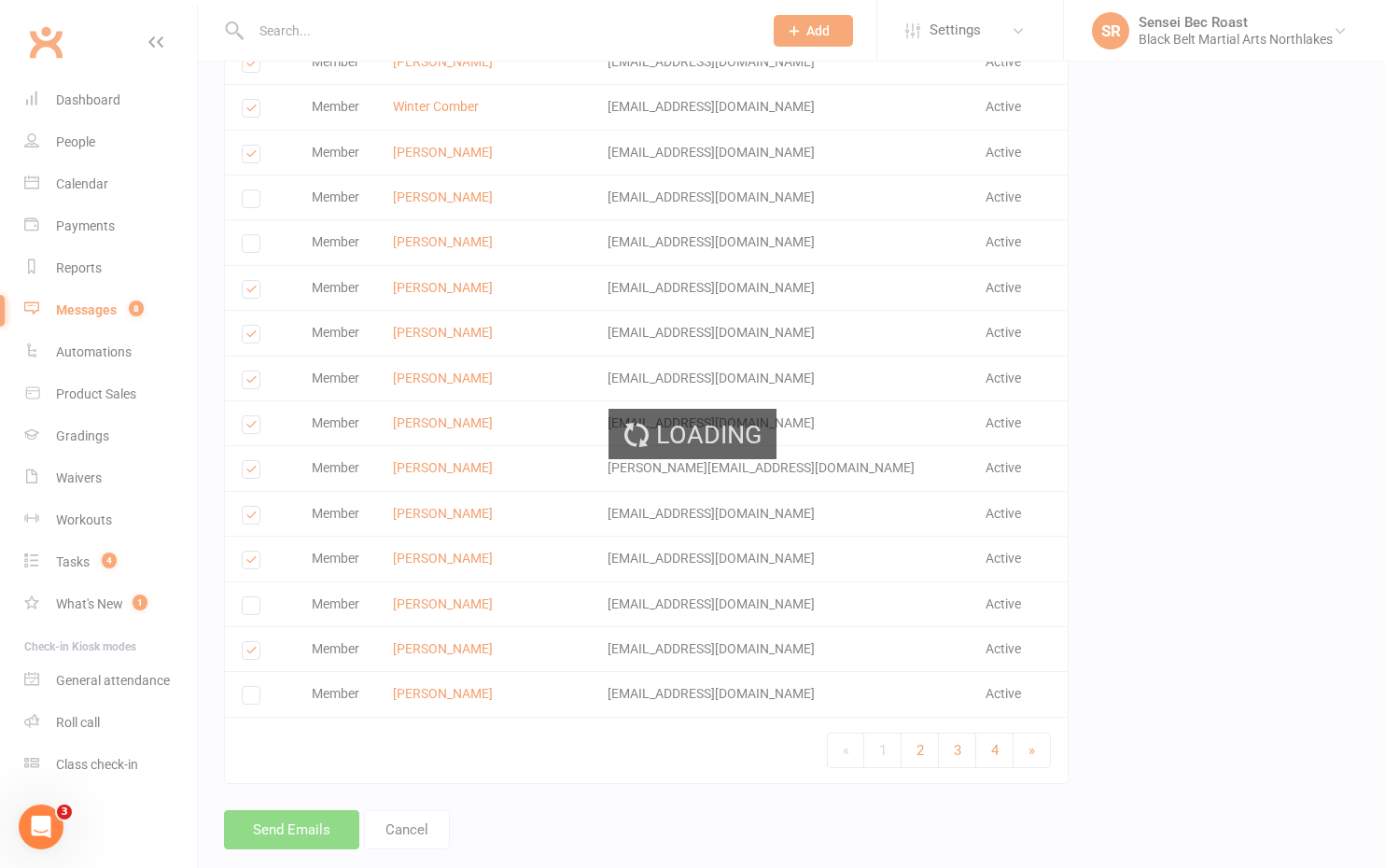
scroll to position [7468, 0]
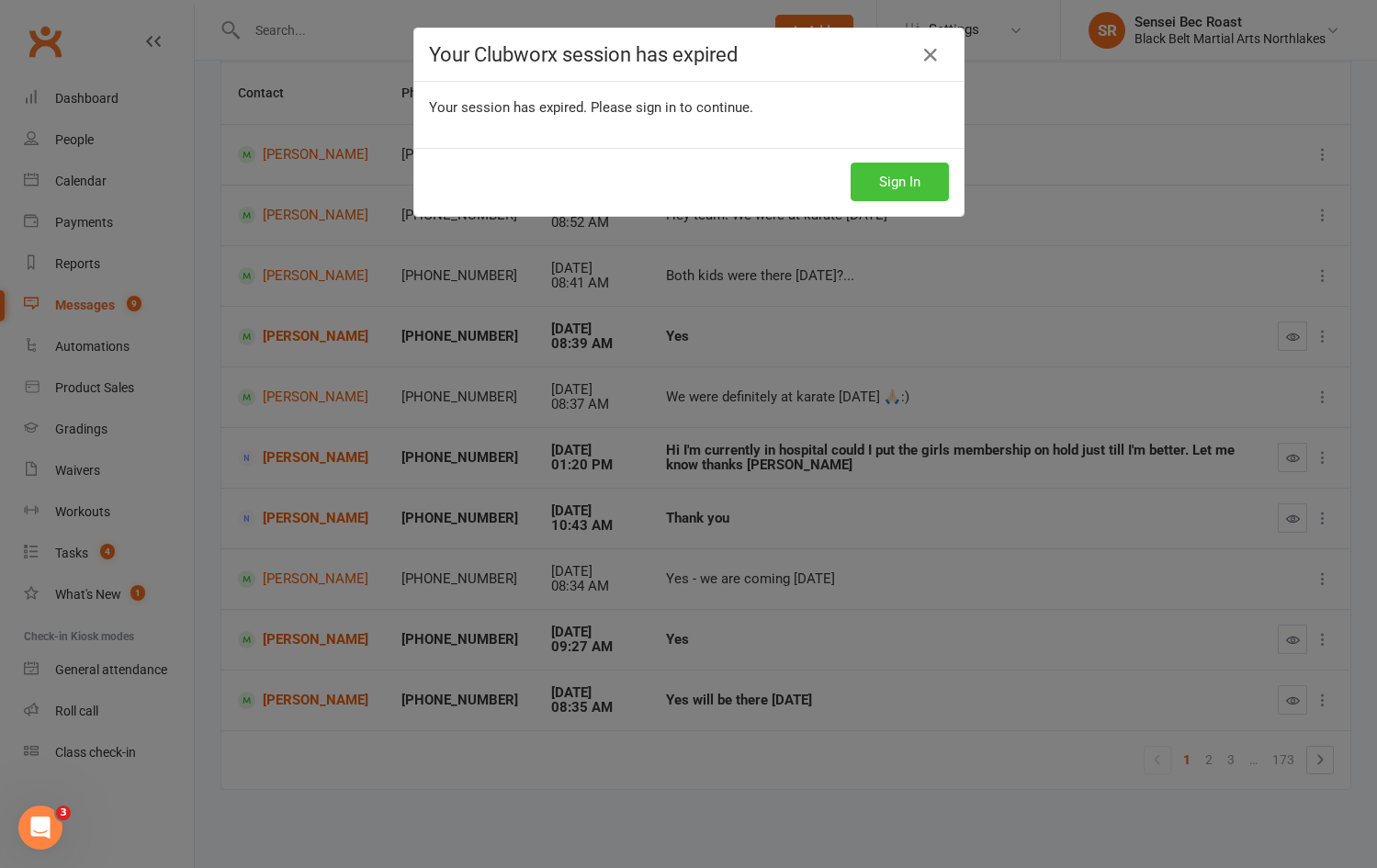
click at [900, 182] on button "Sign In" at bounding box center [900, 181] width 98 height 38
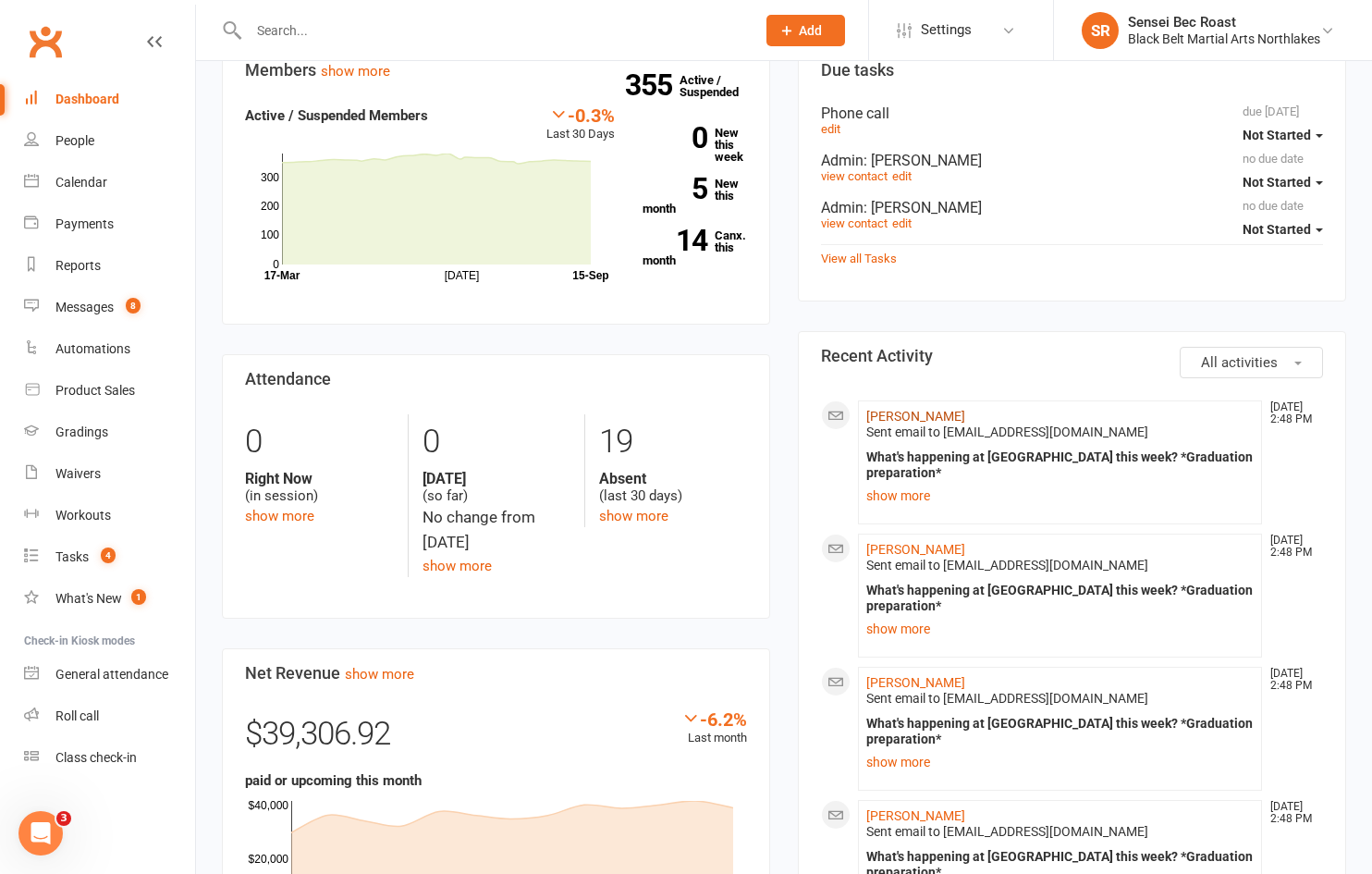
click at [901, 413] on link "Riley Cole" at bounding box center [915, 415] width 99 height 15
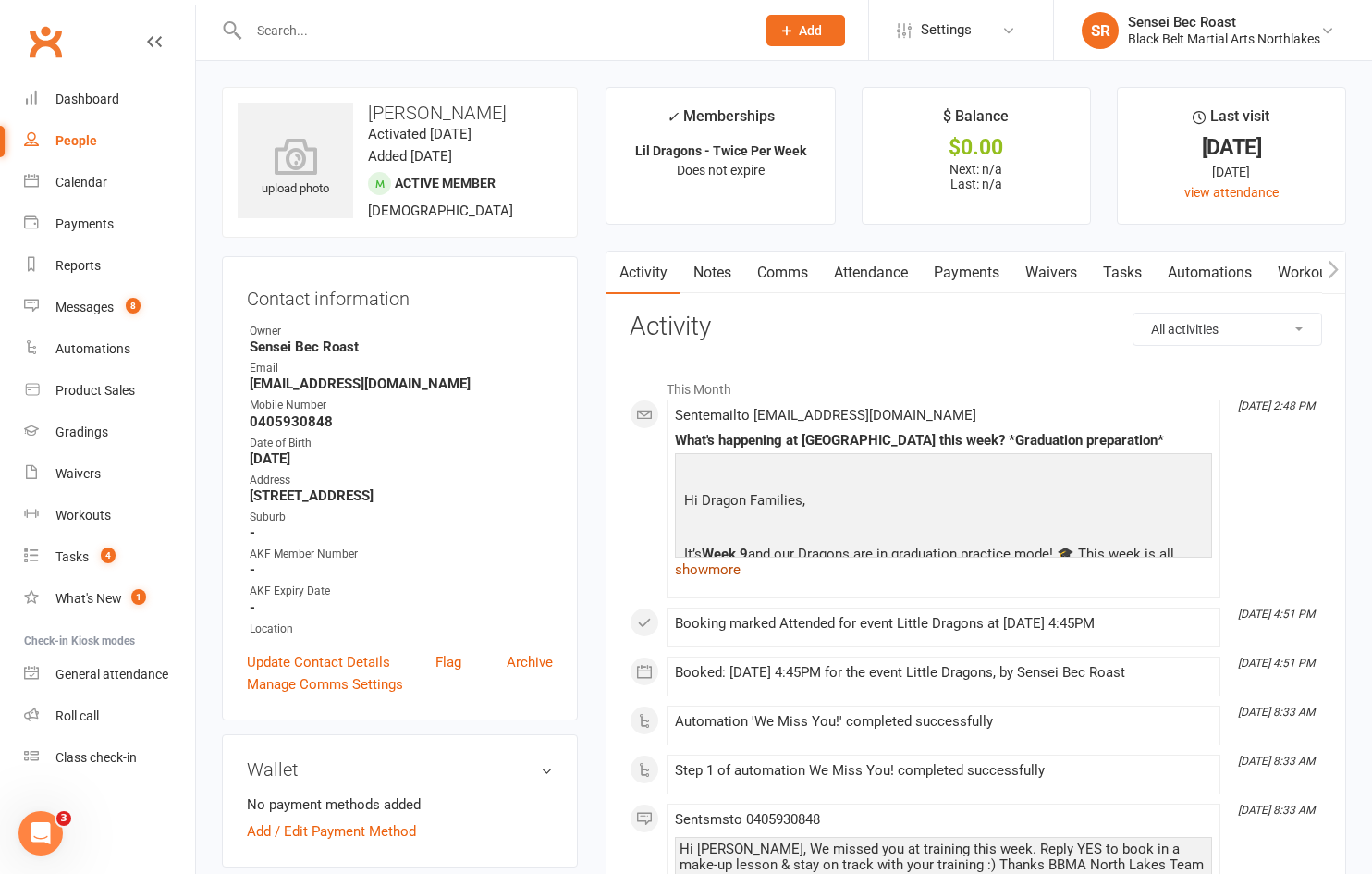
click at [739, 575] on link "show more" at bounding box center [943, 570] width 537 height 26
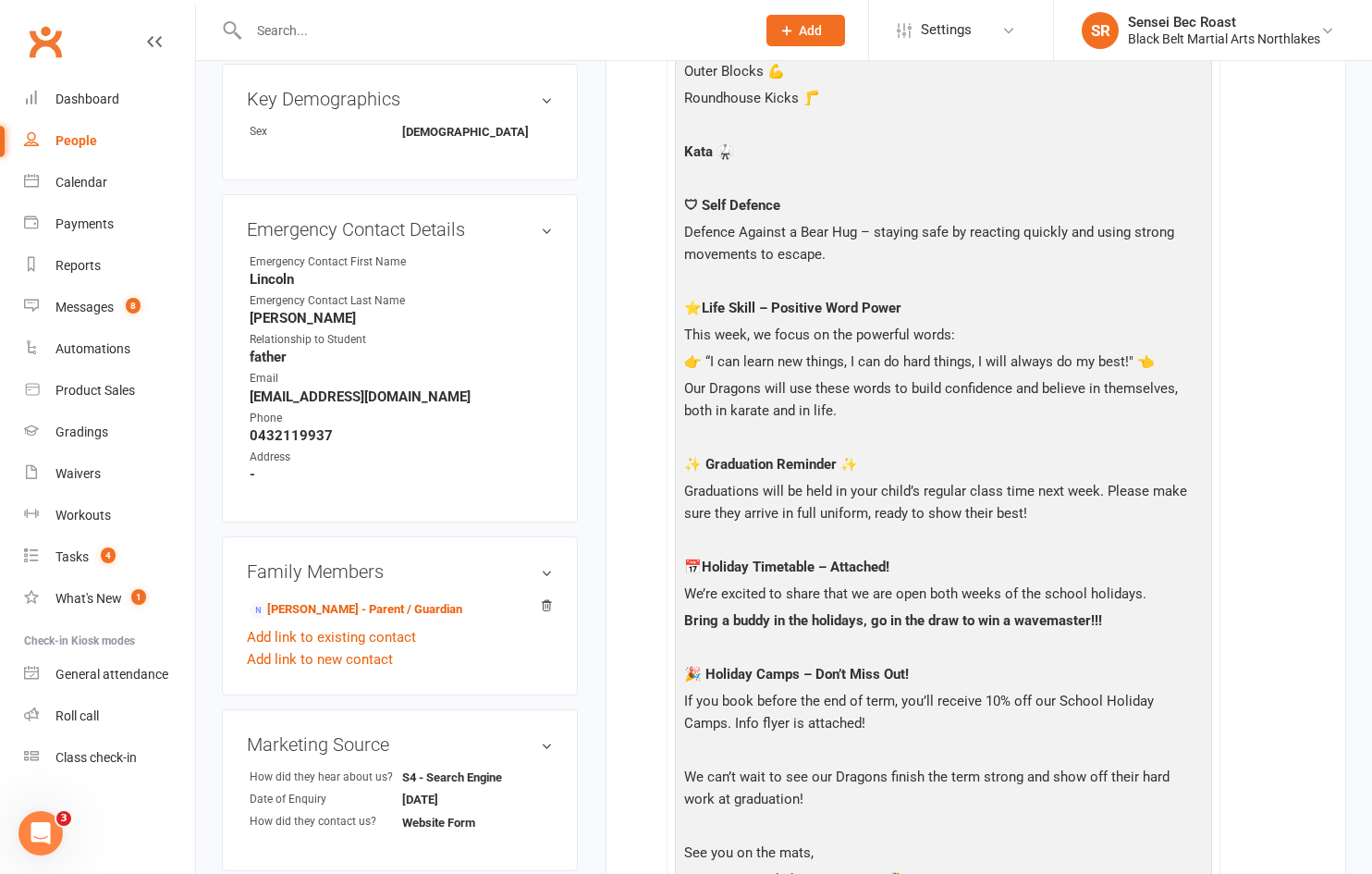
scroll to position [832, 0]
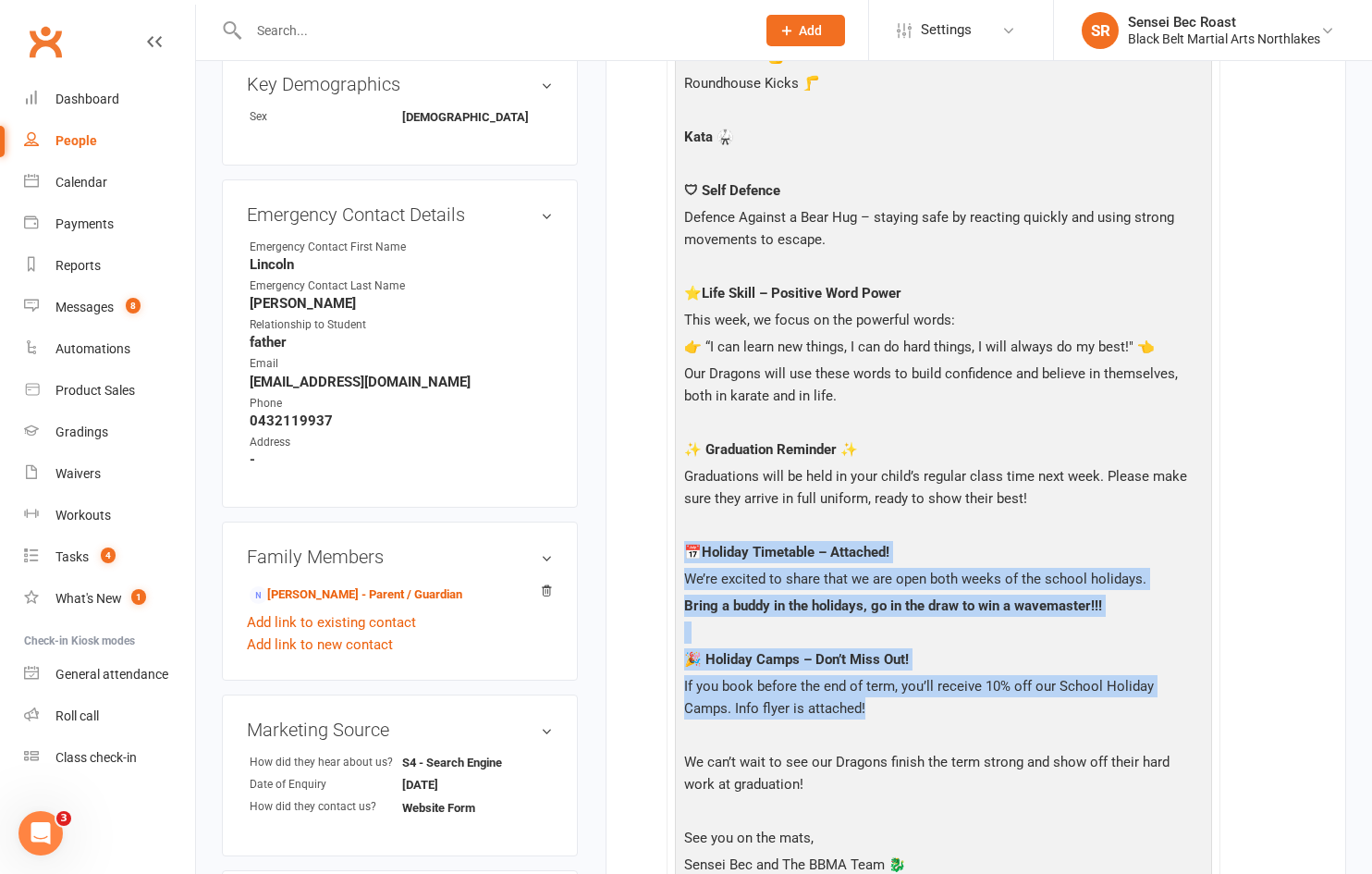
drag, startPoint x: 681, startPoint y: 553, endPoint x: 849, endPoint y: 706, distance: 227.2
click at [849, 706] on div "Hi Dragon Families, It’s Week 9 and our Dragons are in graduation practice mode…" at bounding box center [943, 255] width 528 height 1259
copy div "📅 Holiday Timetable – Attached! We’re excited to share that we are open both we…"
